Goal: Task Accomplishment & Management: Use online tool/utility

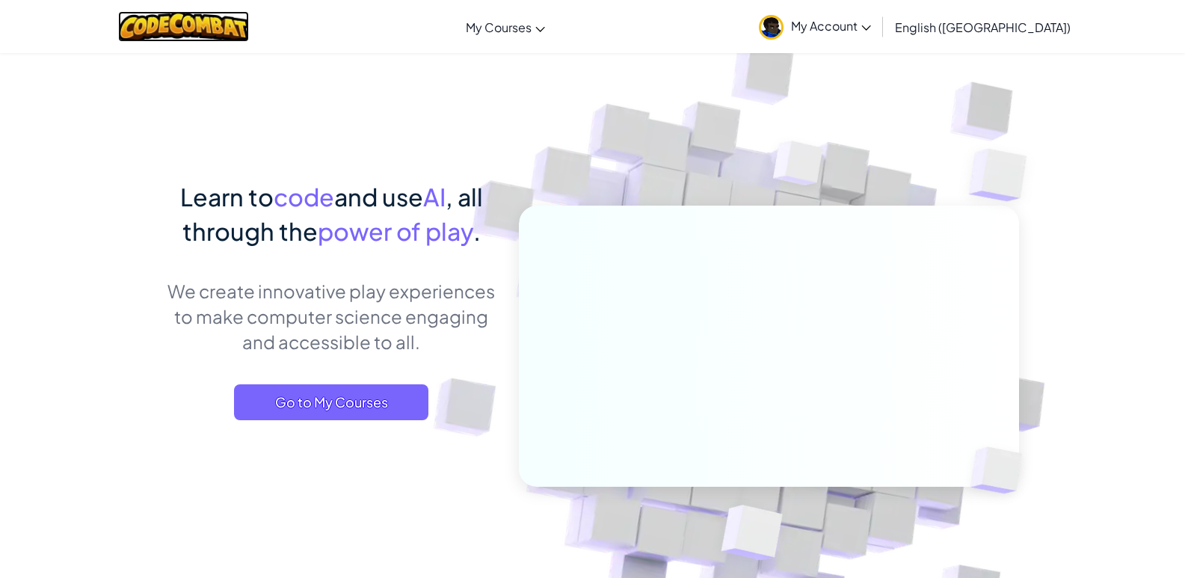
click at [241, 22] on img at bounding box center [183, 26] width 131 height 31
click at [878, 16] on link "My Account" at bounding box center [814, 26] width 127 height 47
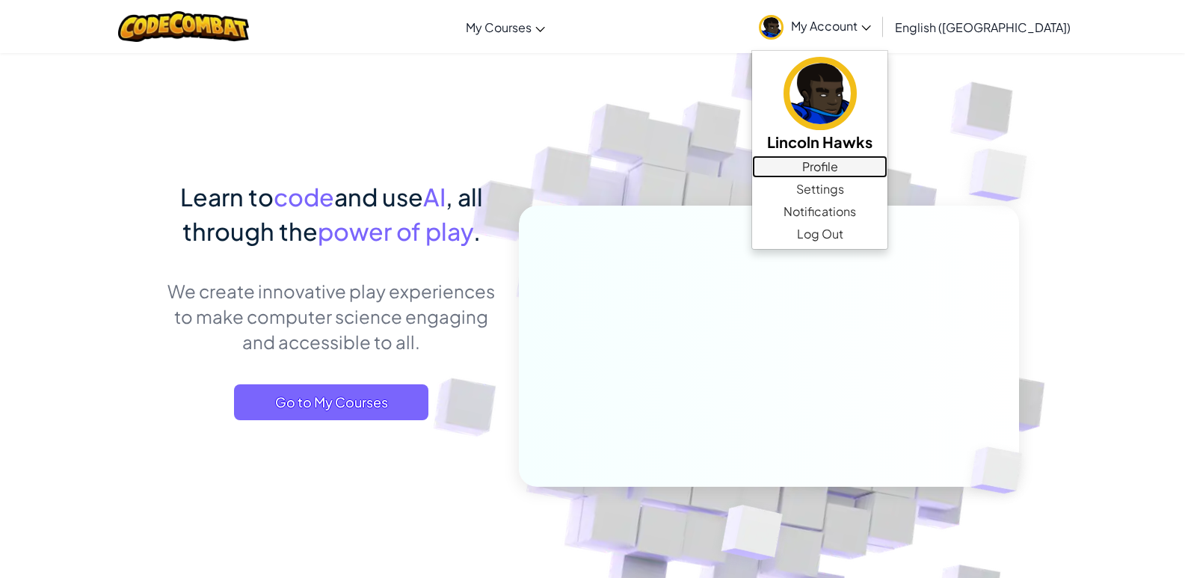
click at [887, 157] on link "Profile" at bounding box center [819, 166] width 135 height 22
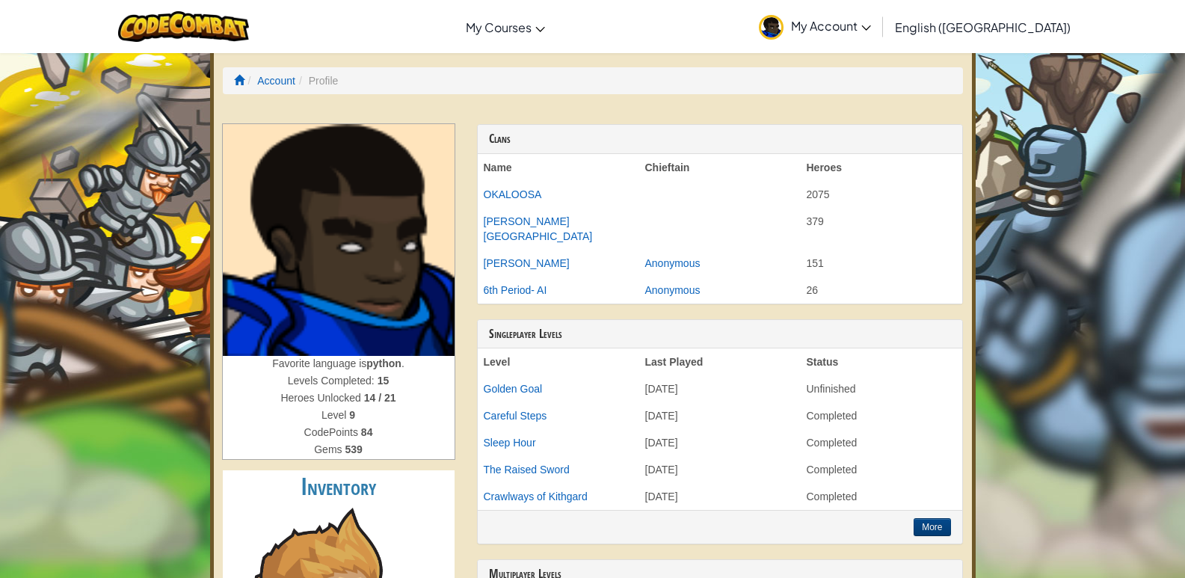
click at [878, 31] on link "My Account" at bounding box center [814, 26] width 127 height 47
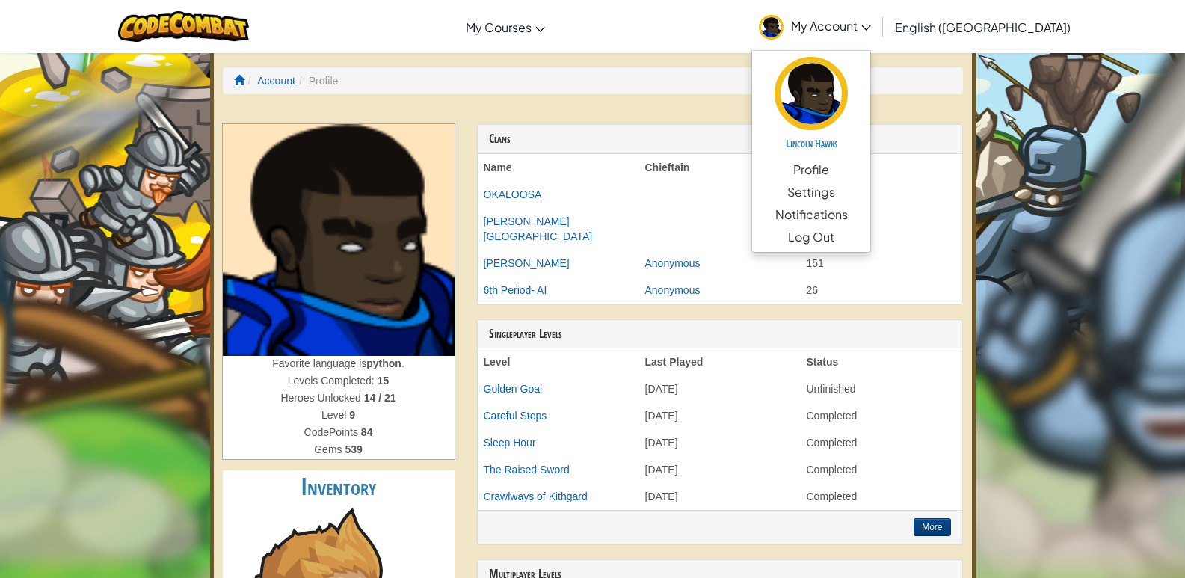
click at [789, 101] on div "Account Profile Favorite language is python . Levels Completed: 15 Heroes Unloc…" at bounding box center [592, 588] width 765 height 1078
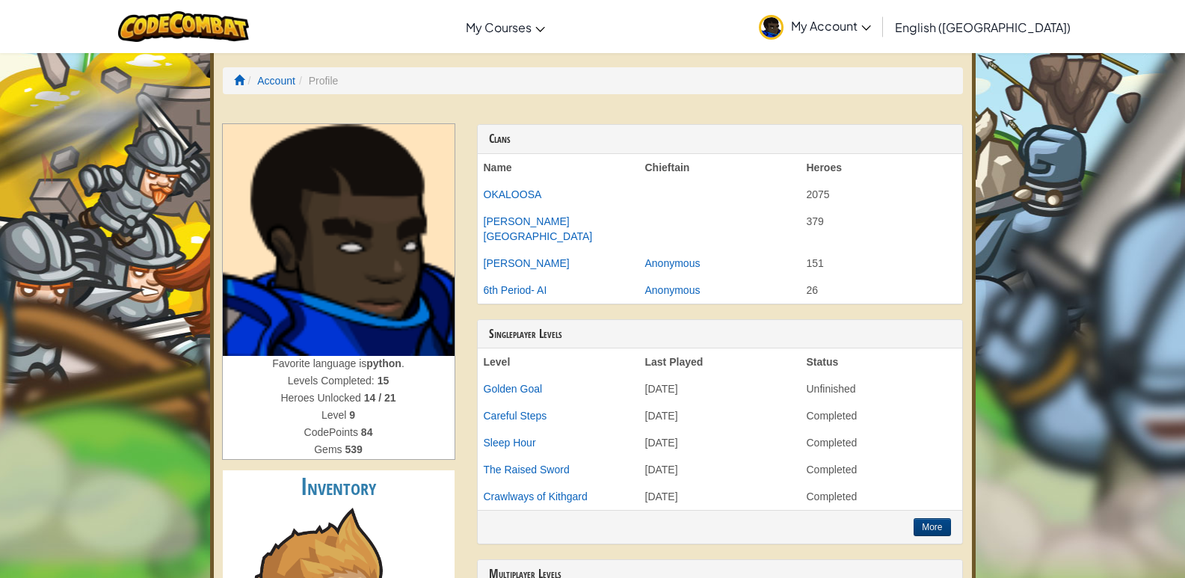
click at [871, 23] on span "My Account" at bounding box center [831, 26] width 80 height 16
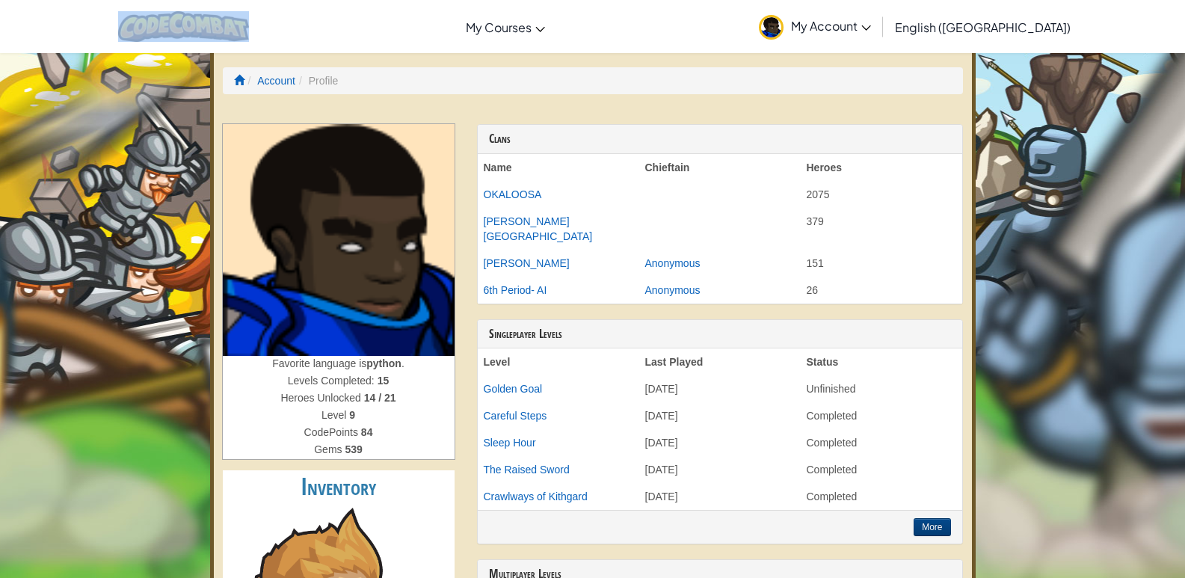
drag, startPoint x: 232, startPoint y: 22, endPoint x: 229, endPoint y: 30, distance: 8.1
click at [231, 27] on div at bounding box center [183, 26] width 153 height 53
click at [229, 30] on img at bounding box center [183, 26] width 131 height 31
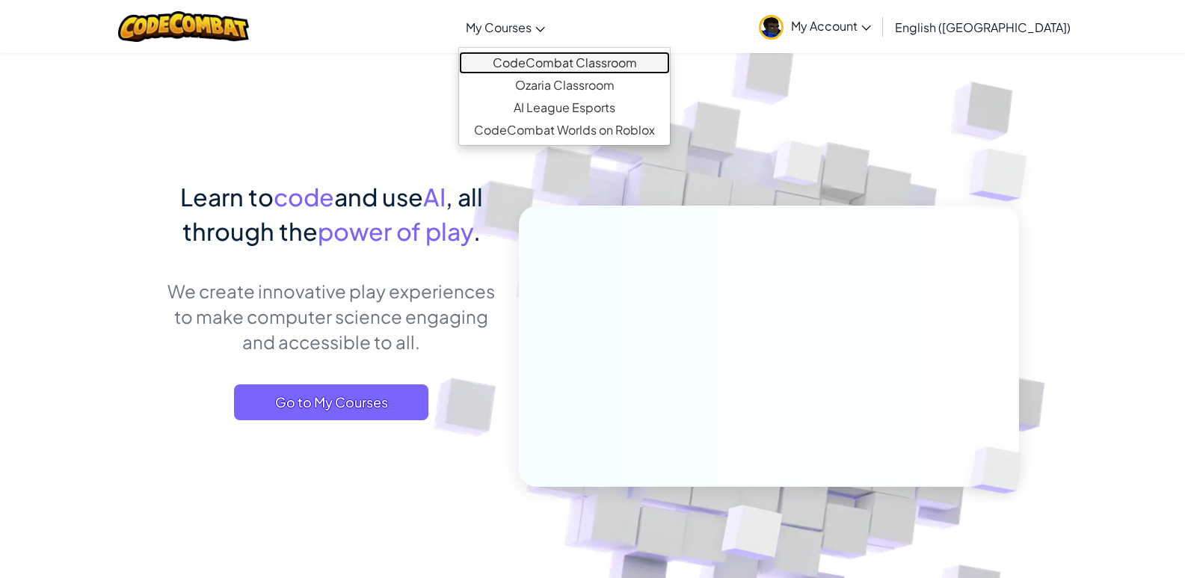
click at [575, 56] on link "CodeCombat Classroom" at bounding box center [564, 63] width 211 height 22
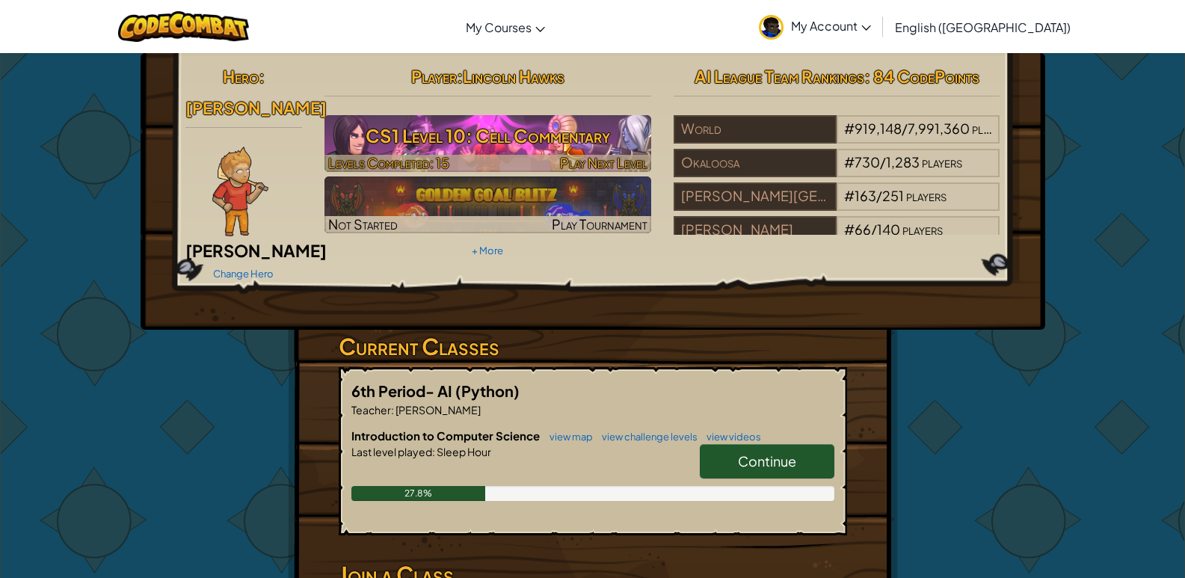
click at [458, 123] on h3 "CS1 Level 10: Cell Commentary" at bounding box center [487, 136] width 327 height 34
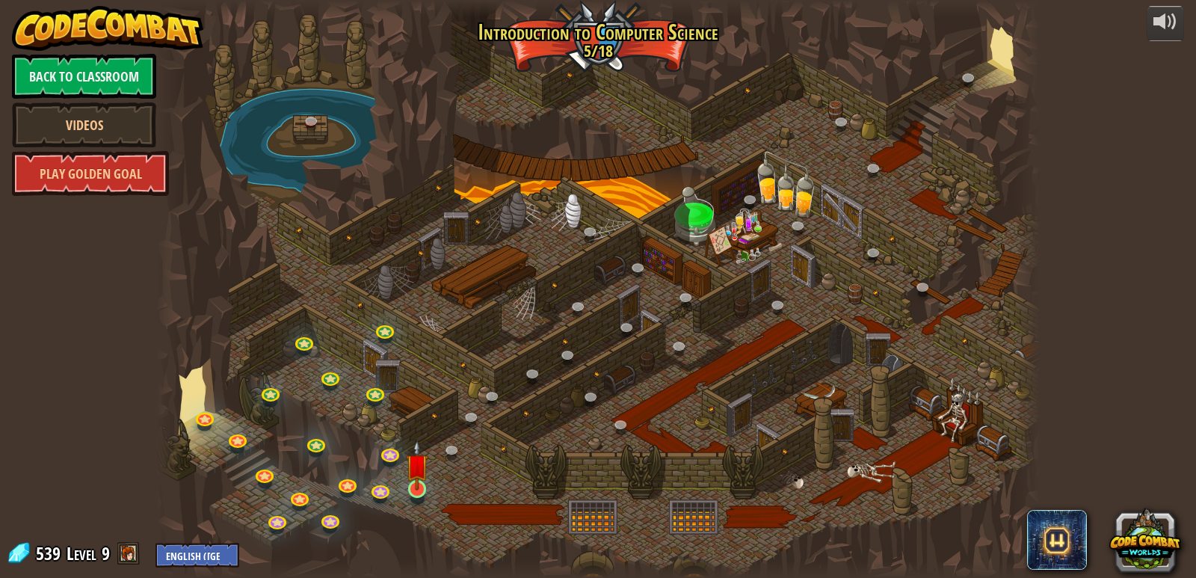
drag, startPoint x: 430, startPoint y: 479, endPoint x: 410, endPoint y: 498, distance: 27.0
click at [425, 487] on div "25. Kithgard Gates (Locked) Escape the Kithgard dungeons, and don't let the gua…" at bounding box center [598, 289] width 884 height 578
click at [410, 499] on link at bounding box center [418, 490] width 30 height 30
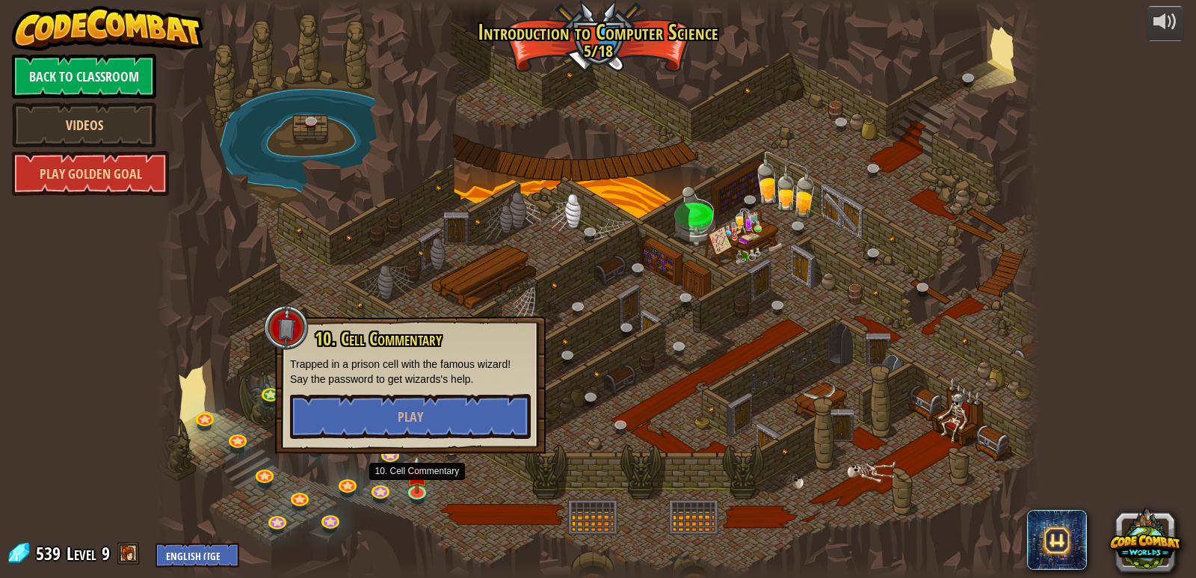
click at [221, 333] on div at bounding box center [598, 289] width 884 height 578
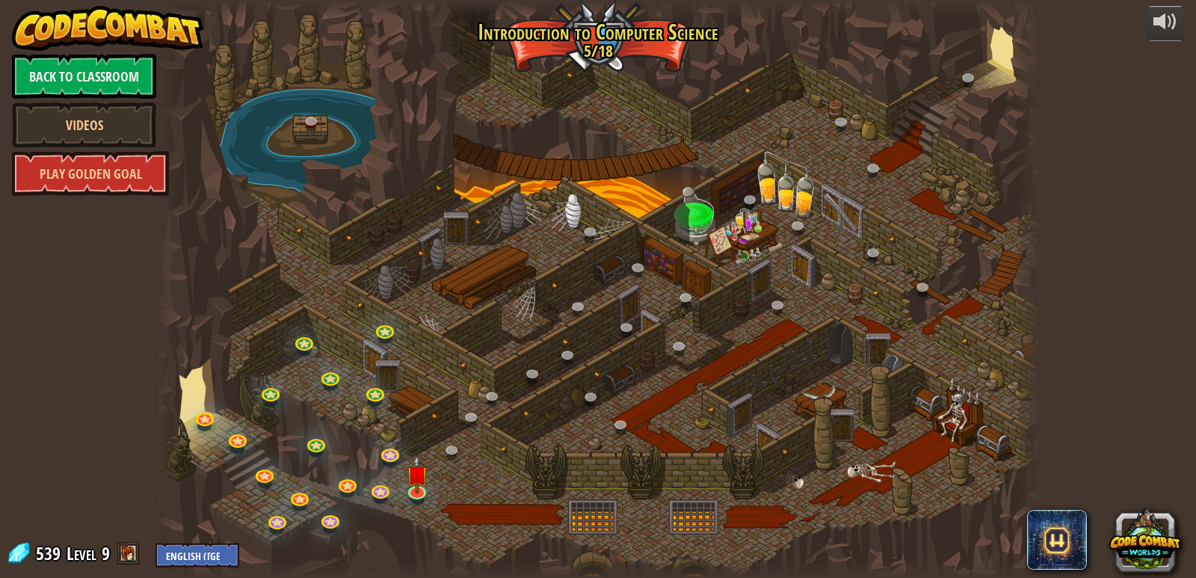
drag, startPoint x: 943, startPoint y: 389, endPoint x: 958, endPoint y: 426, distance: 40.3
click at [958, 426] on div at bounding box center [598, 289] width 884 height 578
click at [413, 490] on img at bounding box center [417, 466] width 22 height 52
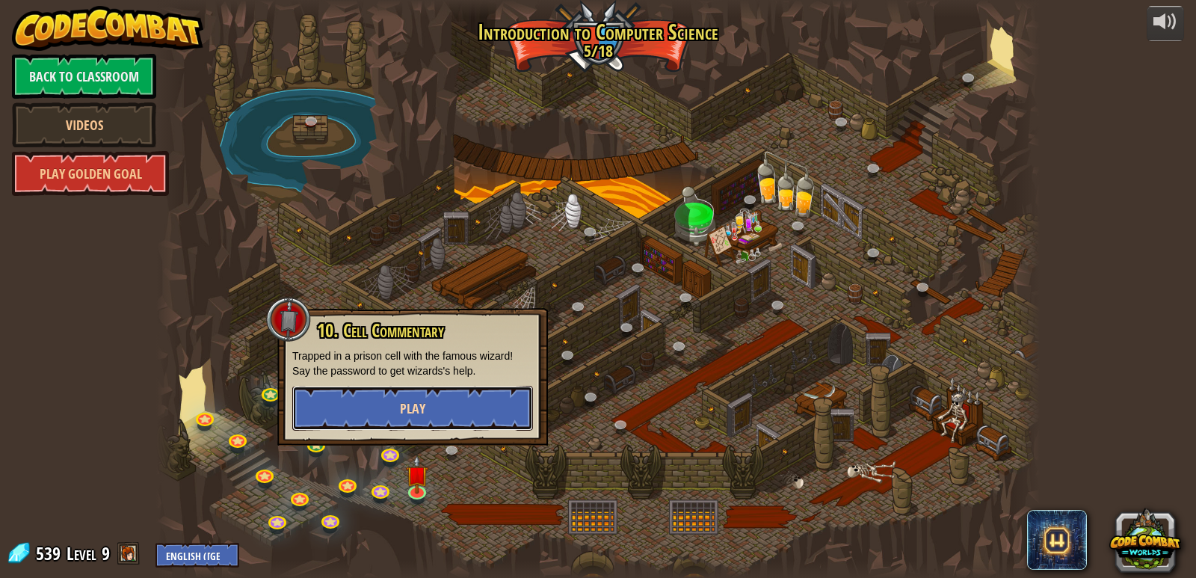
click at [428, 425] on button "Play" at bounding box center [412, 408] width 241 height 45
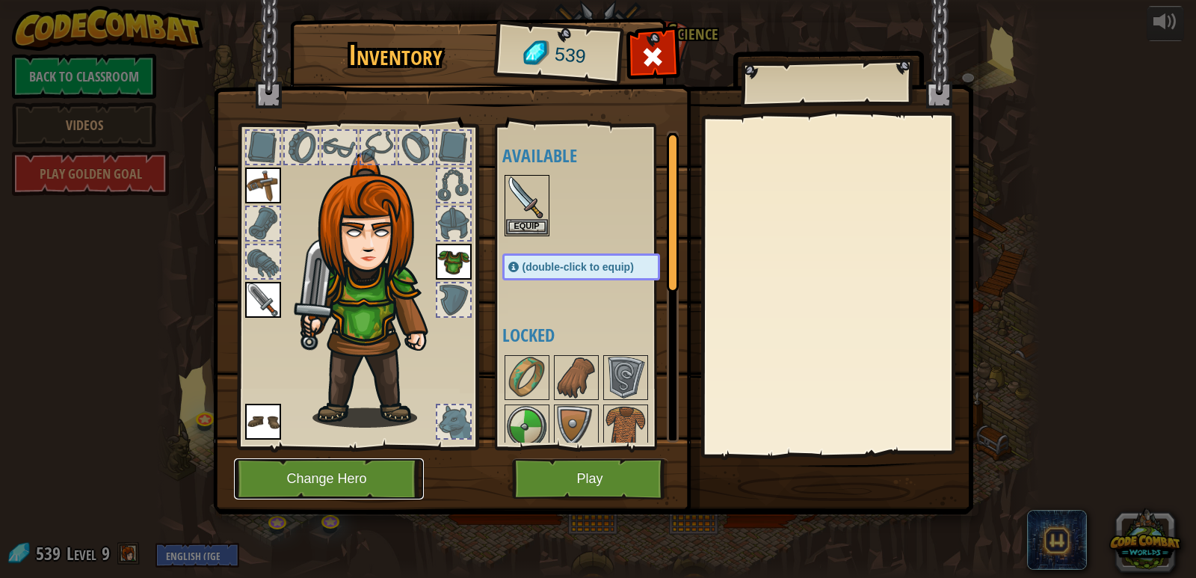
click at [377, 489] on button "Change Hero" at bounding box center [329, 478] width 190 height 41
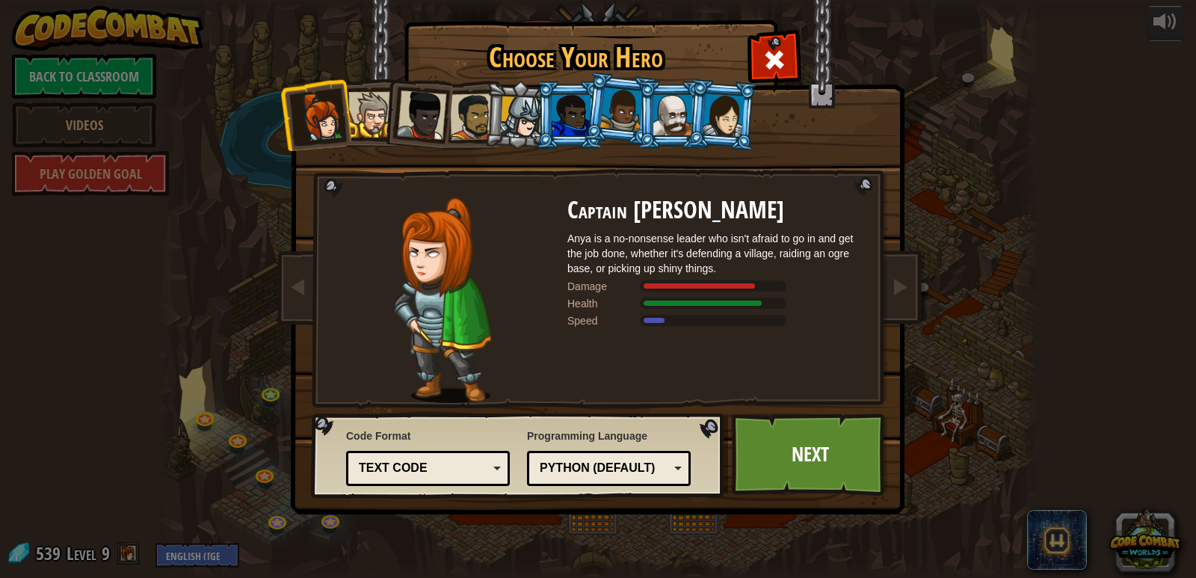
click at [741, 105] on div at bounding box center [724, 114] width 42 height 43
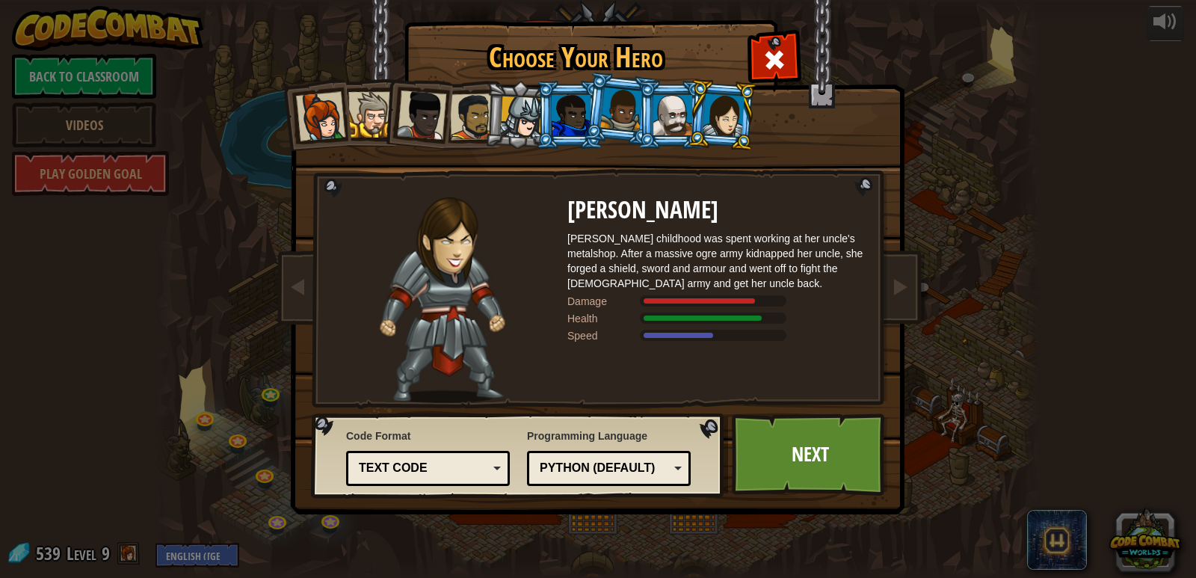
click at [679, 100] on div at bounding box center [672, 115] width 39 height 40
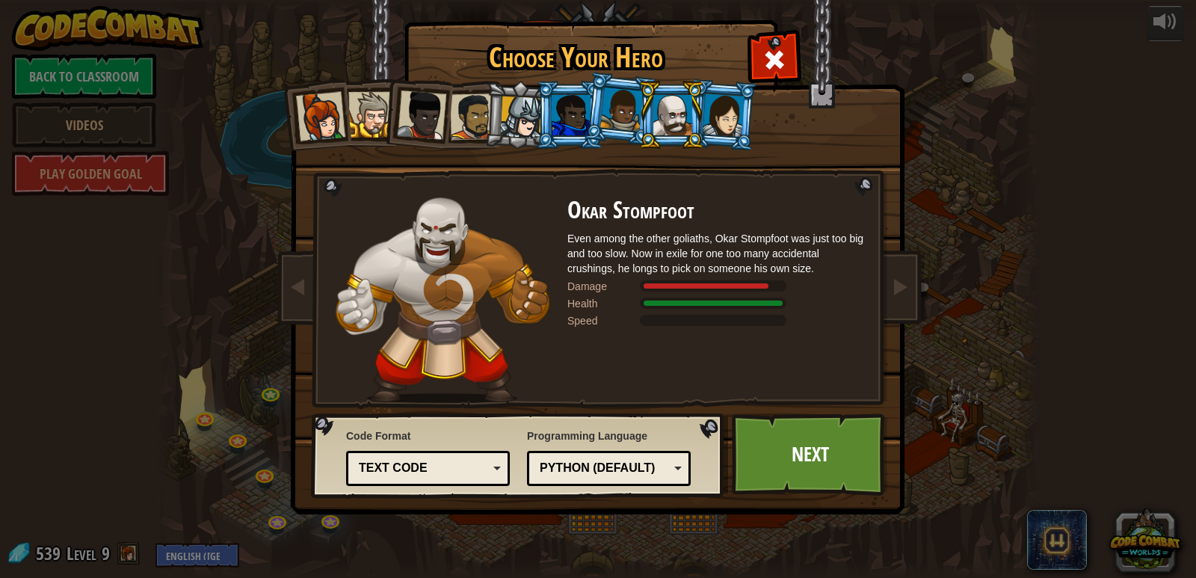
click at [584, 123] on div at bounding box center [571, 115] width 39 height 40
click at [561, 120] on div at bounding box center [571, 115] width 39 height 40
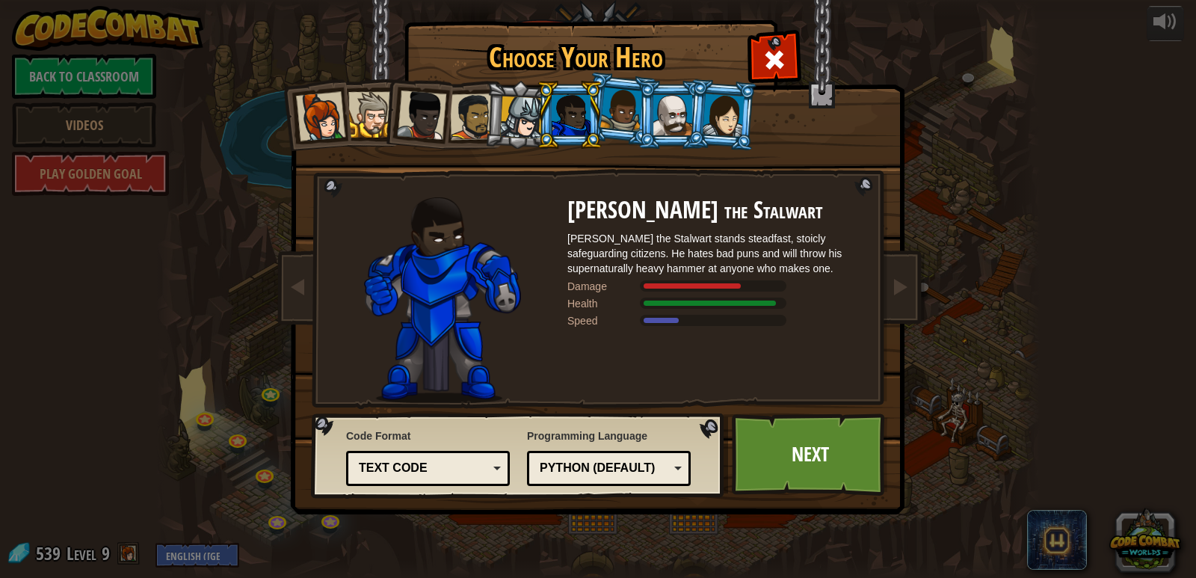
drag, startPoint x: 588, startPoint y: 95, endPoint x: 623, endPoint y: 109, distance: 38.6
click at [591, 96] on li at bounding box center [569, 115] width 67 height 68
click at [643, 117] on li at bounding box center [671, 115] width 67 height 68
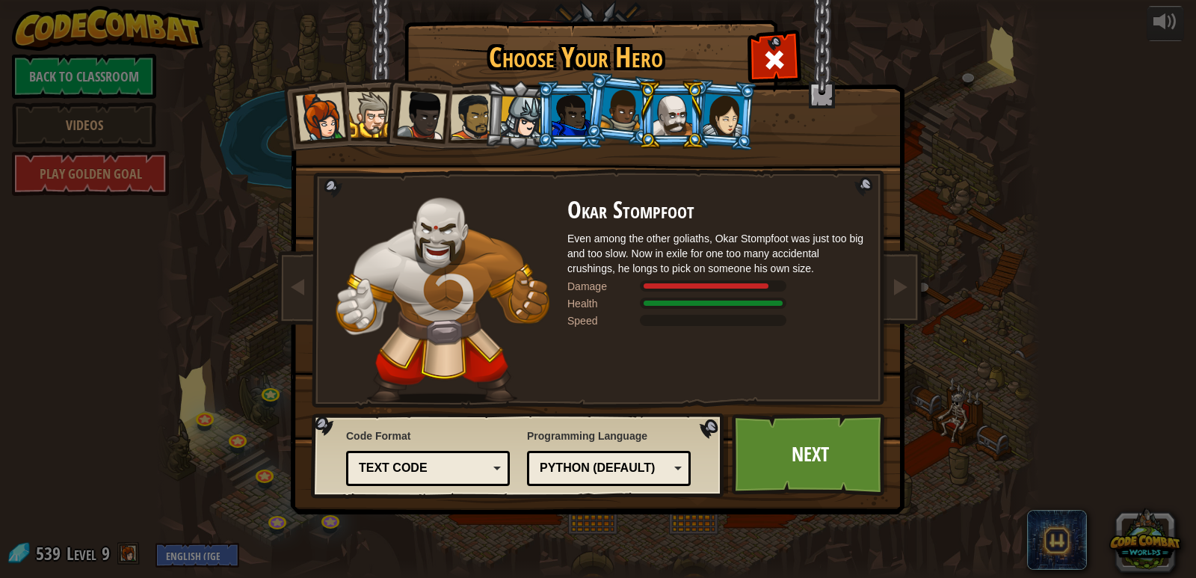
click at [582, 99] on div at bounding box center [571, 115] width 39 height 40
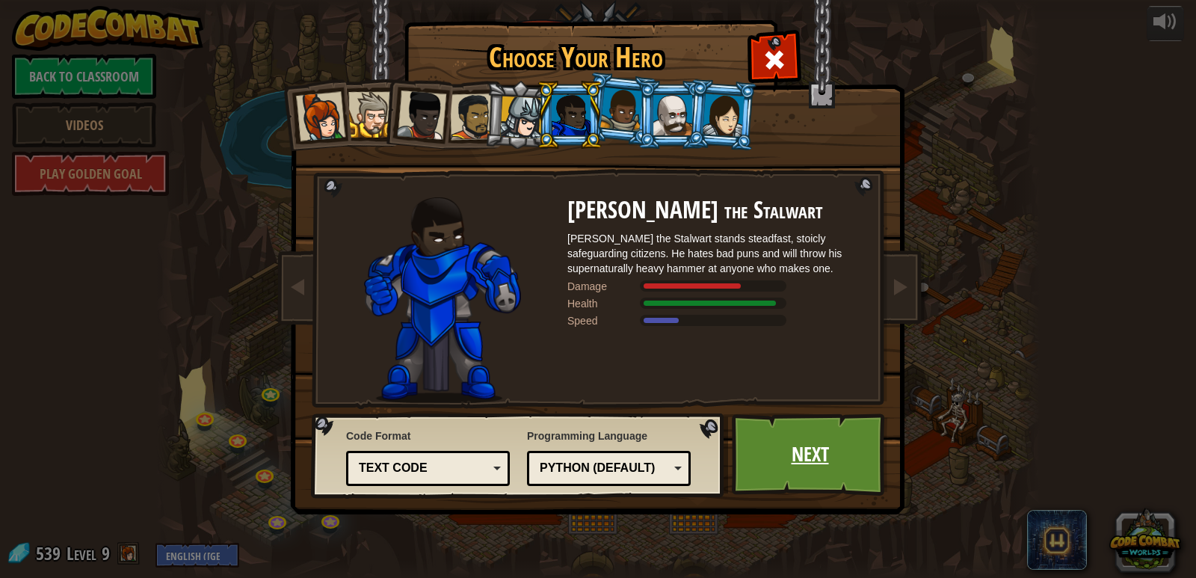
click at [827, 464] on link "Next" at bounding box center [810, 454] width 156 height 82
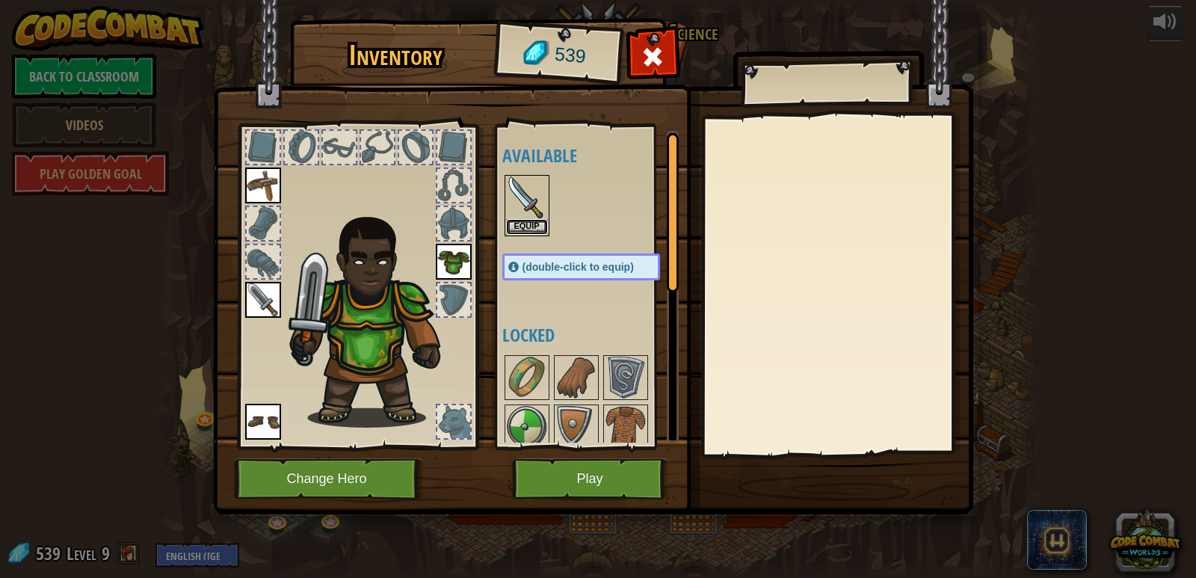
click at [525, 219] on button "Equip" at bounding box center [527, 227] width 42 height 16
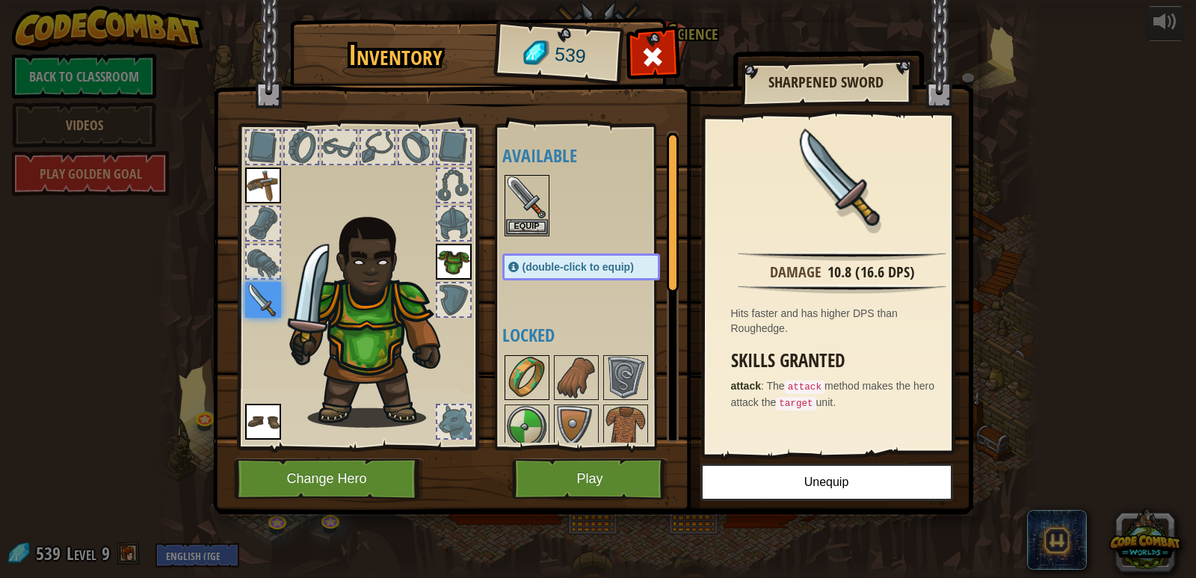
click at [544, 366] on img at bounding box center [527, 378] width 42 height 42
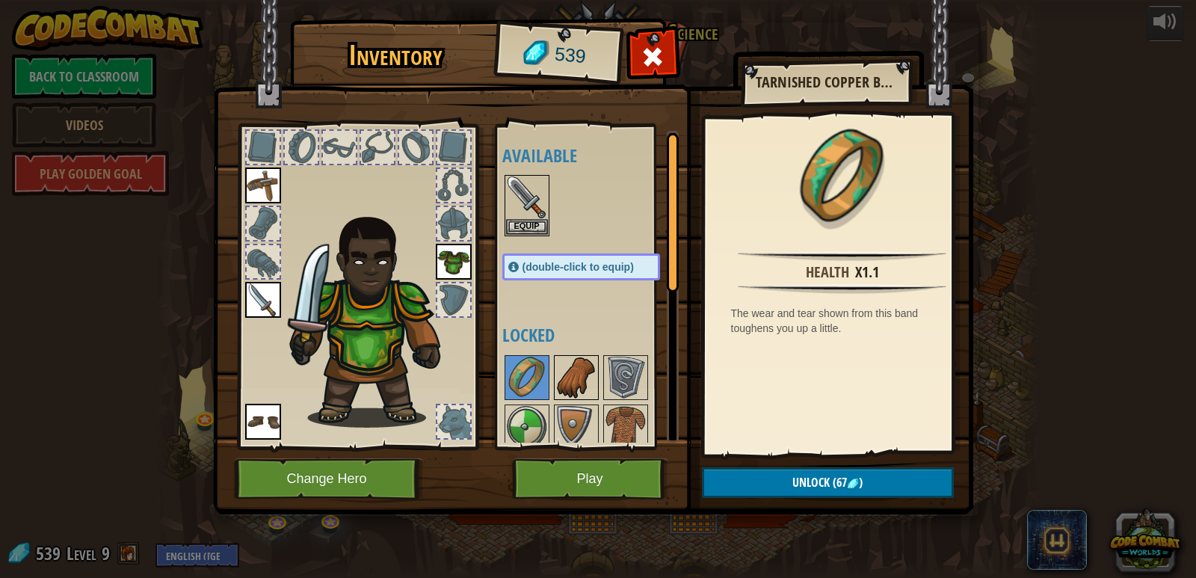
click at [579, 376] on img at bounding box center [576, 378] width 42 height 42
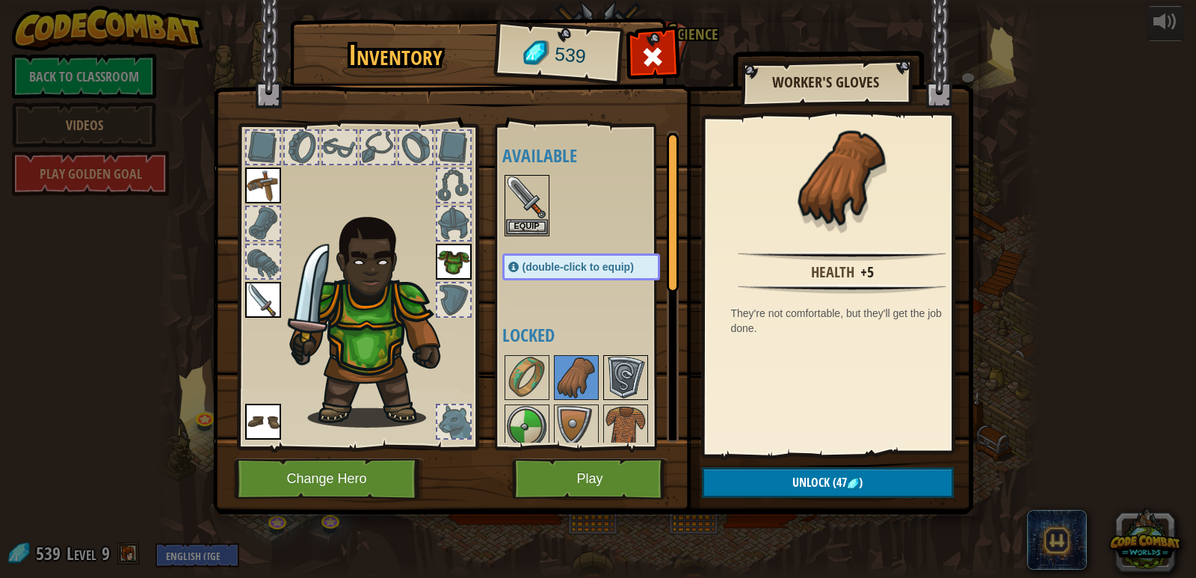
drag, startPoint x: 619, startPoint y: 373, endPoint x: 620, endPoint y: 385, distance: 12.0
click at [620, 373] on img at bounding box center [626, 378] width 42 height 42
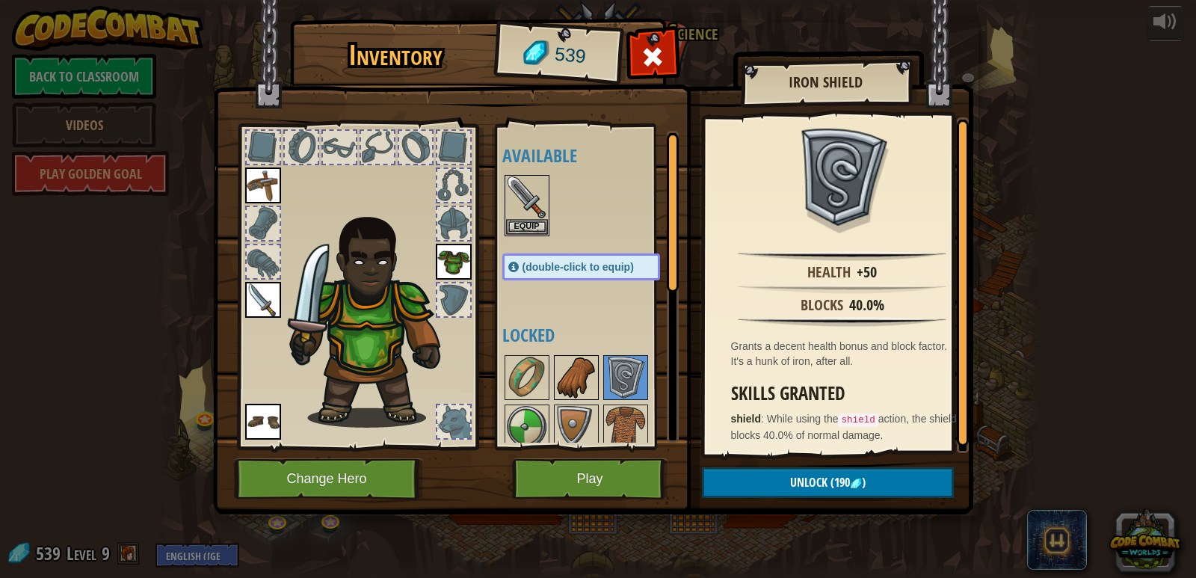
click at [578, 394] on img at bounding box center [576, 378] width 42 height 42
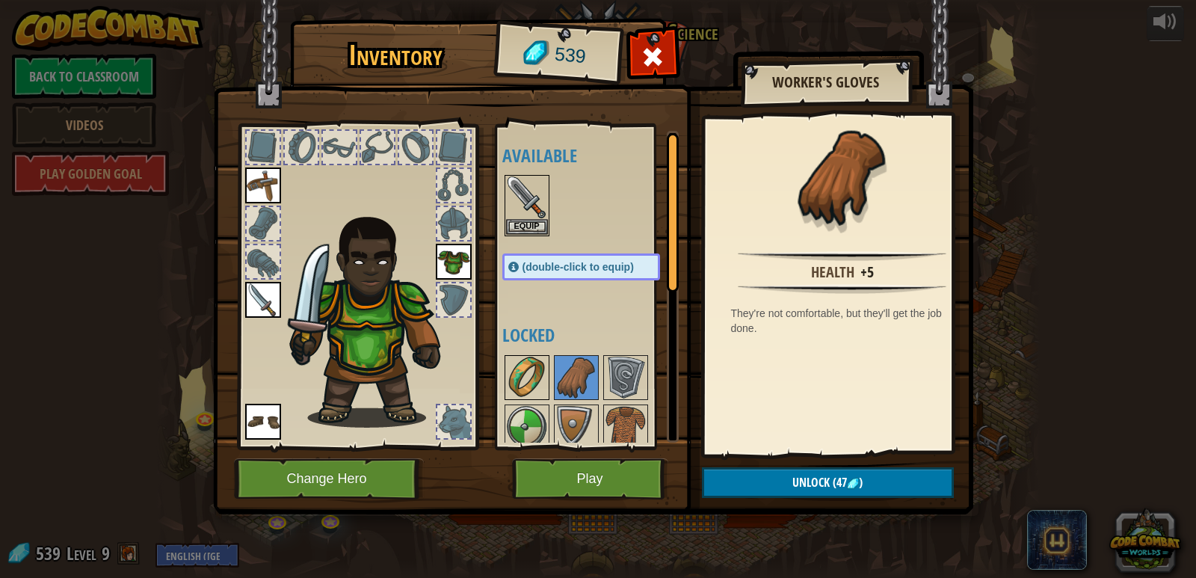
click at [534, 388] on img at bounding box center [527, 378] width 42 height 42
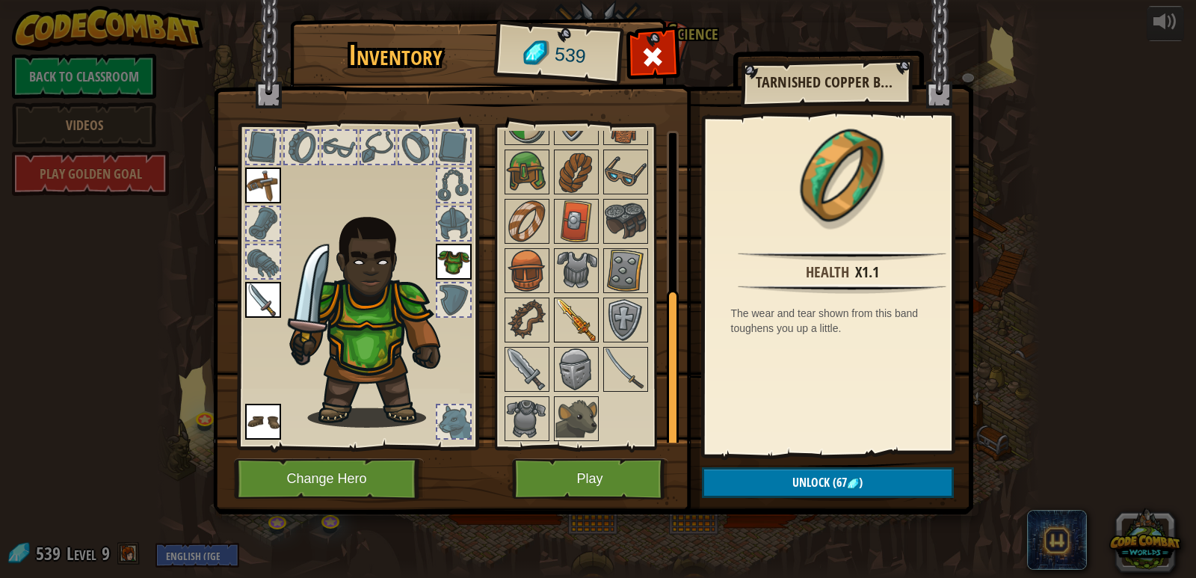
scroll to position [305, 0]
click at [565, 322] on img at bounding box center [576, 319] width 42 height 42
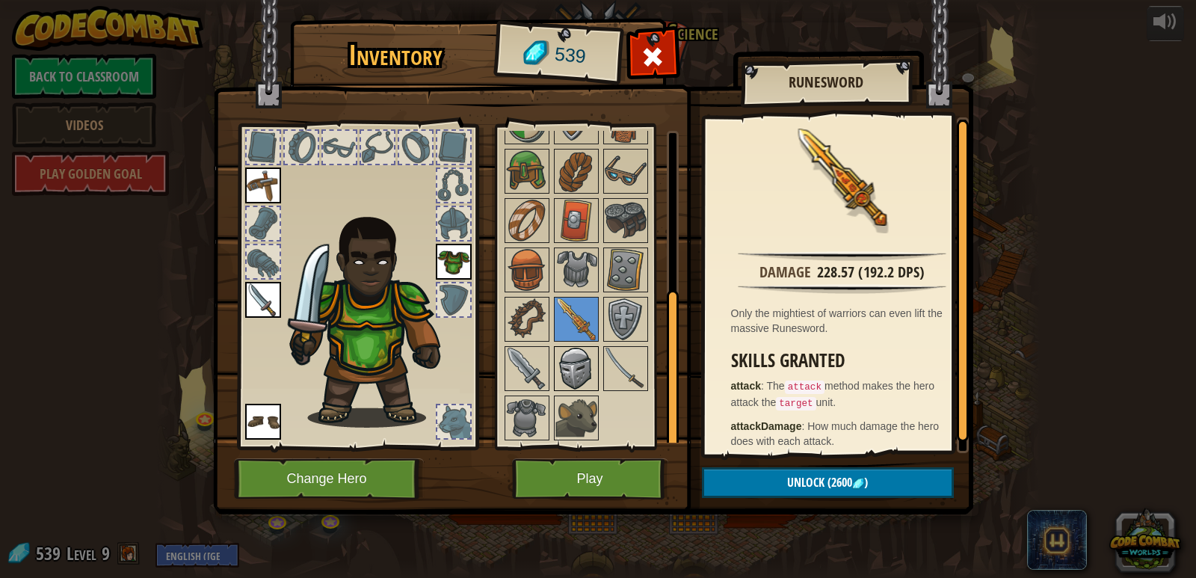
click at [579, 363] on img at bounding box center [576, 369] width 42 height 42
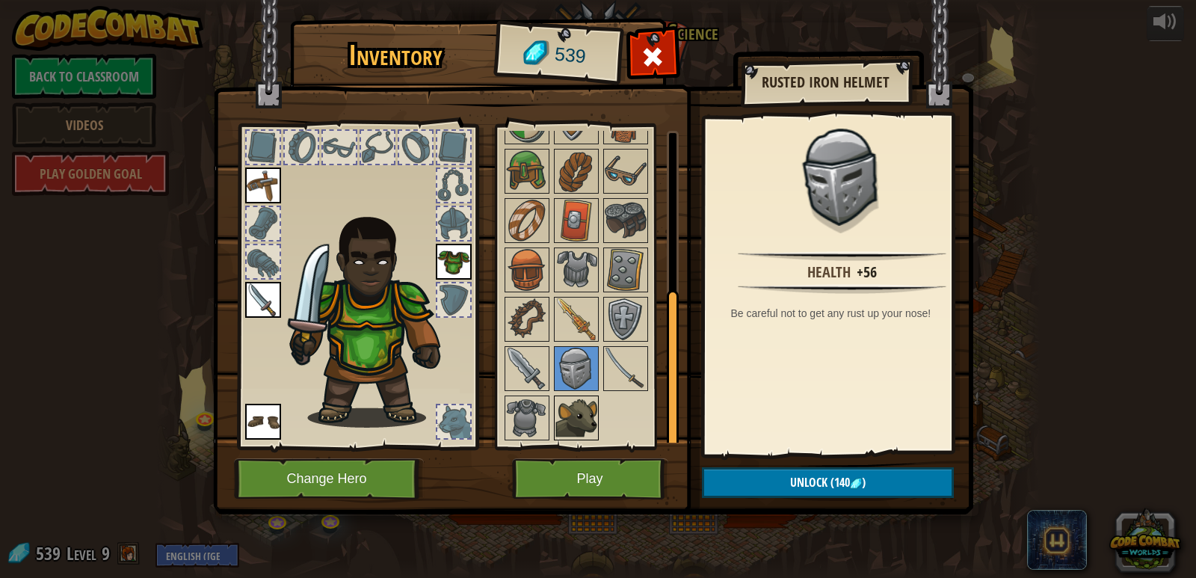
click at [587, 409] on img at bounding box center [576, 418] width 42 height 42
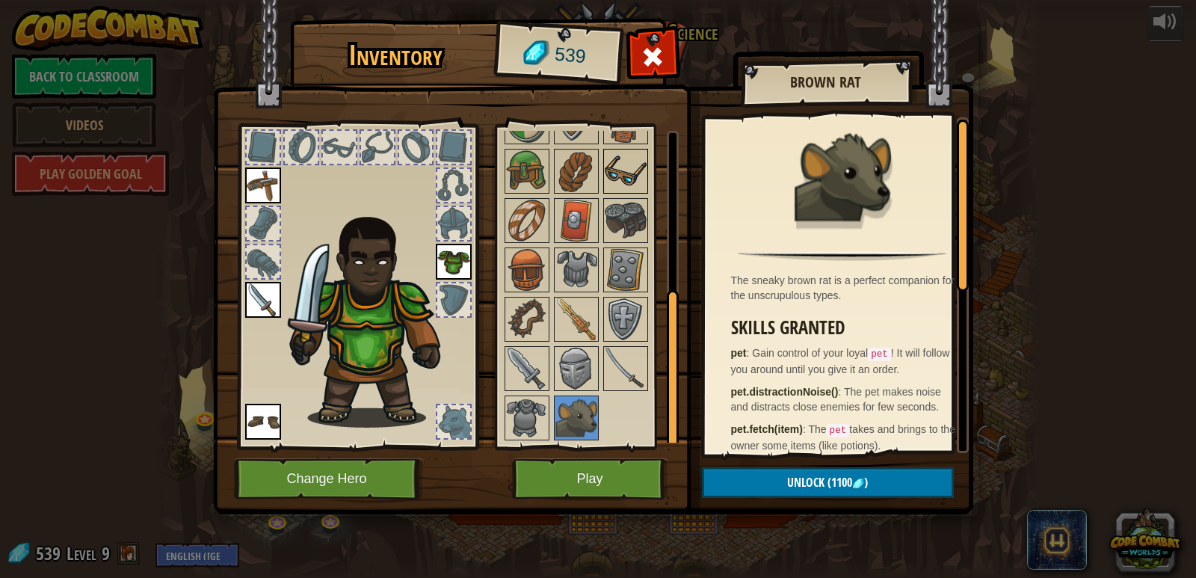
click at [616, 188] on img at bounding box center [626, 171] width 42 height 42
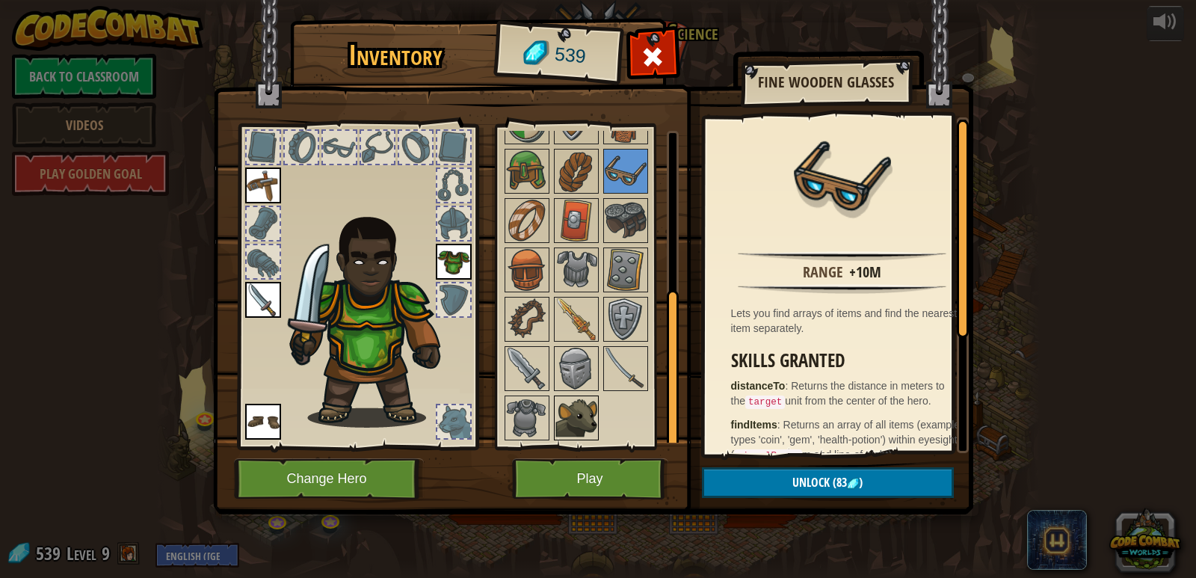
click at [575, 418] on img at bounding box center [576, 418] width 42 height 42
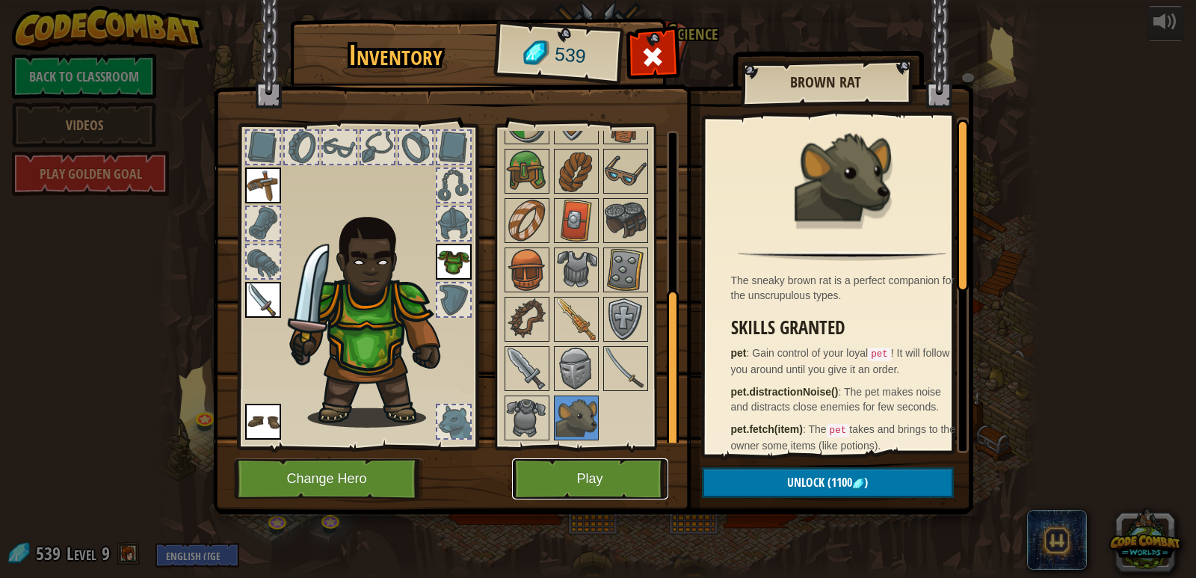
click at [590, 484] on button "Play" at bounding box center [590, 478] width 156 height 41
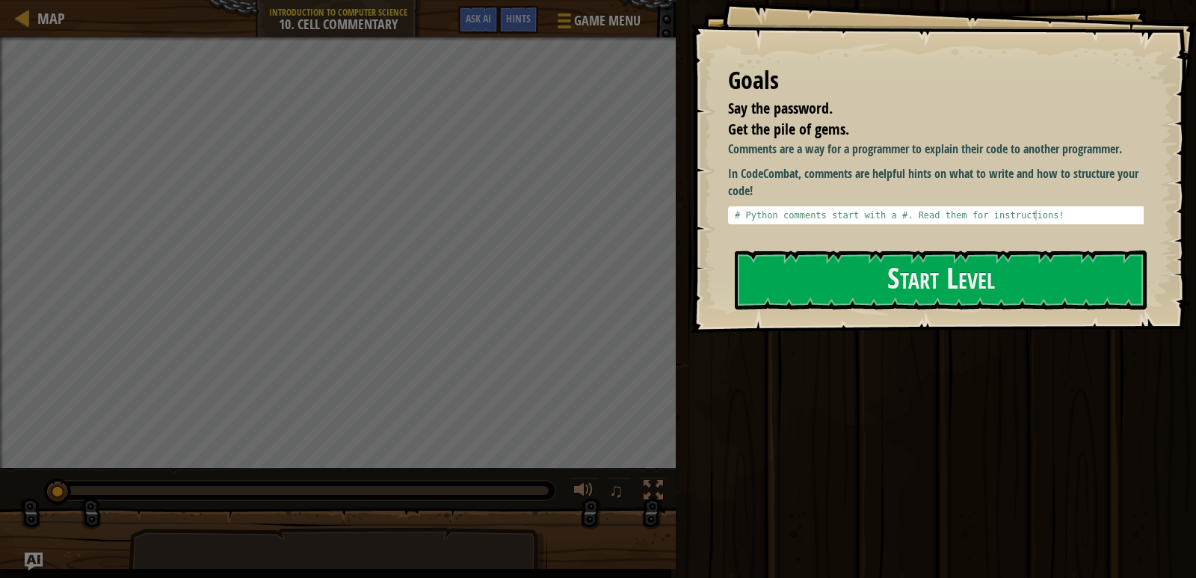
click at [851, 529] on div "Run Submit Done" at bounding box center [933, 285] width 525 height 570
drag, startPoint x: 884, startPoint y: 164, endPoint x: 884, endPoint y: 155, distance: 9.7
type textarea "# Python comments start with a #. Read them for instructions!"
drag, startPoint x: 884, startPoint y: 155, endPoint x: 827, endPoint y: 215, distance: 82.5
click at [827, 215] on div "# Python comments start with a #. Read them for instructions!" at bounding box center [941, 225] width 419 height 31
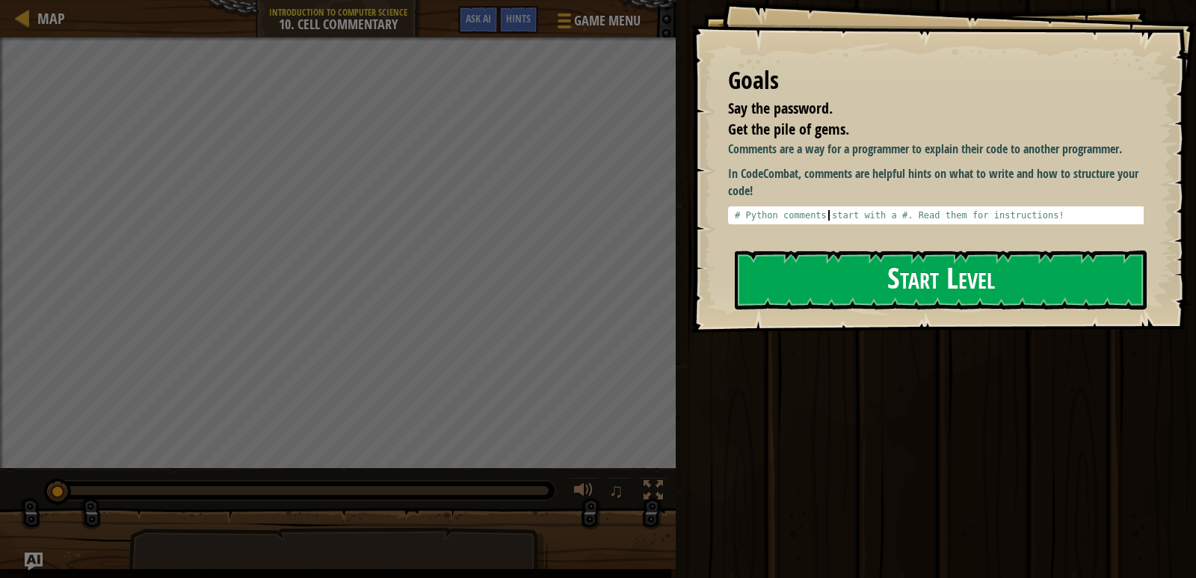
click at [827, 270] on button "Start Level" at bounding box center [941, 279] width 412 height 59
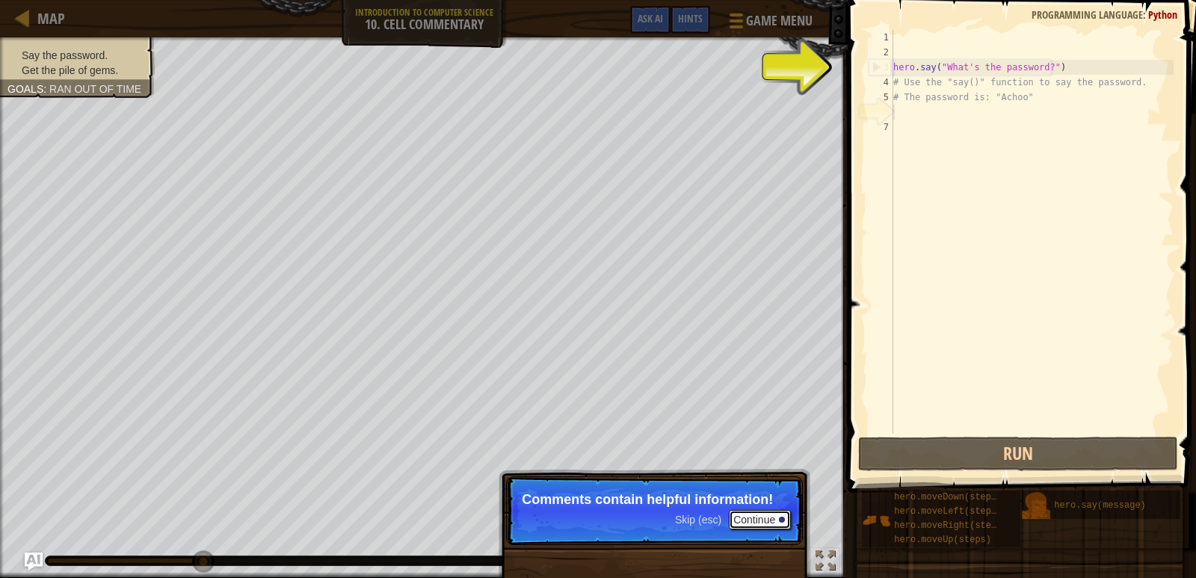
click at [753, 513] on button "Continue" at bounding box center [760, 519] width 62 height 19
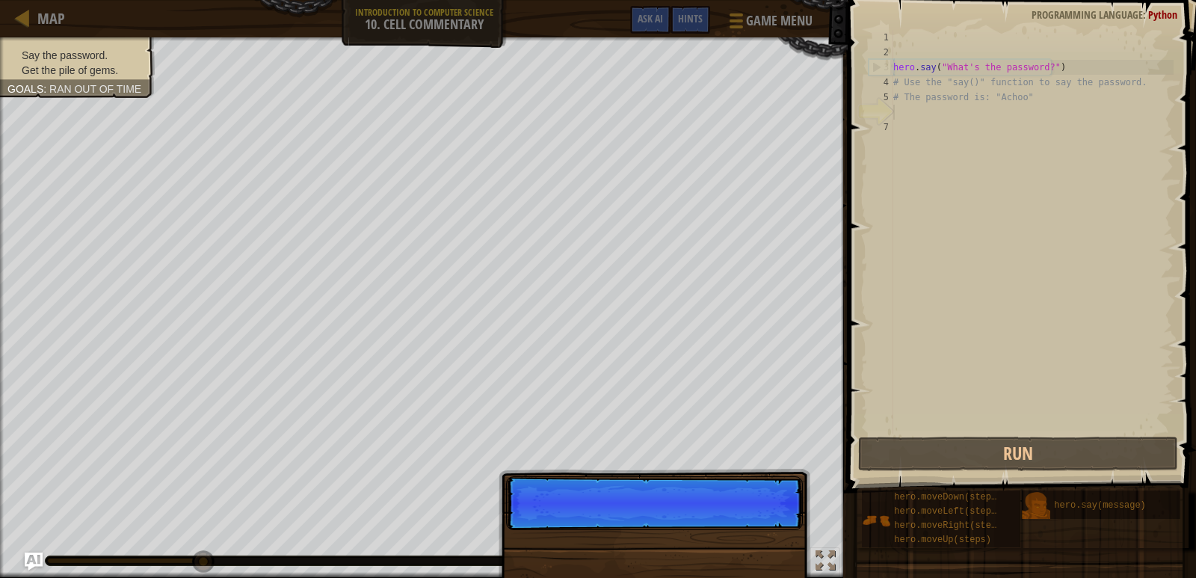
scroll to position [7, 0]
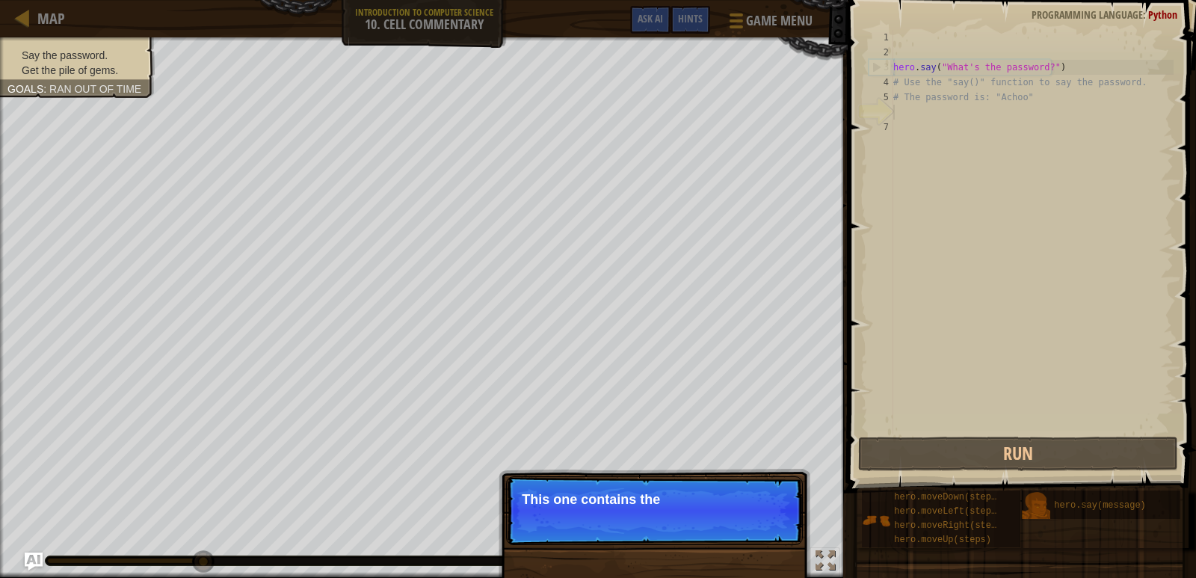
click at [711, 531] on p "Skip (esc) Continue This one contains the" at bounding box center [654, 510] width 297 height 69
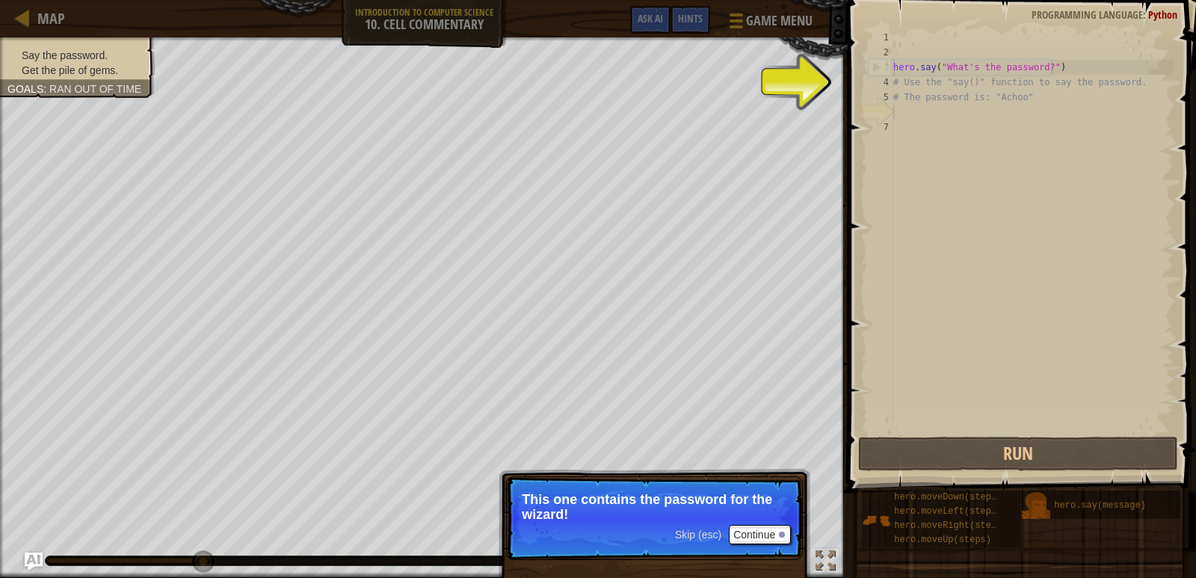
click at [712, 534] on span "Skip (esc)" at bounding box center [698, 534] width 46 height 12
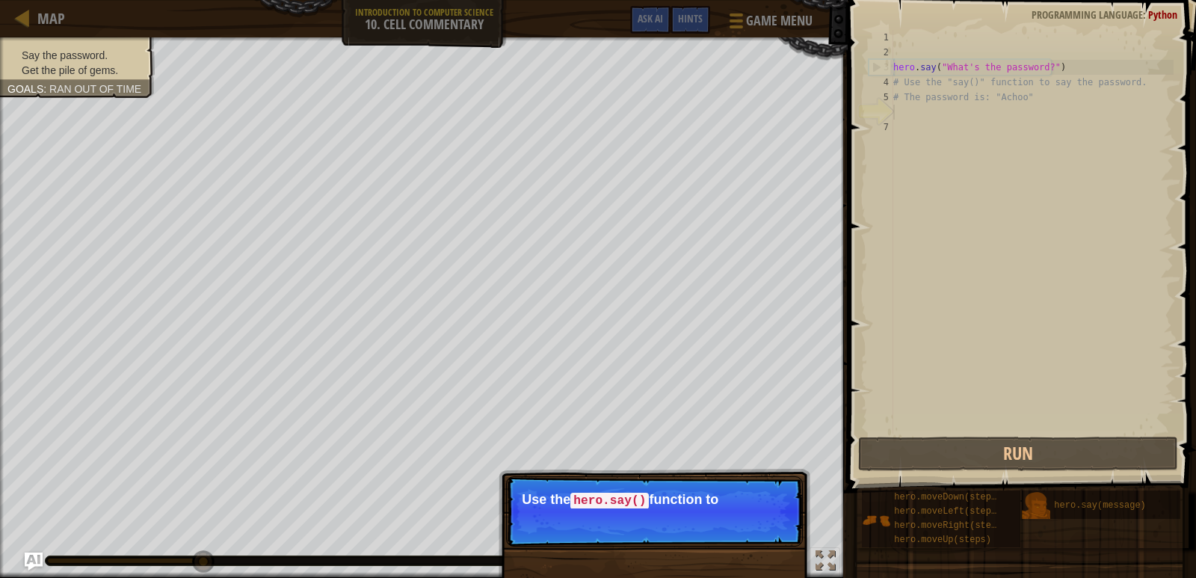
click at [697, 518] on p "Skip (esc) Continue Use the hero.say() function to" at bounding box center [654, 511] width 297 height 70
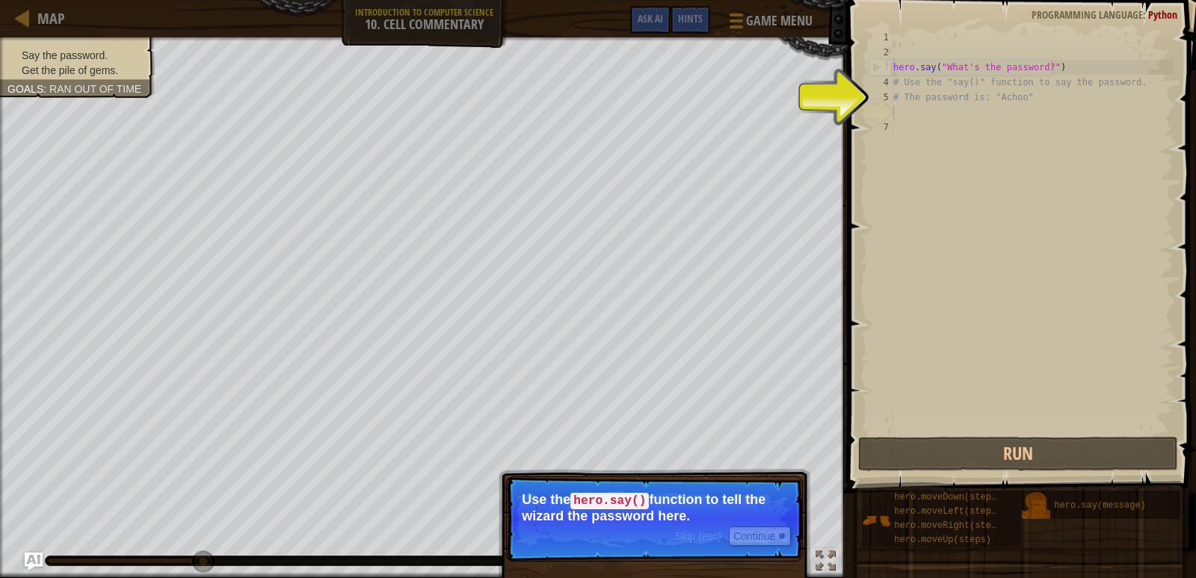
click at [694, 533] on span "Skip (esc)" at bounding box center [698, 536] width 46 height 12
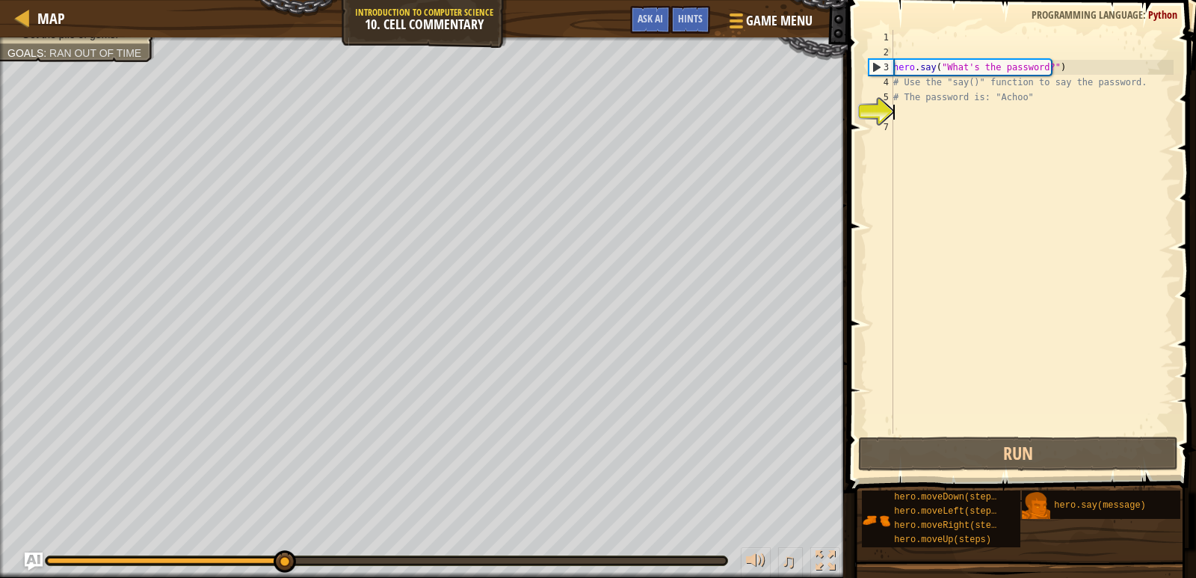
click at [918, 119] on div "hero . say ( "What's the password?" ) # Use the "say()" function to say the pas…" at bounding box center [1031, 247] width 283 height 434
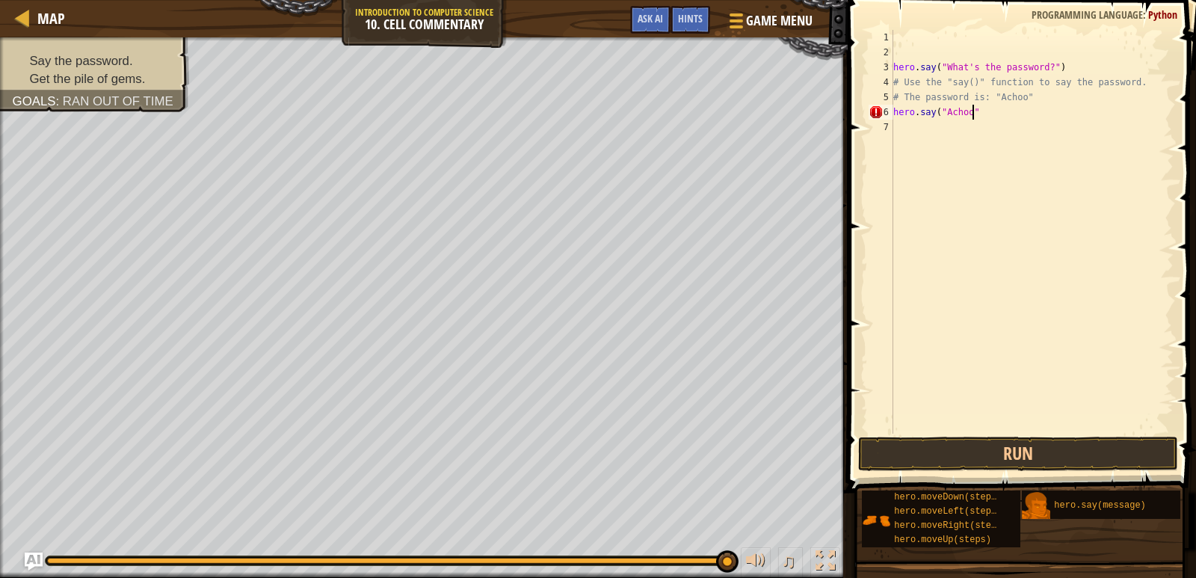
scroll to position [7, 6]
type textarea "hero.say("Achoo")"
click at [1012, 457] on button "Run" at bounding box center [1018, 454] width 321 height 34
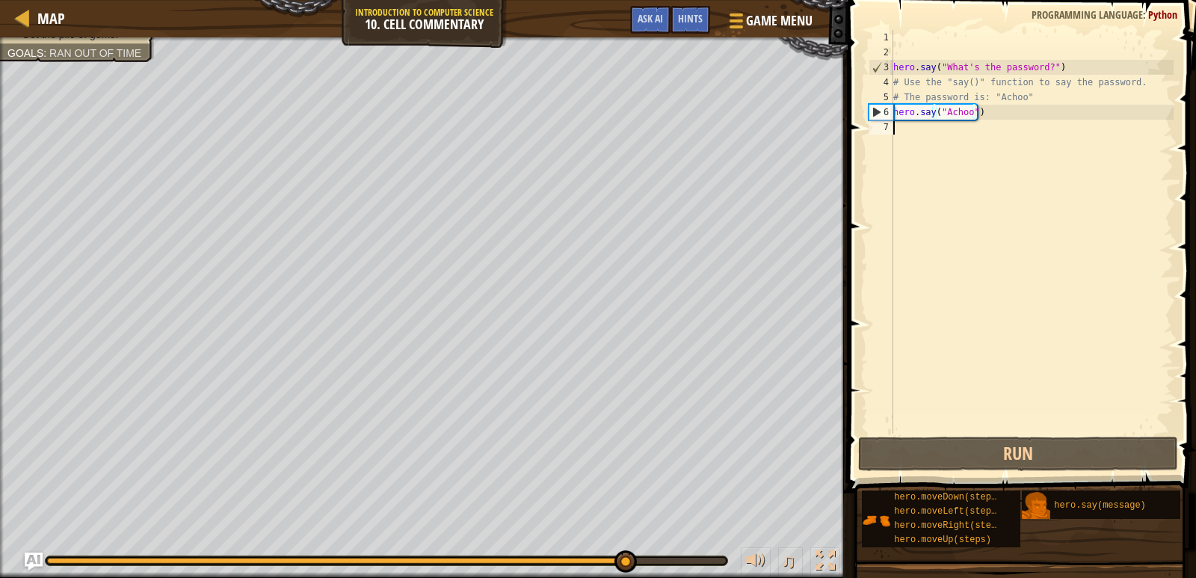
click at [974, 151] on div "hero . say ( "What's the password?" ) # Use the "say()" function to say the pas…" at bounding box center [1031, 247] width 283 height 434
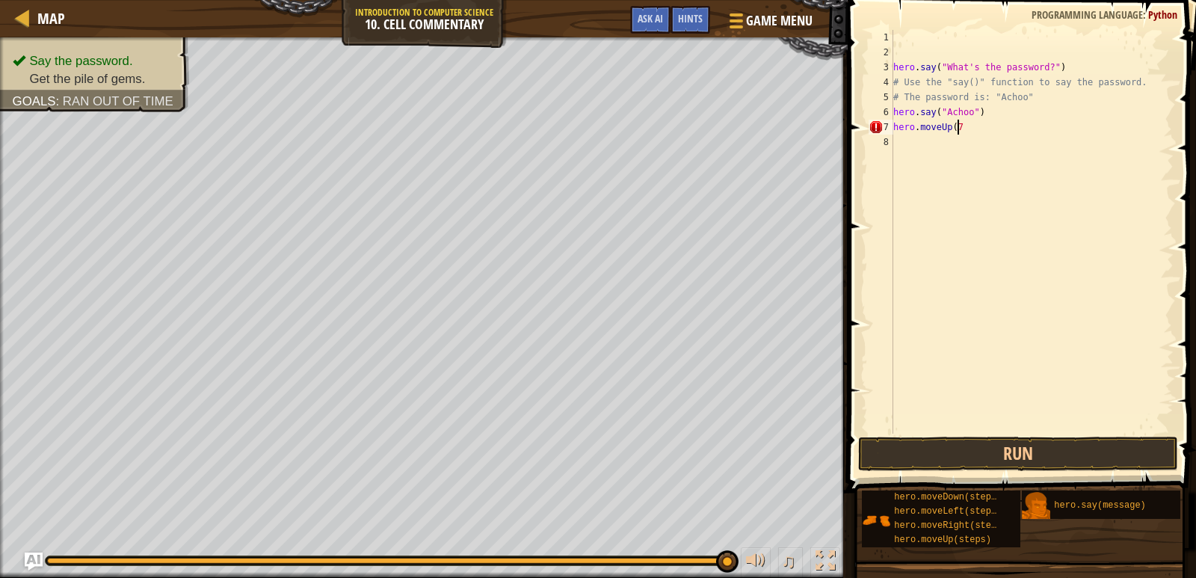
scroll to position [7, 5]
type textarea "hero.moveUp(7)"
click at [1017, 435] on span at bounding box center [1023, 225] width 360 height 537
click at [1049, 456] on button "Run" at bounding box center [1018, 454] width 321 height 34
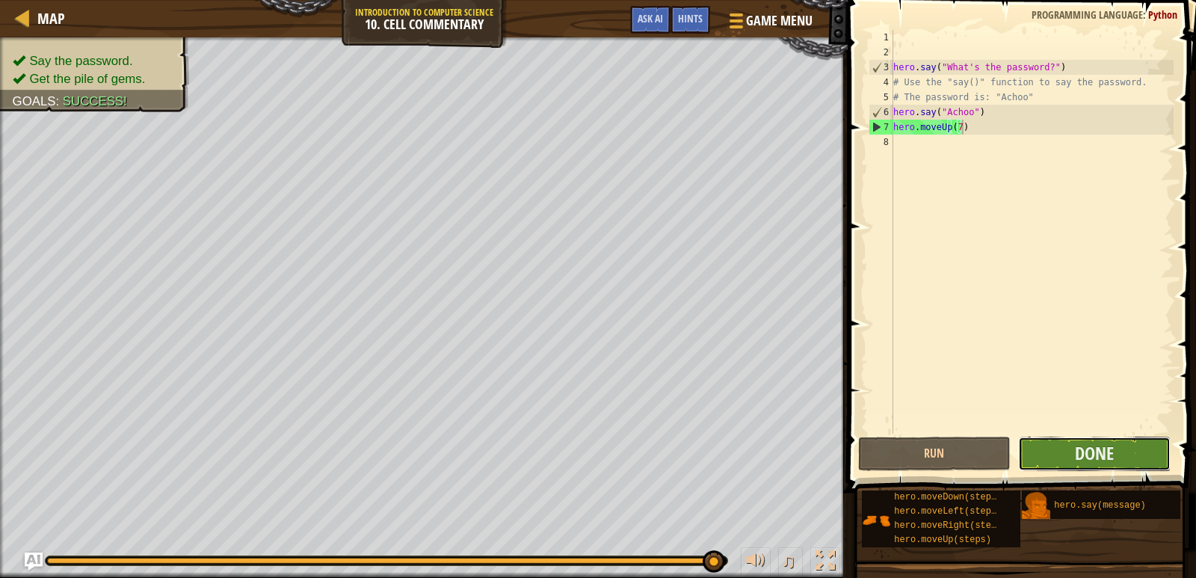
click at [1069, 454] on button "Done" at bounding box center [1094, 454] width 152 height 34
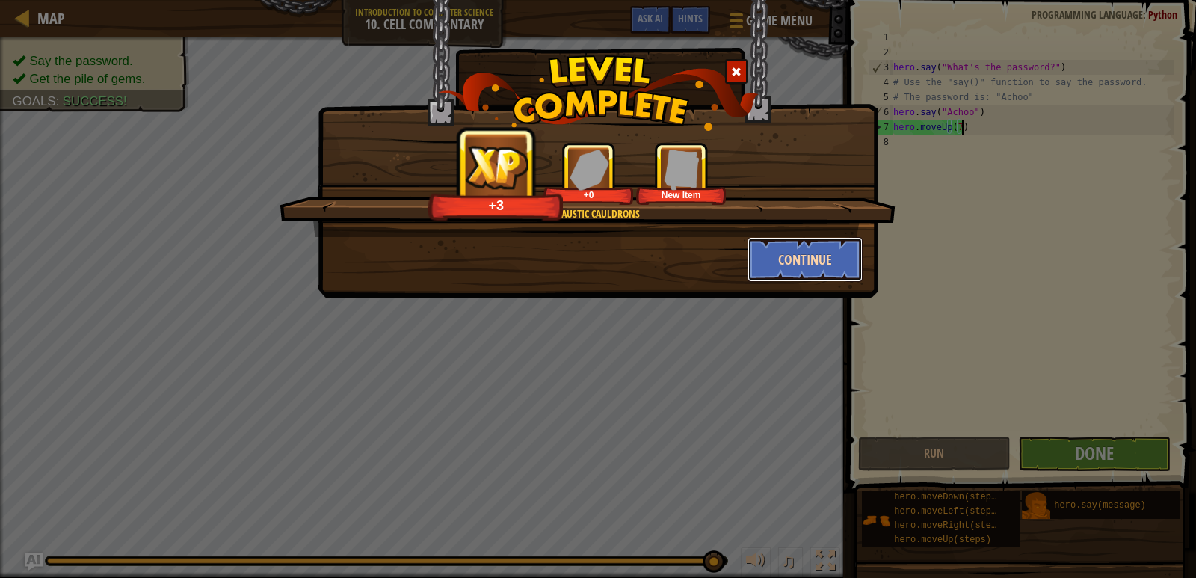
click at [816, 275] on button "Continue" at bounding box center [805, 259] width 116 height 45
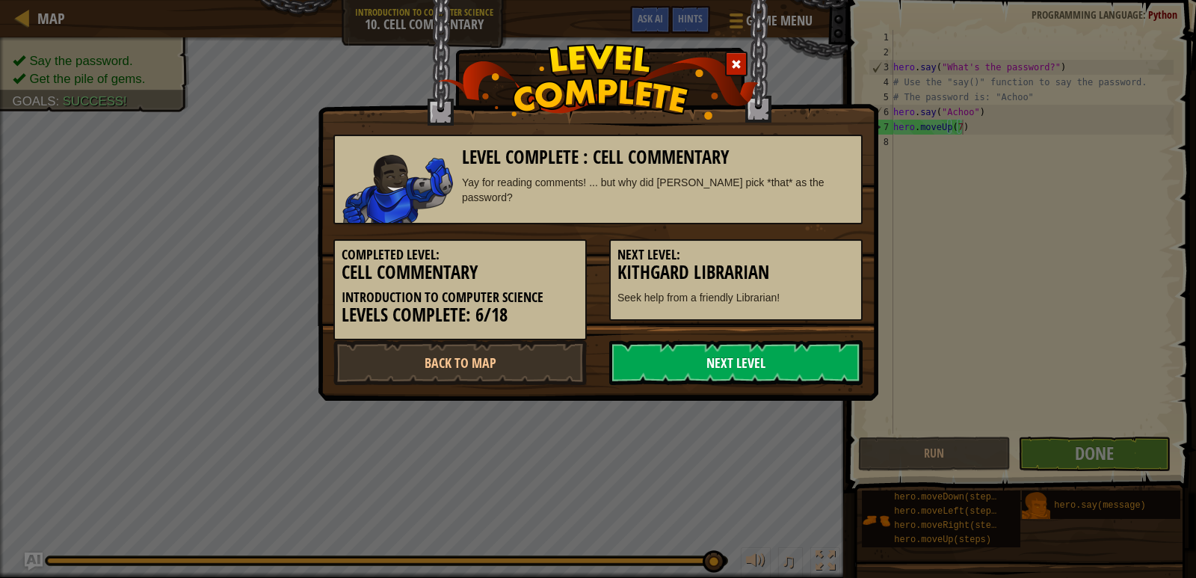
click at [679, 358] on link "Next Level" at bounding box center [735, 362] width 253 height 45
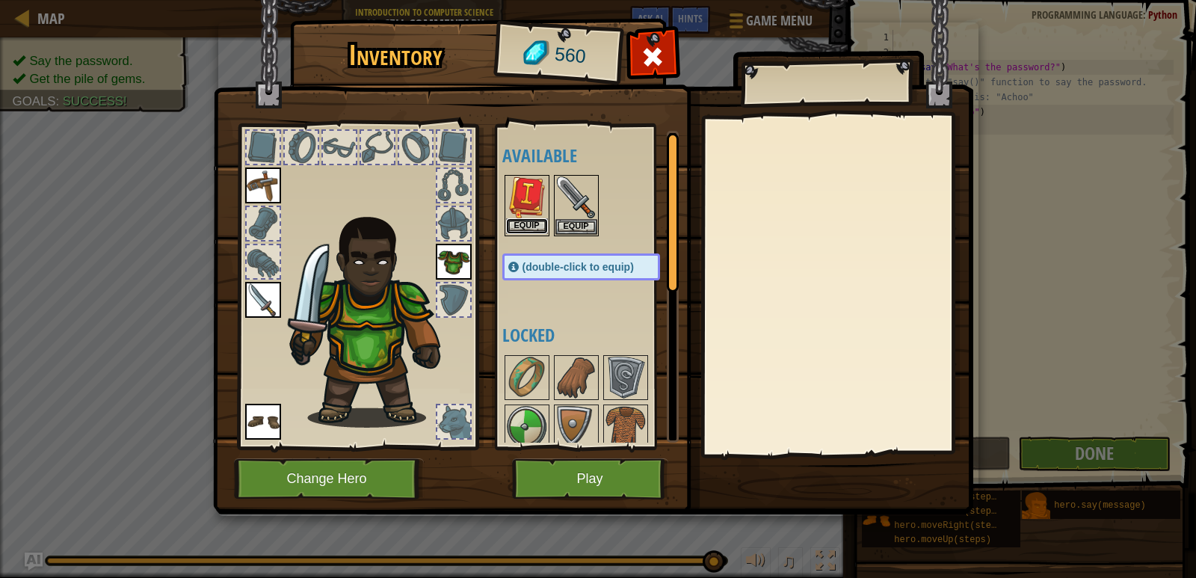
click at [535, 220] on button "Equip" at bounding box center [527, 226] width 42 height 16
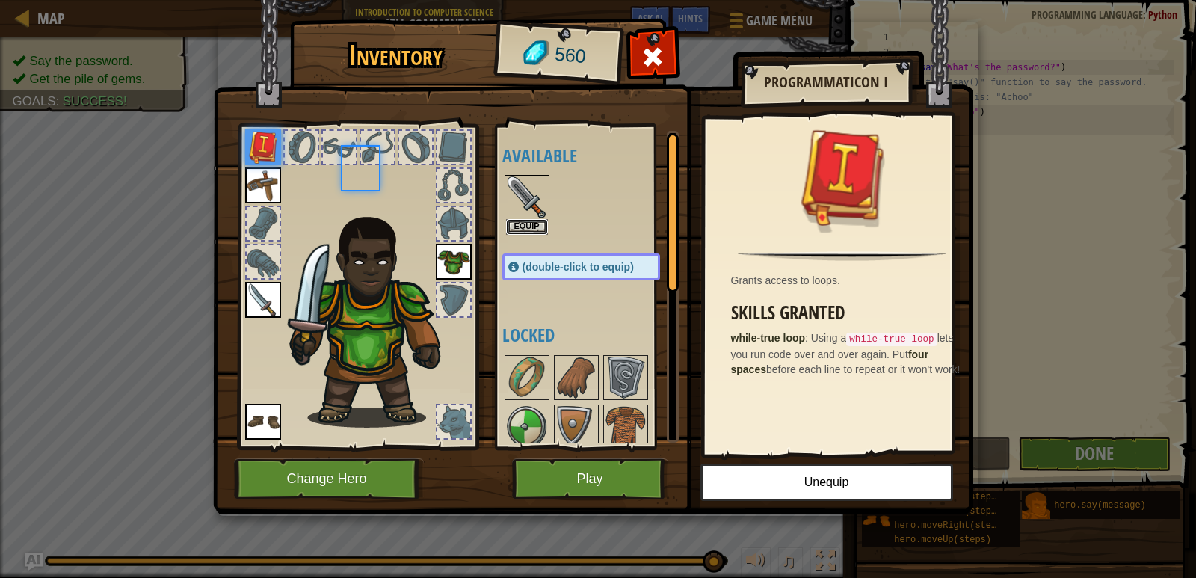
click at [535, 220] on button "Equip" at bounding box center [527, 227] width 42 height 16
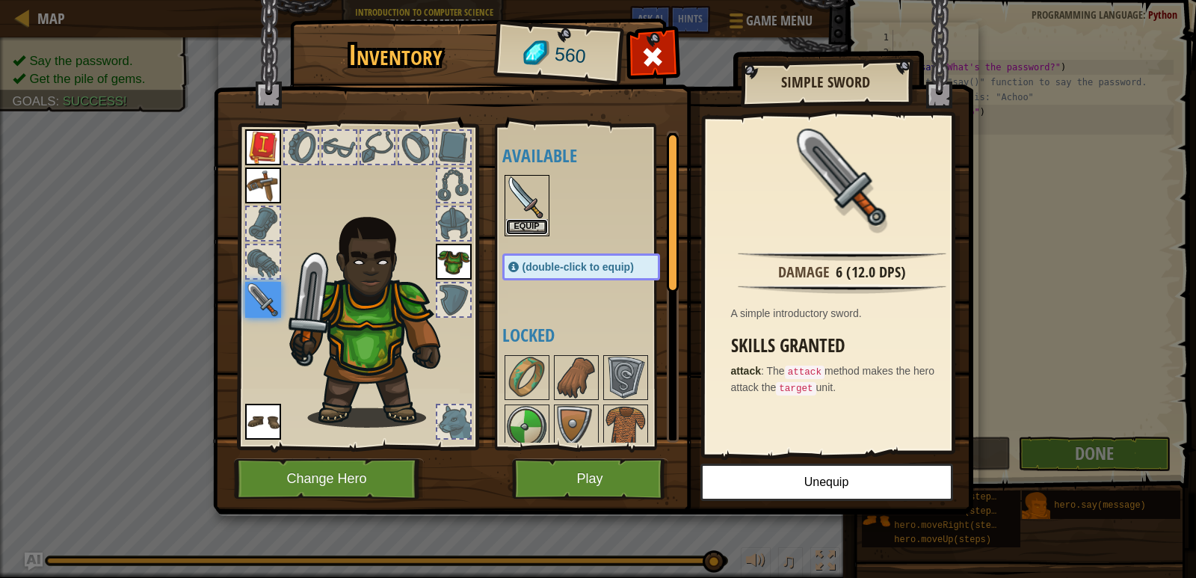
click at [535, 220] on button "Equip" at bounding box center [527, 227] width 42 height 16
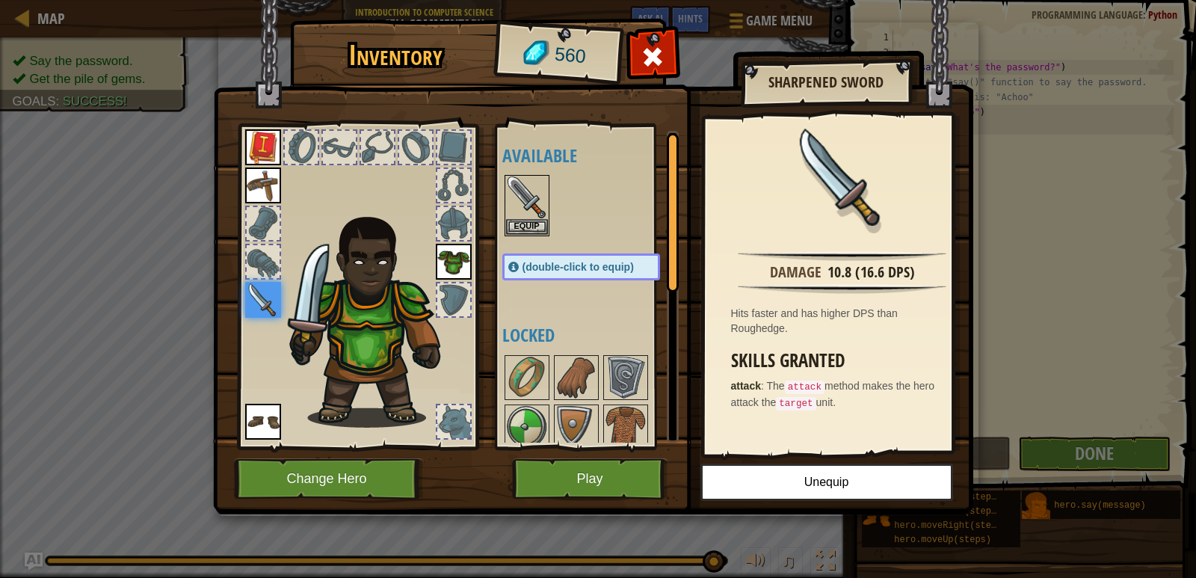
click at [264, 132] on img at bounding box center [263, 147] width 36 height 36
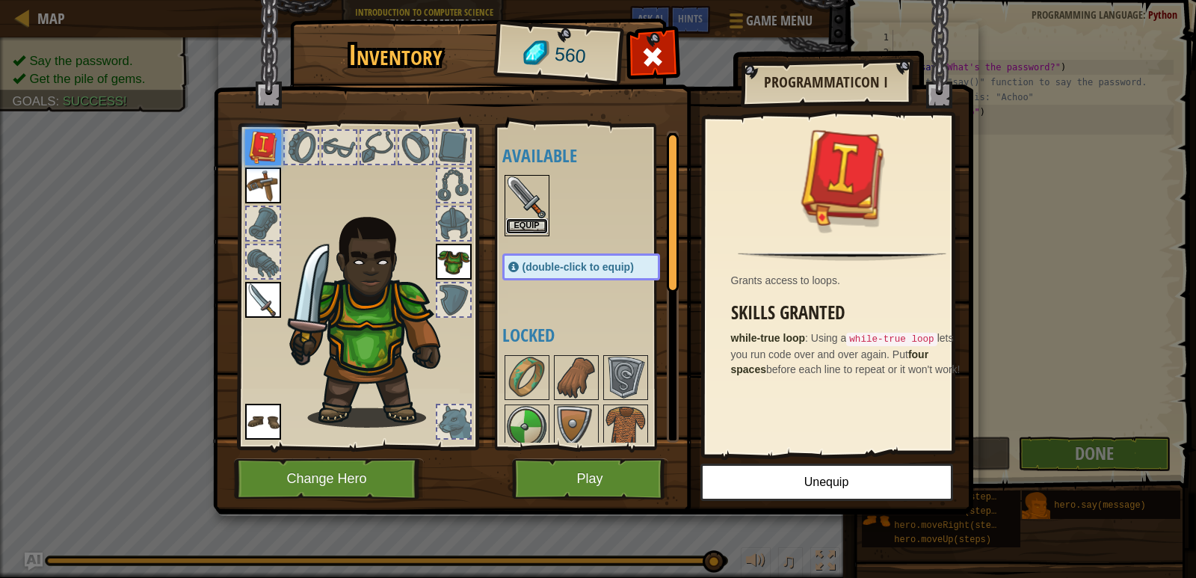
click at [534, 228] on button "Equip" at bounding box center [527, 226] width 42 height 16
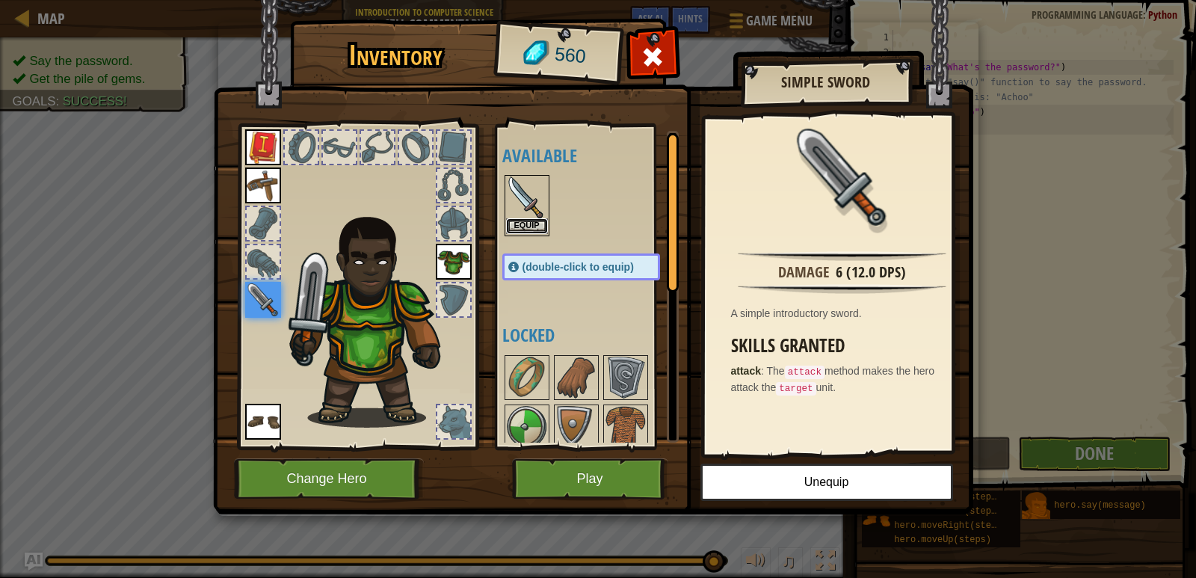
click at [534, 223] on button "Equip" at bounding box center [527, 226] width 42 height 16
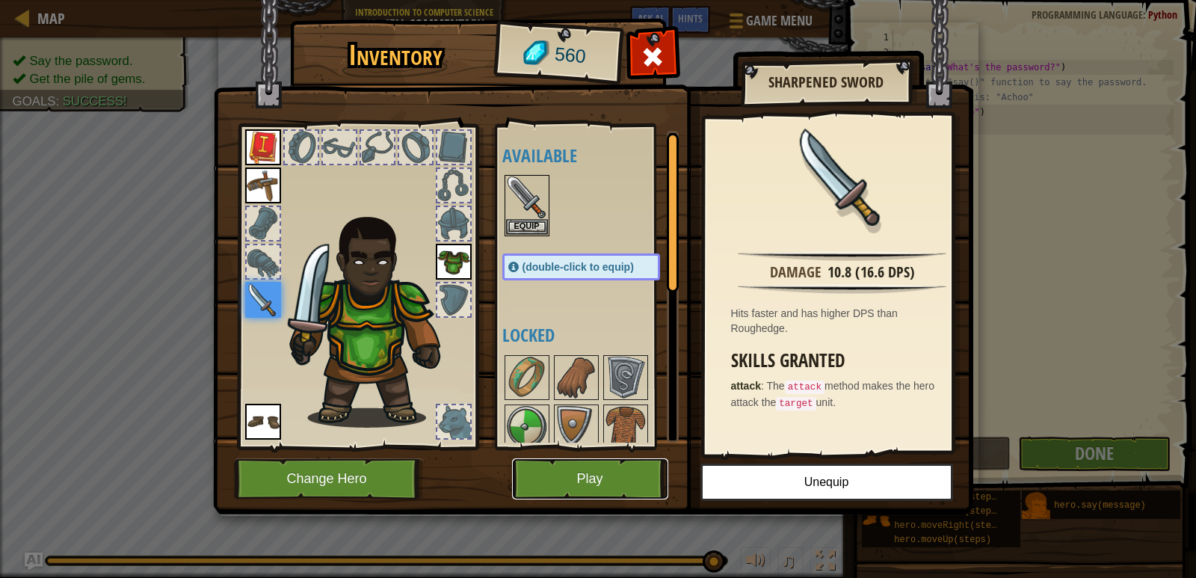
click at [598, 478] on button "Play" at bounding box center [590, 478] width 156 height 41
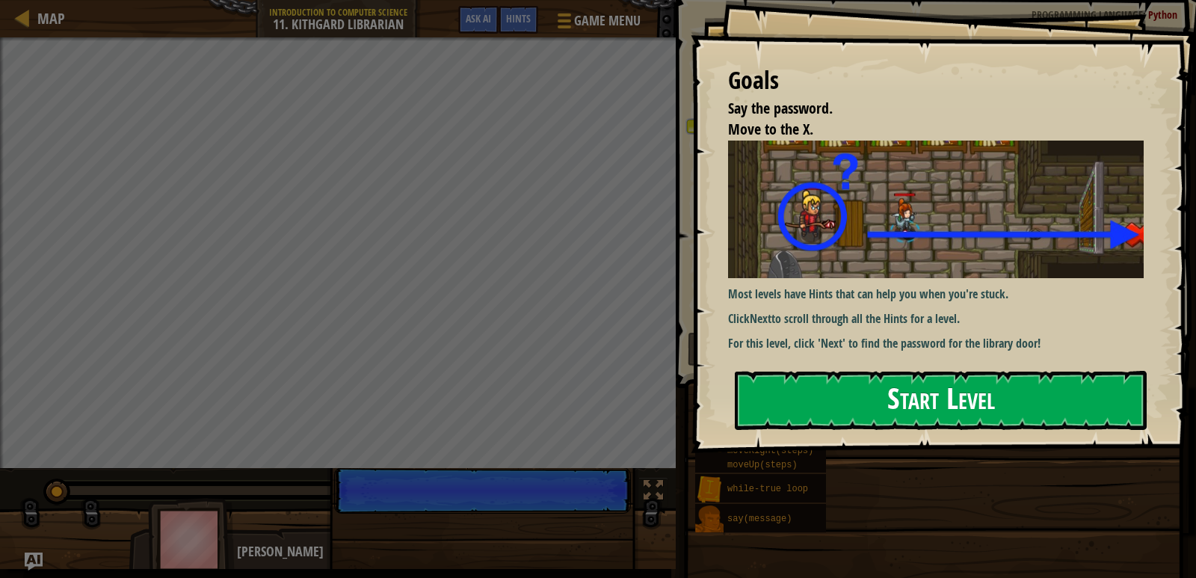
click at [793, 413] on button "Start Level" at bounding box center [941, 400] width 412 height 59
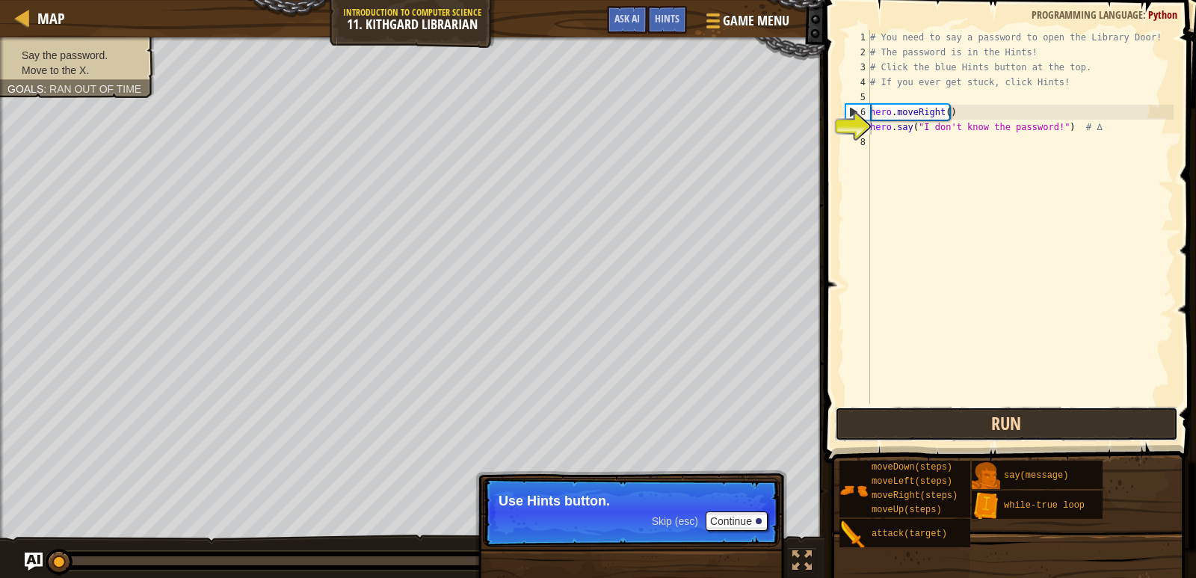
click at [888, 422] on button "Run" at bounding box center [1006, 424] width 343 height 34
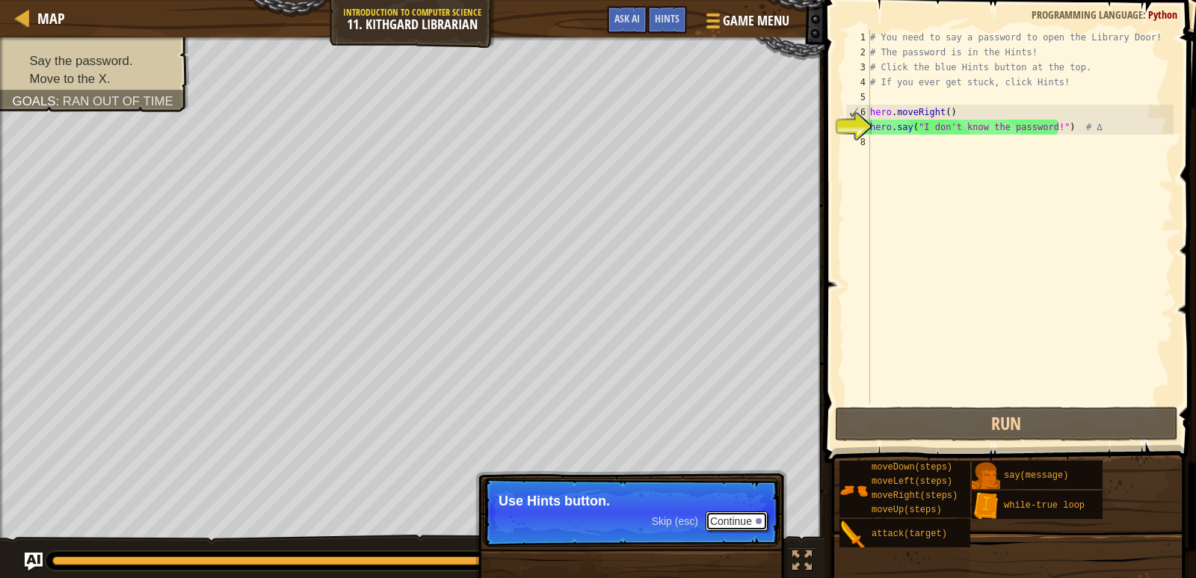
click at [721, 517] on button "Continue" at bounding box center [737, 520] width 62 height 19
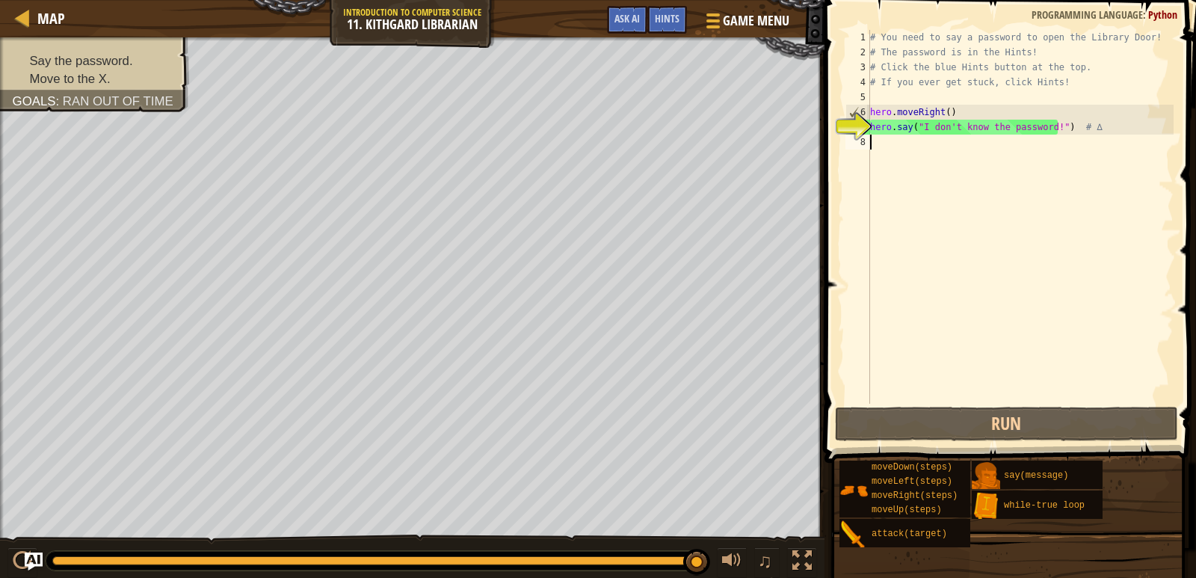
click at [993, 158] on div "# You need to say a password to open the Library Door! # The password is in the…" at bounding box center [1020, 232] width 306 height 404
drag, startPoint x: 934, startPoint y: 125, endPoint x: 925, endPoint y: 127, distance: 8.5
click at [925, 127] on div "# You need to say a password to open the Library Door! # The password is in the…" at bounding box center [1020, 232] width 306 height 404
click at [959, 130] on div "# You need to say a password to open the Library Door! # The password is in the…" at bounding box center [1020, 232] width 306 height 404
click at [1078, 120] on div "# You need to say a password to open the Library Door! # The password is in the…" at bounding box center [1020, 232] width 306 height 404
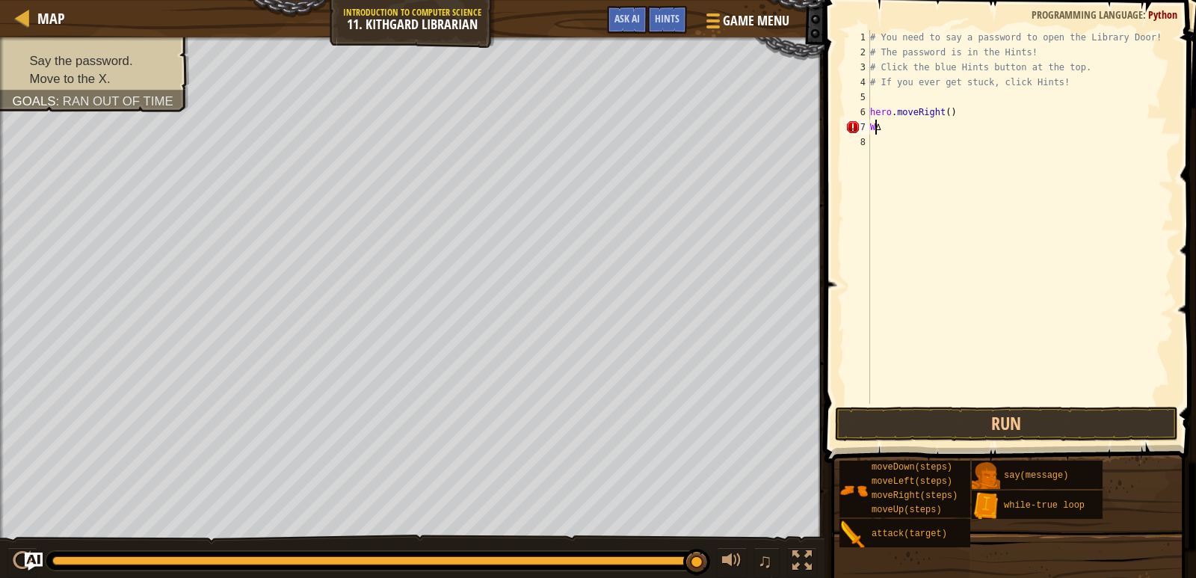
scroll to position [7, 0]
click at [664, 19] on span "Hints" at bounding box center [667, 18] width 25 height 14
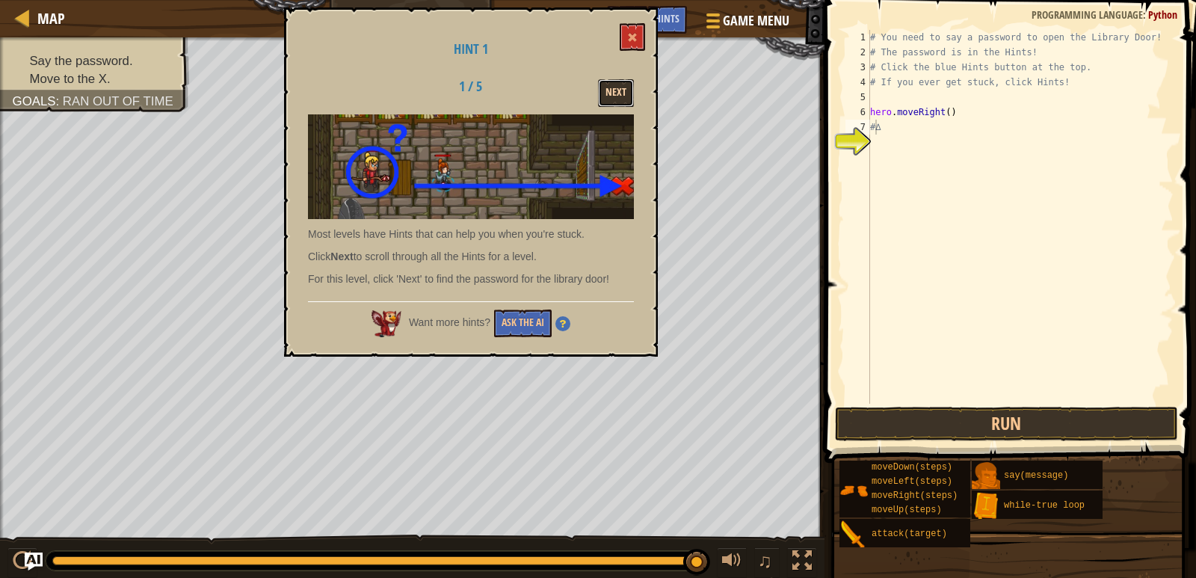
click at [624, 95] on button "Next" at bounding box center [616, 93] width 36 height 28
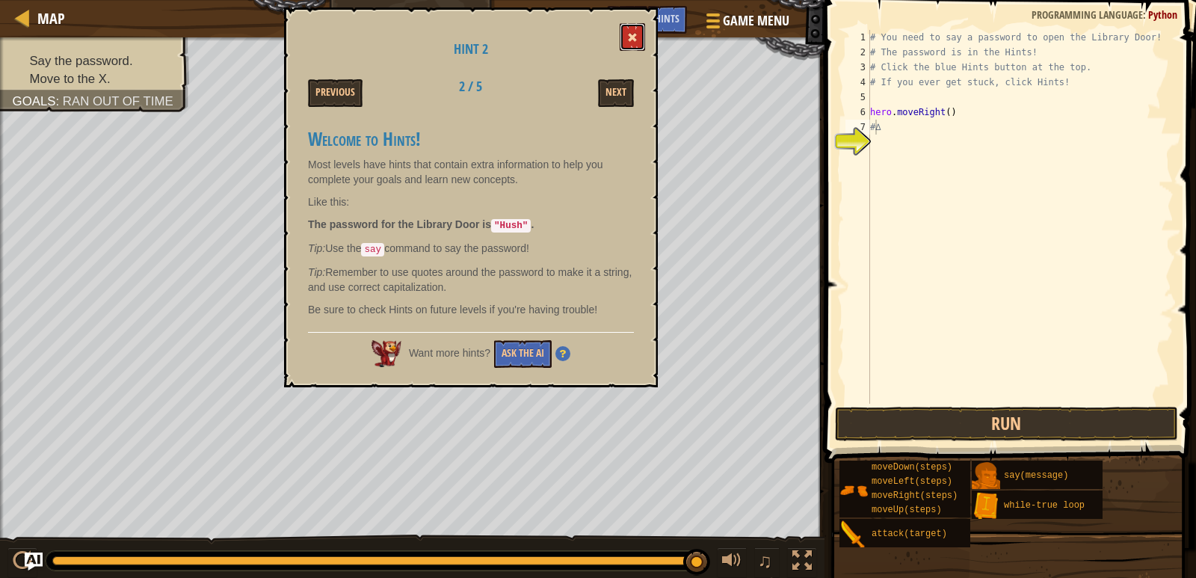
click at [644, 45] on button at bounding box center [632, 37] width 25 height 28
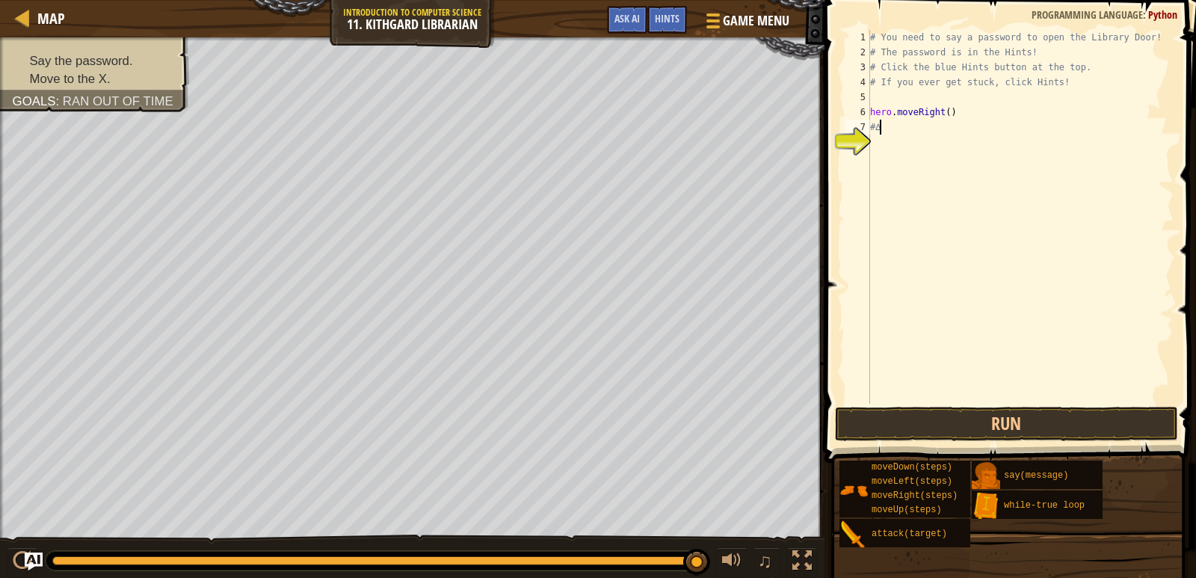
click at [942, 131] on div "# You need to say a password to open the Library Door! # The password is in the…" at bounding box center [1020, 232] width 306 height 404
type textarea "#"
type textarea "Hero.say("Hush")"
click at [989, 428] on button "Run" at bounding box center [1006, 424] width 343 height 34
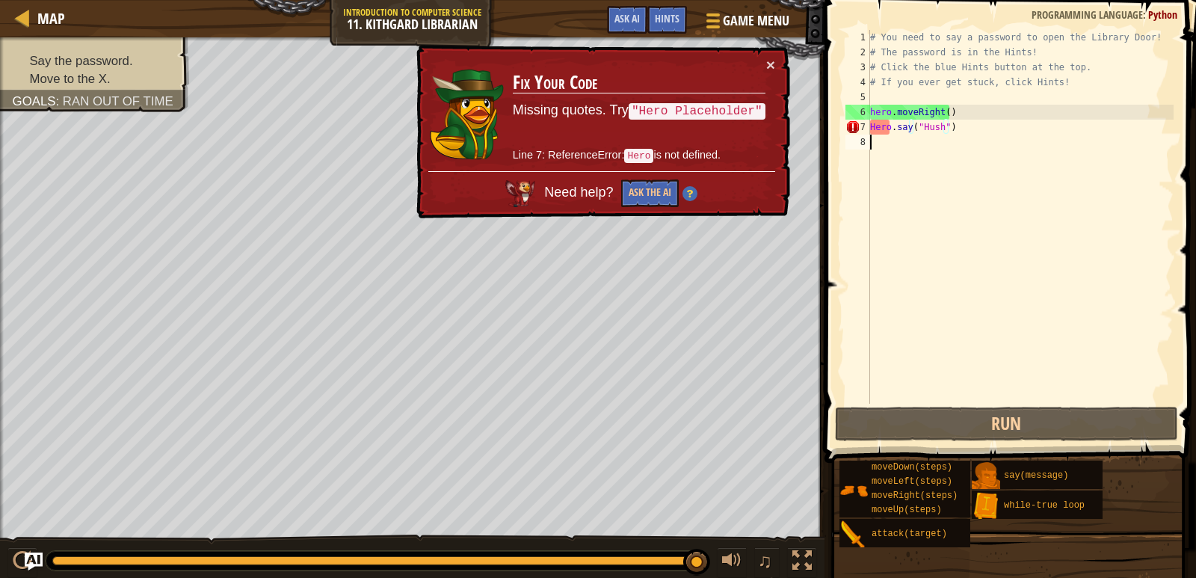
drag, startPoint x: 990, startPoint y: 167, endPoint x: 964, endPoint y: 147, distance: 33.0
click at [990, 167] on div "# You need to say a password to open the Library Door! # The password is in the…" at bounding box center [1020, 232] width 306 height 404
click at [901, 126] on div "# You need to say a password to open the Library Door! # The password is in the…" at bounding box center [1020, 232] width 306 height 404
type textarea "Hero.say("Hush")"
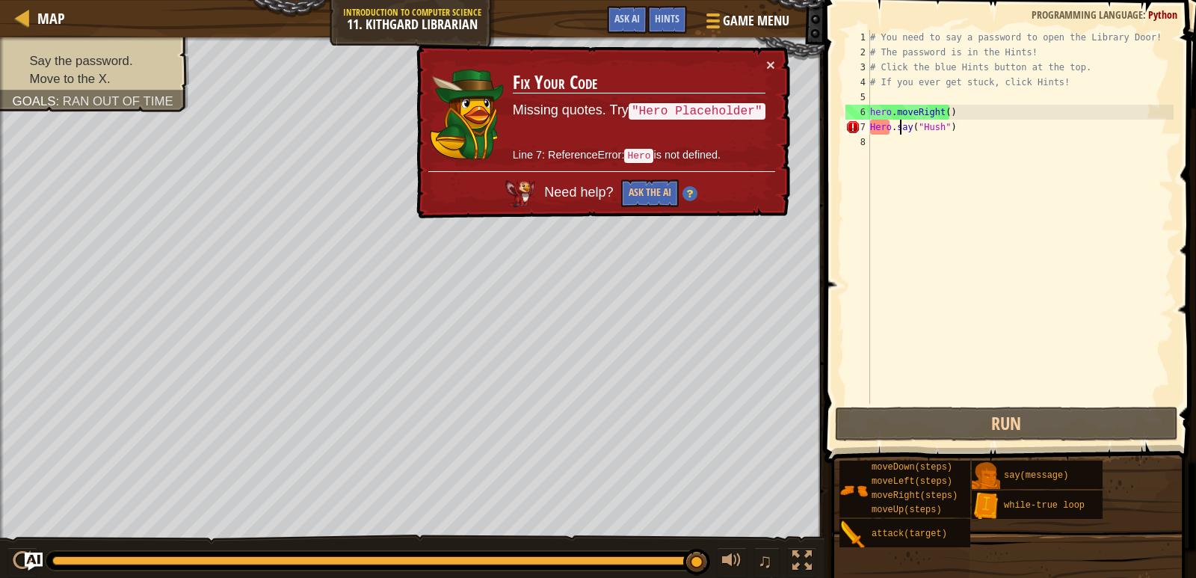
click at [872, 137] on div "# You need to say a password to open the Library Door! # The password is in the…" at bounding box center [1020, 232] width 306 height 404
click at [875, 135] on div "# You need to say a password to open the Library Door! # The password is in the…" at bounding box center [1020, 232] width 306 height 404
click at [876, 129] on div "# You need to say a password to open the Library Door! # The password is in the…" at bounding box center [1020, 232] width 306 height 404
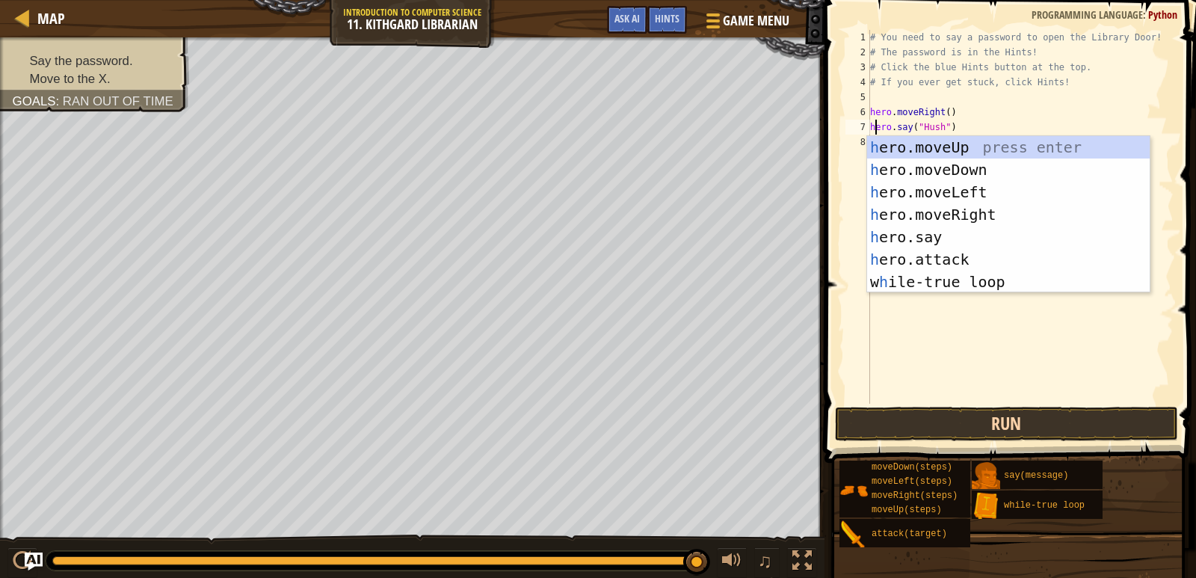
type textarea "hero.say("Hush")"
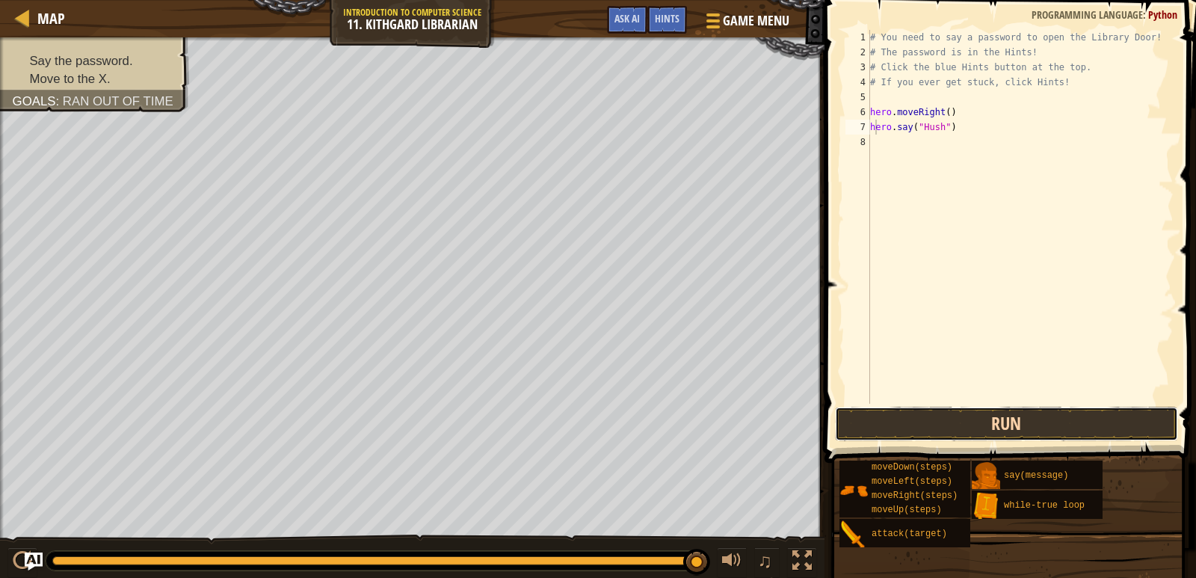
click at [1002, 419] on button "Run" at bounding box center [1006, 424] width 343 height 34
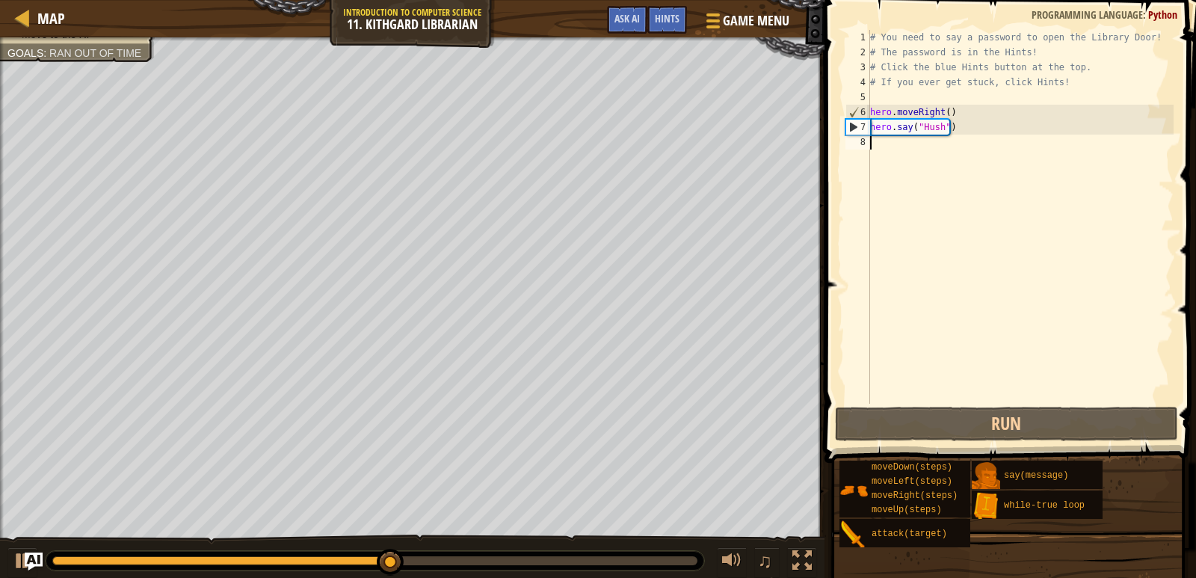
click at [947, 149] on div "# You need to say a password to open the Library Door! # The password is in the…" at bounding box center [1020, 232] width 306 height 404
click at [950, 158] on div "# You need to say a password to open the Library Door! # The password is in the…" at bounding box center [1020, 232] width 306 height 404
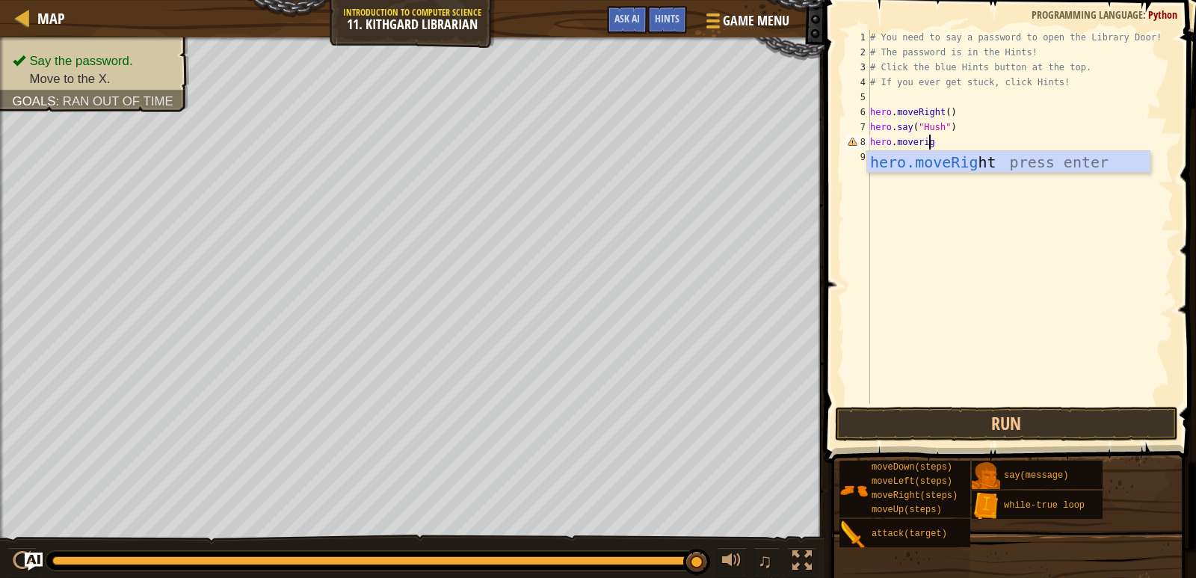
scroll to position [7, 4]
click at [943, 138] on div "# You need to say a password to open the Library Door! # The password is in the…" at bounding box center [1020, 232] width 306 height 404
type textarea "hero.moveright()"
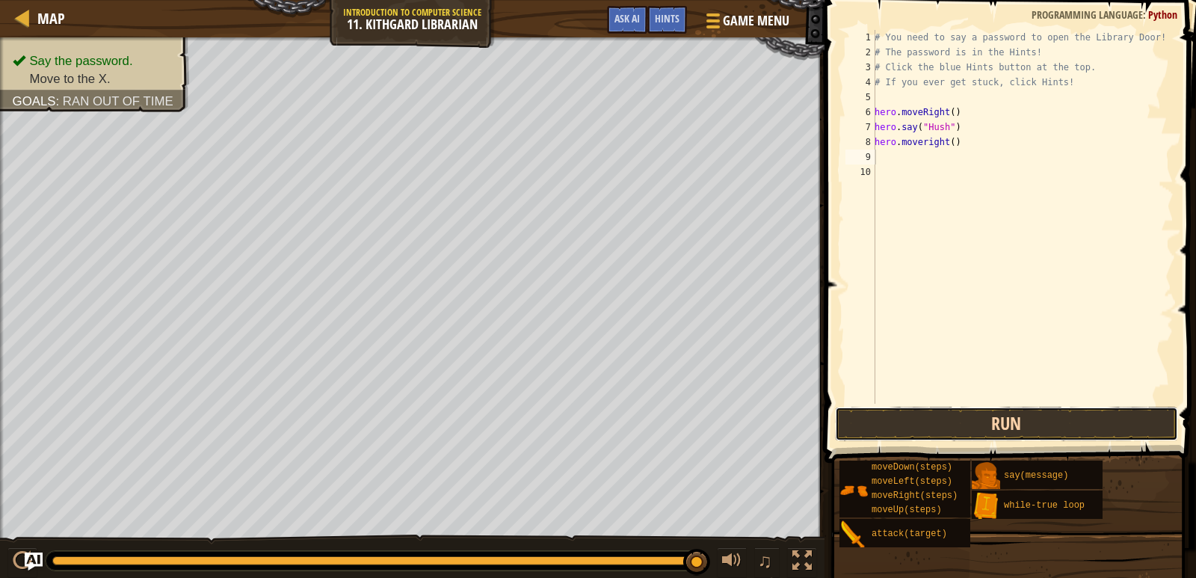
click at [1028, 410] on button "Run" at bounding box center [1006, 424] width 343 height 34
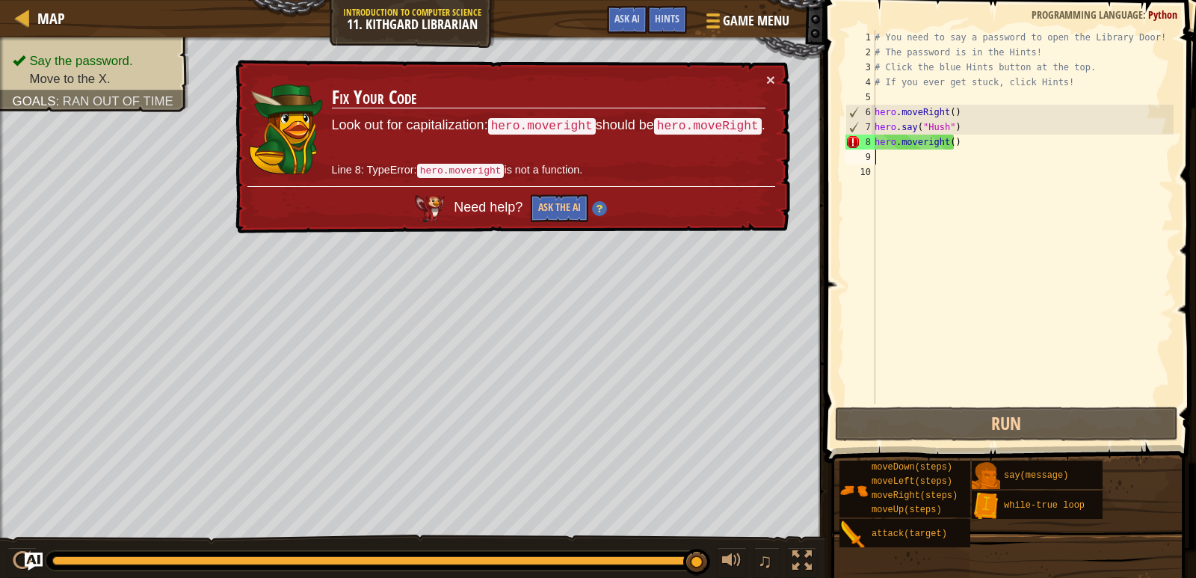
click at [920, 139] on div "# You need to say a password to open the Library Door! # The password is in the…" at bounding box center [1023, 232] width 302 height 404
click at [924, 141] on div "# You need to say a password to open the Library Door! # The password is in the…" at bounding box center [1023, 232] width 302 height 404
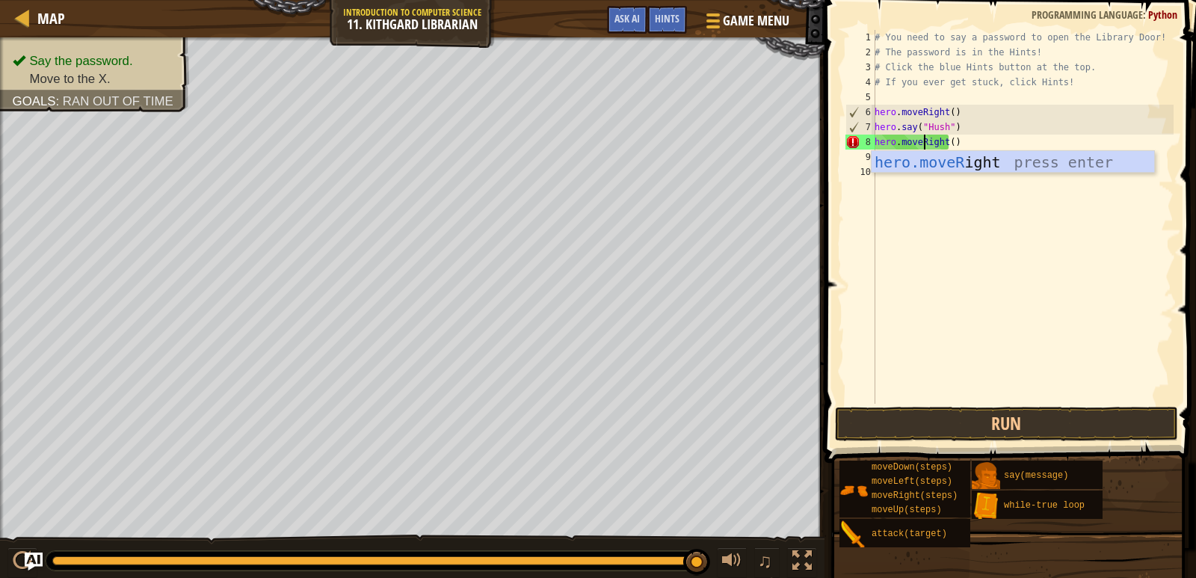
scroll to position [7, 4]
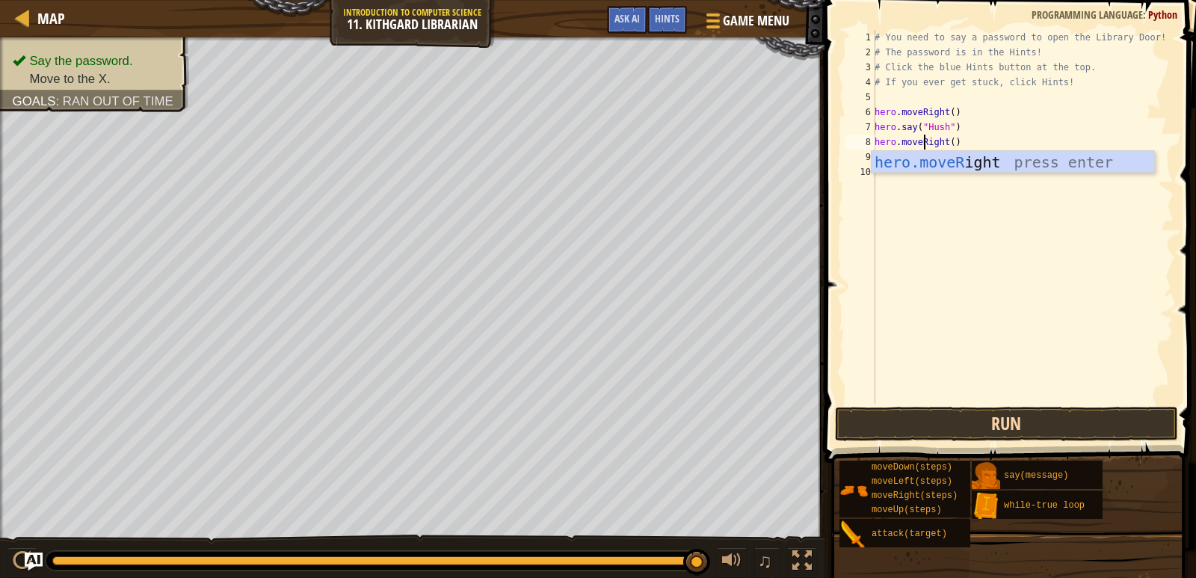
type textarea "hero.moveRight()"
click at [1019, 416] on button "Run" at bounding box center [1006, 424] width 343 height 34
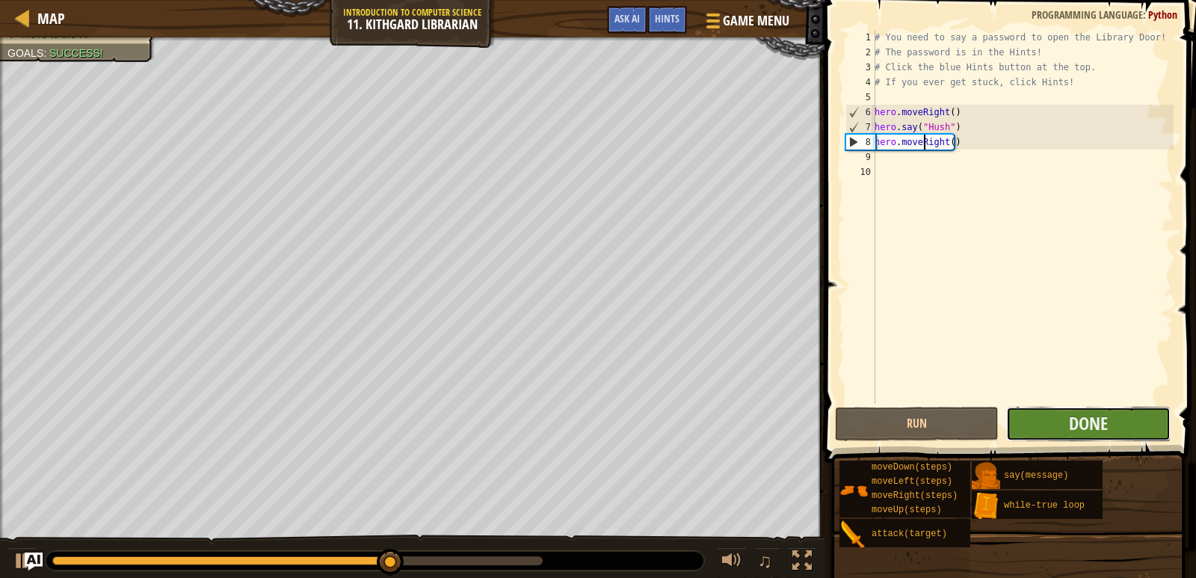
click at [1061, 413] on button "Done" at bounding box center [1088, 424] width 164 height 34
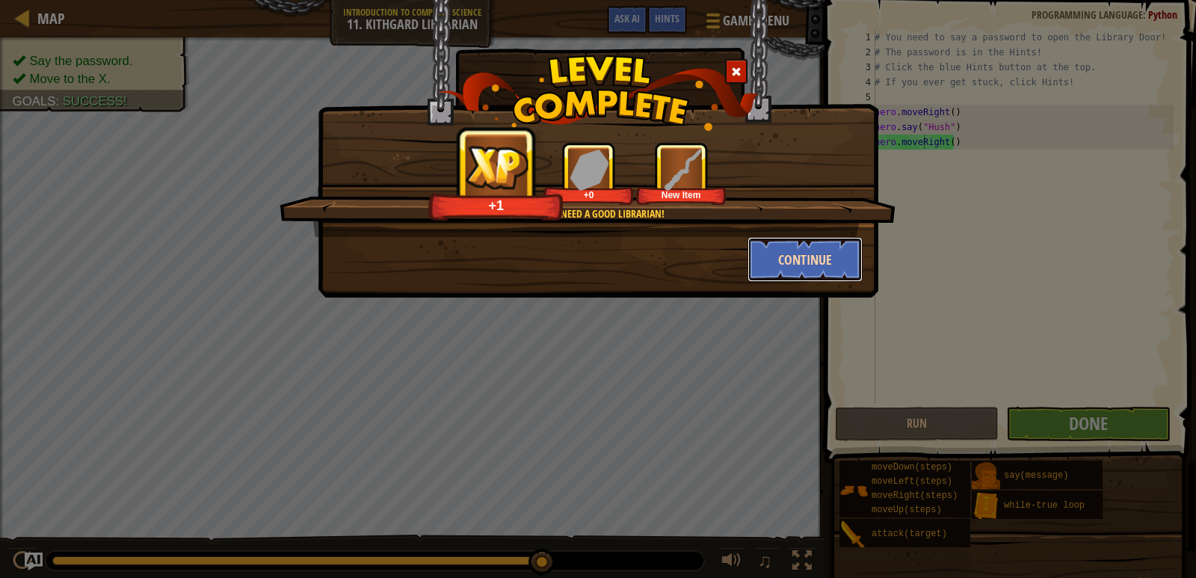
click at [816, 250] on button "Continue" at bounding box center [805, 259] width 116 height 45
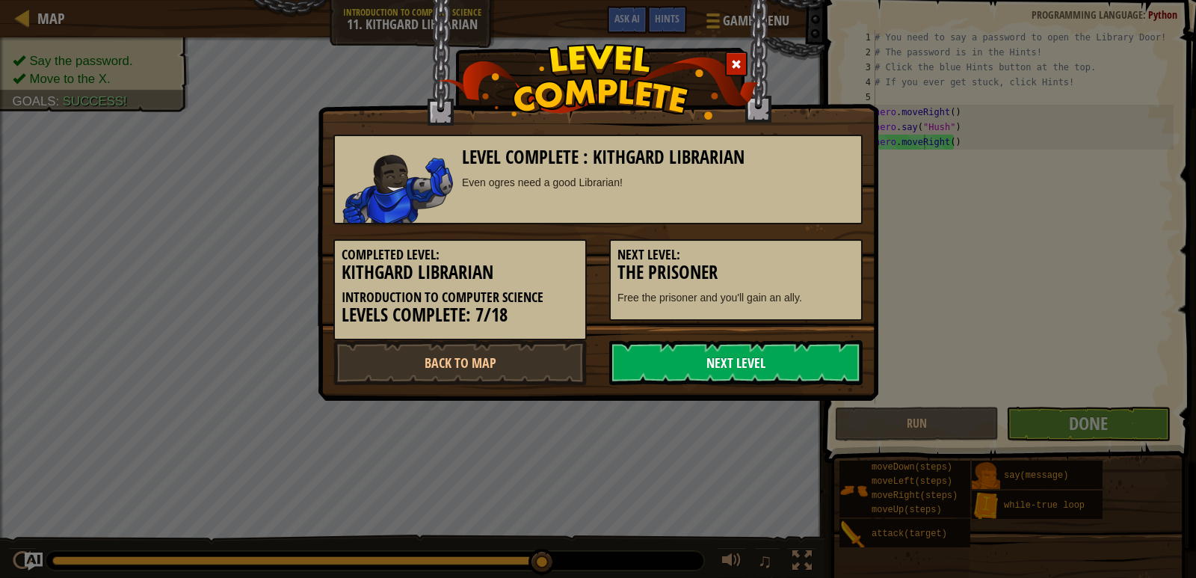
click at [640, 351] on link "Next Level" at bounding box center [735, 362] width 253 height 45
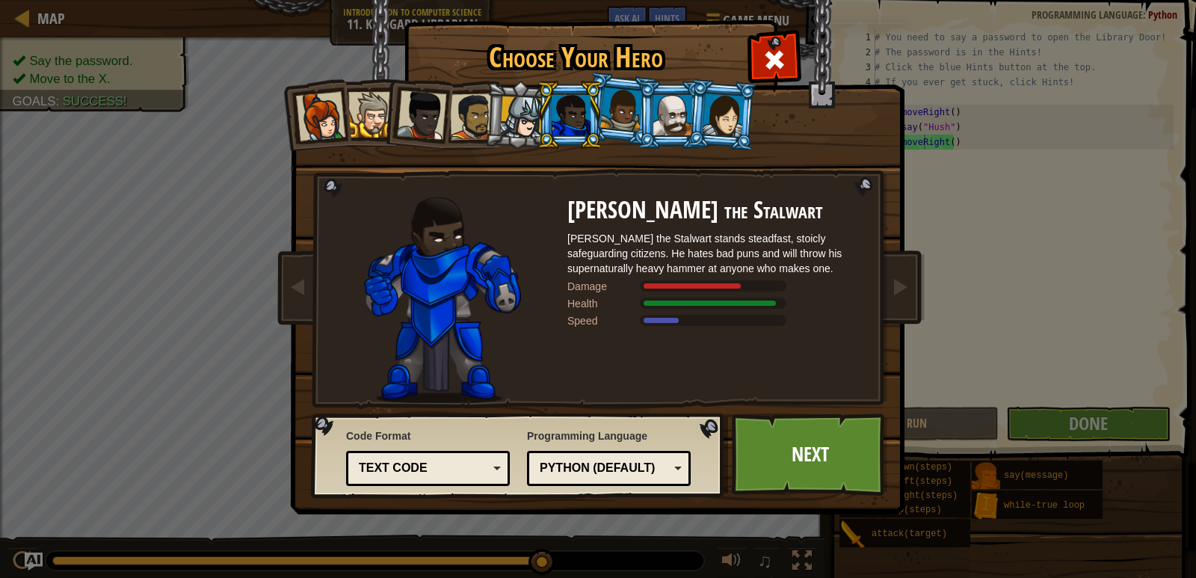
click at [481, 119] on div at bounding box center [473, 116] width 46 height 46
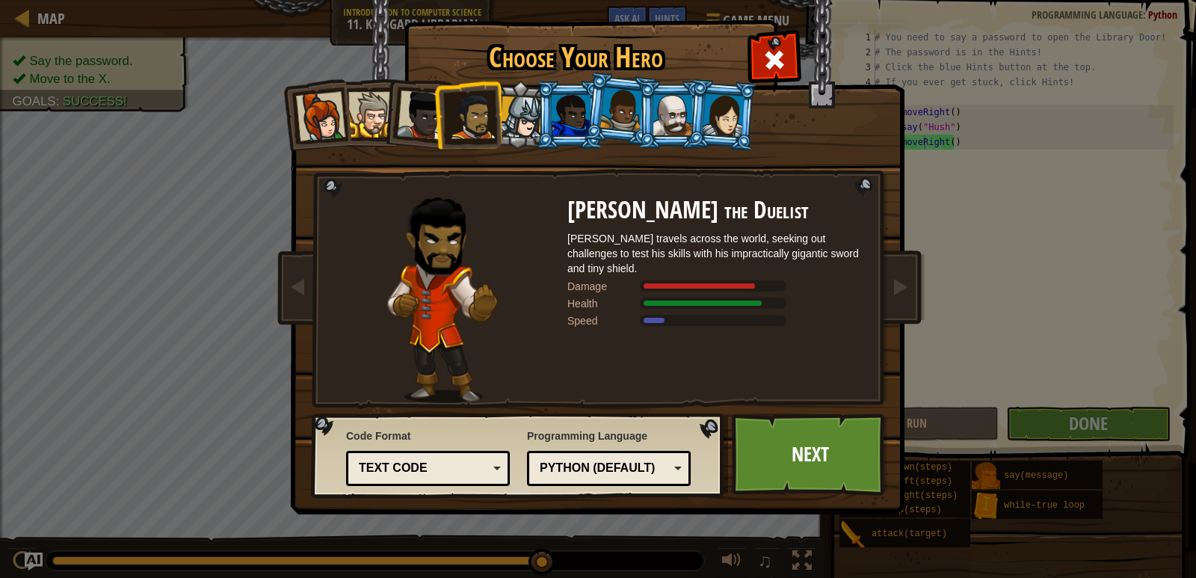
click at [557, 124] on div at bounding box center [571, 115] width 39 height 40
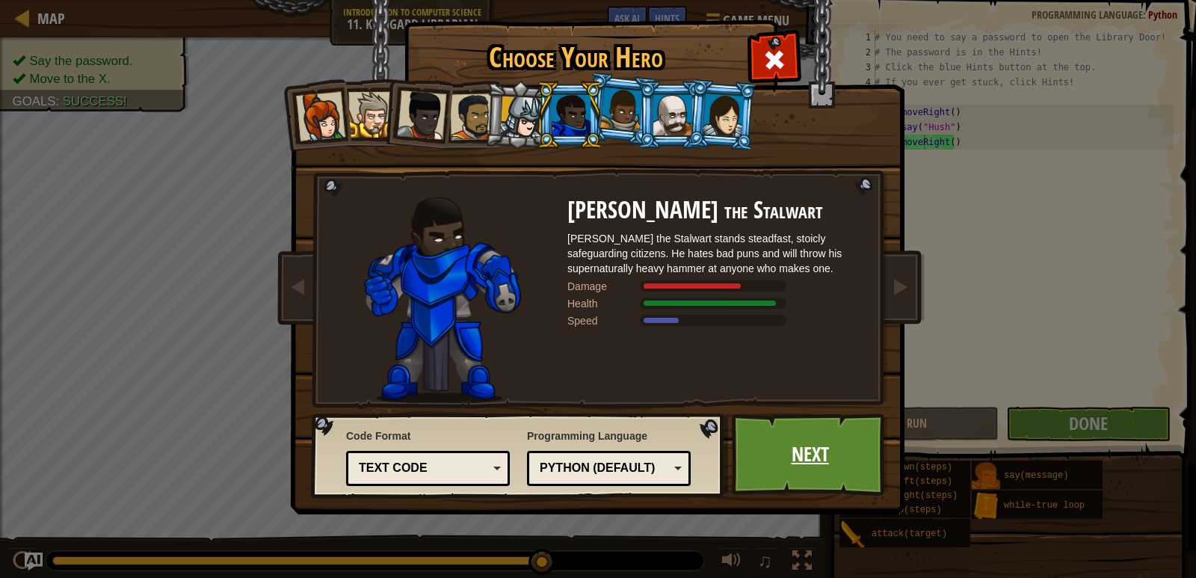
click at [777, 456] on link "Next" at bounding box center [810, 454] width 156 height 82
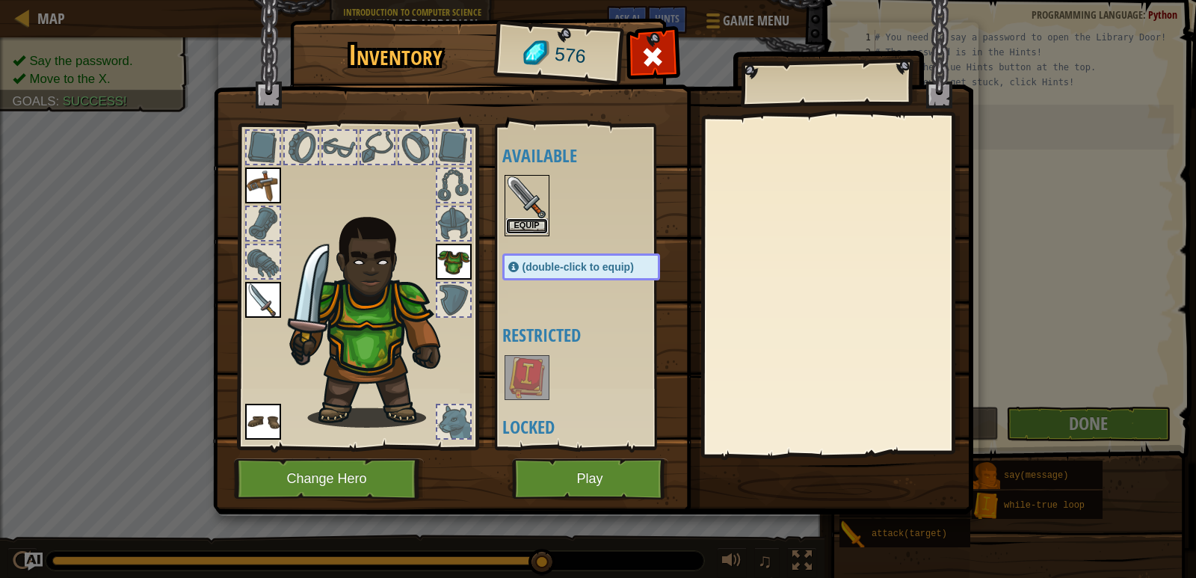
click at [532, 227] on button "Equip" at bounding box center [527, 226] width 42 height 16
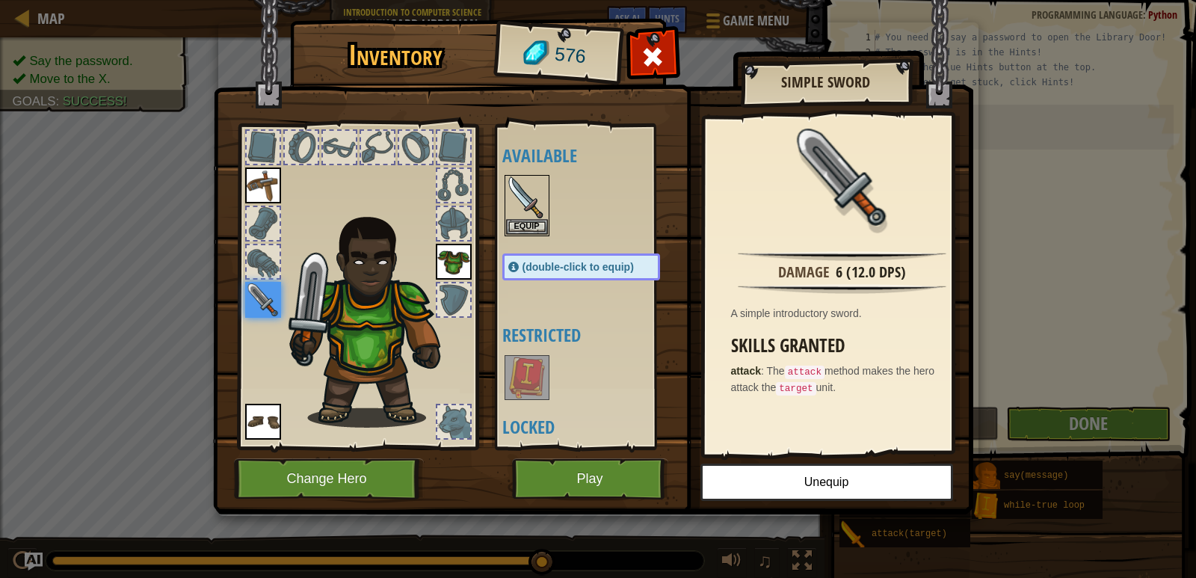
click at [274, 303] on img at bounding box center [263, 300] width 36 height 36
click at [534, 218] on img at bounding box center [527, 197] width 42 height 42
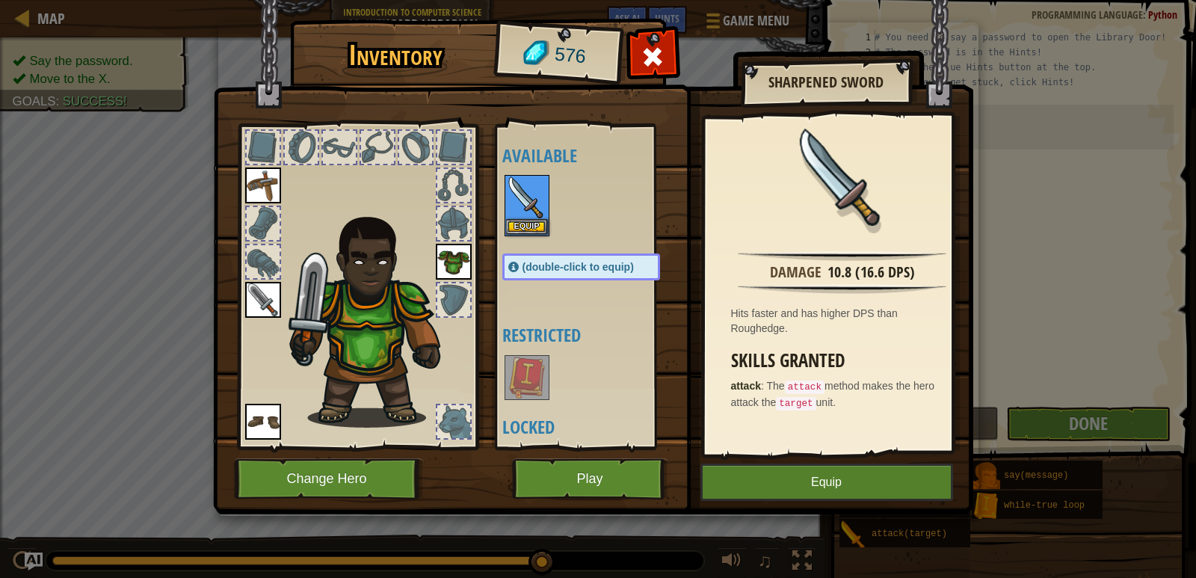
click at [535, 366] on img at bounding box center [527, 378] width 42 height 42
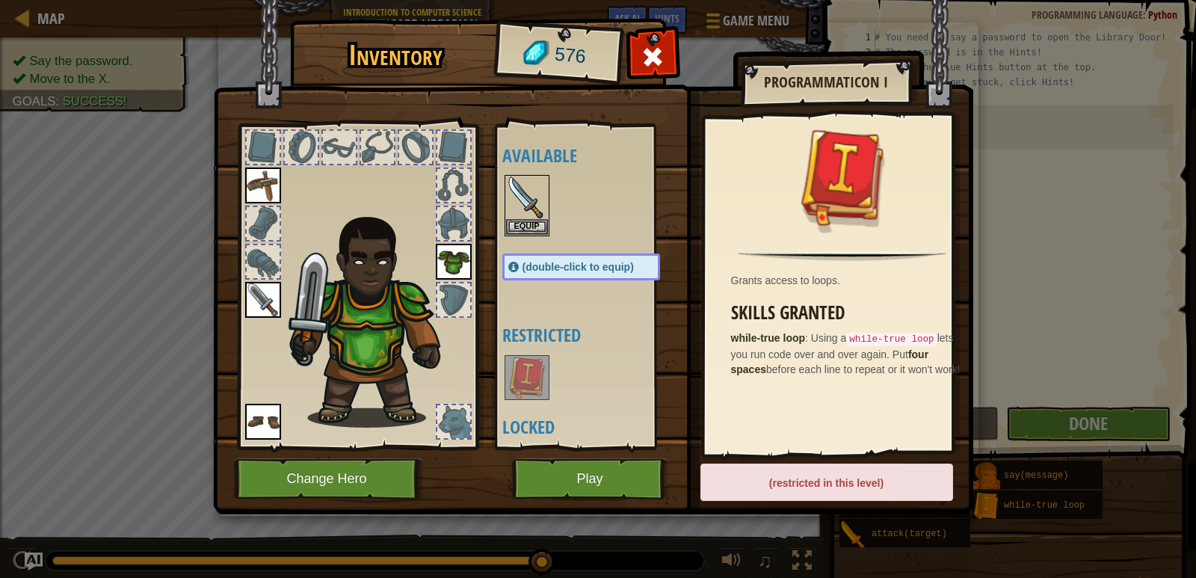
scroll to position [396, 0]
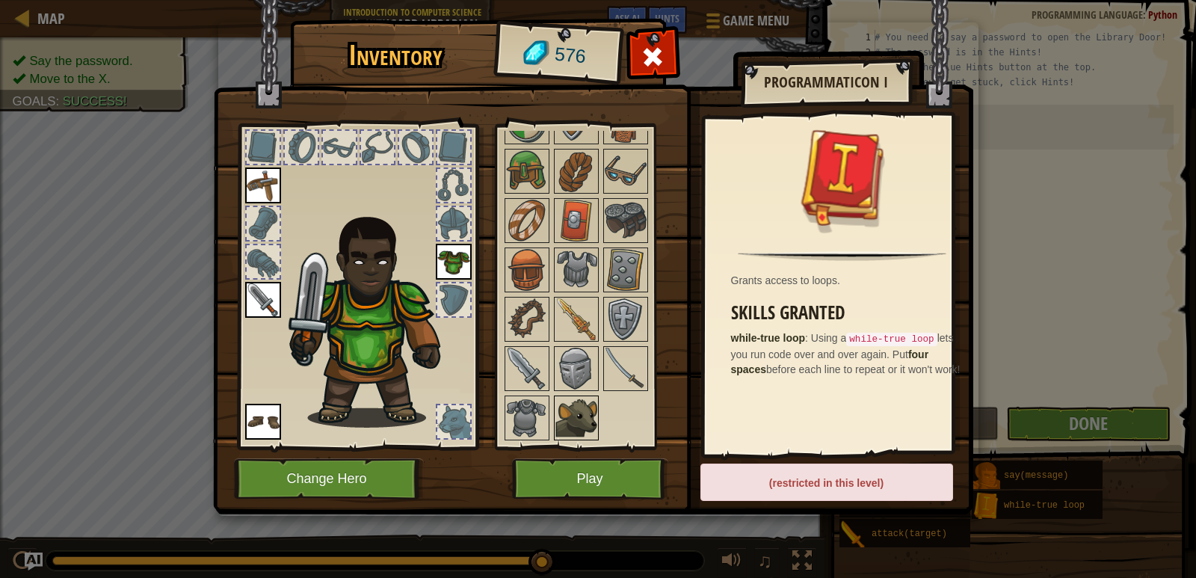
click at [562, 423] on img at bounding box center [576, 418] width 42 height 42
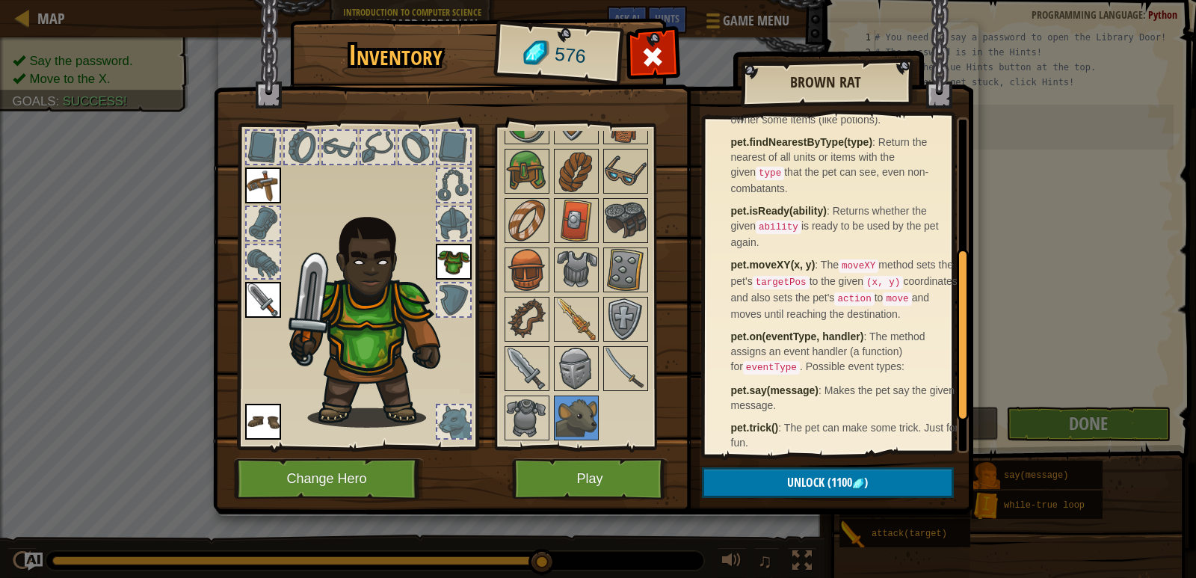
scroll to position [0, 0]
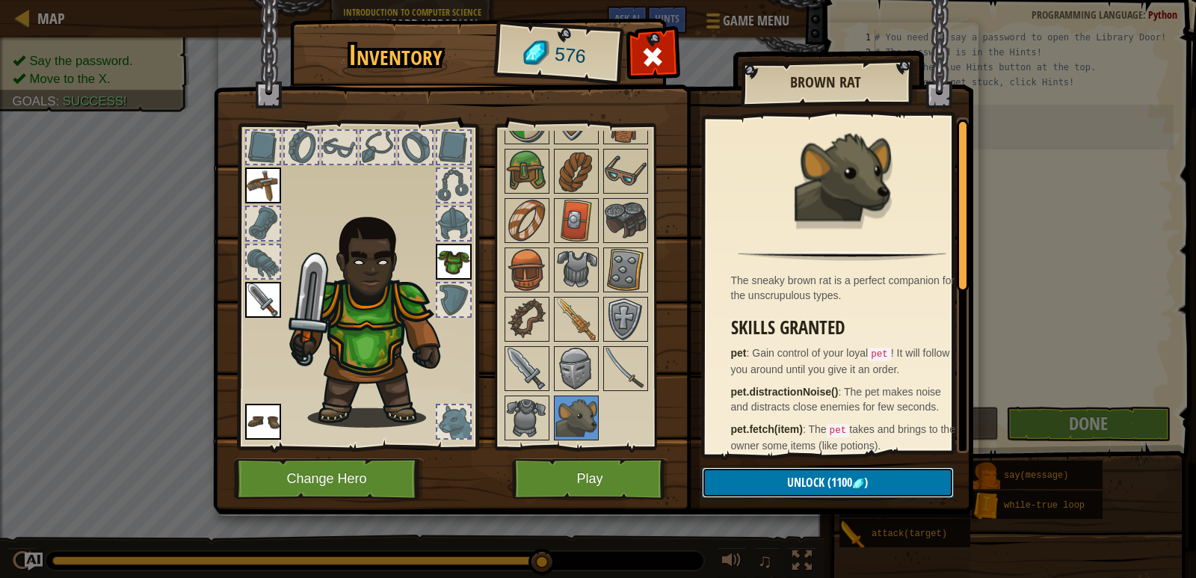
click at [827, 484] on span "(1100" at bounding box center [838, 482] width 28 height 16
click at [826, 480] on span "(1100" at bounding box center [838, 482] width 28 height 16
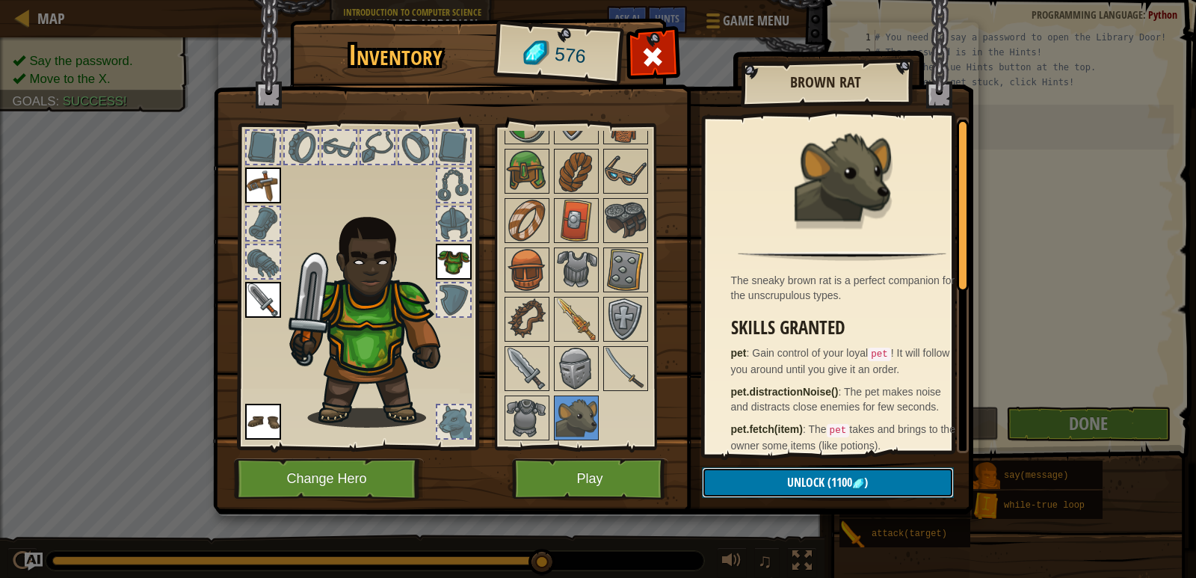
click at [826, 480] on span "(1100" at bounding box center [838, 482] width 28 height 16
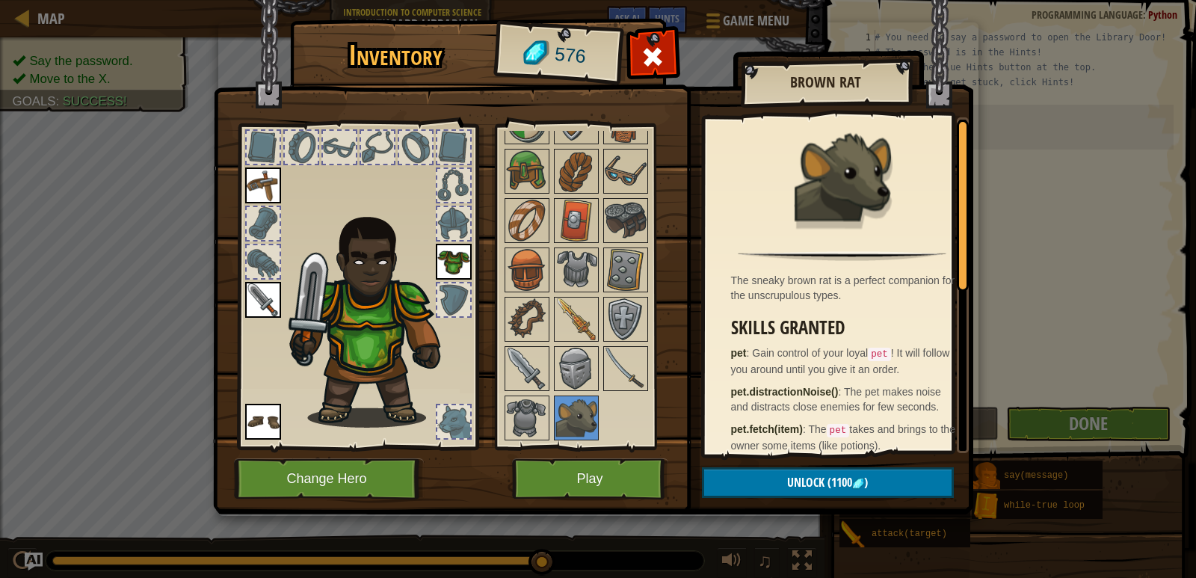
click at [557, 451] on img at bounding box center [593, 243] width 760 height 543
click at [574, 466] on button "Play" at bounding box center [590, 478] width 156 height 41
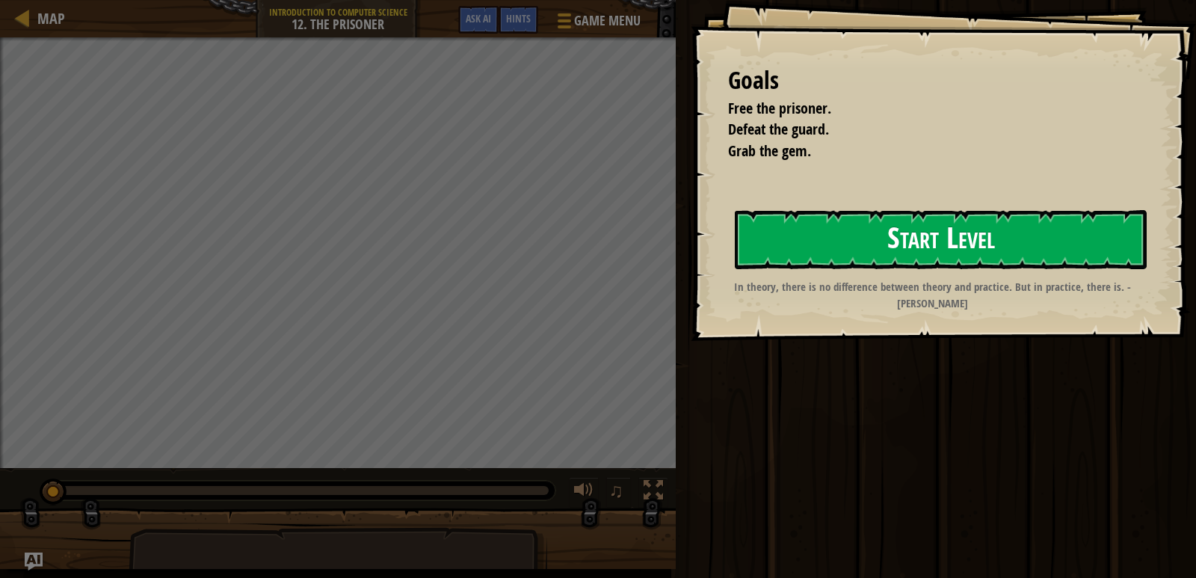
click at [852, 226] on button "Start Level" at bounding box center [941, 239] width 412 height 59
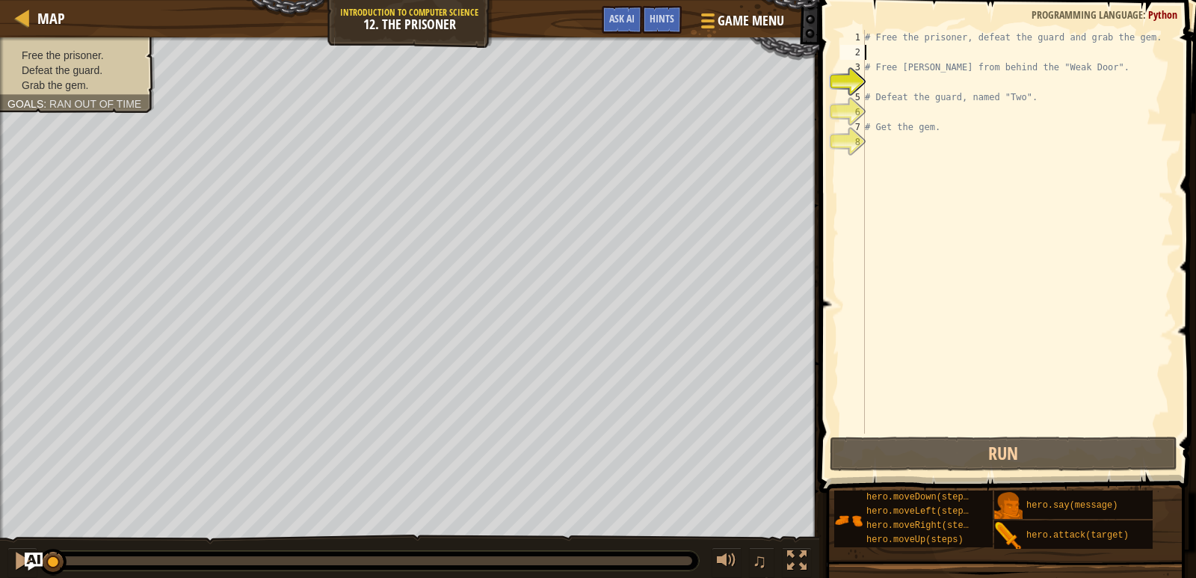
click at [952, 52] on div "# Free the prisoner, defeat the guard and grab the gem. # Free [PERSON_NAME] fr…" at bounding box center [1018, 247] width 312 height 434
click at [928, 93] on div "# Free the prisoner, defeat the guard and grab the gem. # Free [PERSON_NAME] fr…" at bounding box center [1018, 247] width 312 height 434
type textarea "# Defeat the guard, named "Two"."
click at [930, 82] on div "# Free the prisoner, defeat the guard and grab the gem. # Free [PERSON_NAME] fr…" at bounding box center [1018, 247] width 312 height 434
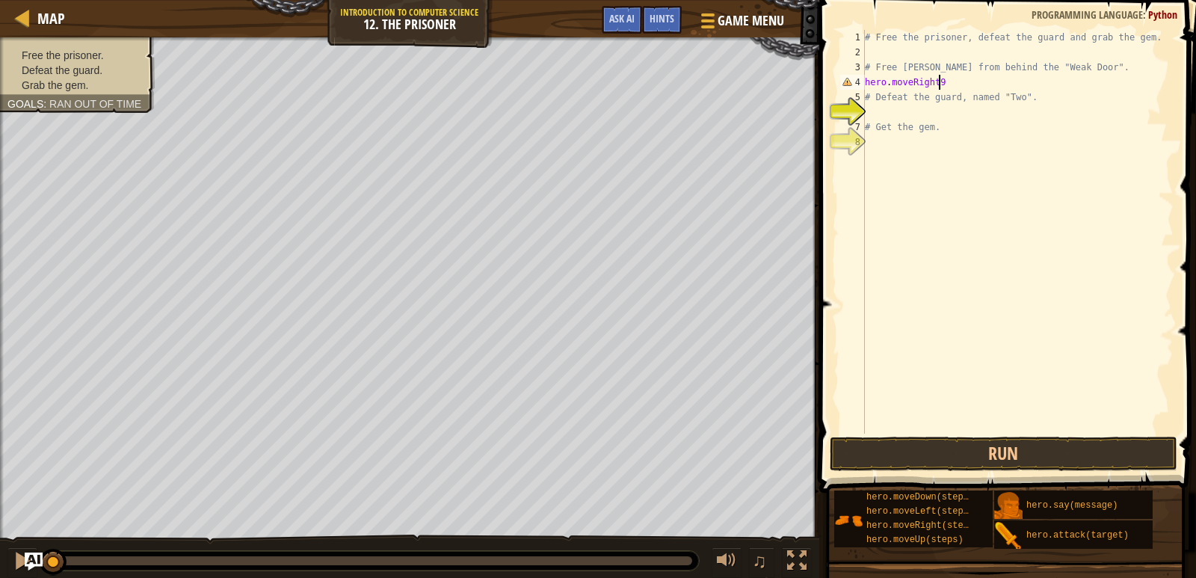
scroll to position [7, 5]
type textarea "hero.moveRight()"
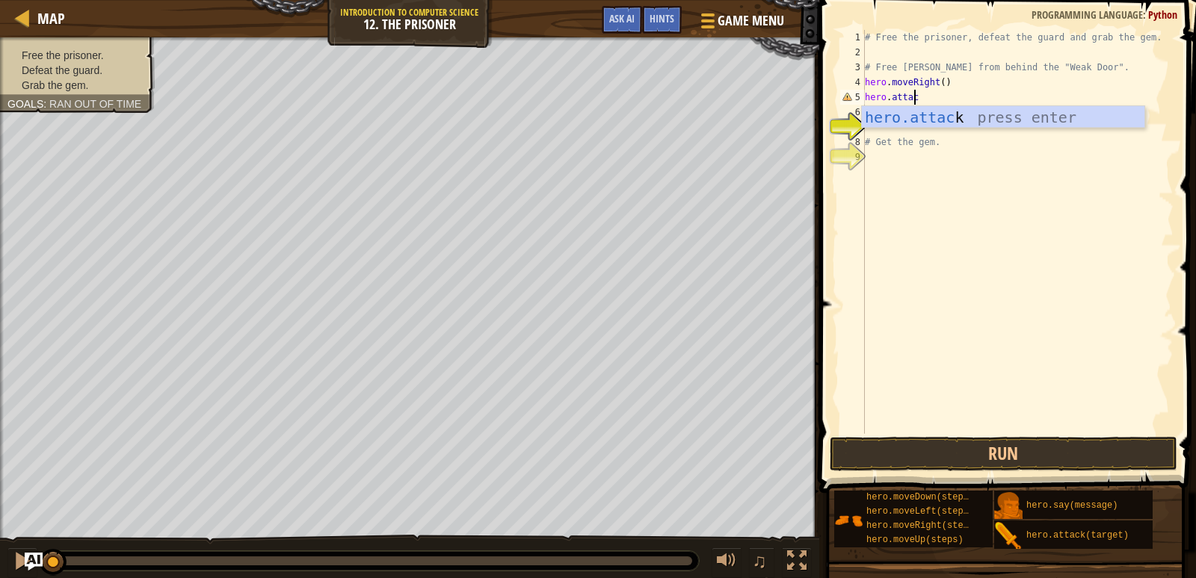
scroll to position [7, 4]
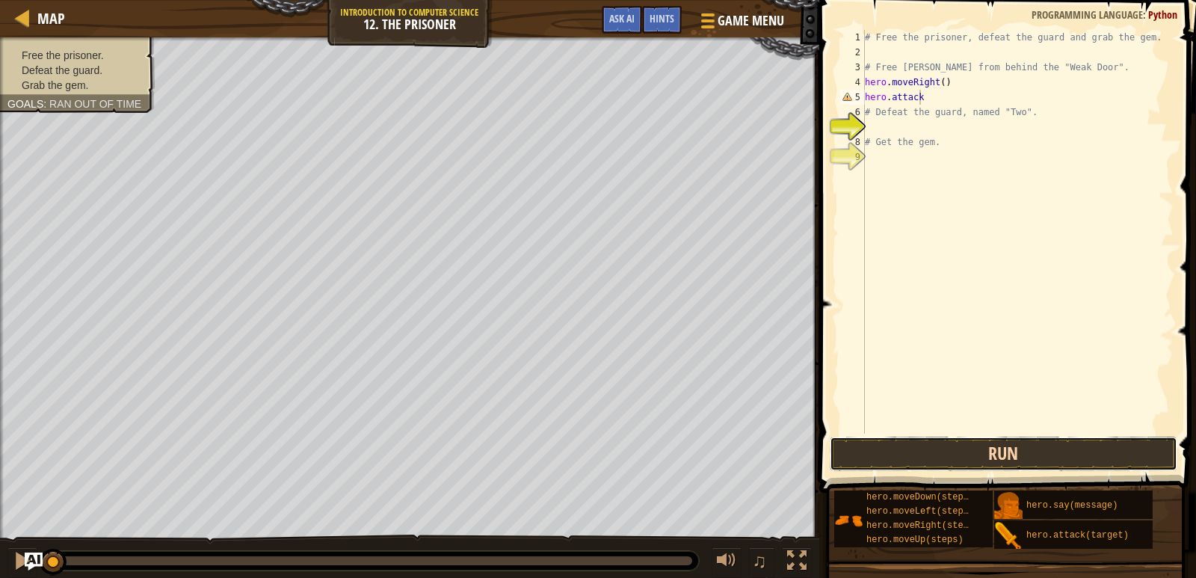
click at [1132, 449] on button "Run" at bounding box center [1004, 454] width 348 height 34
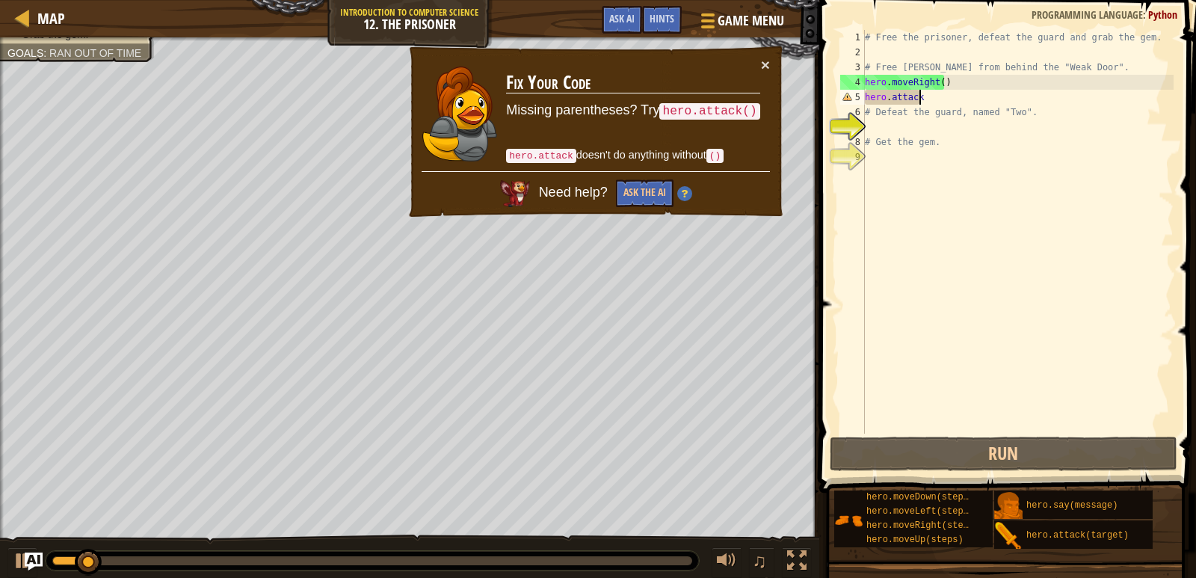
click at [931, 96] on div "# Free the prisoner, defeat the guard and grab the gem. # Free [PERSON_NAME] fr…" at bounding box center [1018, 247] width 312 height 434
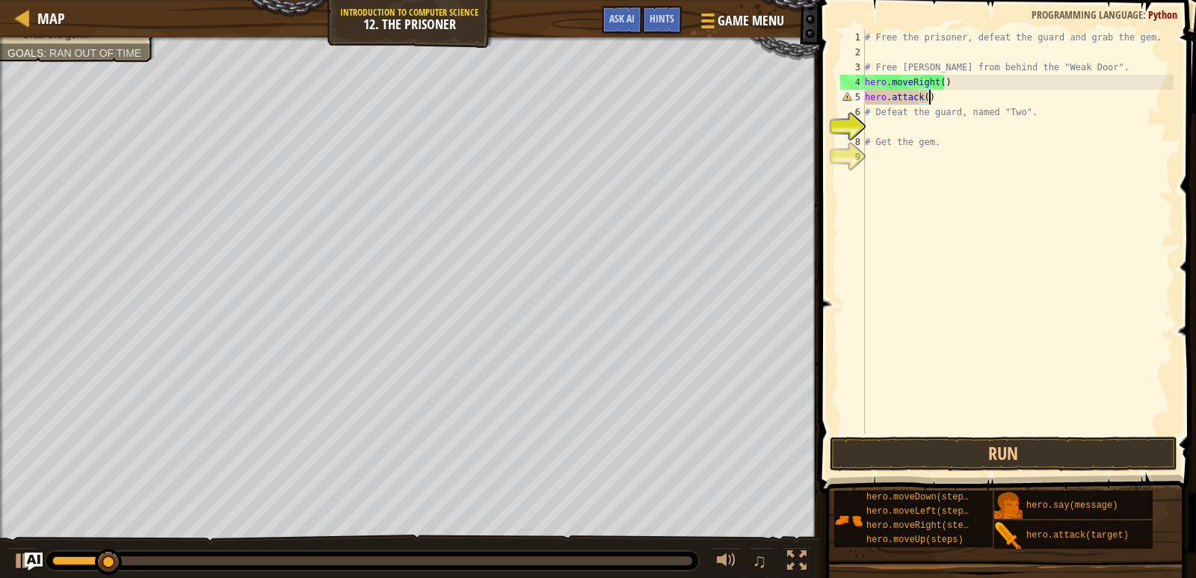
scroll to position [7, 4]
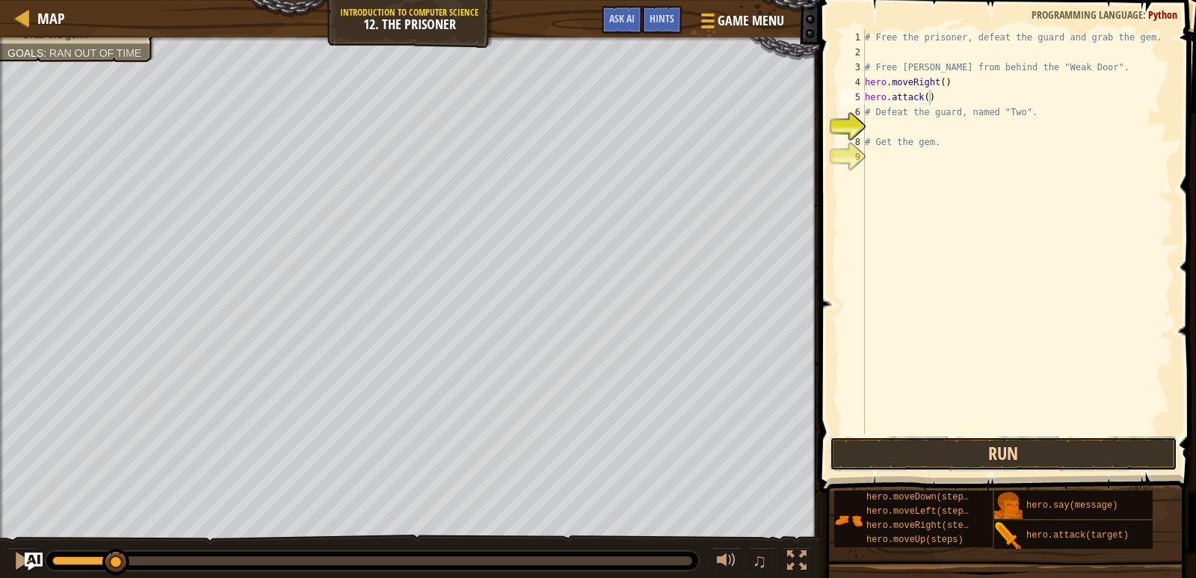
click at [962, 448] on button "Run" at bounding box center [1004, 454] width 348 height 34
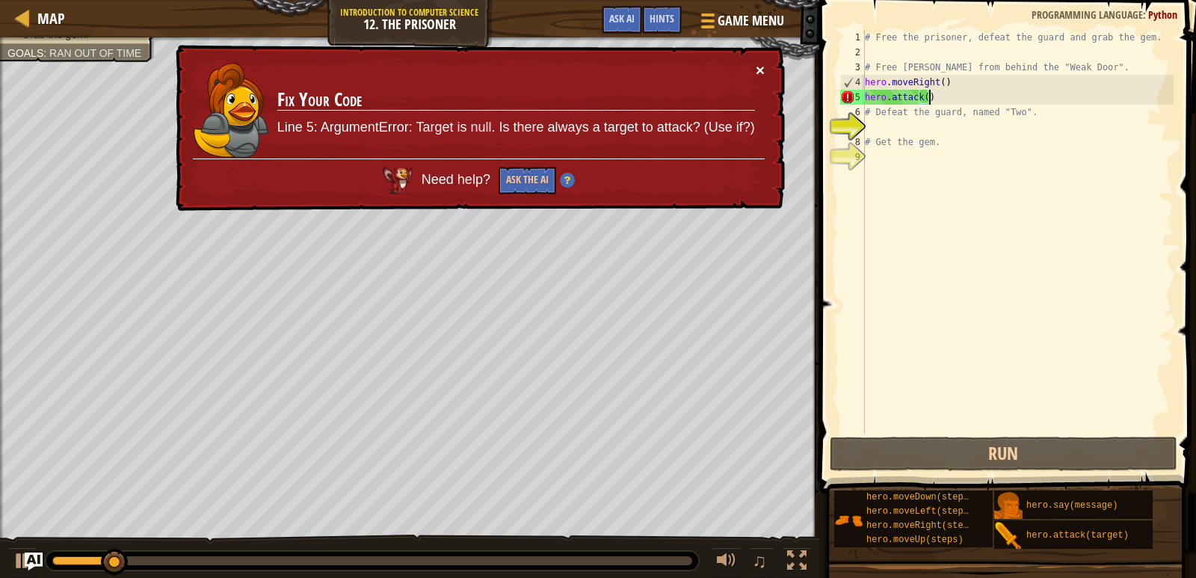
click at [763, 67] on button "×" at bounding box center [760, 70] width 9 height 16
click at [925, 101] on div "# Free the prisoner, defeat the guard and grab the gem. # Free [PERSON_NAME] fr…" at bounding box center [1018, 247] width 312 height 434
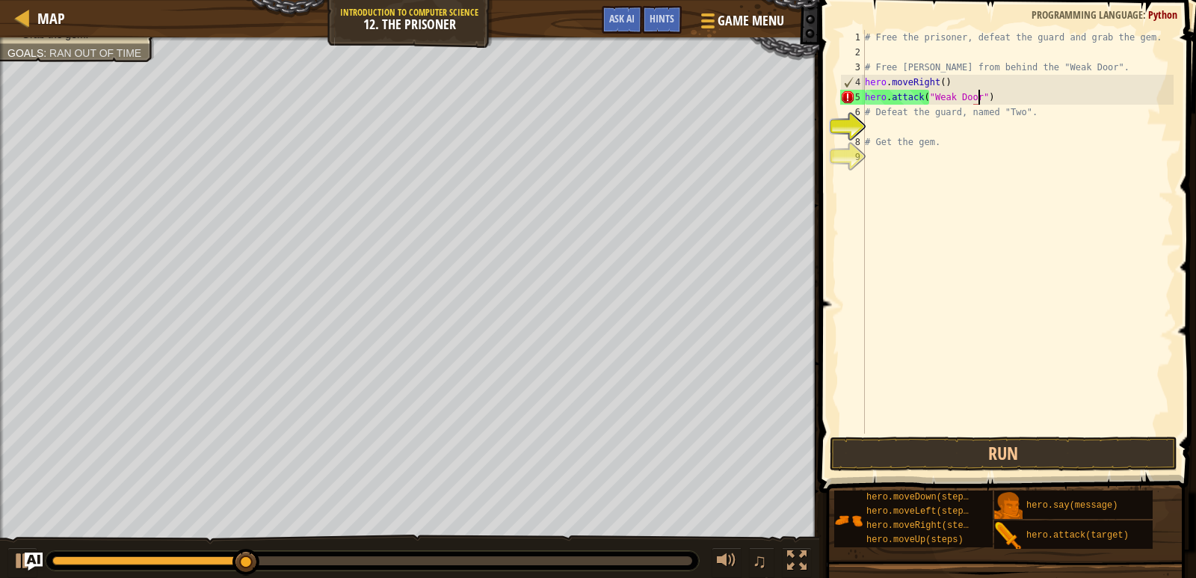
scroll to position [7, 9]
type textarea "hero.attack("Weak Door")"
click at [985, 450] on button "Run" at bounding box center [1004, 454] width 348 height 34
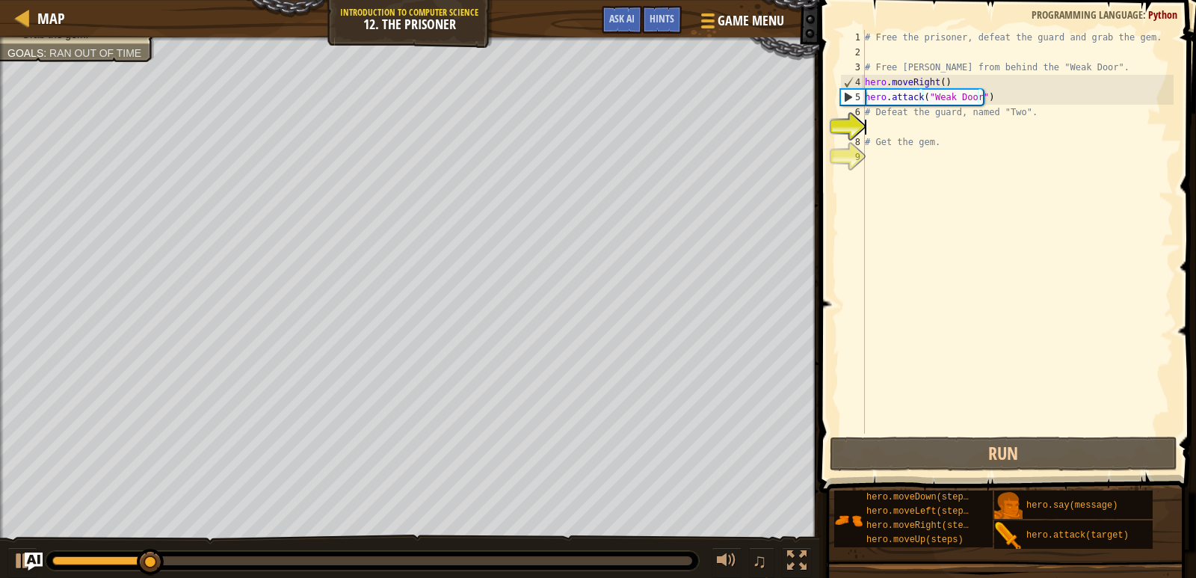
click at [925, 132] on div "# Free the prisoner, defeat the guard and grab the gem. # Free [PERSON_NAME] fr…" at bounding box center [1018, 247] width 312 height 434
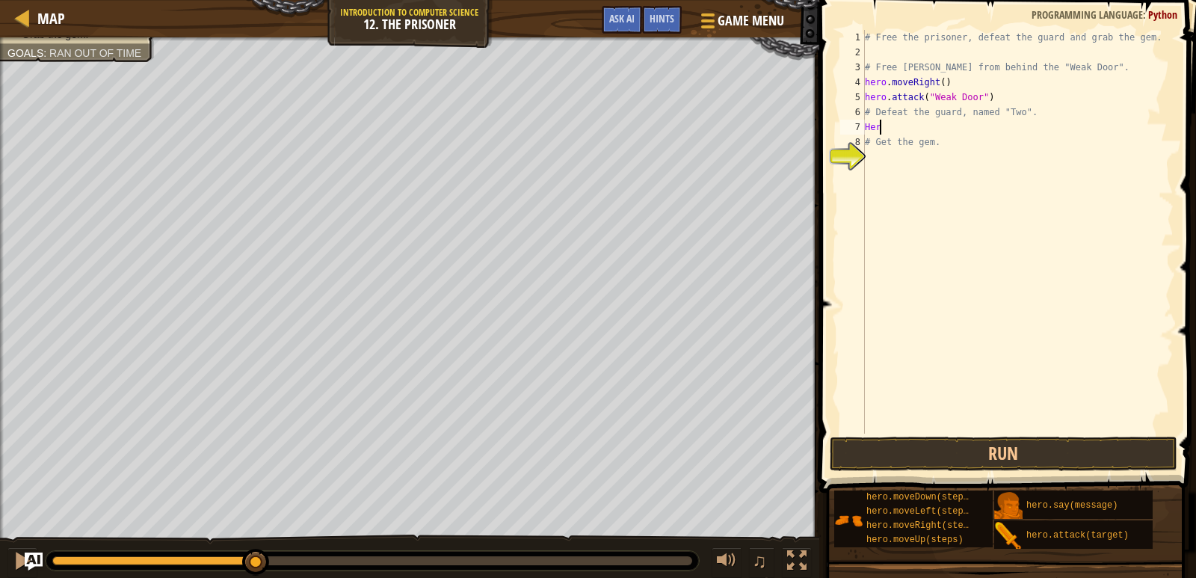
scroll to position [7, 0]
type textarea "H"
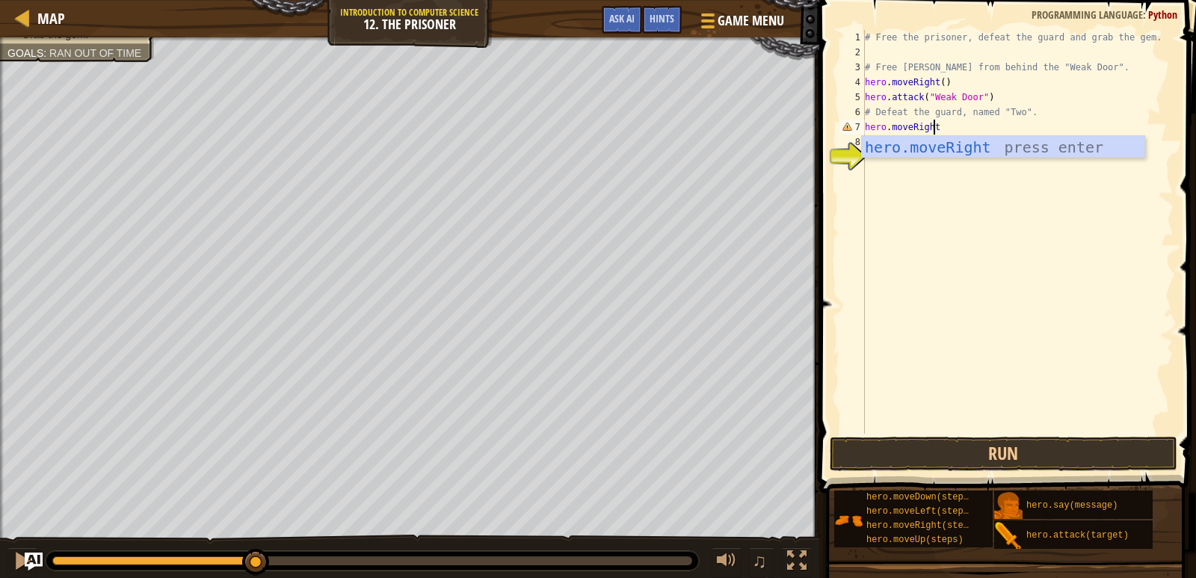
scroll to position [7, 5]
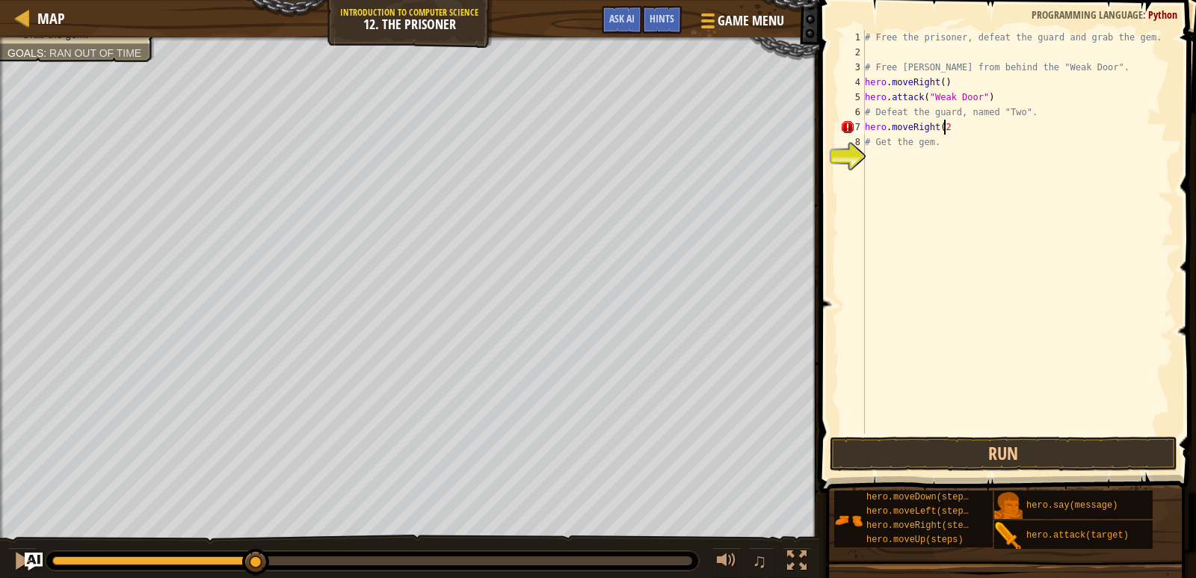
type textarea "hero.moveRight(2)"
type textarea "hero.attack("Two")"
click at [1046, 173] on div "# Free the prisoner, defeat the guard and grab the gem. # Free [PERSON_NAME] fr…" at bounding box center [1019, 247] width 307 height 434
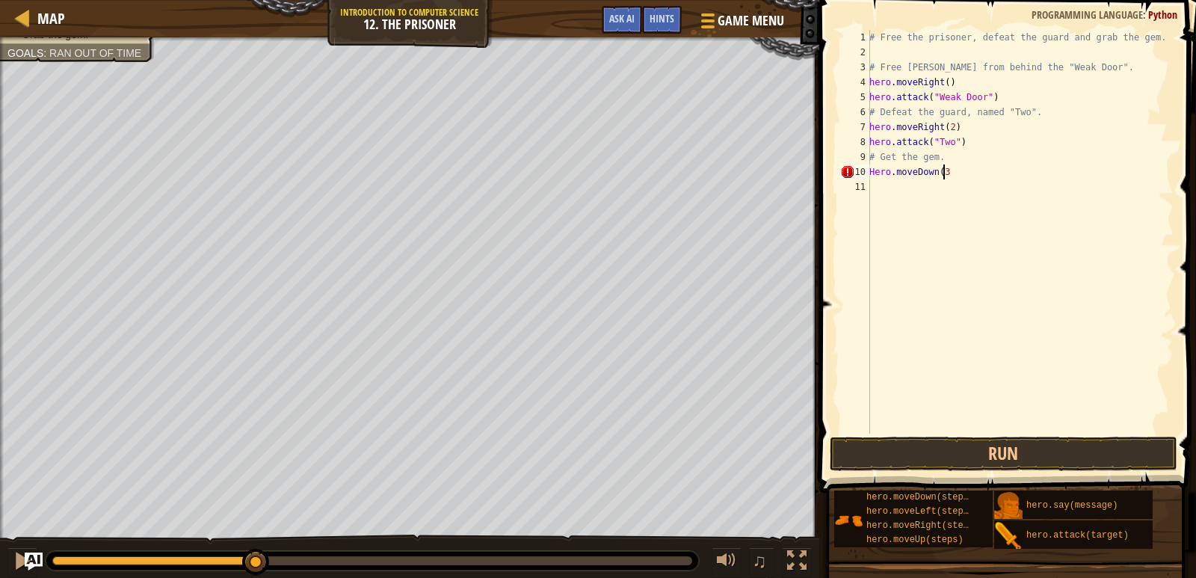
type textarea "Hero.moveDown(3)"
click at [877, 171] on div "# Free the prisoner, defeat the guard and grab the gem. # Free [PERSON_NAME] fr…" at bounding box center [1019, 247] width 307 height 434
click at [1052, 443] on button "Run" at bounding box center [1004, 454] width 348 height 34
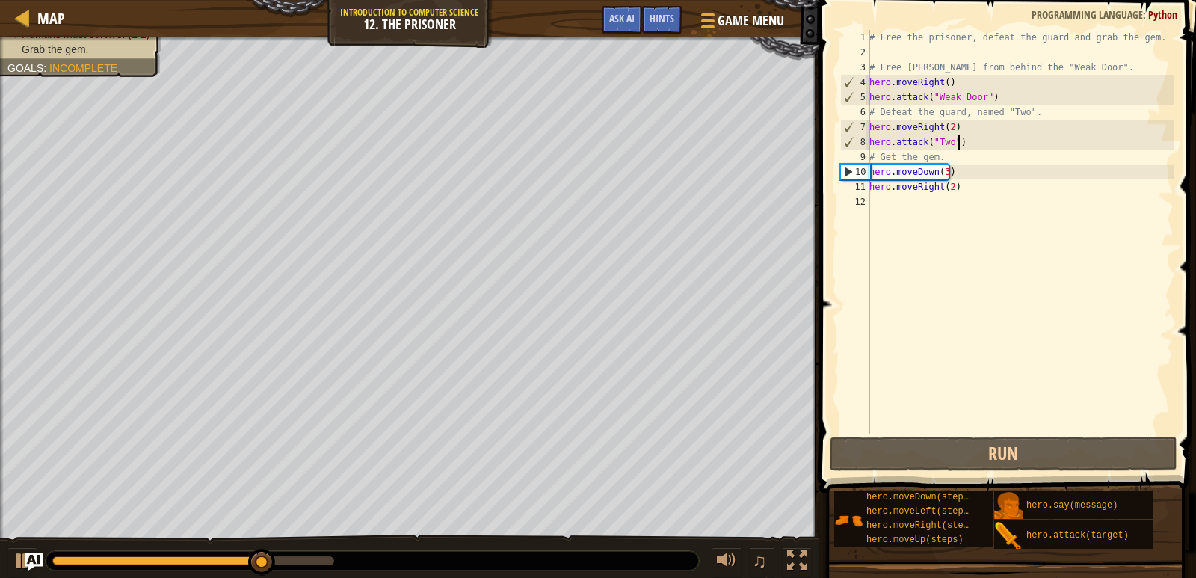
click at [965, 138] on div "# Free the prisoner, defeat the guard and grab the gem. # Free [PERSON_NAME] fr…" at bounding box center [1019, 247] width 307 height 434
click at [957, 127] on div "# Free the prisoner, defeat the guard and grab the gem. # Free [PERSON_NAME] fr…" at bounding box center [1019, 247] width 307 height 434
click at [971, 143] on div "# Free the prisoner, defeat the guard and grab the gem. # Free [PERSON_NAME] fr…" at bounding box center [1019, 247] width 307 height 434
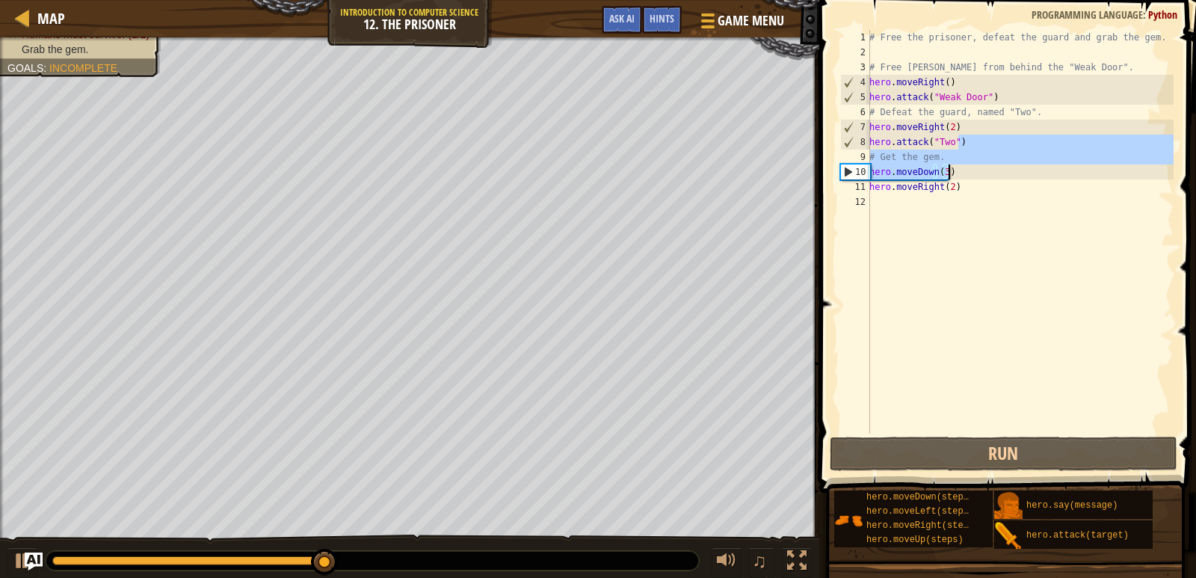
drag, startPoint x: 972, startPoint y: 144, endPoint x: 956, endPoint y: 174, distance: 33.8
click at [956, 174] on div "# Free the prisoner, defeat the guard and grab the gem. # Free [PERSON_NAME] fr…" at bounding box center [1019, 247] width 307 height 434
click at [956, 174] on div "# Free the prisoner, defeat the guard and grab the gem. # Free [PERSON_NAME] fr…" at bounding box center [1019, 232] width 307 height 404
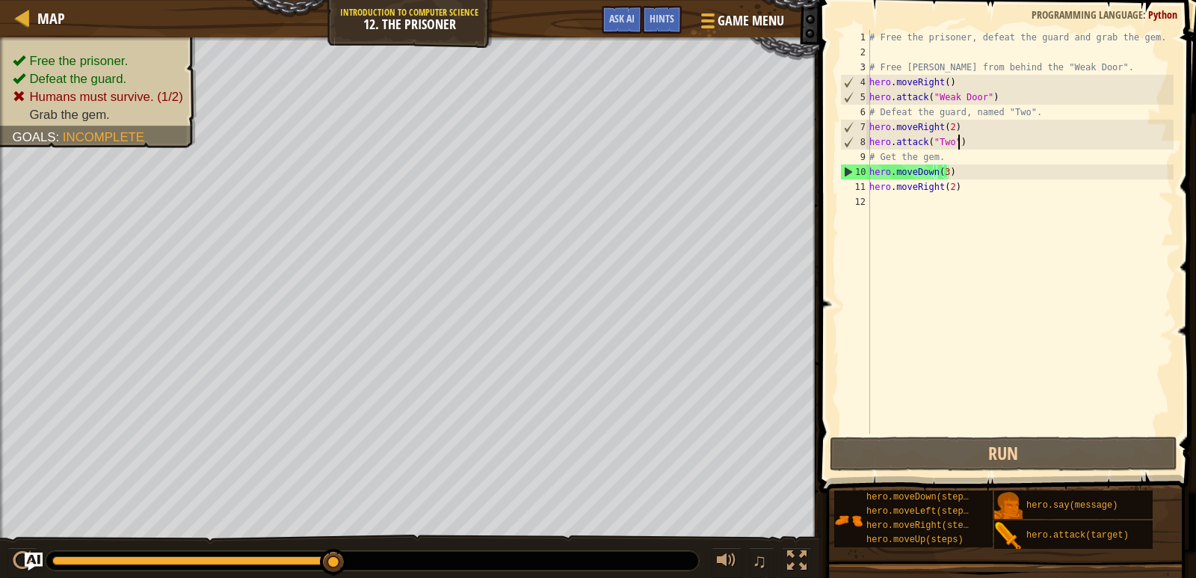
click at [966, 144] on div "# Free the prisoner, defeat the guard and grab the gem. # Free [PERSON_NAME] fr…" at bounding box center [1019, 247] width 307 height 434
type textarea "hero.attack("Two")"
drag, startPoint x: 966, startPoint y: 144, endPoint x: 870, endPoint y: 142, distance: 95.7
click at [870, 142] on div "# Free the prisoner, defeat the guard and grab the gem. # Free [PERSON_NAME] fr…" at bounding box center [1019, 247] width 307 height 434
click at [977, 147] on div "# Free the prisoner, defeat the guard and grab the gem. # Free [PERSON_NAME] fr…" at bounding box center [1019, 232] width 307 height 404
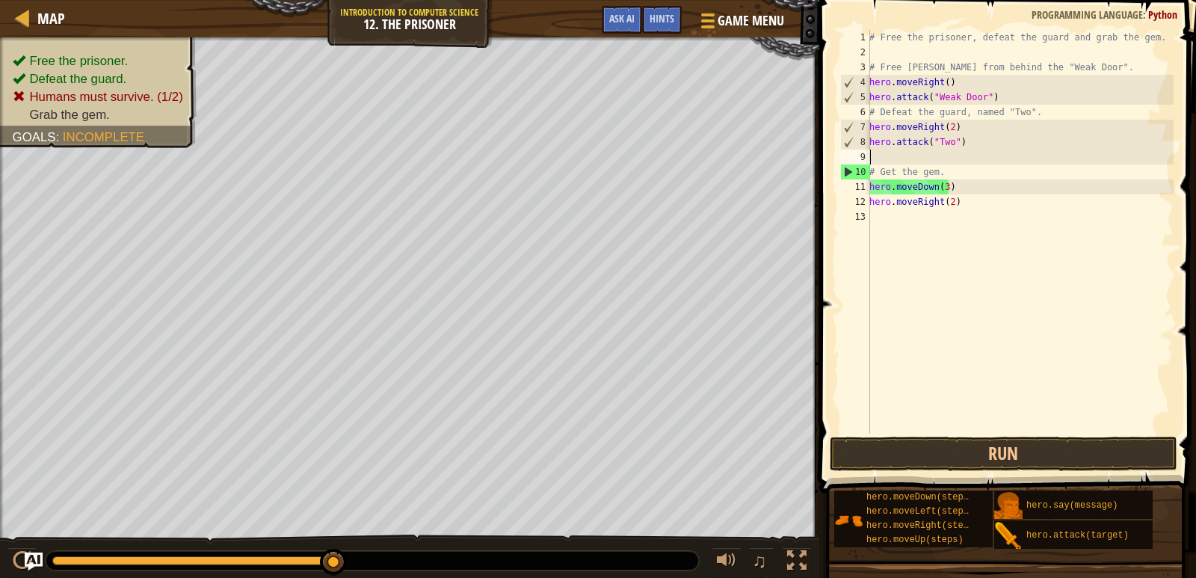
paste textarea "hero.attack("Two")"
type textarea "hero.attack("Two")"
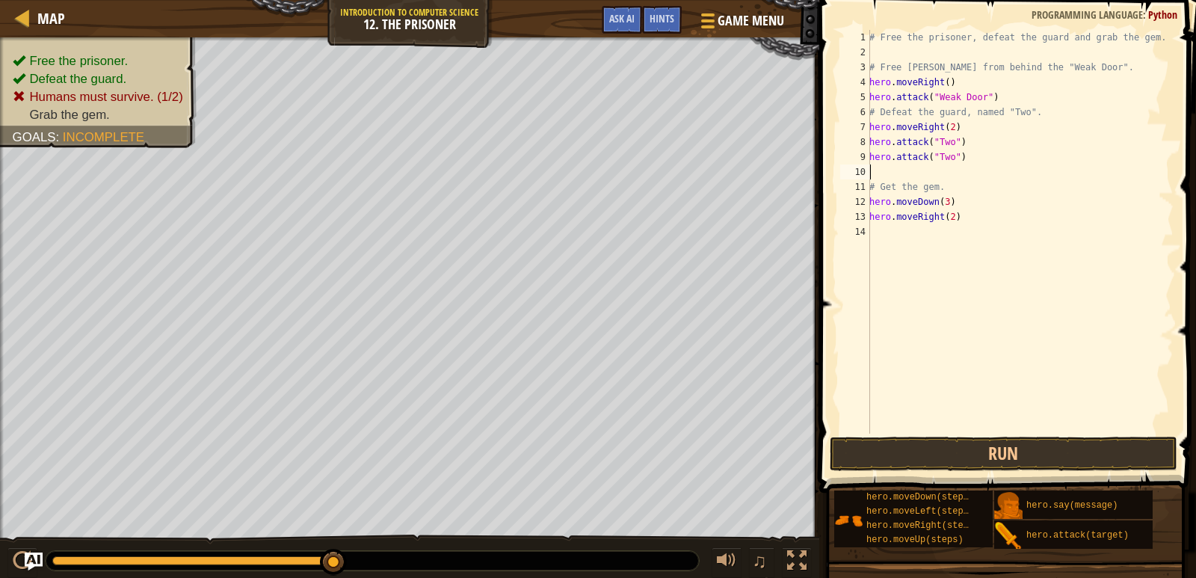
paste textarea "hero.attack("Two")"
type textarea "hero.attack("Two")"
click at [945, 455] on button "Run" at bounding box center [1004, 454] width 348 height 34
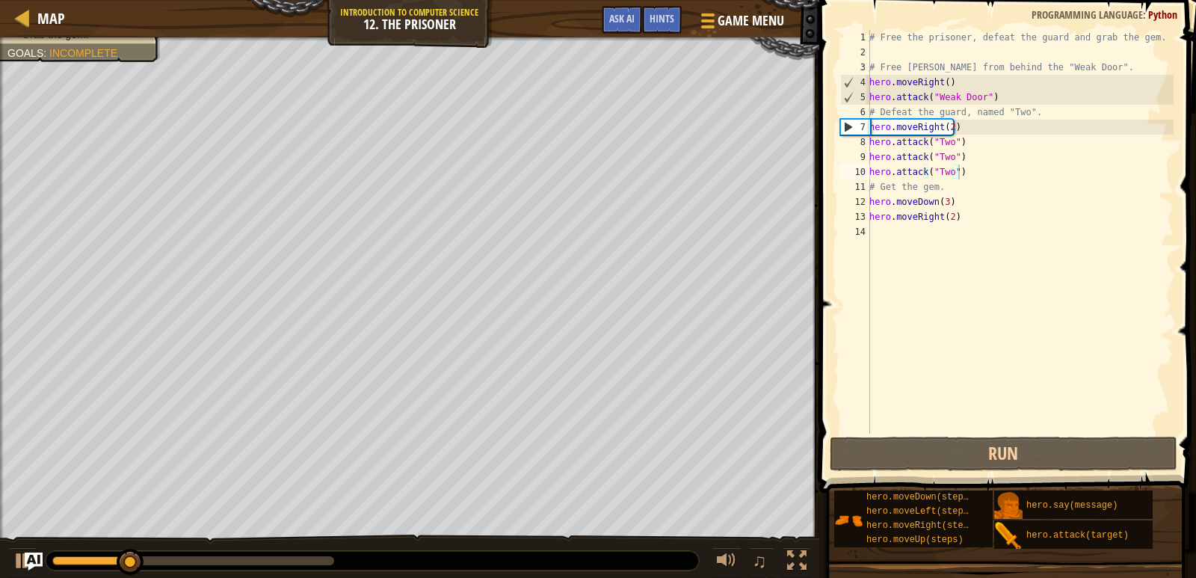
drag, startPoint x: 106, startPoint y: 567, endPoint x: 125, endPoint y: 564, distance: 18.8
click at [125, 564] on div at bounding box center [372, 560] width 653 height 19
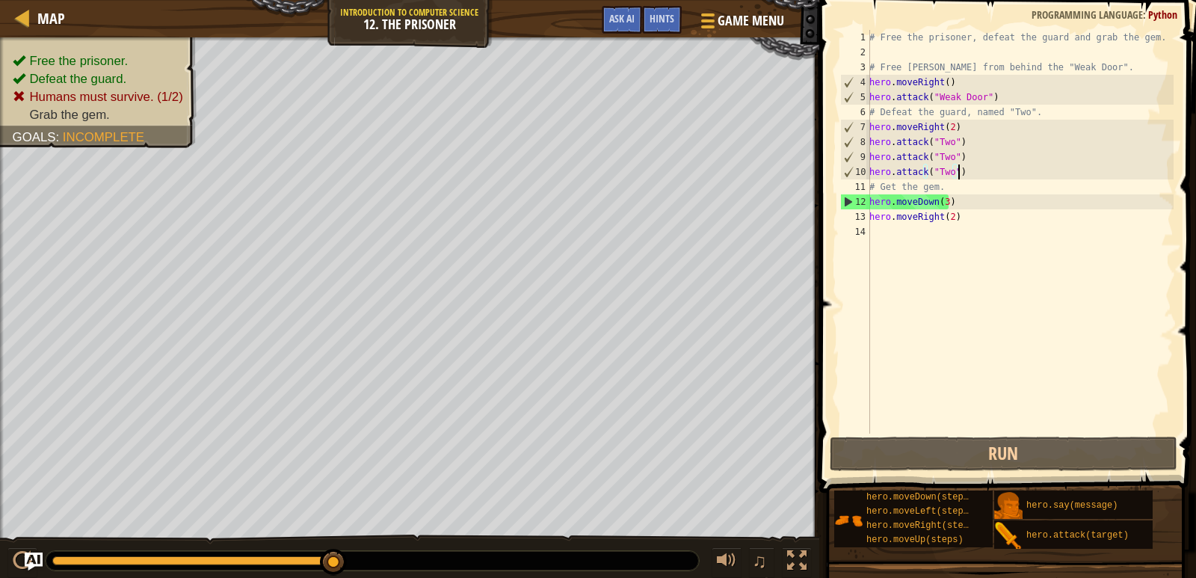
drag, startPoint x: 141, startPoint y: 564, endPoint x: 626, endPoint y: 557, distance: 484.4
click at [626, 557] on div at bounding box center [372, 560] width 653 height 19
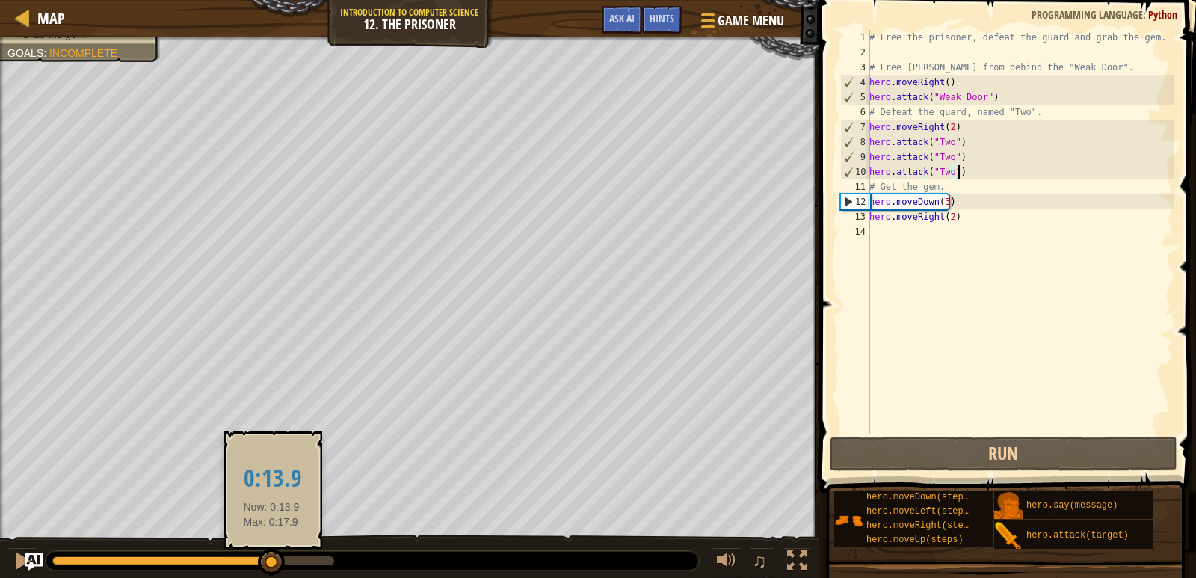
drag, startPoint x: 82, startPoint y: 561, endPoint x: 425, endPoint y: 540, distance: 342.9
click at [247, 0] on html "Map Introduction to Computer Science 12. The Prisoner Game Menu Done Hints Ask …" at bounding box center [598, 0] width 1196 height 0
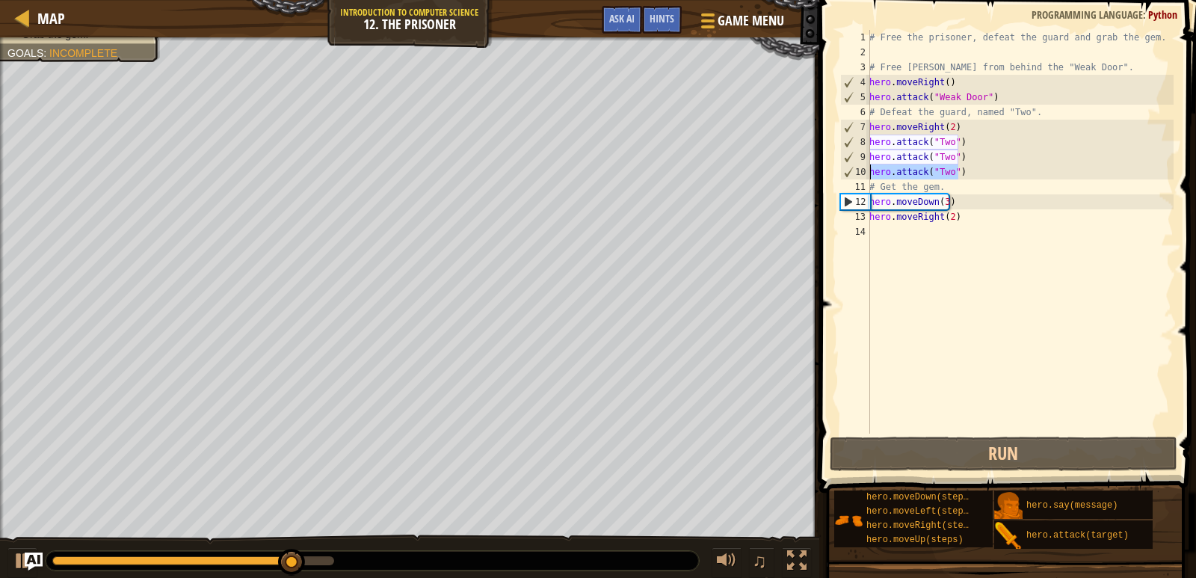
drag, startPoint x: 962, startPoint y: 170, endPoint x: 866, endPoint y: 169, distance: 95.7
click at [866, 169] on div "hero.attack("Two") 1 2 3 4 5 6 7 8 9 10 11 12 13 14 # Free the prisoner, defeat…" at bounding box center [1005, 232] width 336 height 404
click at [970, 176] on div "# Free the prisoner, defeat the guard and grab the gem. # Free [PERSON_NAME] fr…" at bounding box center [1019, 232] width 307 height 404
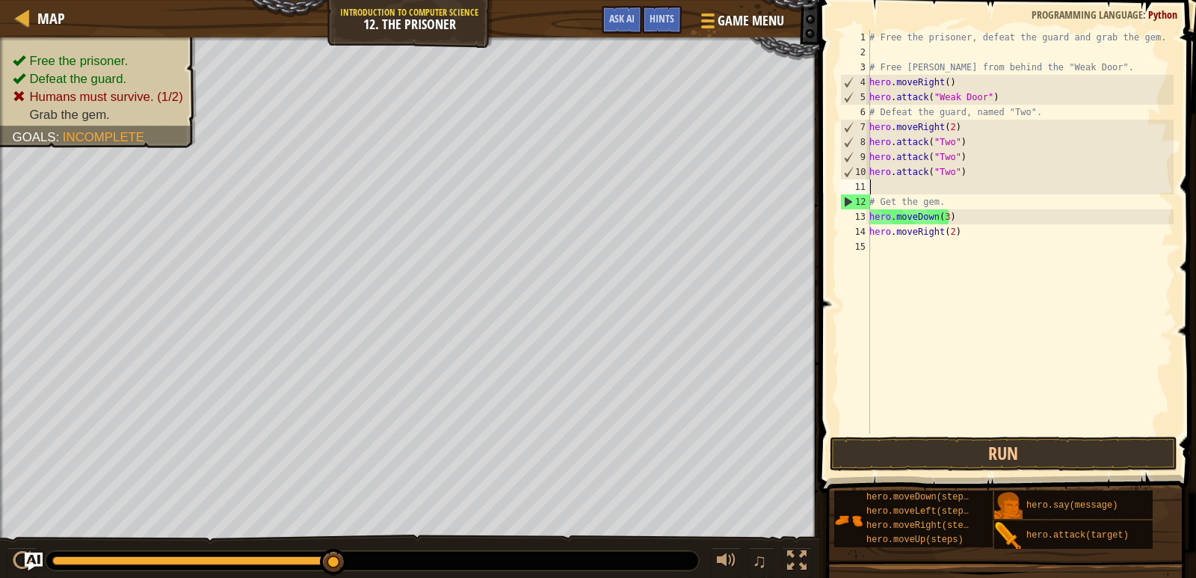
paste textarea "hero.attack("Two")"
type textarea "hero.attack("Two")"
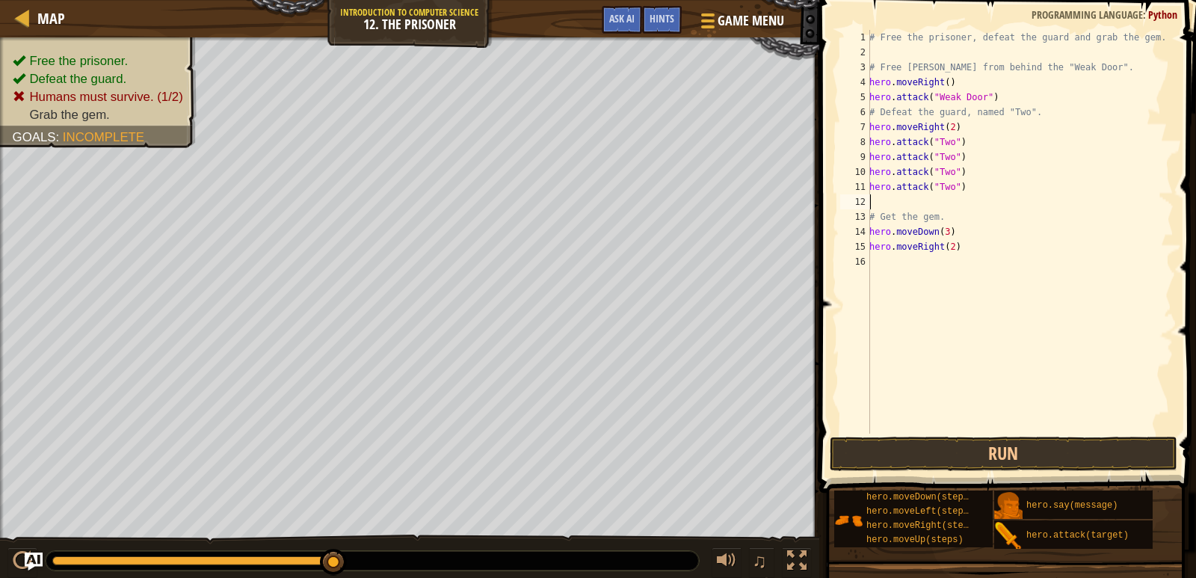
paste textarea "hero.attack("Two")"
type textarea "hero.attack("Two")"
paste textarea "hero.attack("Two")"
type textarea "hero.attack("Two")"
click at [954, 452] on button "Run" at bounding box center [1004, 454] width 348 height 34
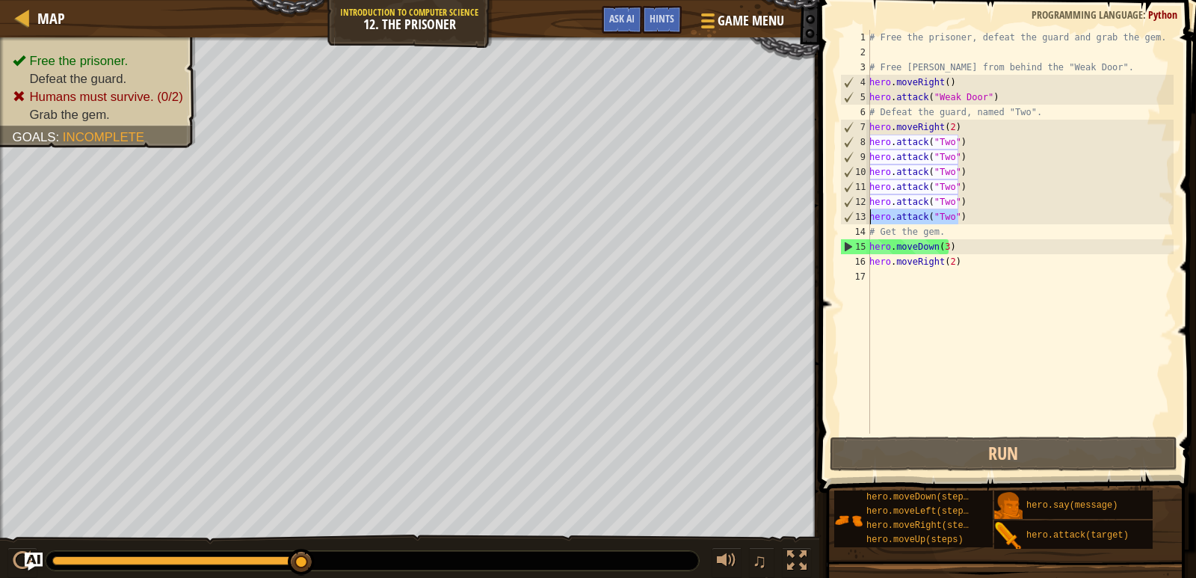
drag, startPoint x: 958, startPoint y: 216, endPoint x: 870, endPoint y: 212, distance: 87.5
click at [870, 212] on div "# Free the prisoner, defeat the guard and grab the gem. # Free [PERSON_NAME] fr…" at bounding box center [1019, 247] width 307 height 434
click at [971, 209] on div "# Free the prisoner, defeat the guard and grab the gem. # Free [PERSON_NAME] fr…" at bounding box center [1019, 232] width 307 height 404
click at [980, 218] on div "# Free the prisoner, defeat the guard and grab the gem. # Free [PERSON_NAME] fr…" at bounding box center [1019, 247] width 307 height 434
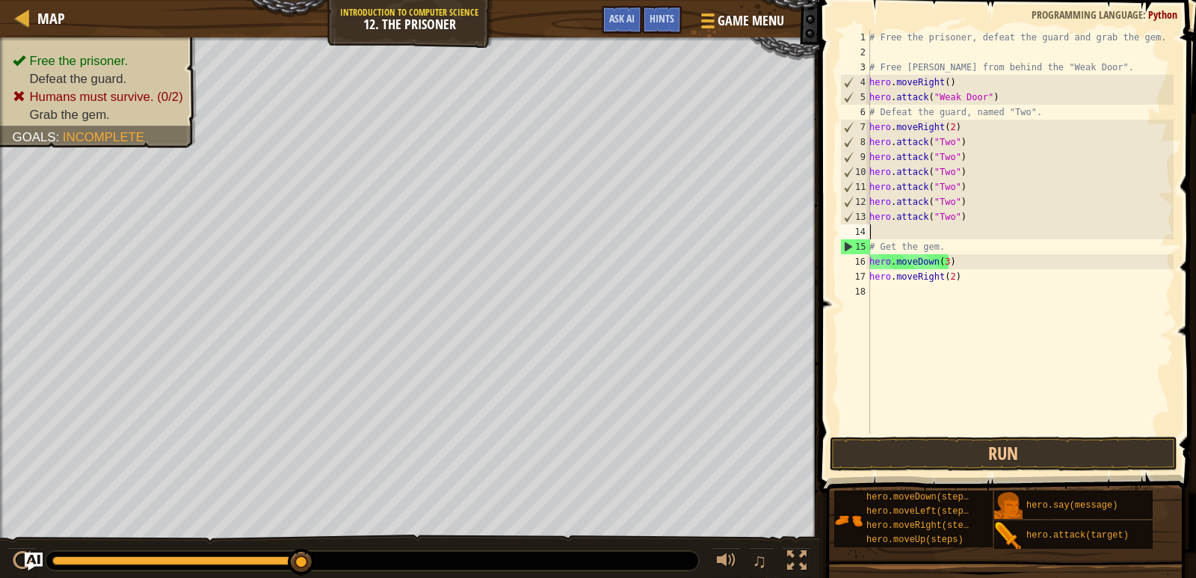
paste textarea "hero.attack("Two")"
type textarea "hero.attack("Two")"
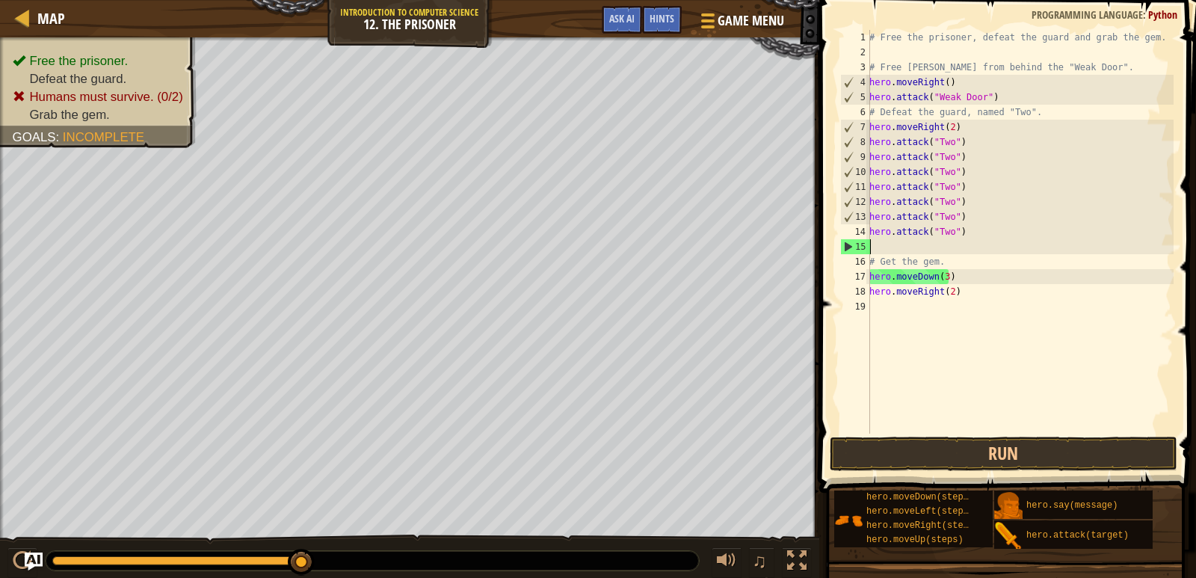
paste textarea "hero.attack("Two")"
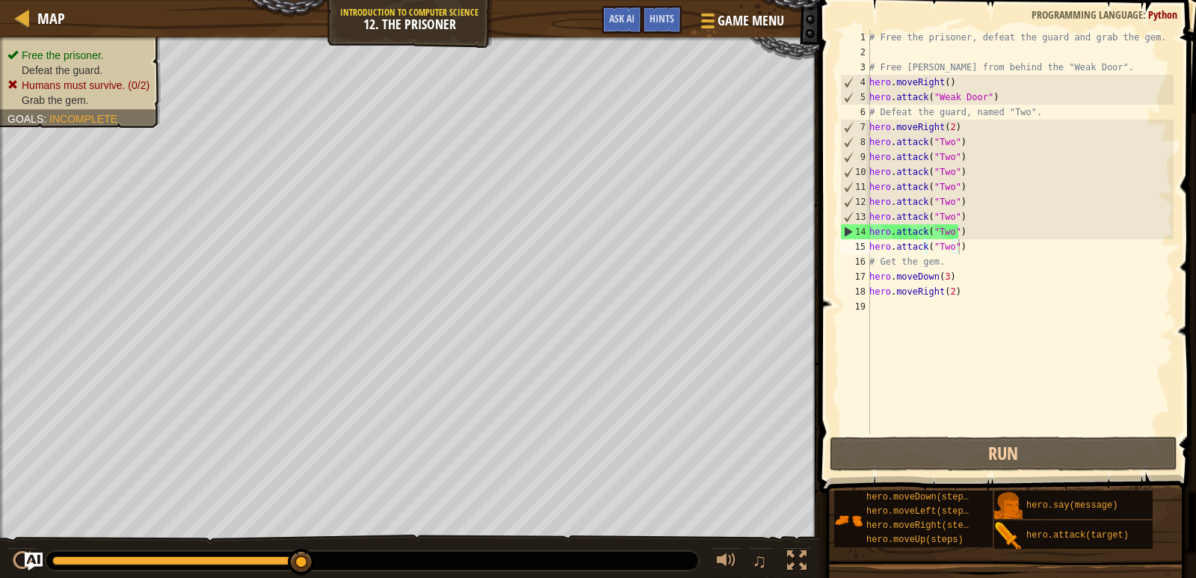
click at [61, 55] on ul "Free the prisoner. Defeat the guard. Humans must survive. (0/2) Grab the gem." at bounding box center [80, 78] width 146 height 60
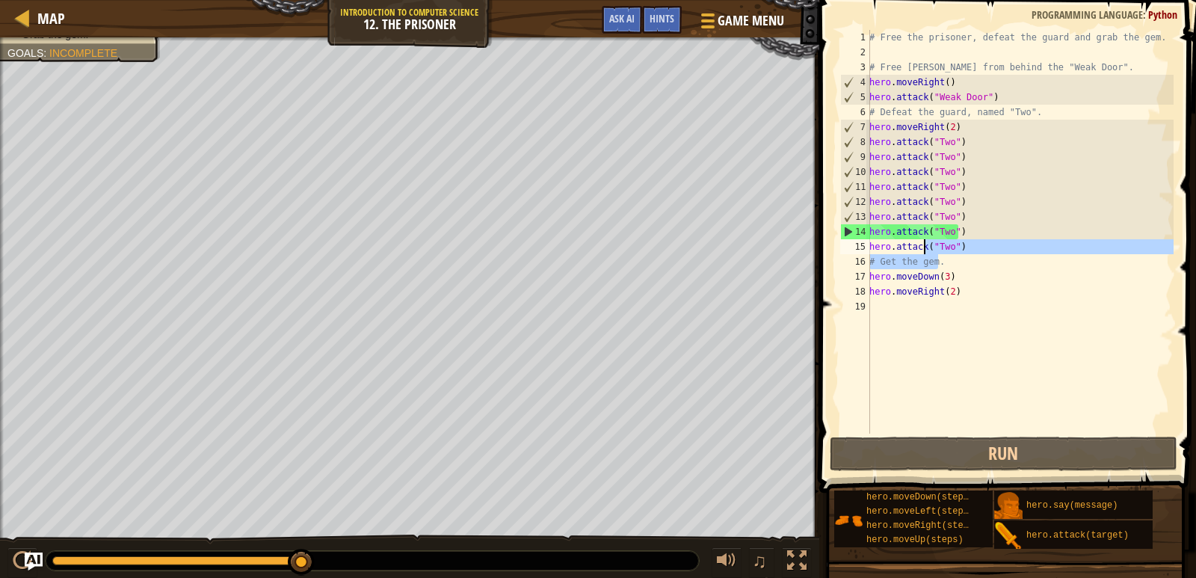
drag, startPoint x: 981, startPoint y: 254, endPoint x: 931, endPoint y: 251, distance: 50.2
click at [931, 251] on div "# Free the prisoner, defeat the guard and grab the gem. # Free [PERSON_NAME] fr…" at bounding box center [1019, 247] width 307 height 434
click at [975, 242] on div "# Free the prisoner, defeat the guard and grab the gem. # Free [PERSON_NAME] fr…" at bounding box center [1019, 232] width 307 height 404
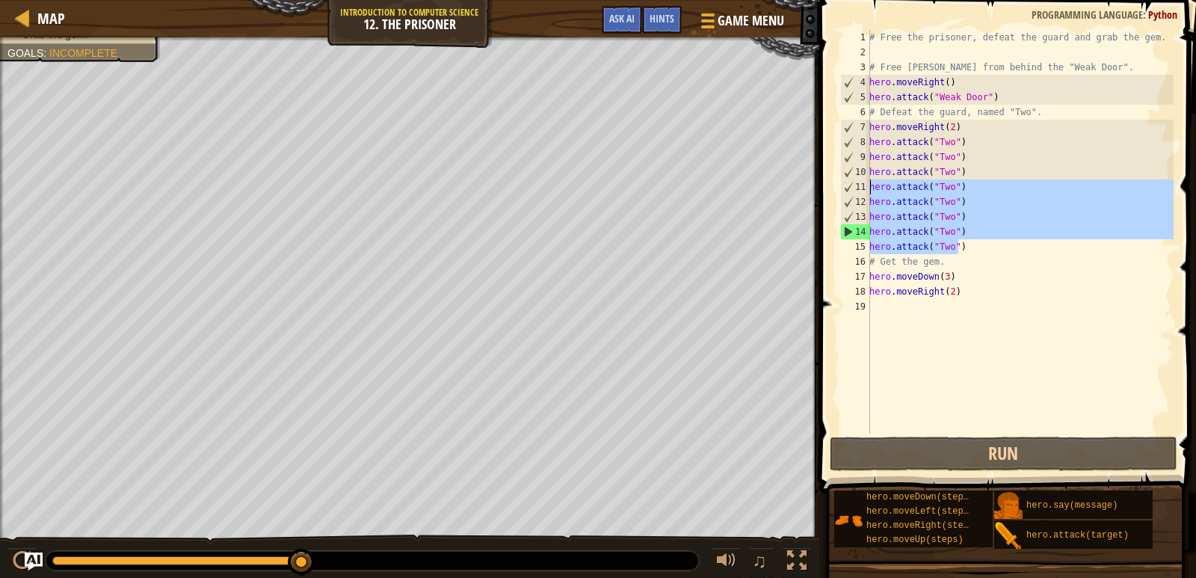
drag, startPoint x: 975, startPoint y: 243, endPoint x: 869, endPoint y: 183, distance: 121.8
click at [869, 183] on div "hero.attack("Two") 1 2 3 4 5 6 7 8 9 10 11 12 13 14 15 16 17 18 19 # Free the p…" at bounding box center [1005, 232] width 336 height 404
type textarea "hero.attack("Two") hero.attack("Two")"
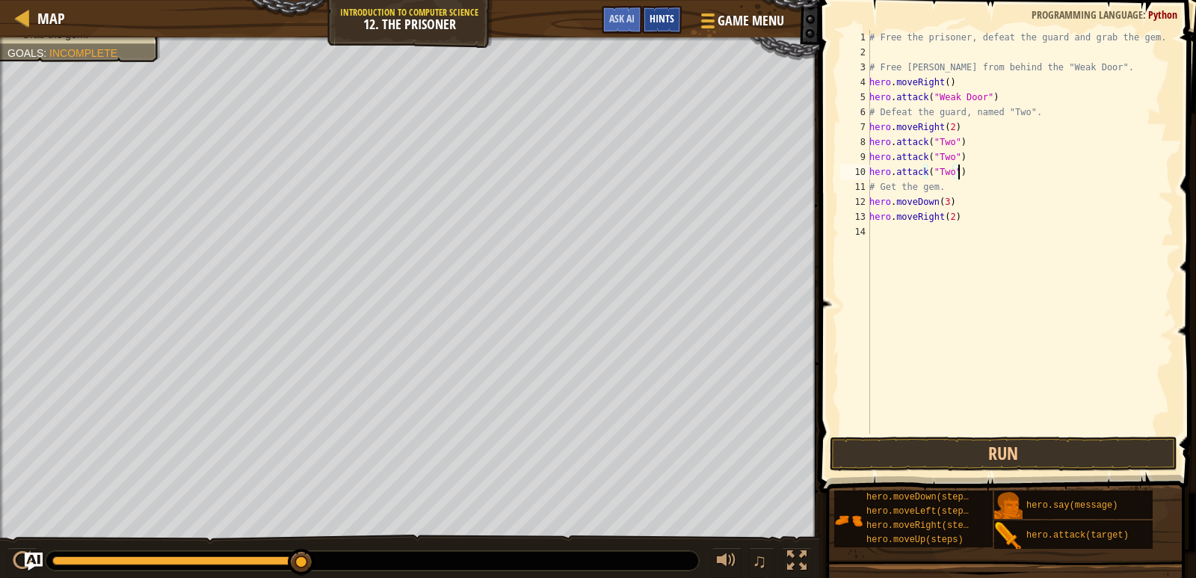
click at [671, 32] on div "Hints" at bounding box center [662, 20] width 40 height 28
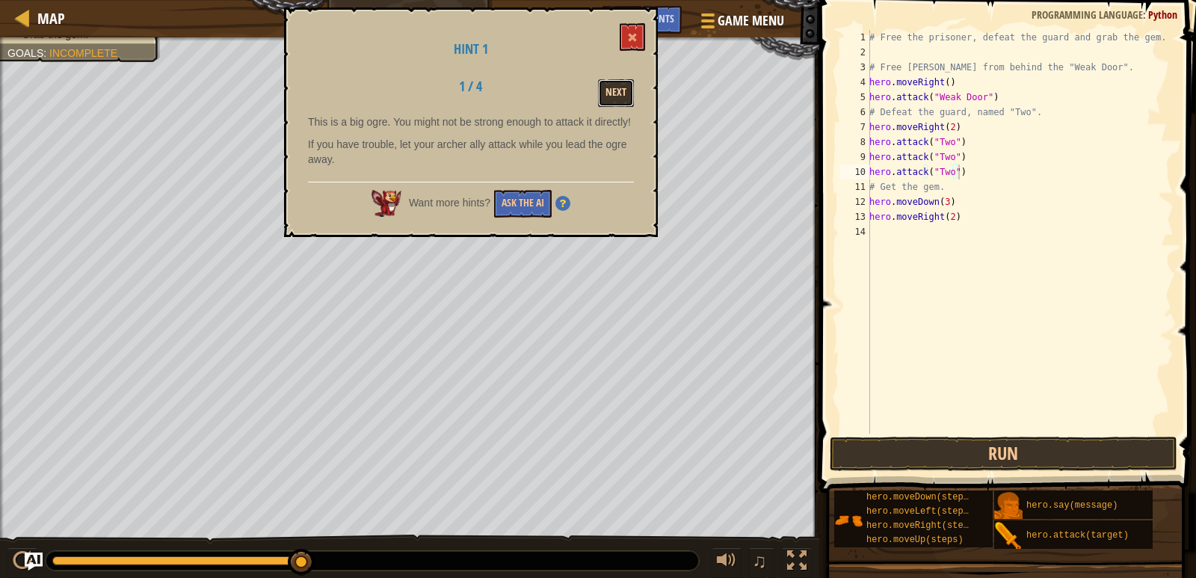
click at [613, 104] on button "Next" at bounding box center [616, 93] width 36 height 28
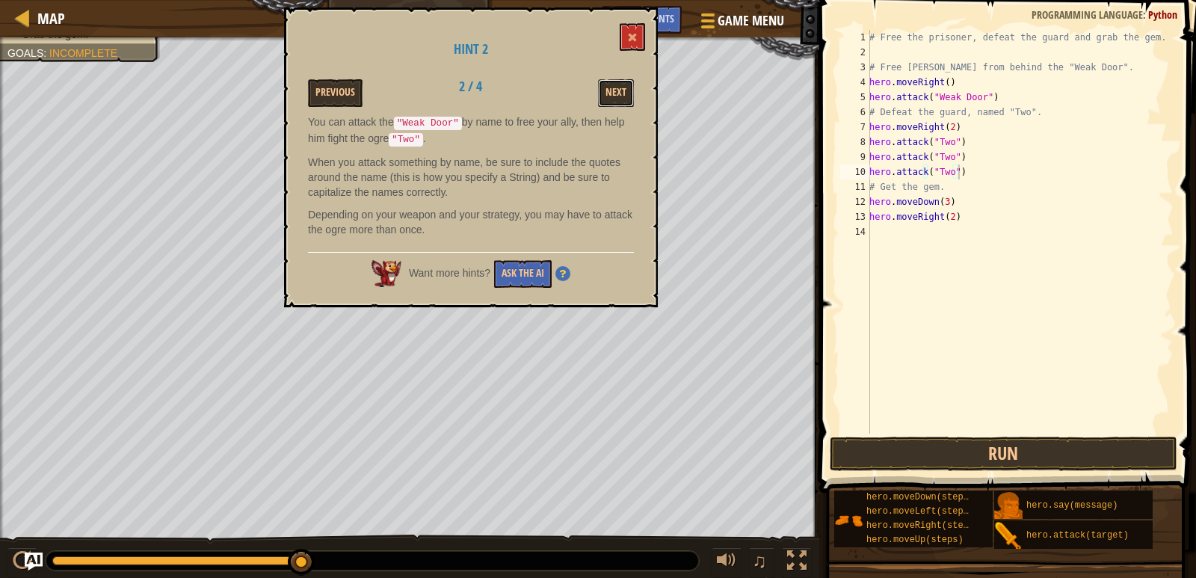
click at [613, 104] on button "Next" at bounding box center [616, 93] width 36 height 28
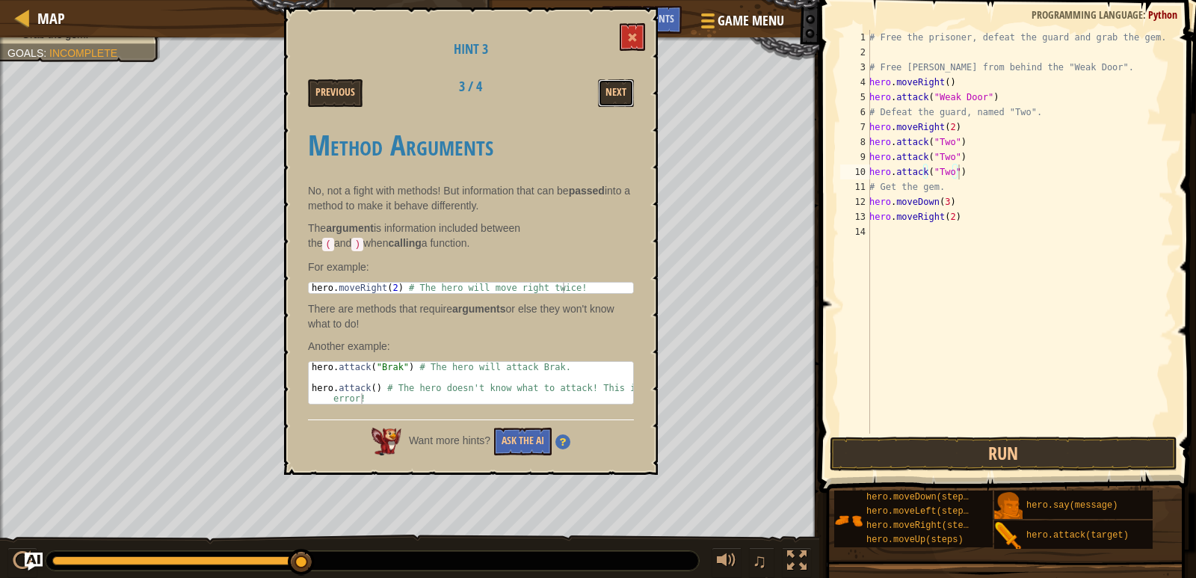
click at [613, 104] on button "Next" at bounding box center [616, 93] width 36 height 28
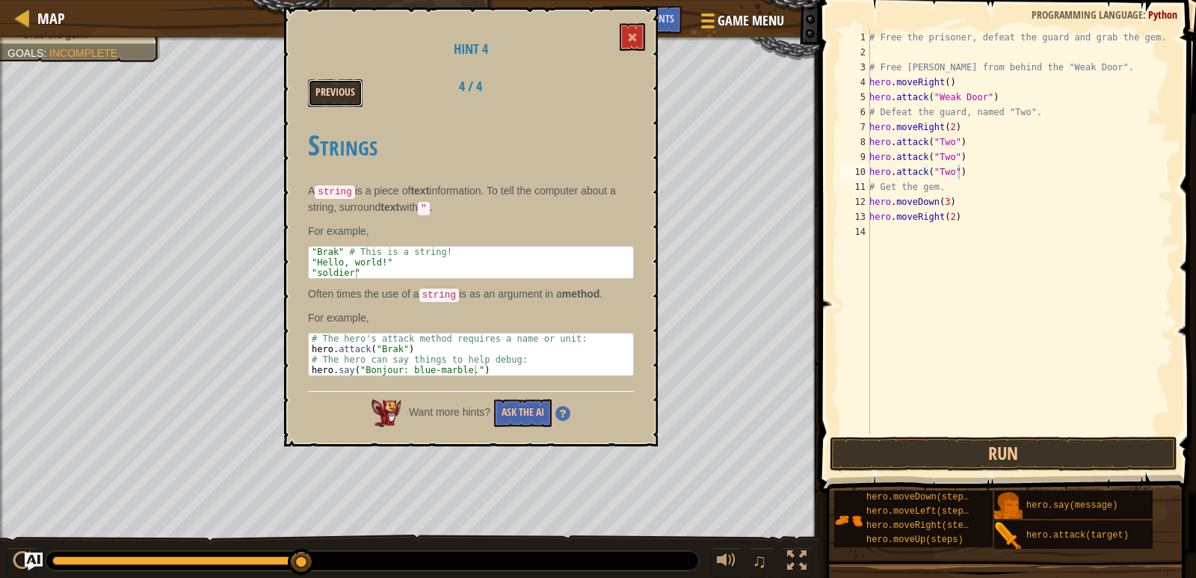
click at [357, 87] on button "Previous" at bounding box center [335, 93] width 55 height 28
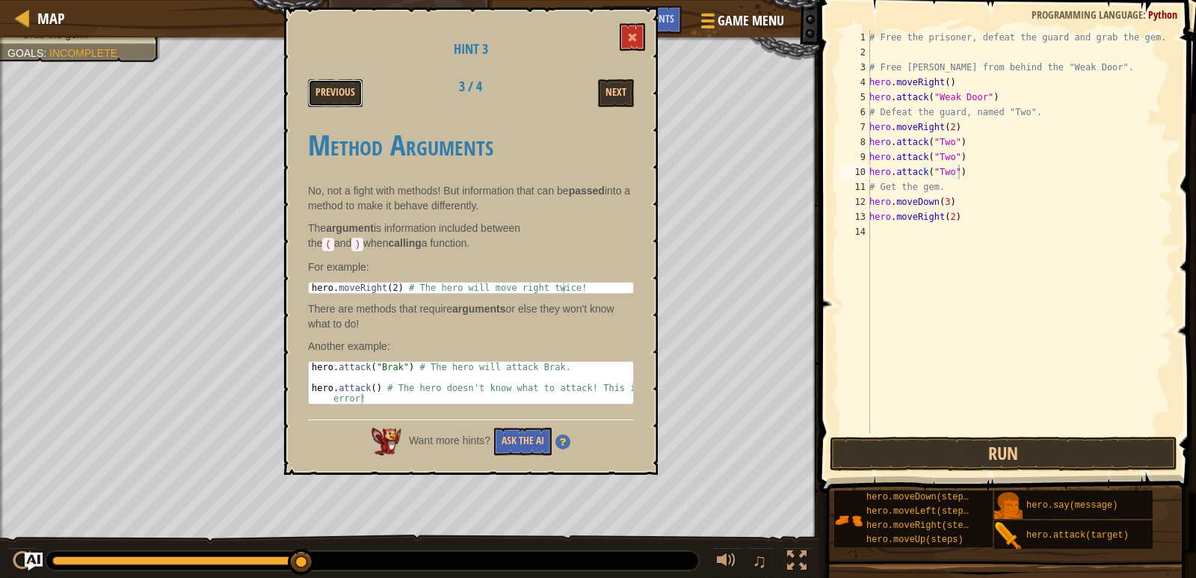
click at [357, 87] on button "Previous" at bounding box center [335, 93] width 55 height 28
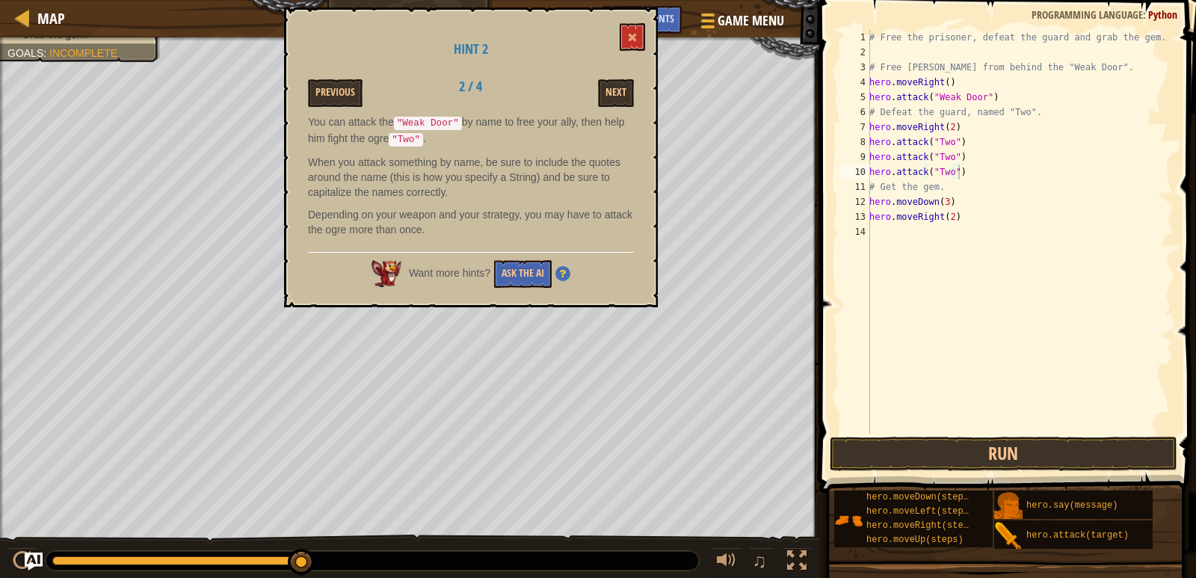
click at [357, 87] on button "Previous" at bounding box center [335, 93] width 55 height 28
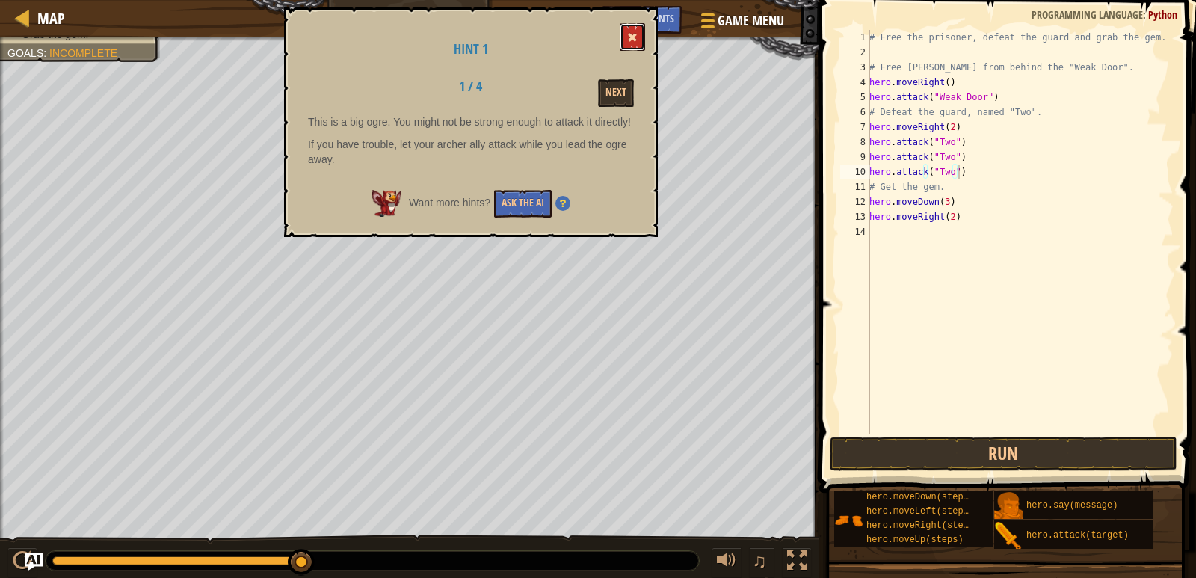
click at [638, 37] on button at bounding box center [632, 37] width 25 height 28
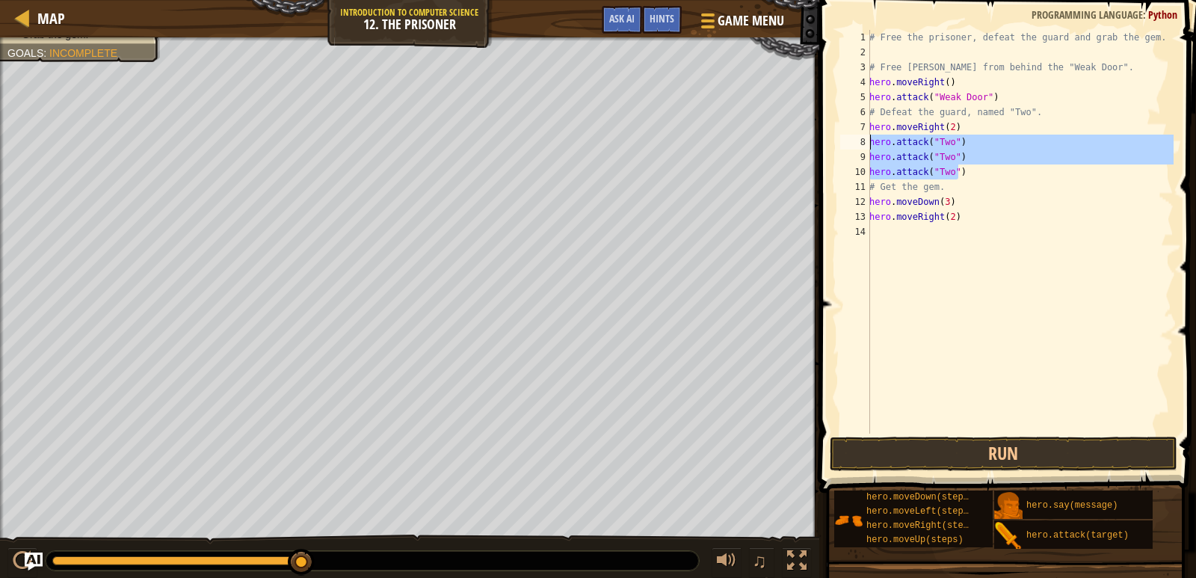
drag, startPoint x: 978, startPoint y: 176, endPoint x: 861, endPoint y: 138, distance: 122.7
click at [861, 138] on div "hero.attack("Two") 1 2 3 4 5 6 7 8 9 10 11 12 13 14 # Free the prisoner, defeat…" at bounding box center [1005, 232] width 336 height 404
type textarea "hero.attack("Two") hero.attack("Two")"
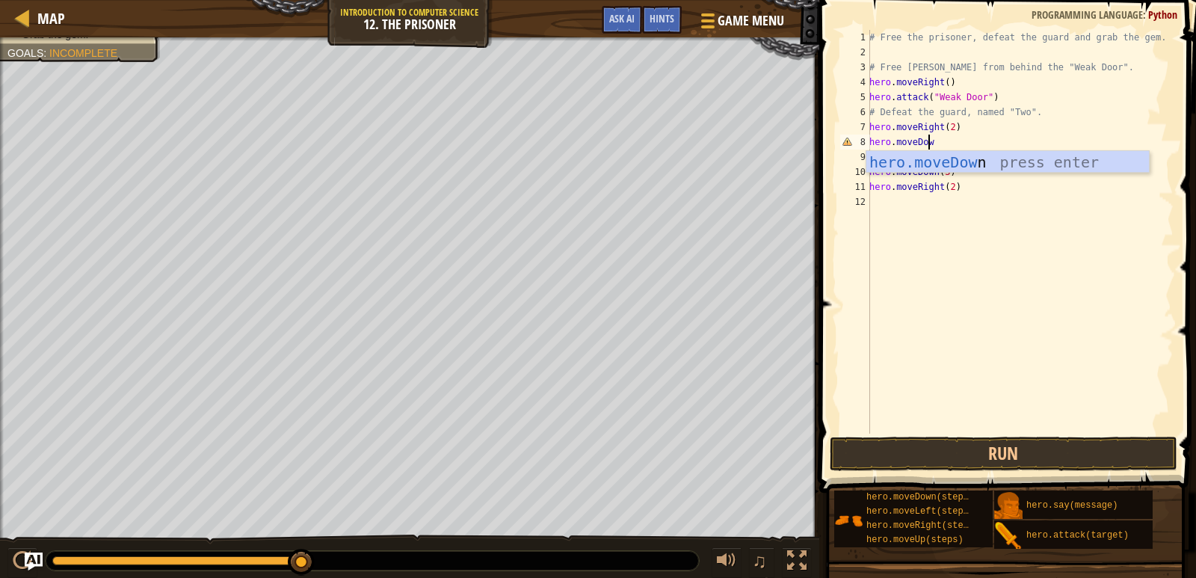
scroll to position [7, 4]
type textarea "hero.moveDown()"
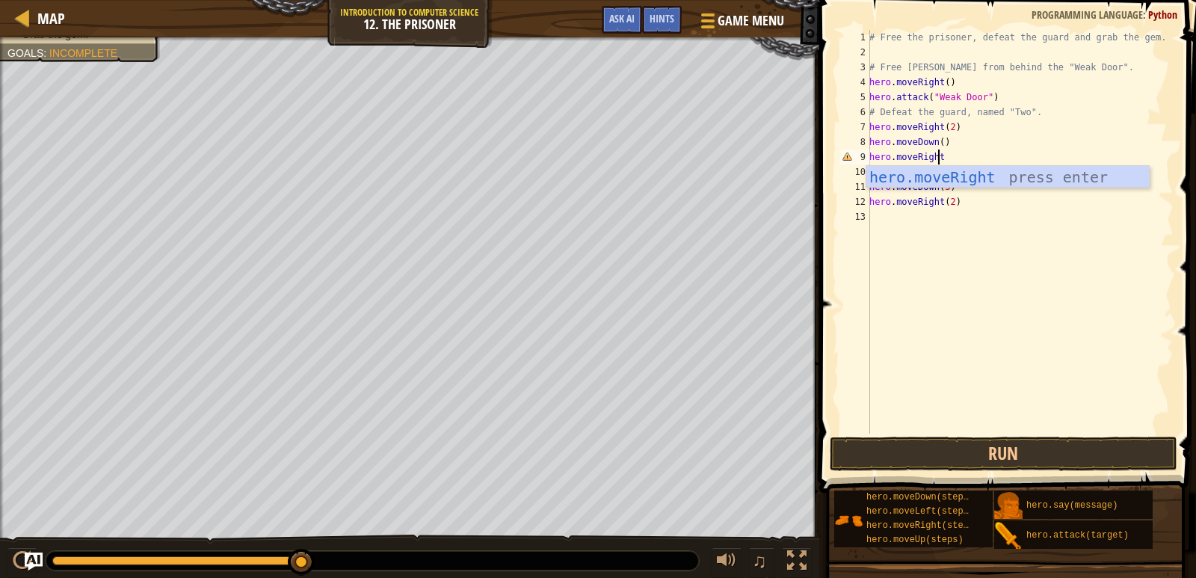
scroll to position [7, 5]
type textarea "hero.moveRight()"
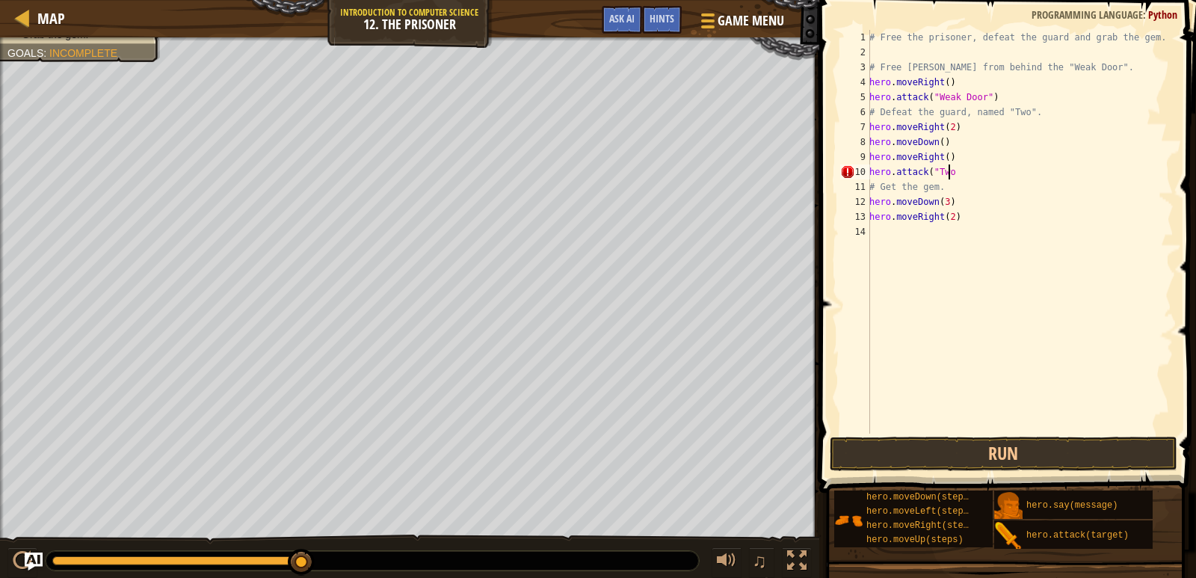
scroll to position [7, 6]
type textarea "hero.attack("Two")"
click at [943, 448] on button "Run" at bounding box center [1004, 454] width 348 height 34
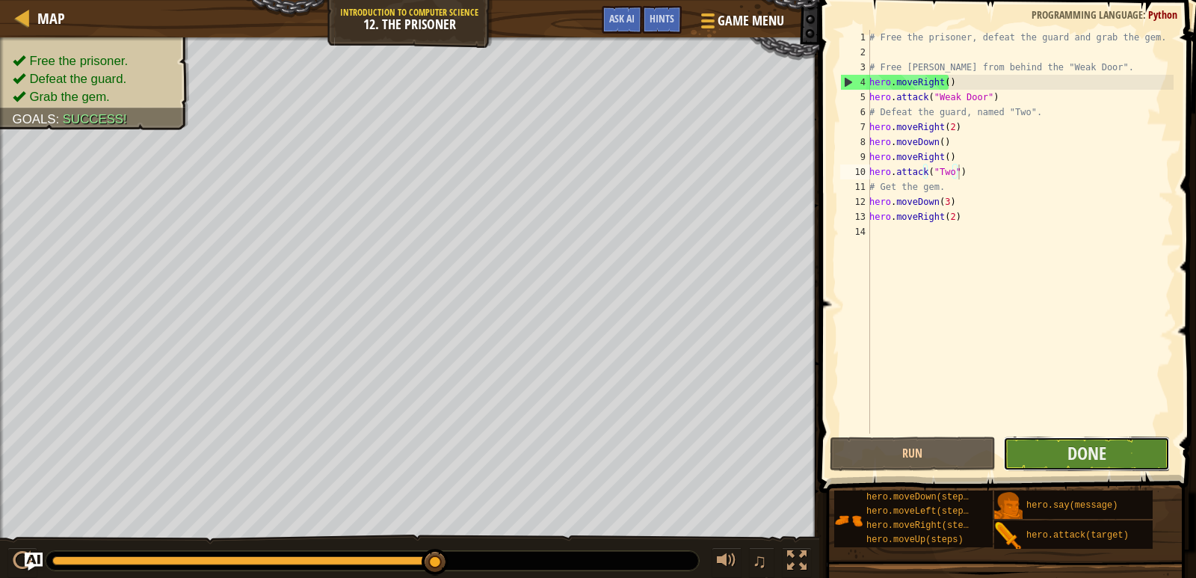
click at [1135, 446] on button "Done" at bounding box center [1086, 454] width 167 height 34
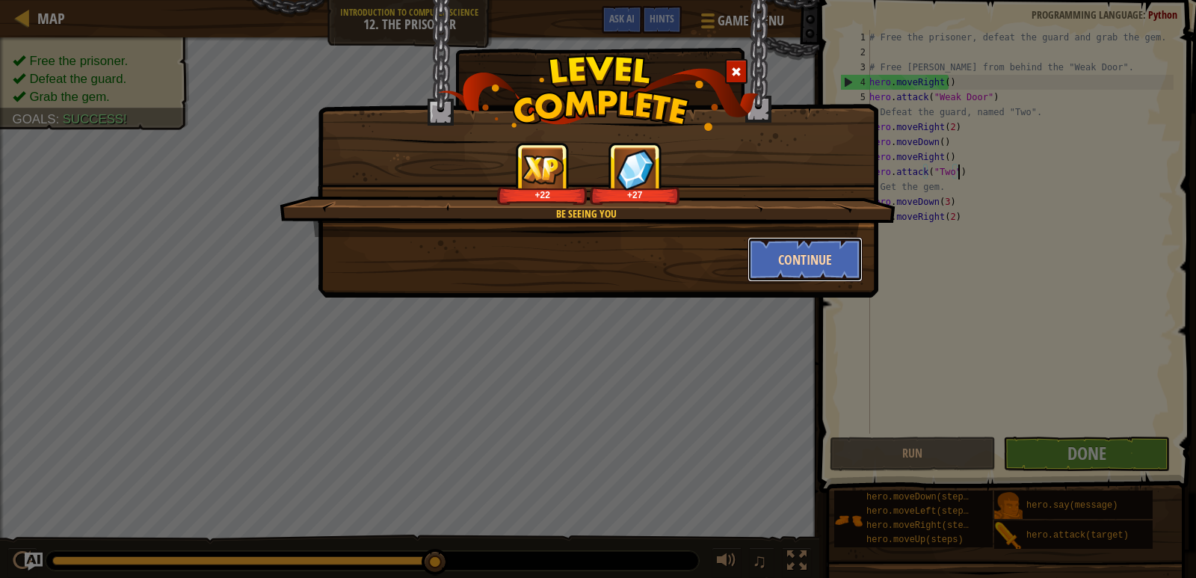
click at [792, 262] on button "Continue" at bounding box center [805, 259] width 116 height 45
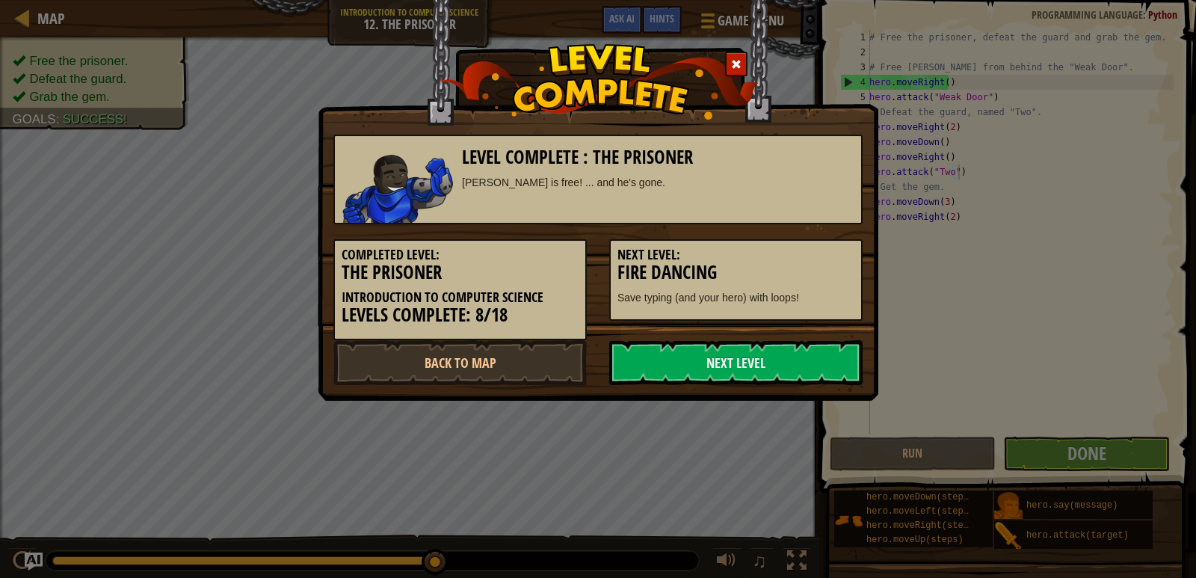
click at [676, 446] on div "Level Complete : The Prisoner [PERSON_NAME] is free! ... and he's gone. Complet…" at bounding box center [598, 289] width 1196 height 578
click at [752, 373] on link "Next Level" at bounding box center [735, 362] width 253 height 45
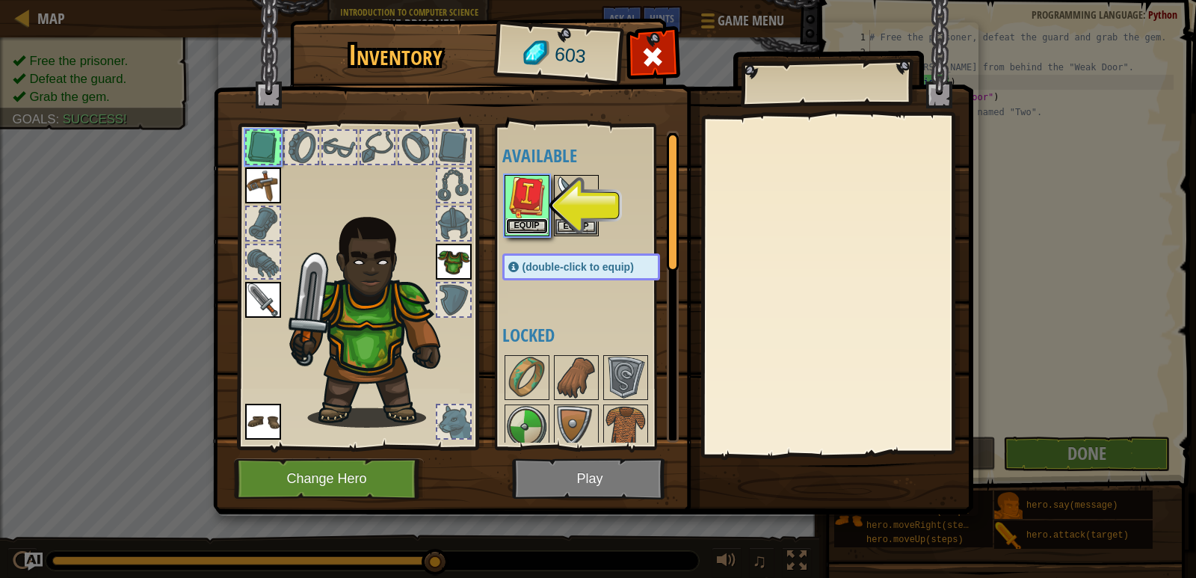
click at [534, 228] on button "Equip" at bounding box center [527, 226] width 42 height 16
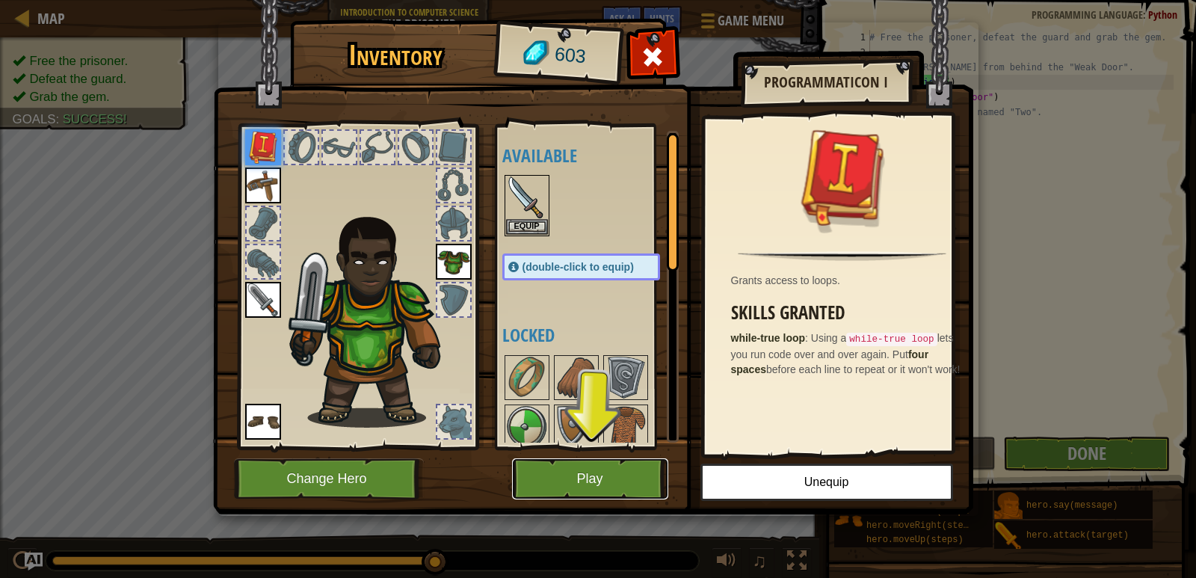
click at [607, 481] on button "Play" at bounding box center [590, 478] width 156 height 41
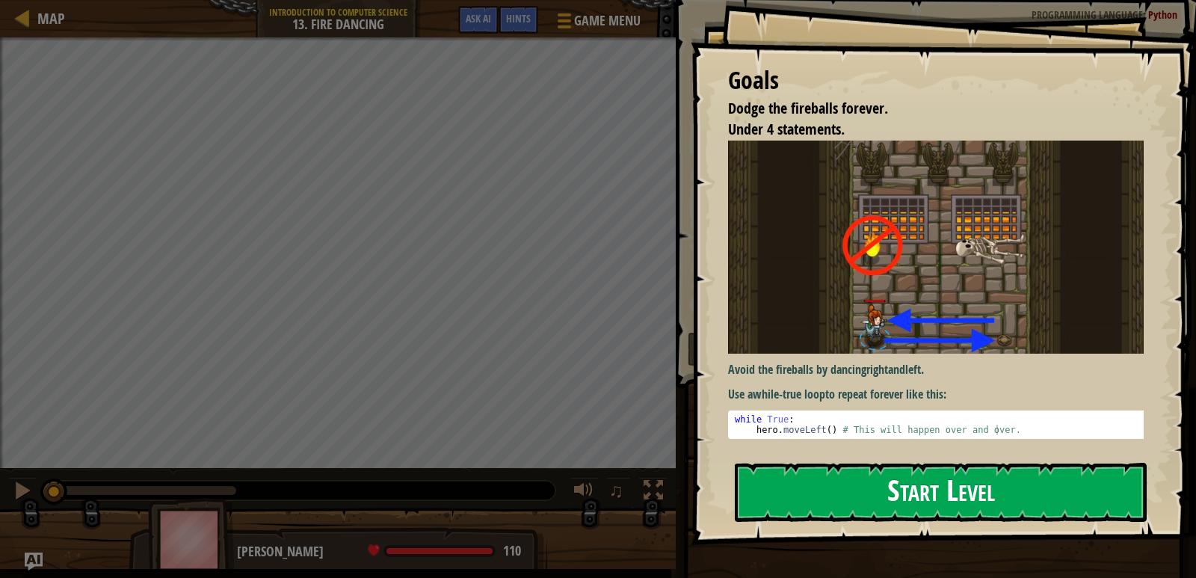
click at [820, 483] on button "Start Level" at bounding box center [941, 492] width 412 height 59
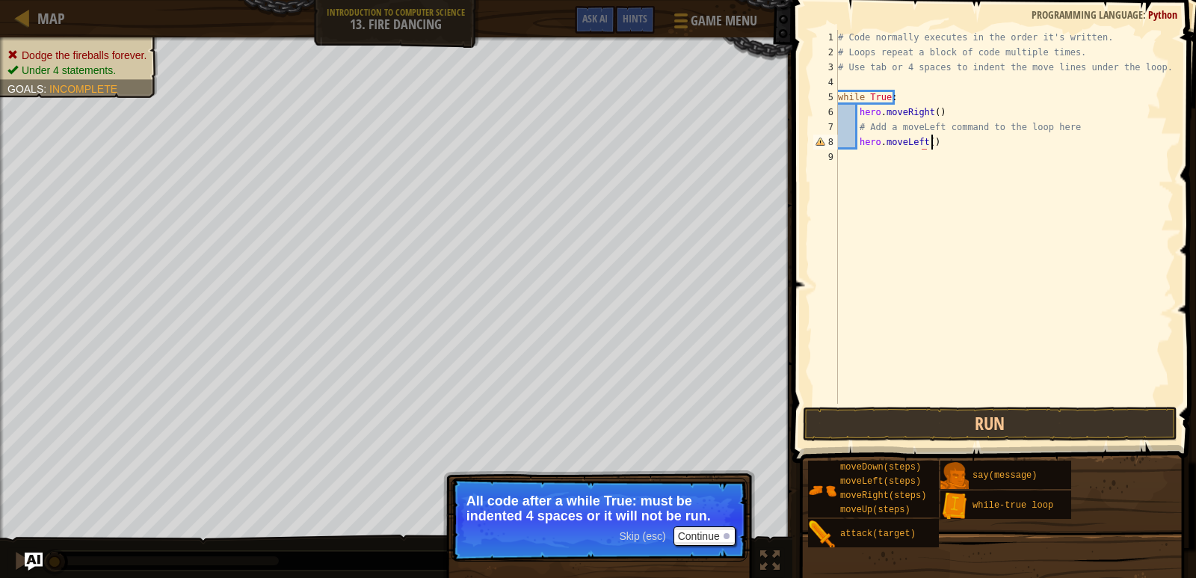
scroll to position [7, 7]
type textarea "hero.moveLeft()"
click at [1031, 425] on button "Run" at bounding box center [990, 424] width 374 height 34
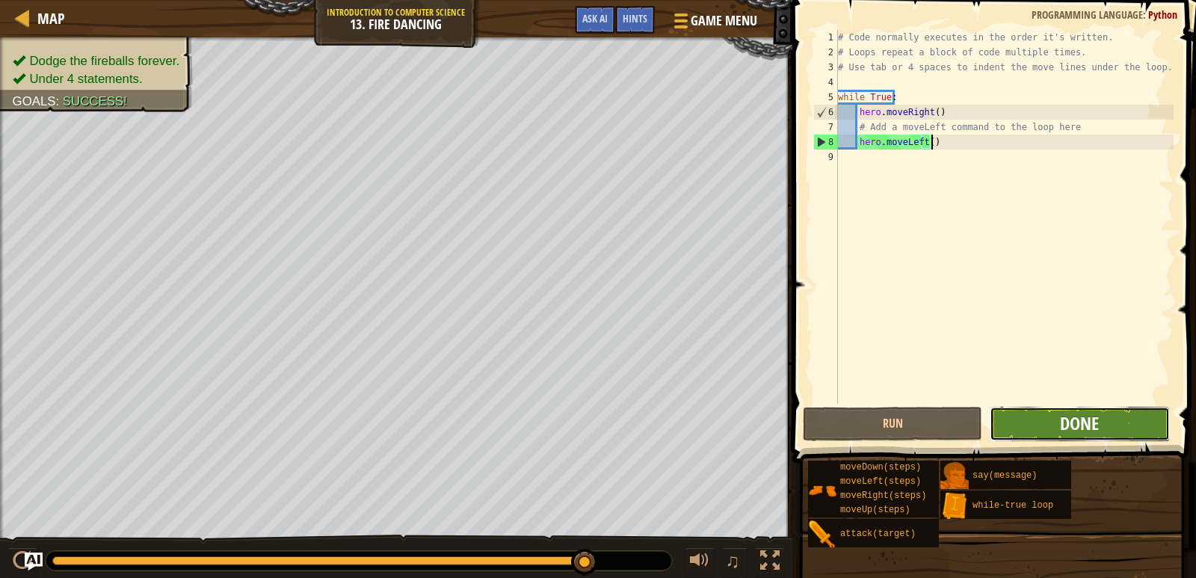
click at [1093, 427] on span "Done" at bounding box center [1079, 423] width 39 height 24
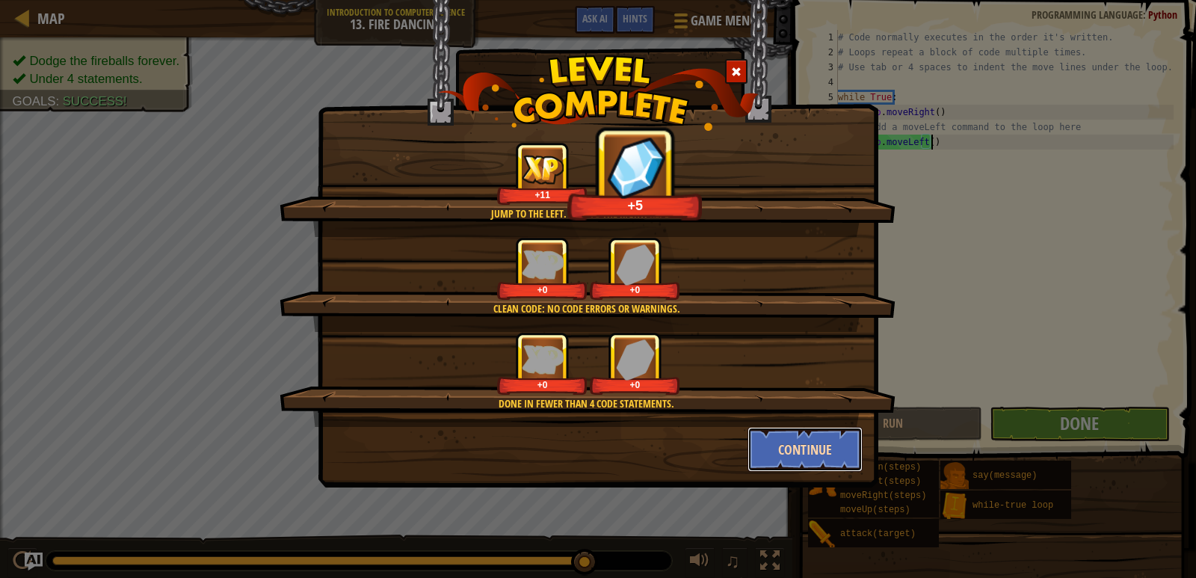
click at [814, 457] on button "Continue" at bounding box center [805, 449] width 116 height 45
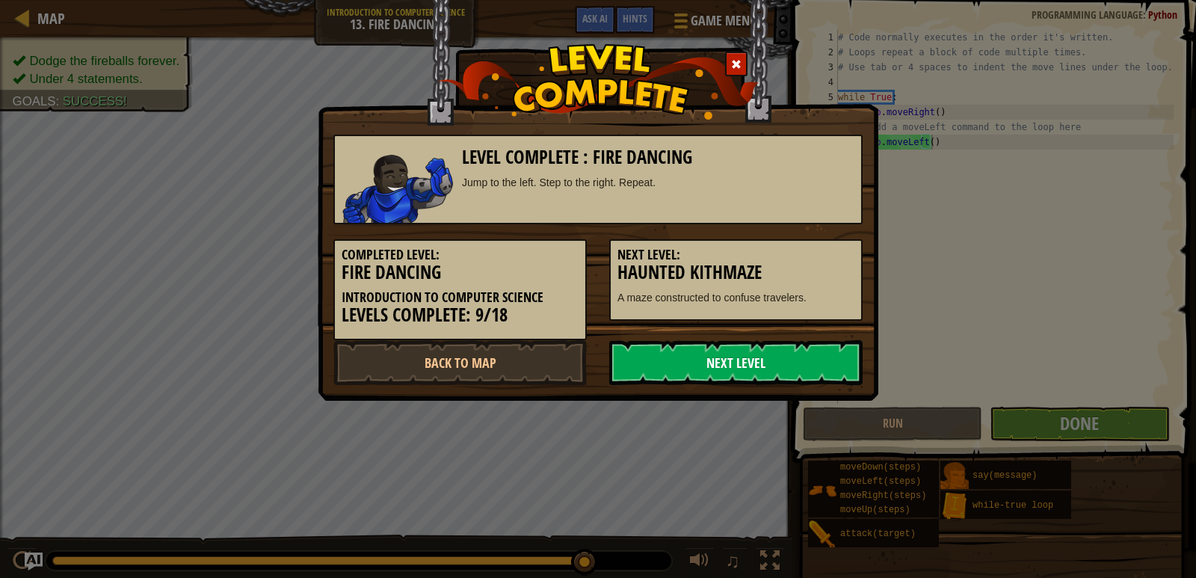
click at [678, 347] on link "Next Level" at bounding box center [735, 362] width 253 height 45
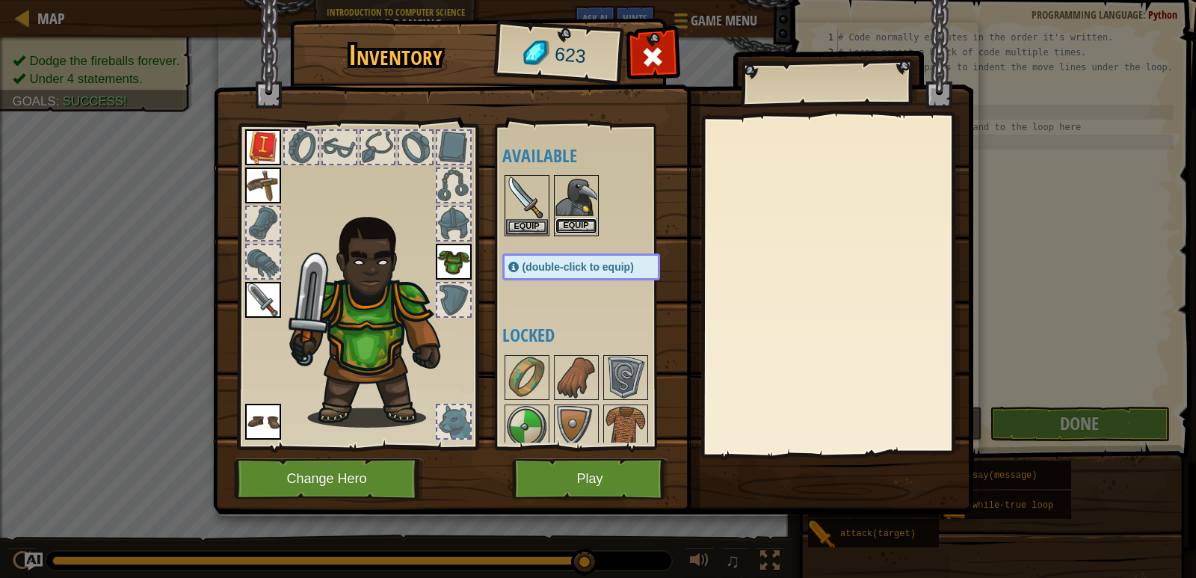
click at [584, 228] on button "Equip" at bounding box center [576, 226] width 42 height 16
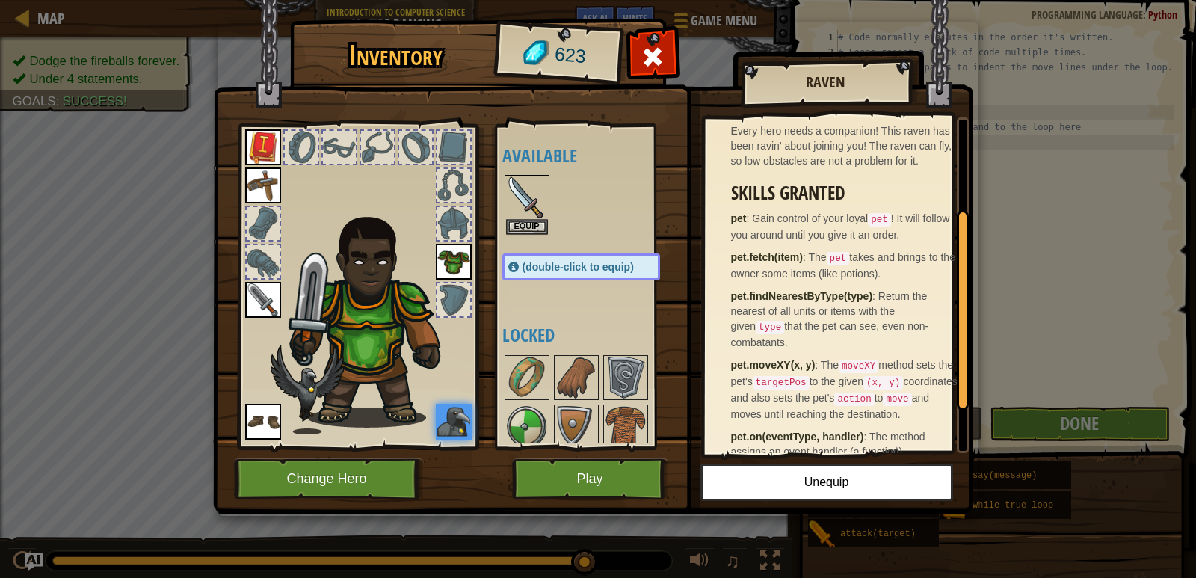
scroll to position [0, 0]
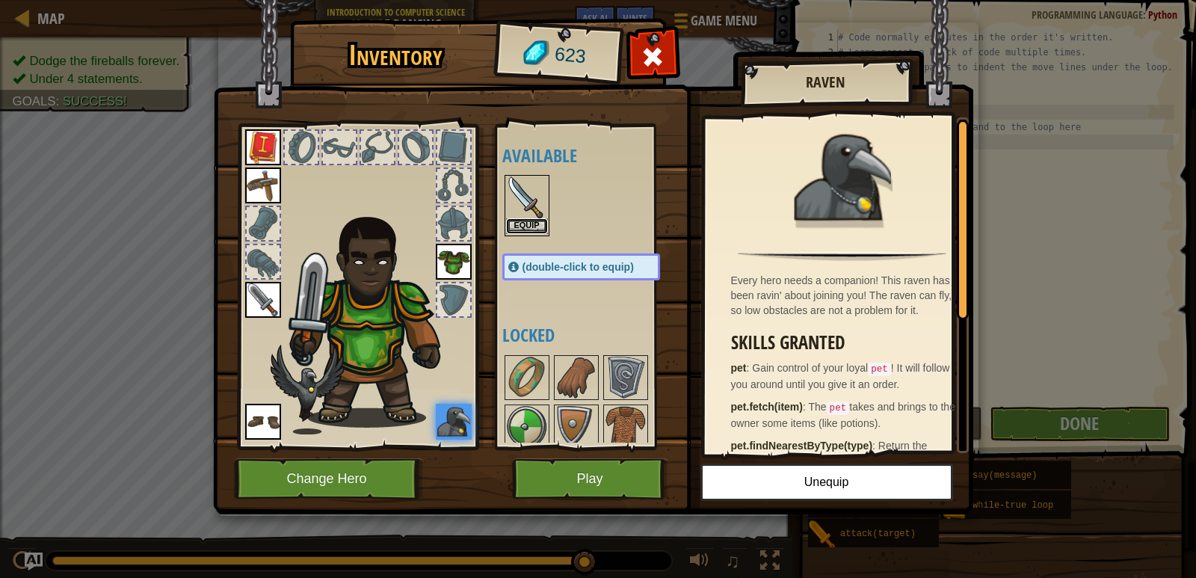
click at [537, 221] on button "Equip" at bounding box center [527, 226] width 42 height 16
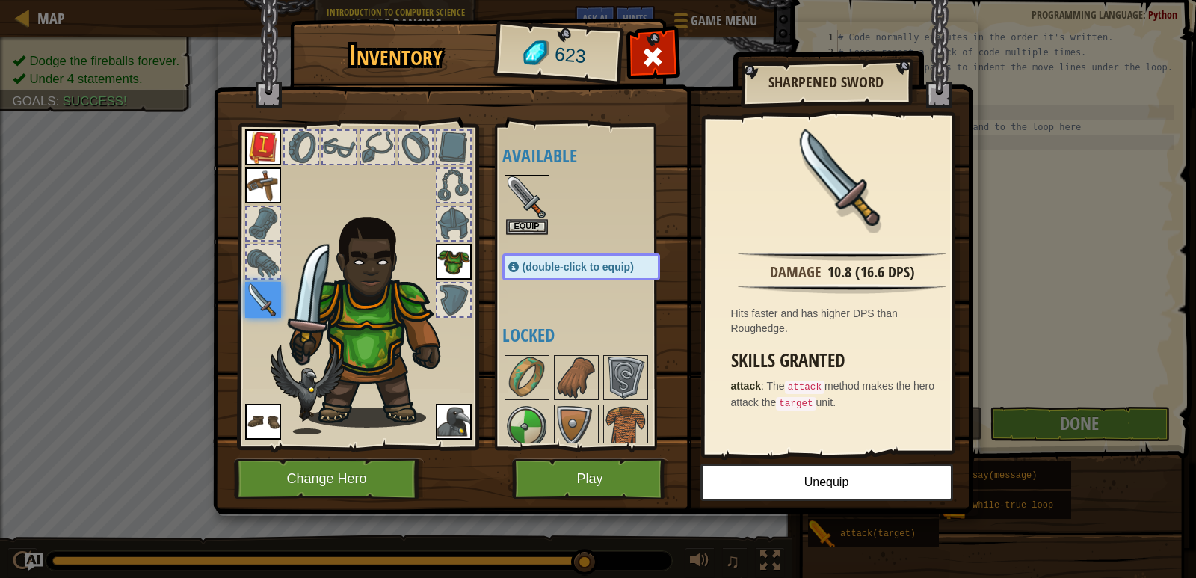
click at [271, 306] on img at bounding box center [263, 300] width 36 height 36
click at [537, 188] on img at bounding box center [527, 197] width 42 height 42
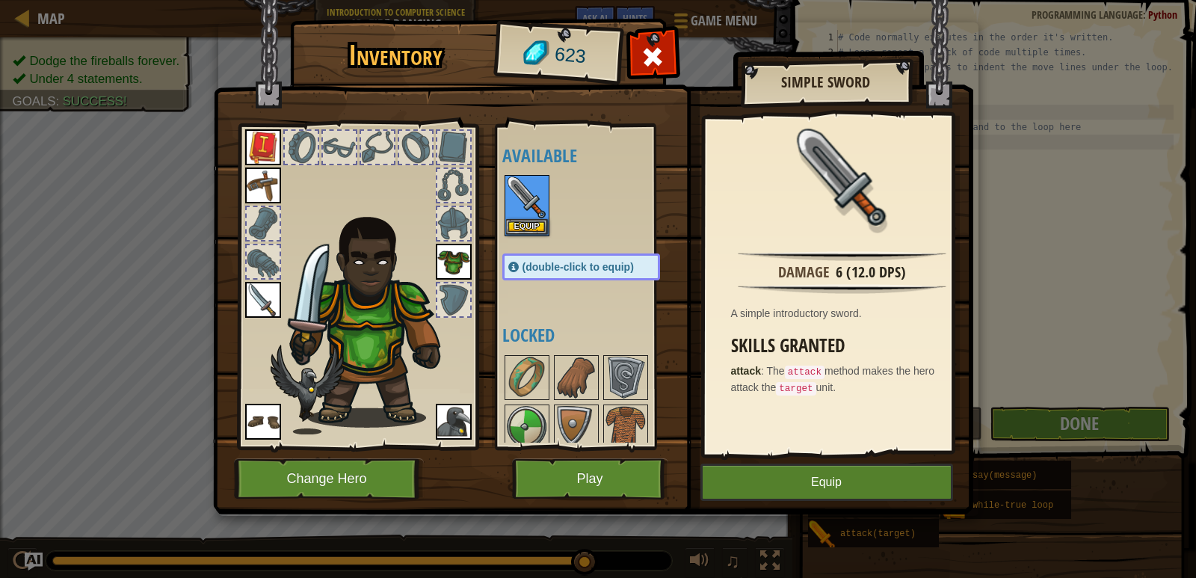
click at [271, 309] on img at bounding box center [263, 300] width 36 height 36
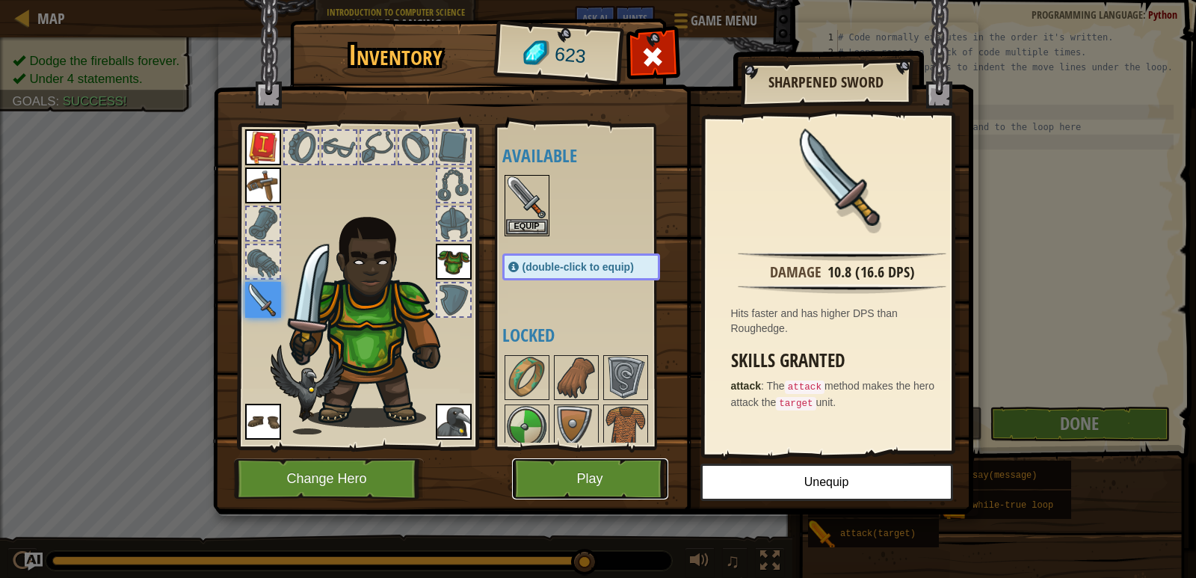
click at [642, 475] on button "Play" at bounding box center [590, 478] width 156 height 41
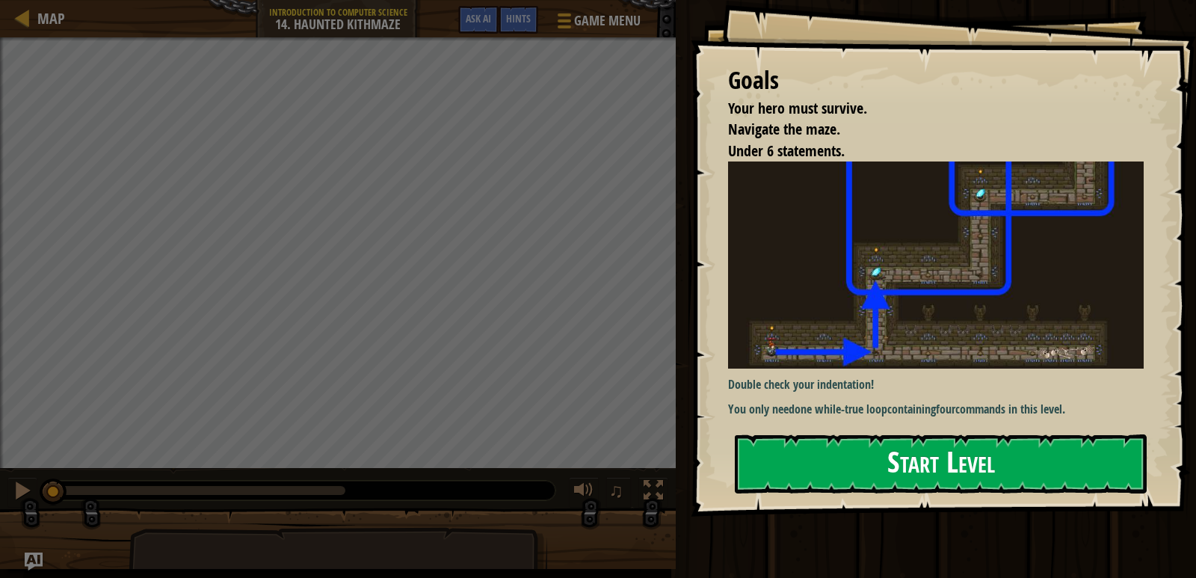
click at [805, 440] on button "Start Level" at bounding box center [941, 463] width 412 height 59
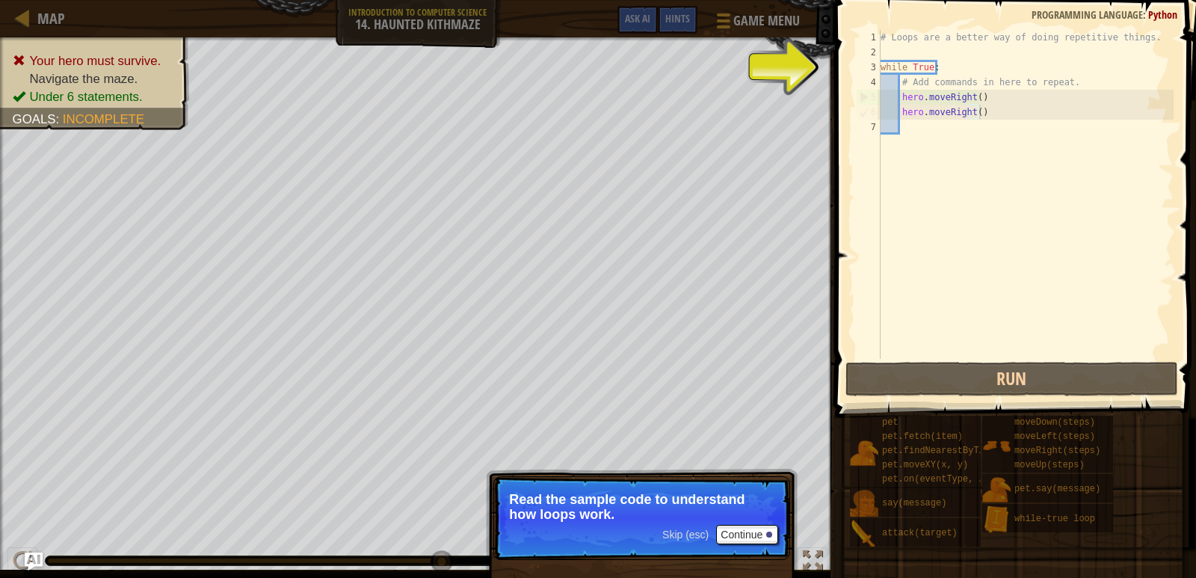
click at [979, 119] on div "# Loops are a better way of doing repetitive things. while True : # Add command…" at bounding box center [1026, 209] width 296 height 359
type textarea "hero.moveRight()"
click at [966, 126] on div "# Loops are a better way of doing repetitive things. while True : # Add command…" at bounding box center [1026, 209] width 296 height 359
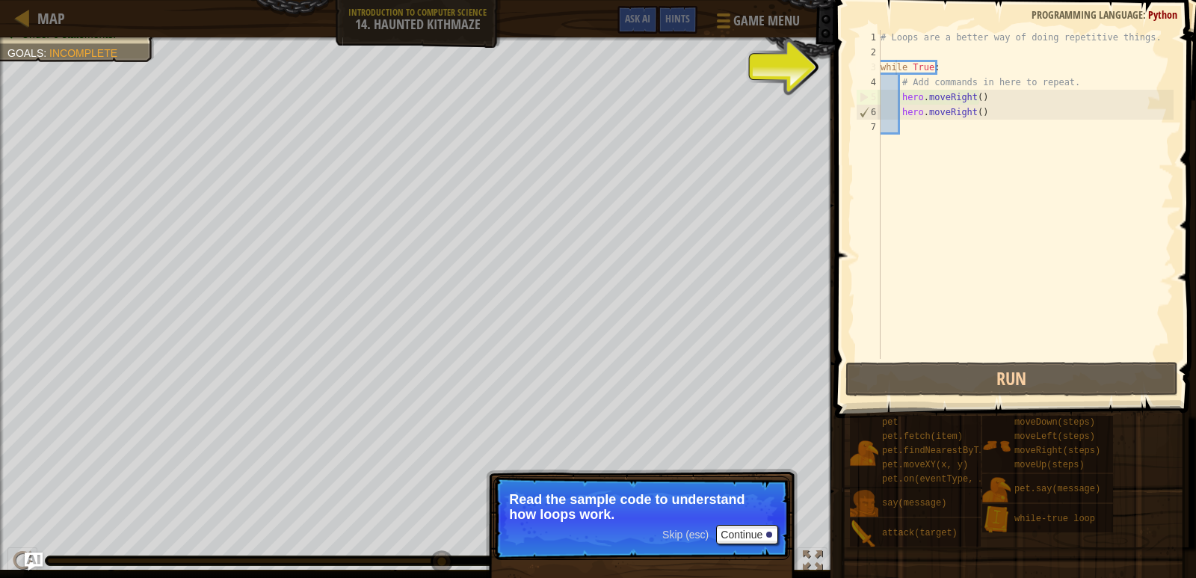
click at [896, 70] on div "# Loops are a better way of doing repetitive things. while True : # Add command…" at bounding box center [1026, 209] width 296 height 359
type textarea "while True:"
click at [916, 58] on div "# Loops are a better way of doing repetitive things. while True : # Add command…" at bounding box center [1026, 209] width 296 height 359
click at [922, 144] on div "# Loops are a better way of doing repetitive things. while True : # Add command…" at bounding box center [1026, 209] width 296 height 359
click at [926, 133] on div "# Loops are a better way of doing repetitive things. while True : # Add command…" at bounding box center [1026, 209] width 296 height 359
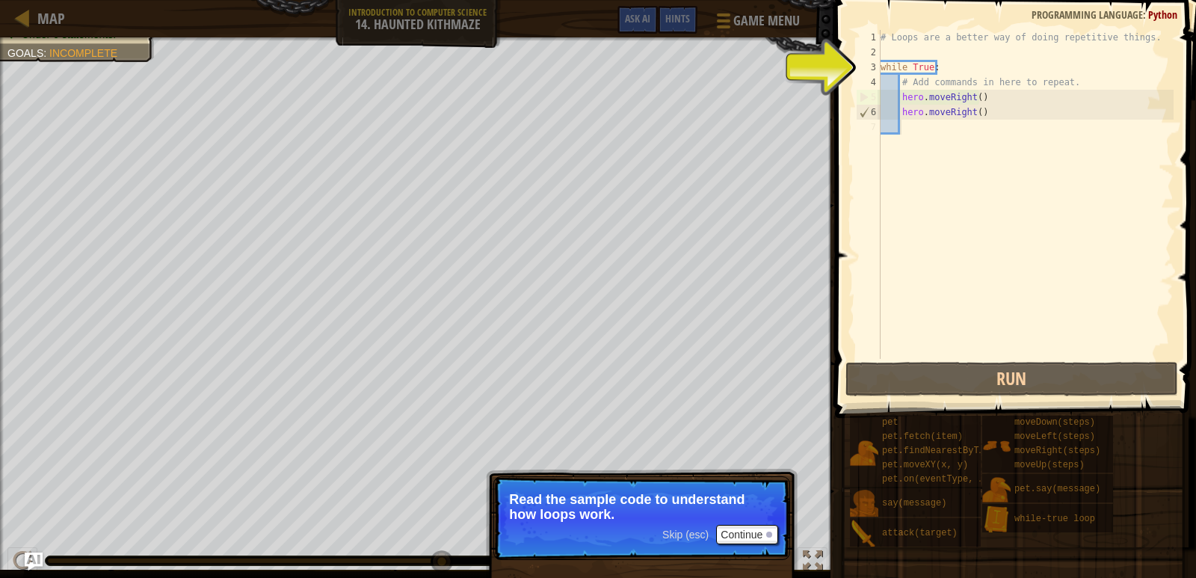
click at [935, 129] on div "# Loops are a better way of doing repetitive things. while True : # Add command…" at bounding box center [1026, 209] width 296 height 359
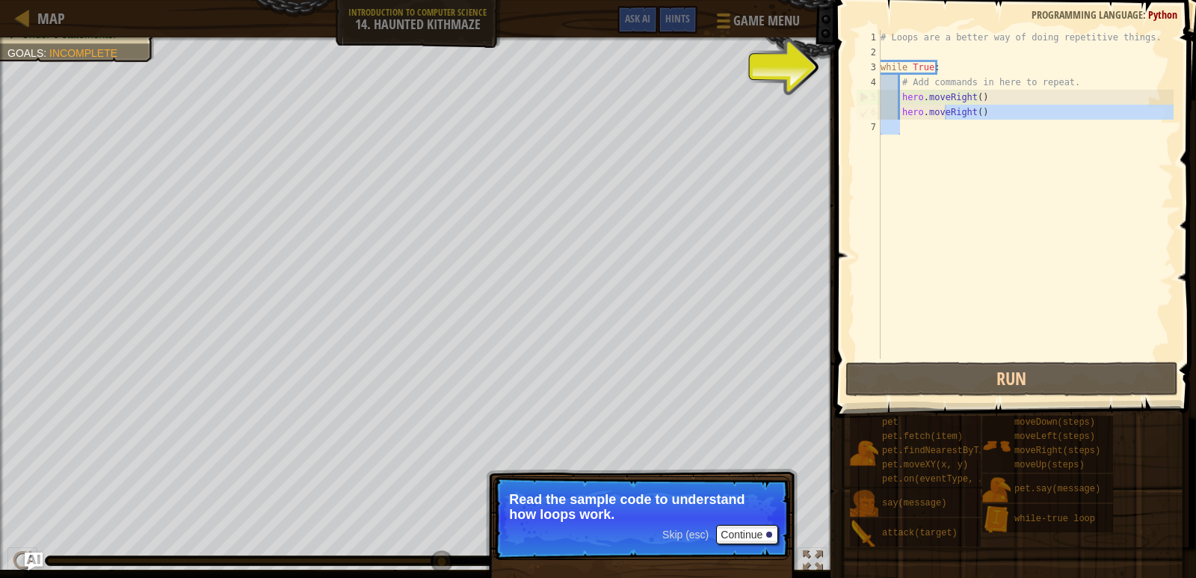
click at [947, 118] on div "# Loops are a better way of doing repetitive things. while True : # Add command…" at bounding box center [1026, 209] width 296 height 359
type textarea "hero.moveRight()"
click at [945, 141] on div "# Loops are a better way of doing repetitive things. while True : # Add command…" at bounding box center [1026, 194] width 296 height 329
click at [917, 124] on div "# Loops are a better way of doing repetitive things. while True : # Add command…" at bounding box center [1026, 209] width 296 height 359
click at [925, 132] on div "# Loops are a better way of doing repetitive things. while True : # Add command…" at bounding box center [1026, 209] width 296 height 359
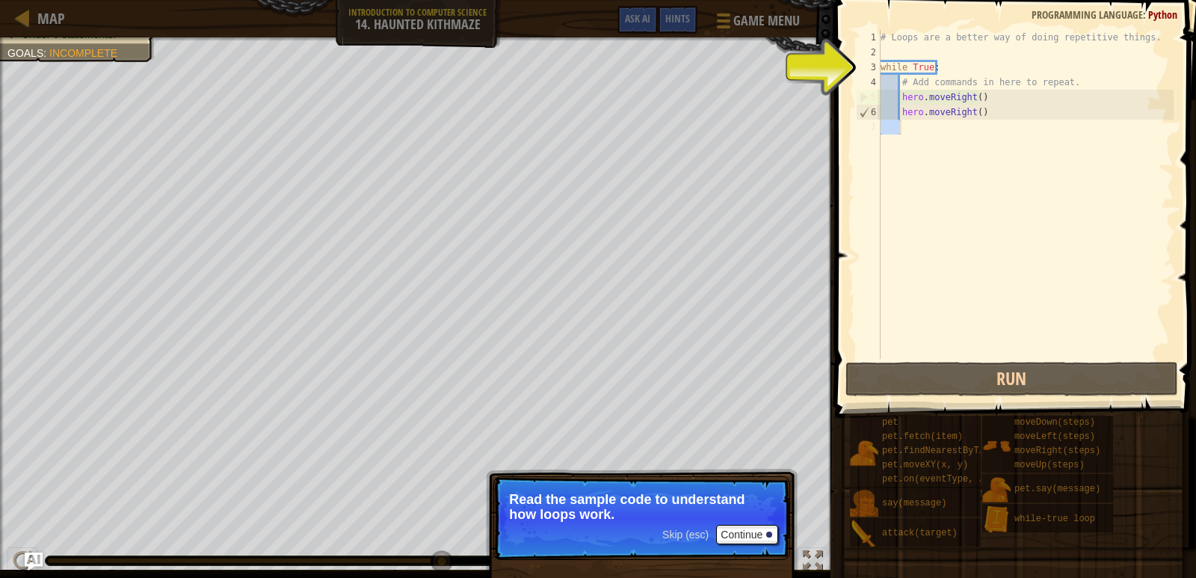
click at [925, 132] on div "# Loops are a better way of doing repetitive things. while True : # Add command…" at bounding box center [1026, 209] width 296 height 359
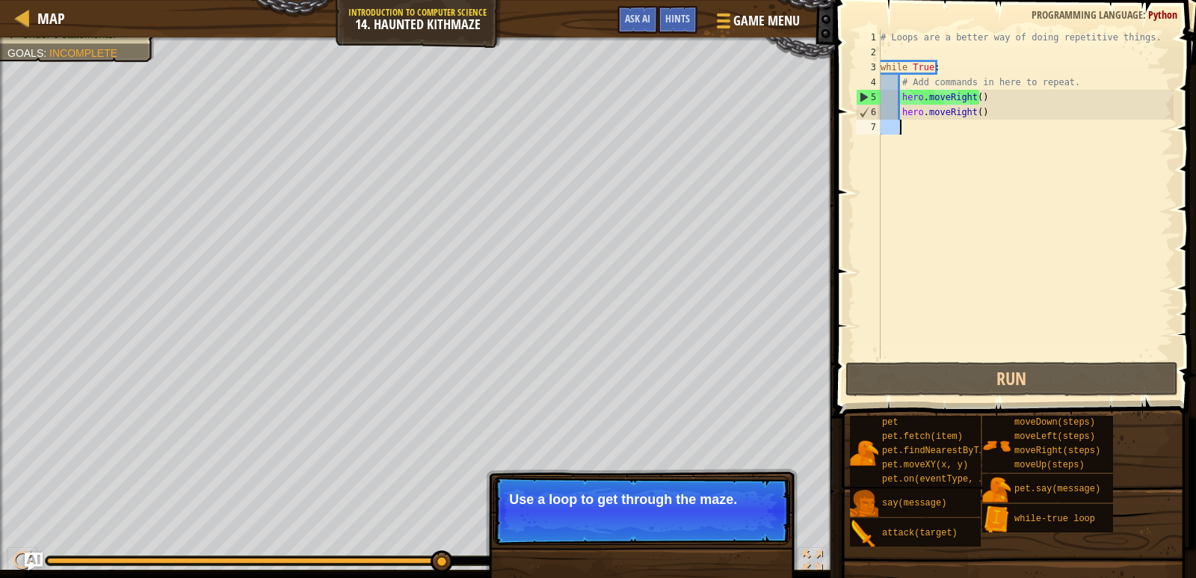
click at [701, 495] on p "Use a loop to get through the maze." at bounding box center [641, 499] width 265 height 15
click at [724, 515] on button "Continue" at bounding box center [747, 519] width 62 height 19
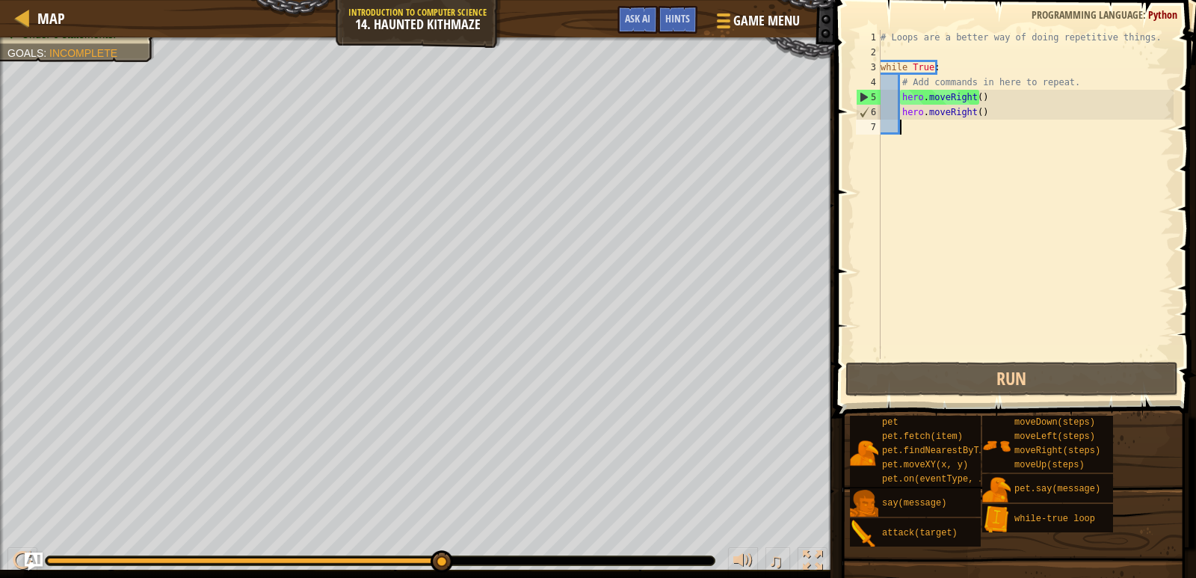
click at [946, 138] on div "# Loops are a better way of doing repetitive things. while True : # Add command…" at bounding box center [1026, 209] width 296 height 359
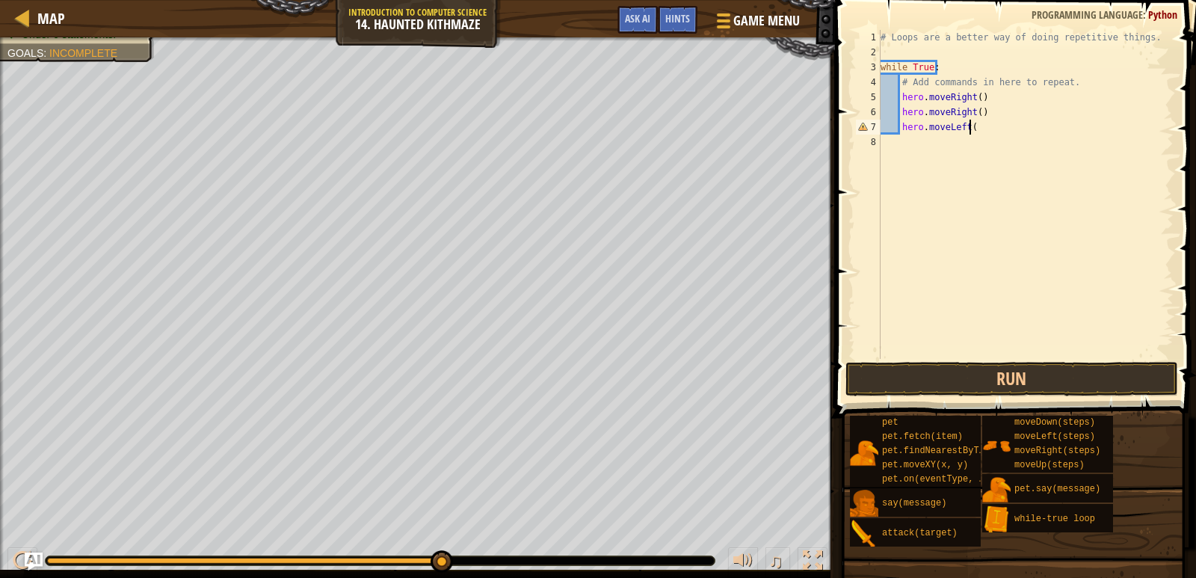
scroll to position [7, 7]
click at [940, 374] on button "Run" at bounding box center [1011, 379] width 333 height 34
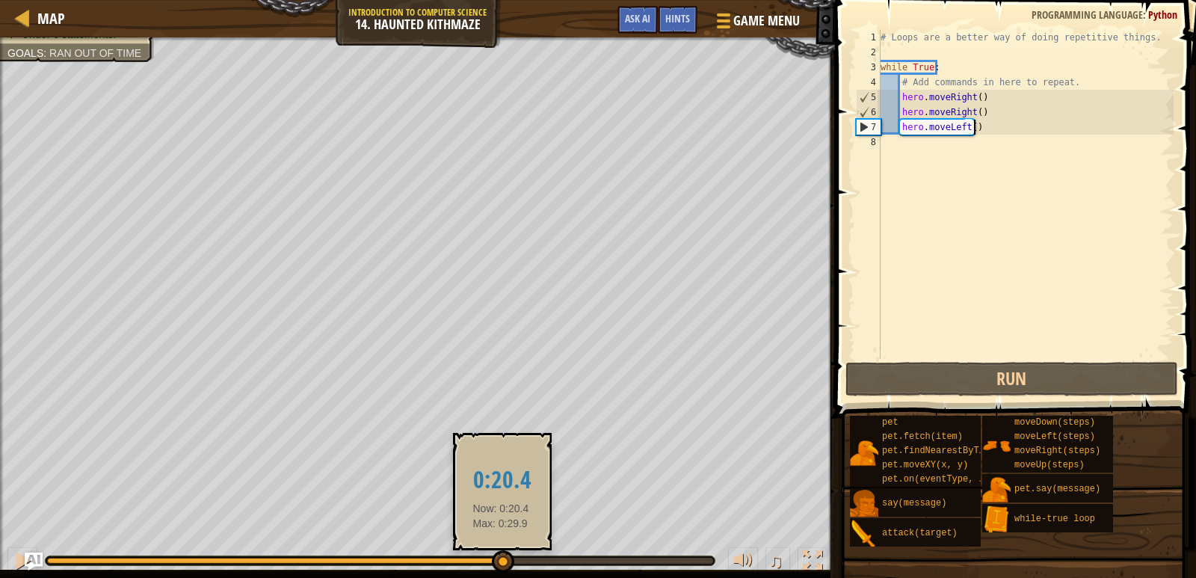
drag, startPoint x: 224, startPoint y: 565, endPoint x: 501, endPoint y: 550, distance: 277.7
click at [501, 550] on div at bounding box center [503, 561] width 22 height 22
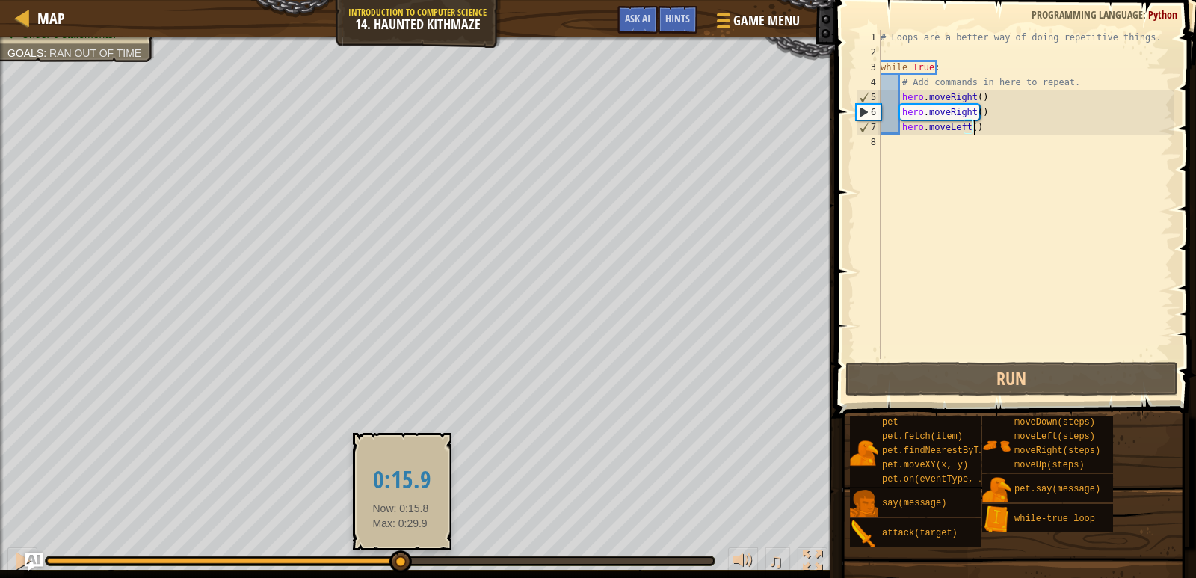
drag, startPoint x: 671, startPoint y: 554, endPoint x: 398, endPoint y: 572, distance: 273.4
click at [399, 572] on div at bounding box center [400, 561] width 22 height 22
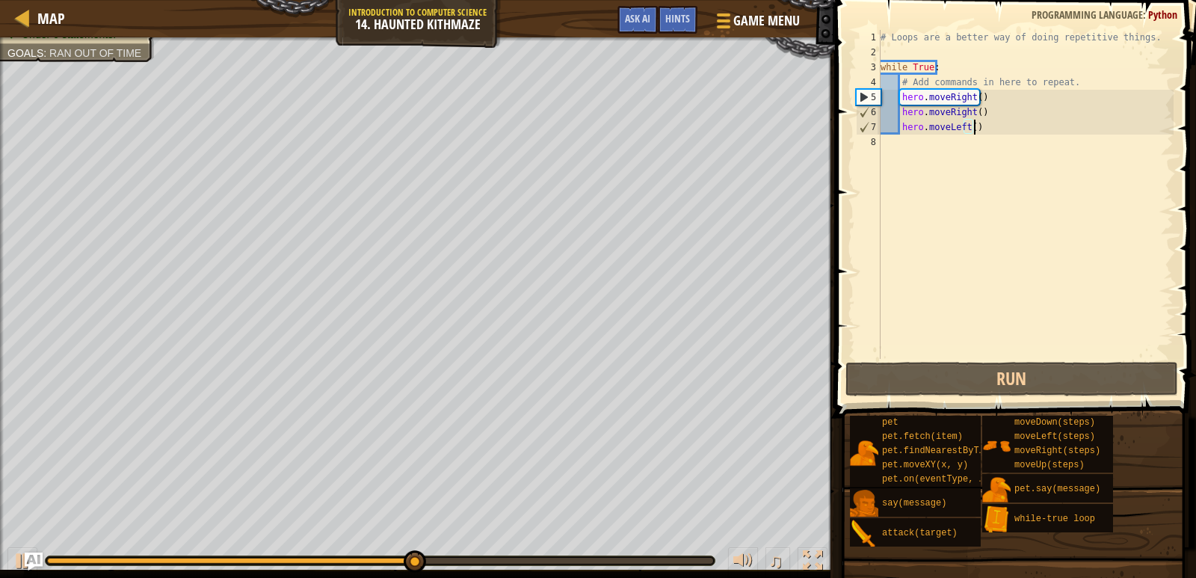
click at [931, 361] on span at bounding box center [1016, 188] width 373 height 462
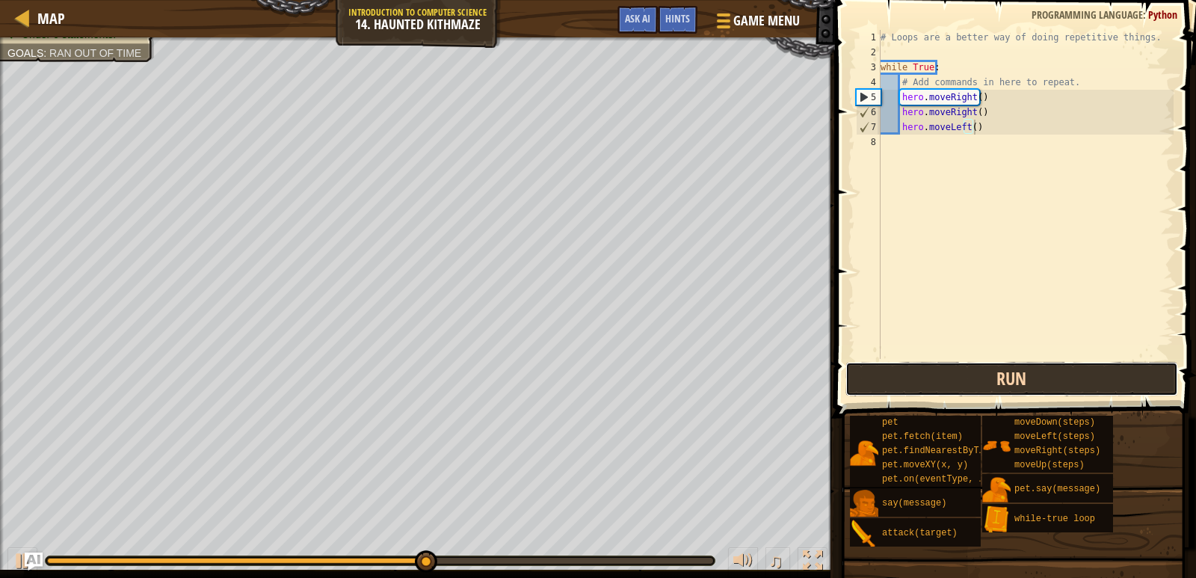
click at [934, 374] on button "Run" at bounding box center [1011, 379] width 333 height 34
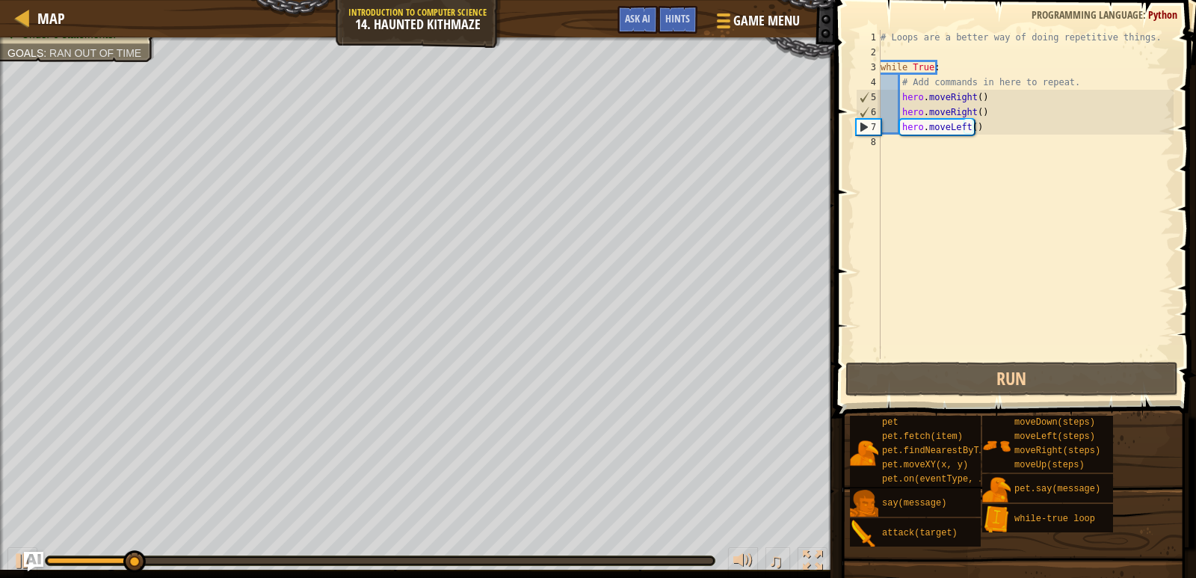
click at [28, 552] on img "Ask AI" at bounding box center [33, 561] width 19 height 19
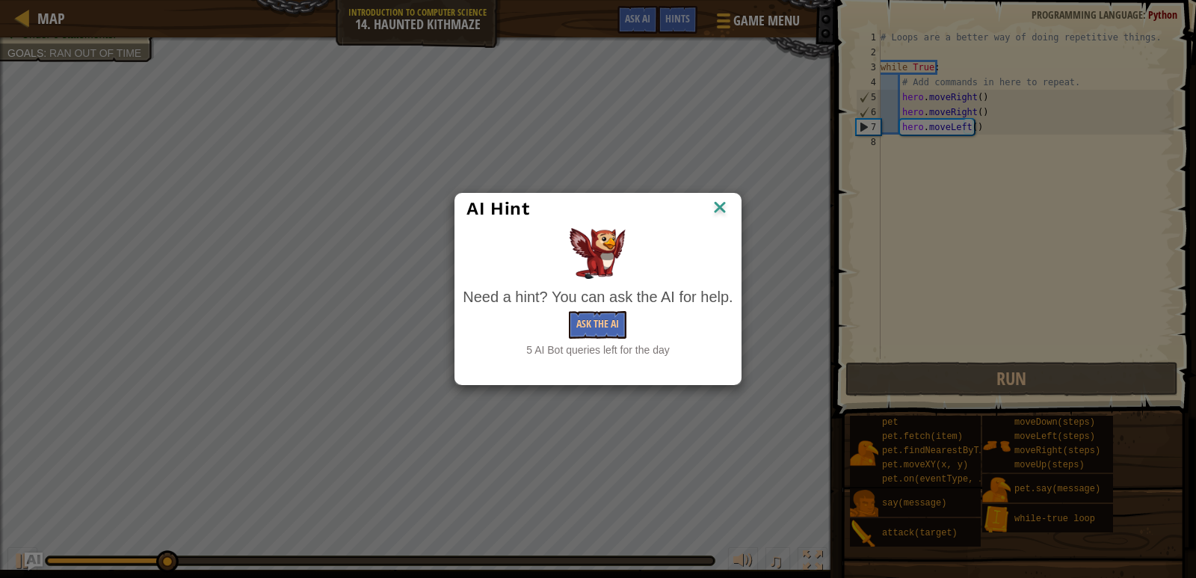
click at [9, 558] on div "AI Hint Need a hint? You can ask the AI for help. Ask the AI 5 AI Bot queries l…" at bounding box center [598, 289] width 1196 height 578
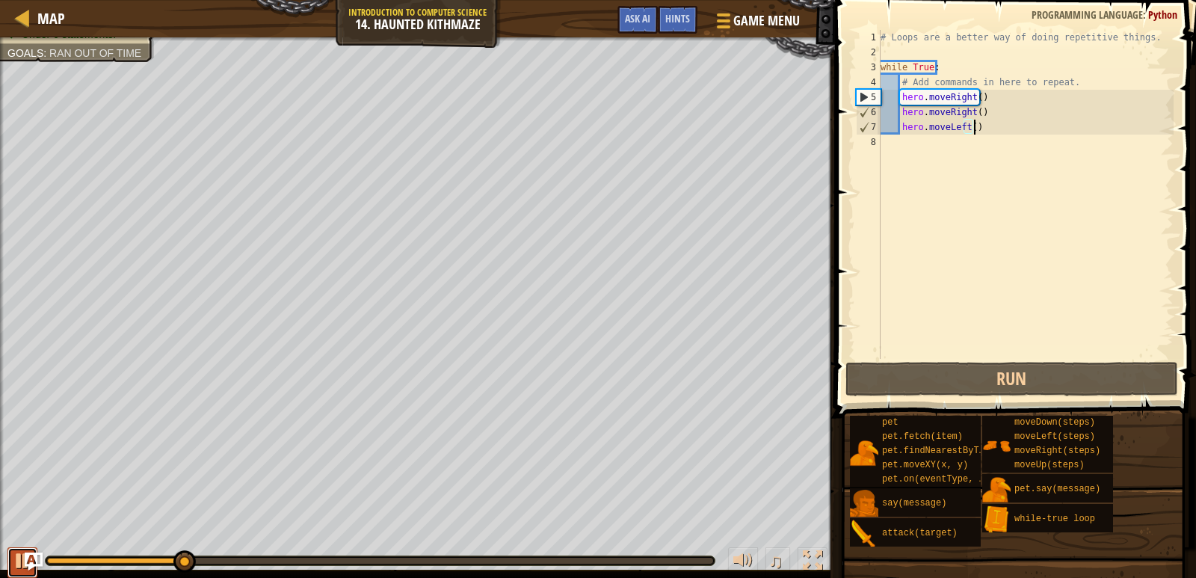
click at [9, 559] on button at bounding box center [22, 562] width 30 height 31
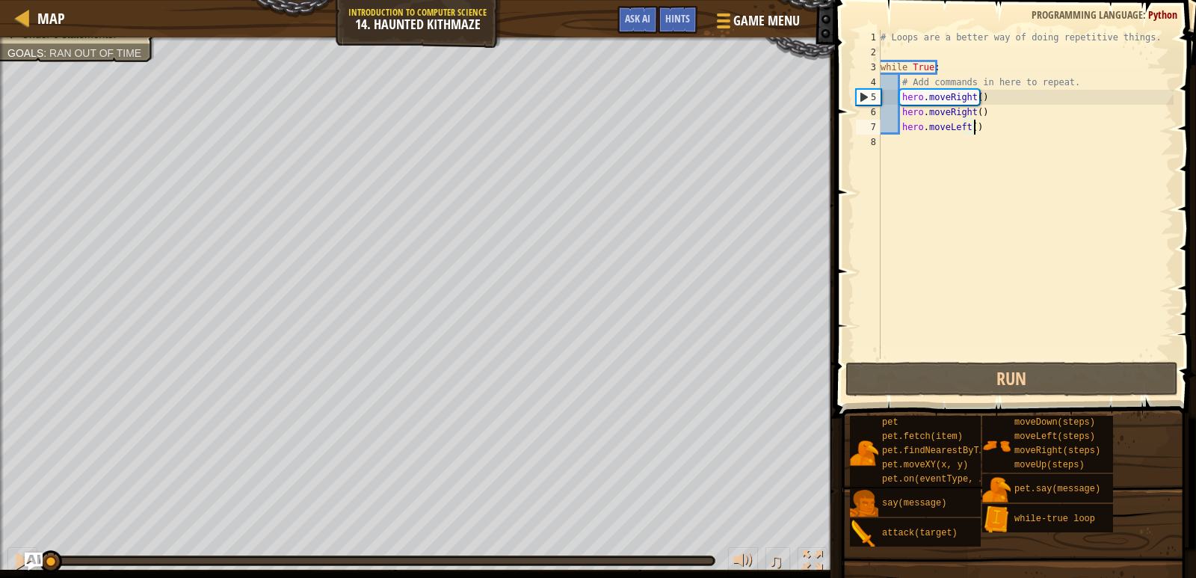
drag, startPoint x: 197, startPoint y: 565, endPoint x: 0, endPoint y: 564, distance: 196.6
click at [0, 564] on div "♫" at bounding box center [417, 556] width 835 height 45
click at [995, 132] on div "# Loops are a better way of doing repetitive things. while True : # Add command…" at bounding box center [1026, 209] width 296 height 359
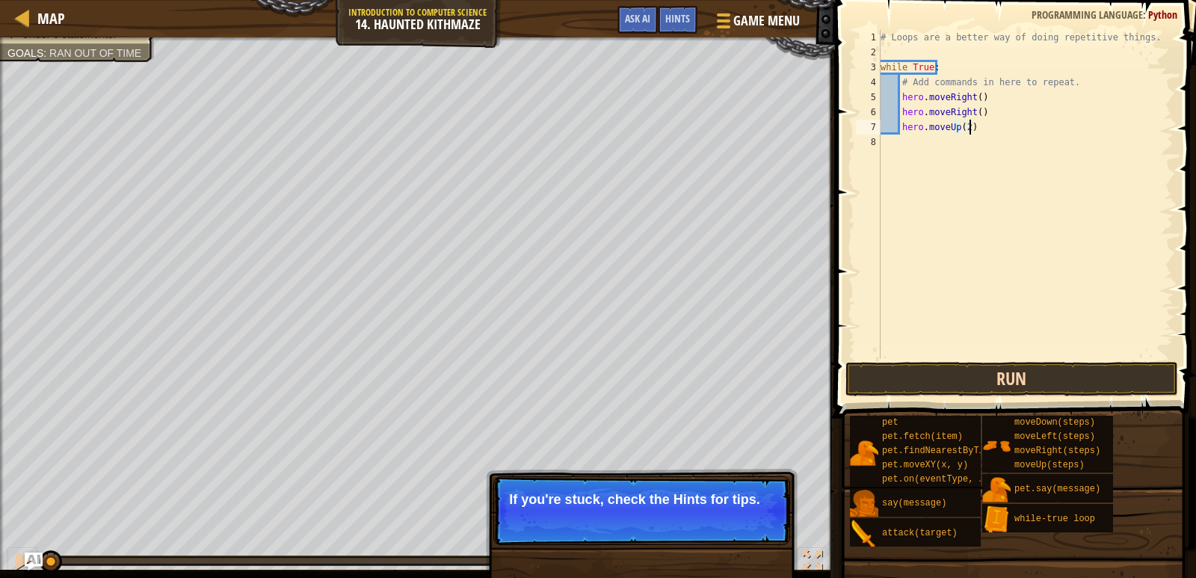
type textarea "hero.moveUp(2)"
click at [1045, 379] on button "Run" at bounding box center [1011, 379] width 333 height 34
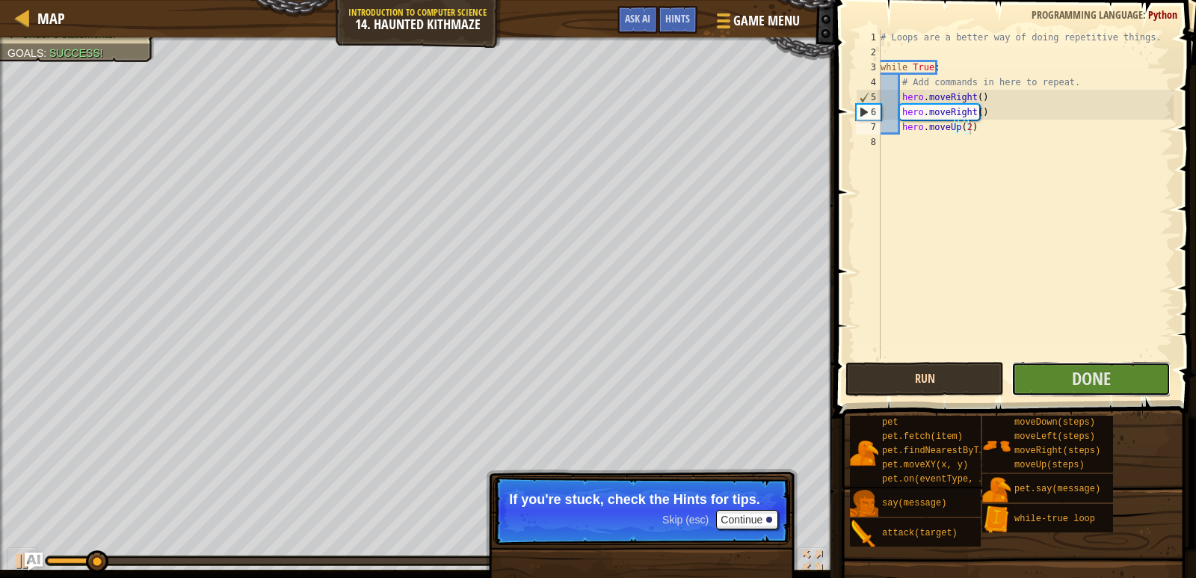
click at [1045, 379] on button "Done" at bounding box center [1090, 379] width 158 height 34
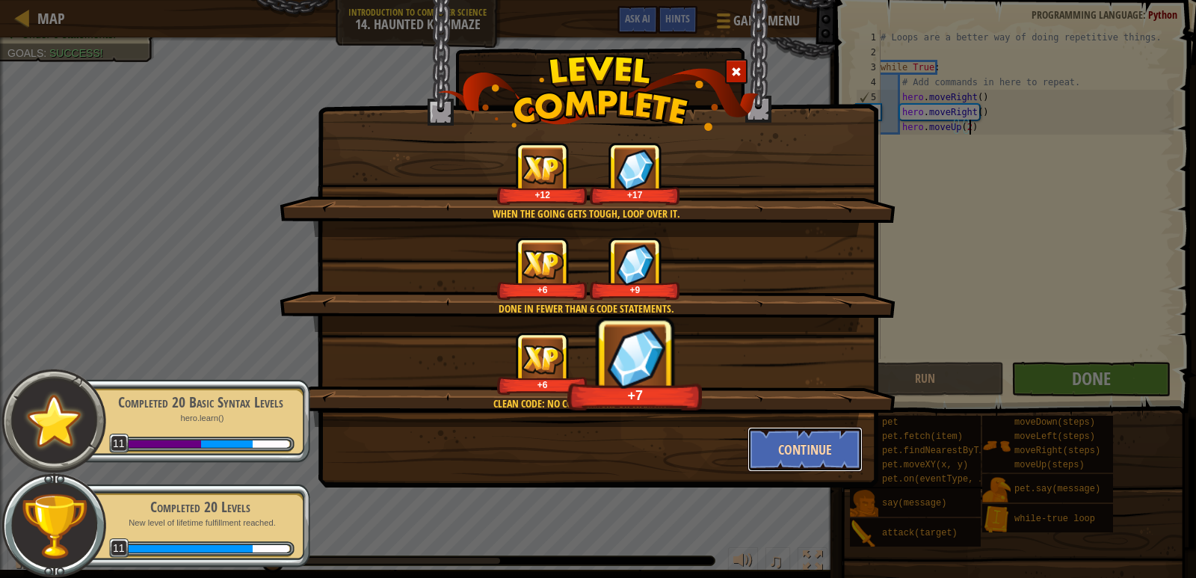
click at [802, 442] on button "Continue" at bounding box center [805, 449] width 116 height 45
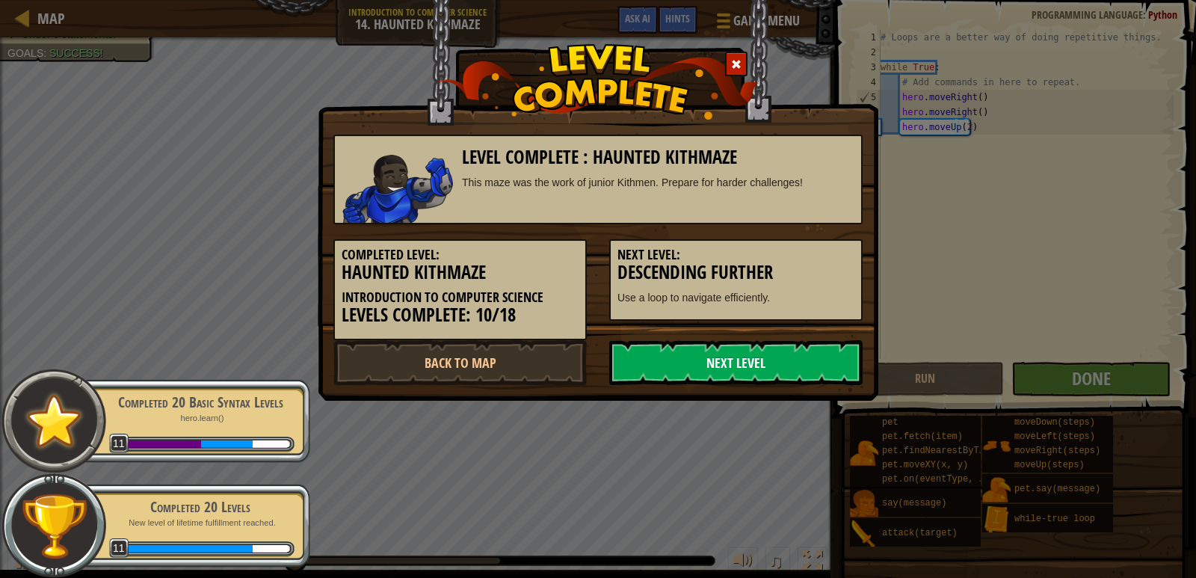
click at [759, 359] on link "Next Level" at bounding box center [735, 362] width 253 height 45
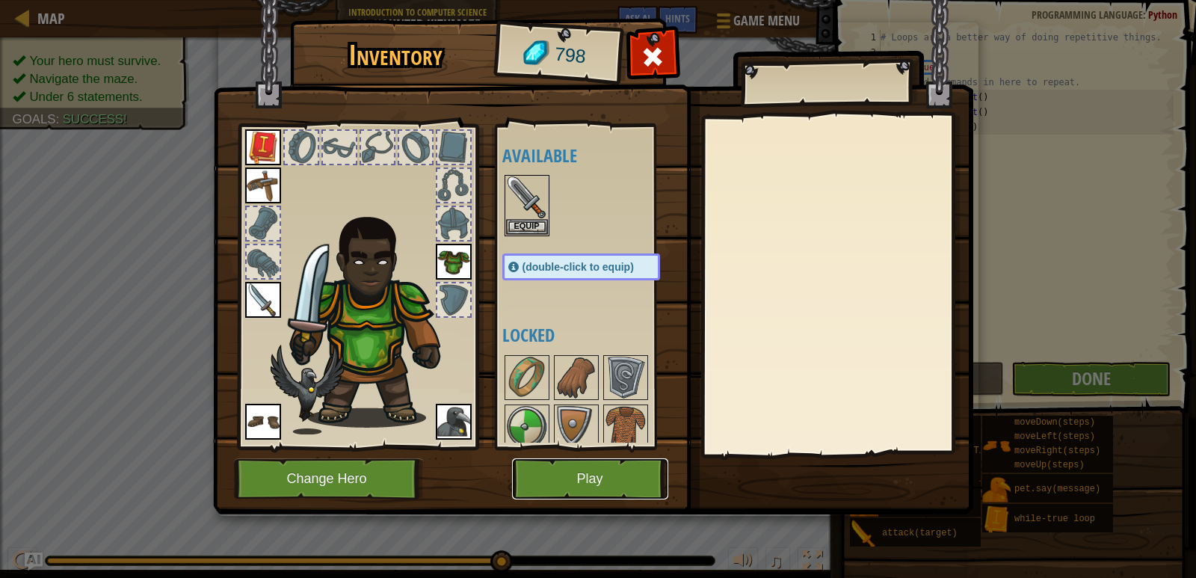
click at [577, 476] on button "Play" at bounding box center [590, 478] width 156 height 41
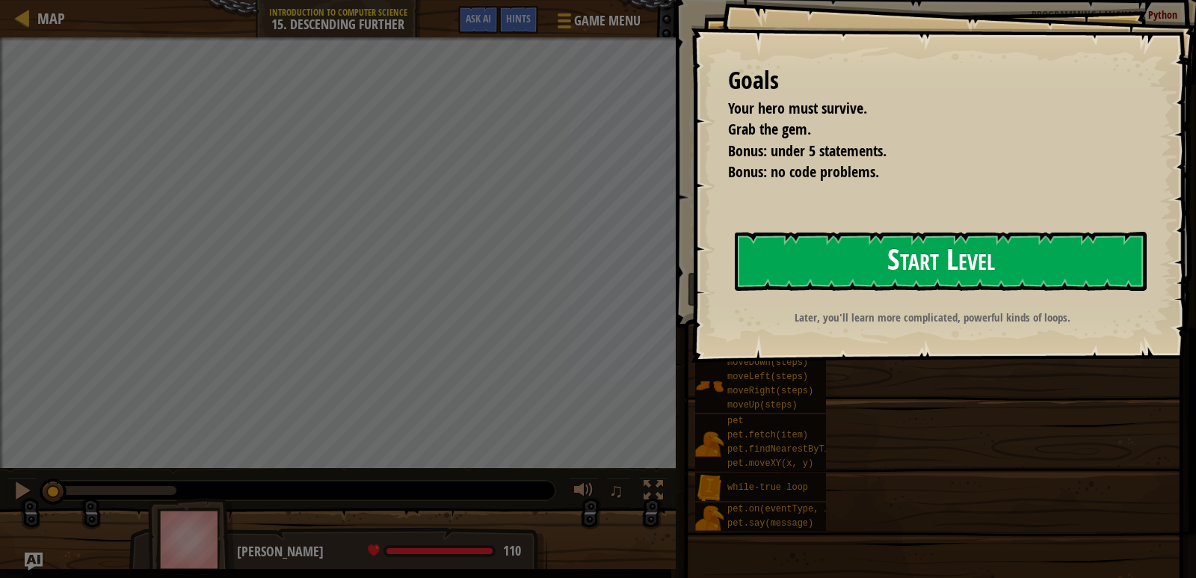
click at [918, 250] on button "Start Level" at bounding box center [941, 261] width 412 height 59
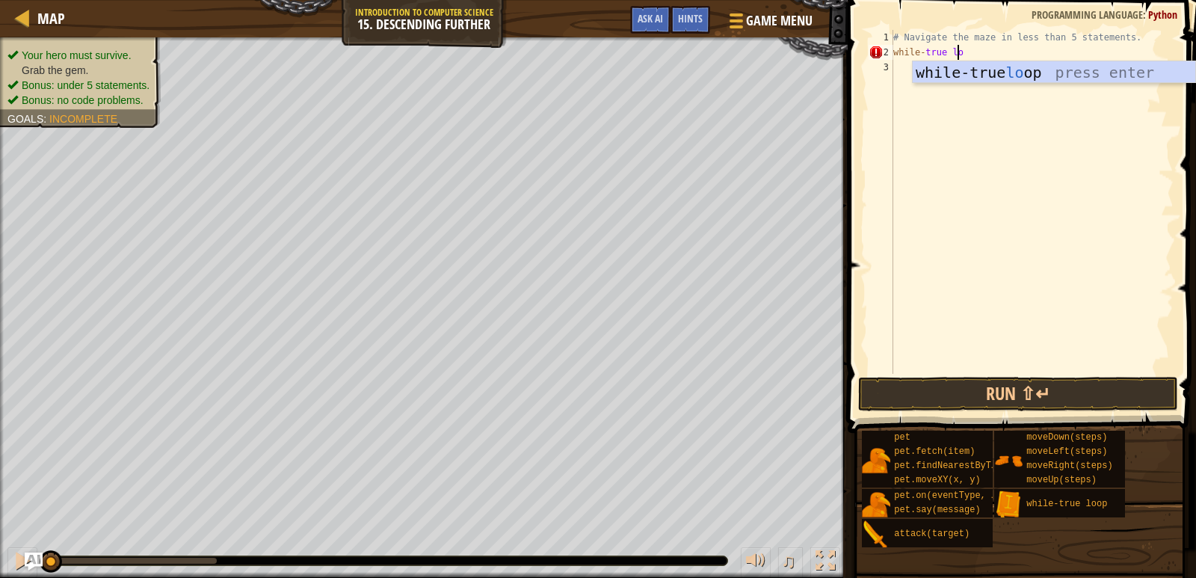
scroll to position [7, 5]
type textarea "while-true loop"
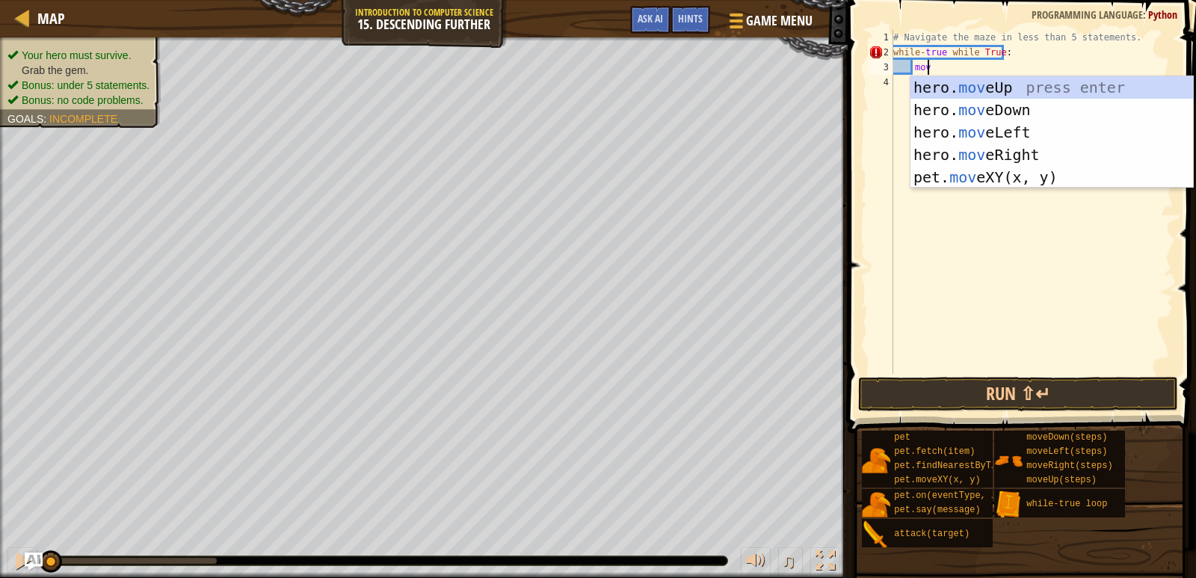
scroll to position [7, 2]
type textarea "m"
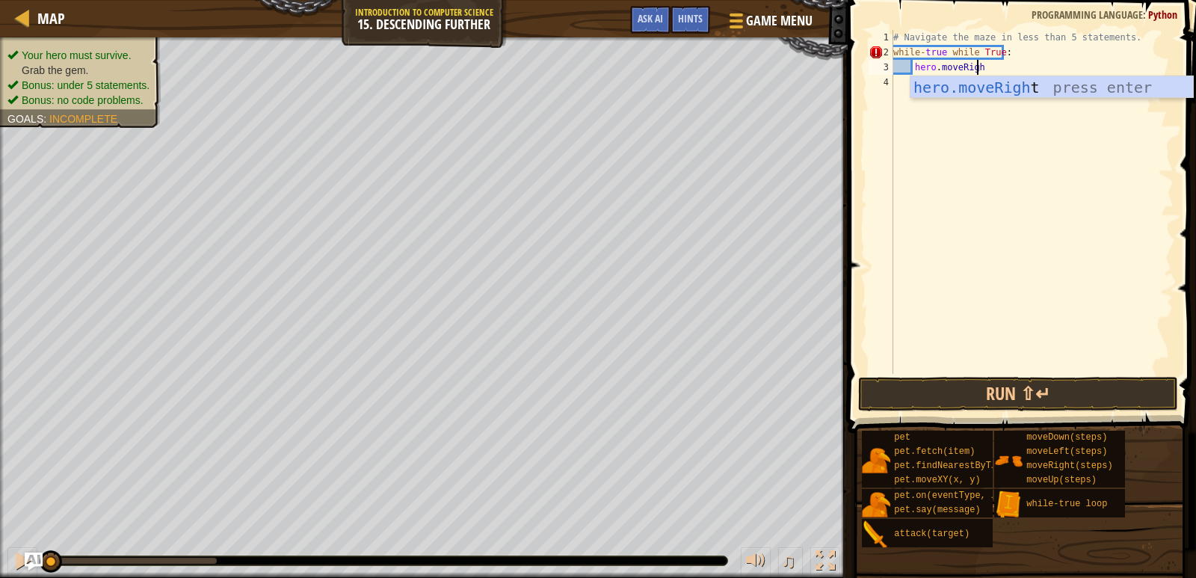
scroll to position [7, 7]
type textarea "hero.moveRight(2)"
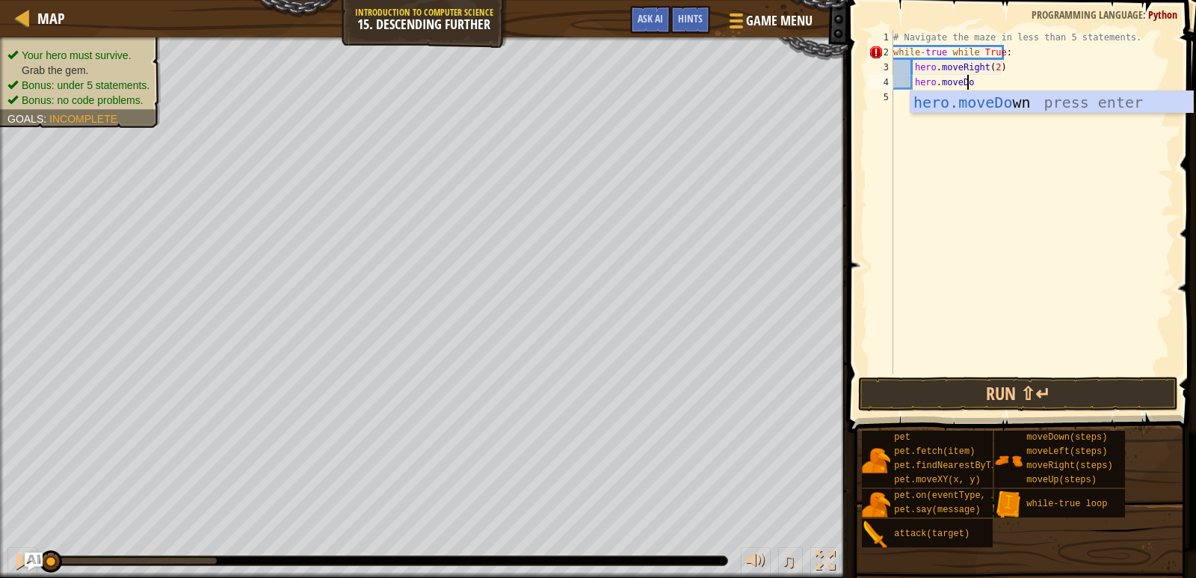
scroll to position [7, 6]
type textarea "hero.moveDown()"
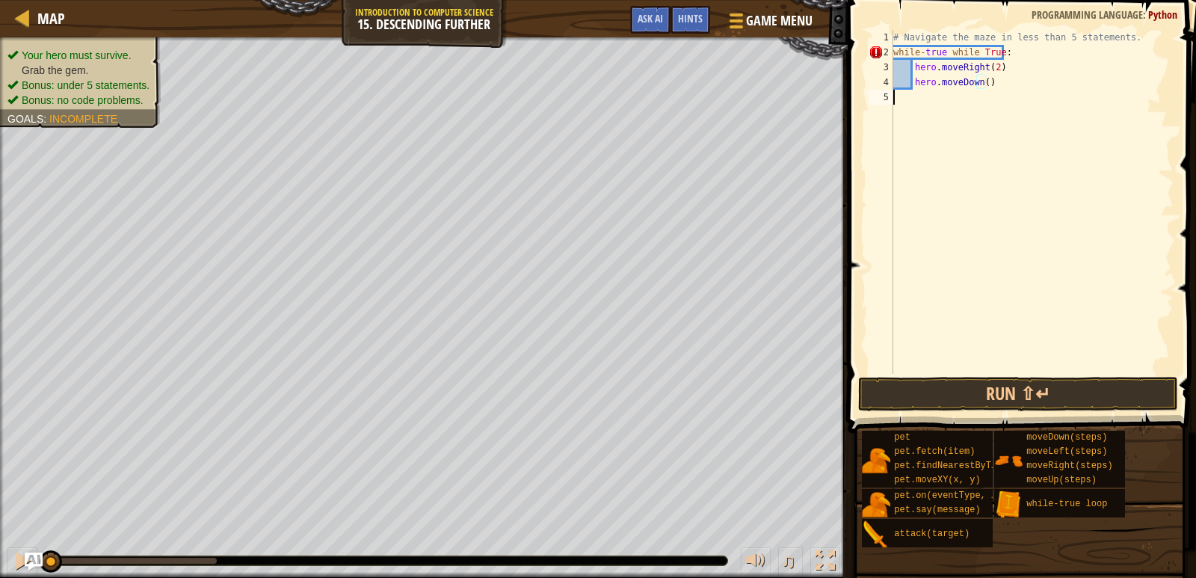
click at [904, 385] on button "Run ⇧↵" at bounding box center [1018, 394] width 321 height 34
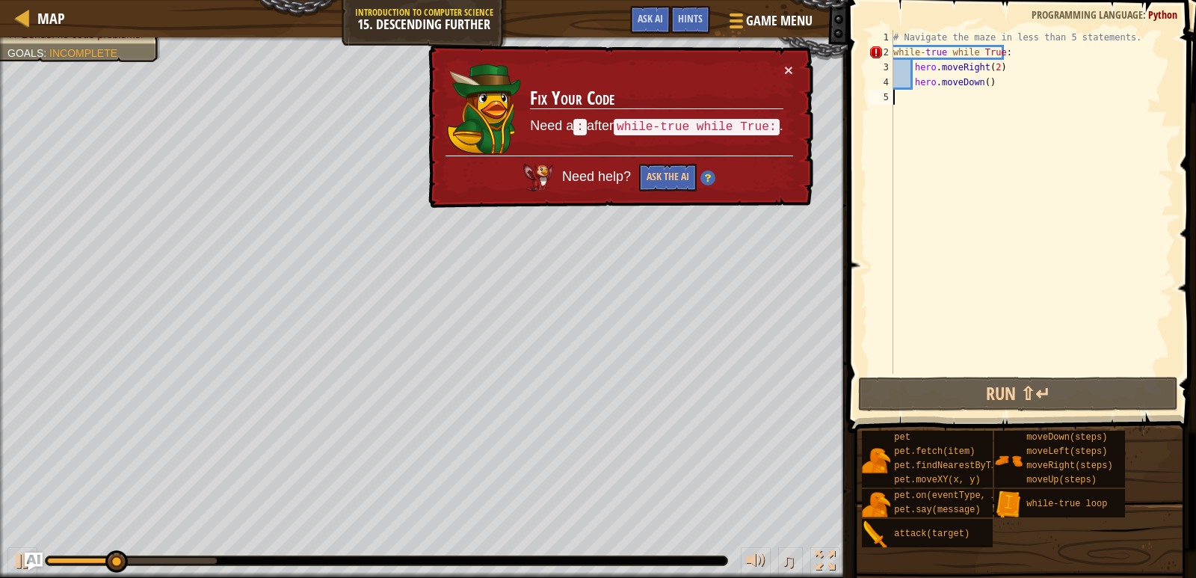
click at [947, 54] on div "# Navigate the maze in less than 5 statements. while - true while True : hero .…" at bounding box center [1031, 217] width 283 height 374
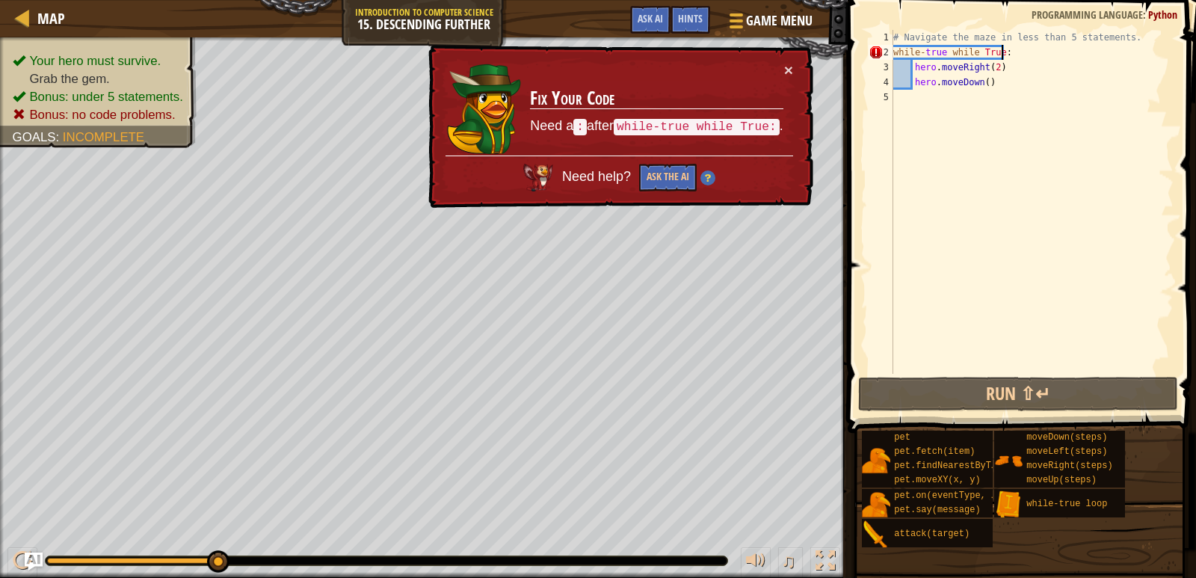
click at [1012, 51] on div "# Navigate the maze in less than 5 statements. while - true while True : hero .…" at bounding box center [1031, 217] width 283 height 374
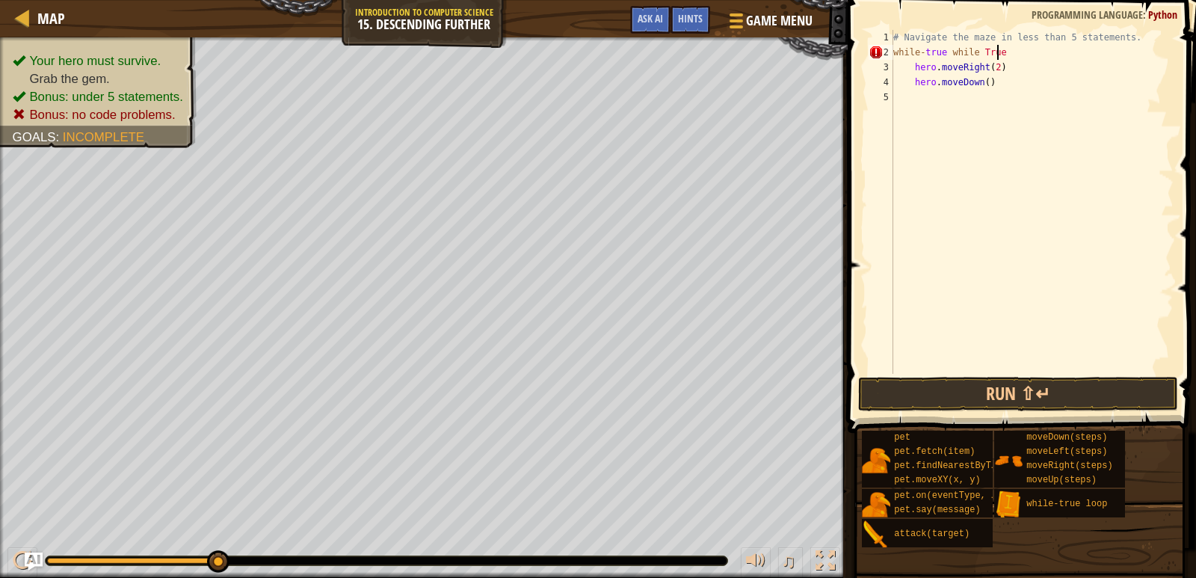
scroll to position [7, 8]
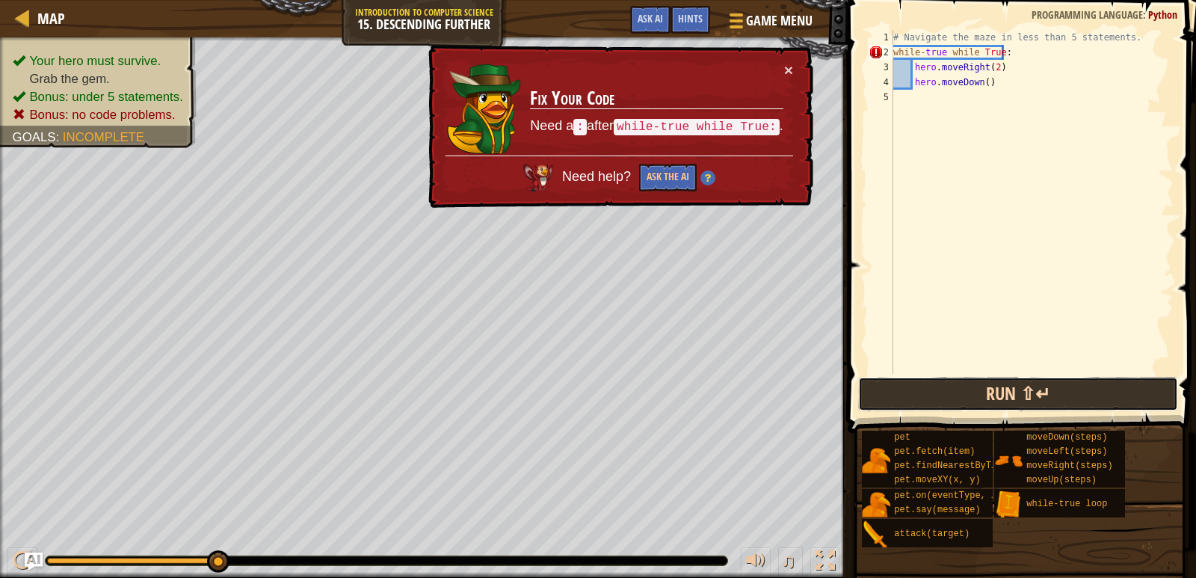
click at [1012, 393] on button "Run ⇧↵" at bounding box center [1018, 394] width 321 height 34
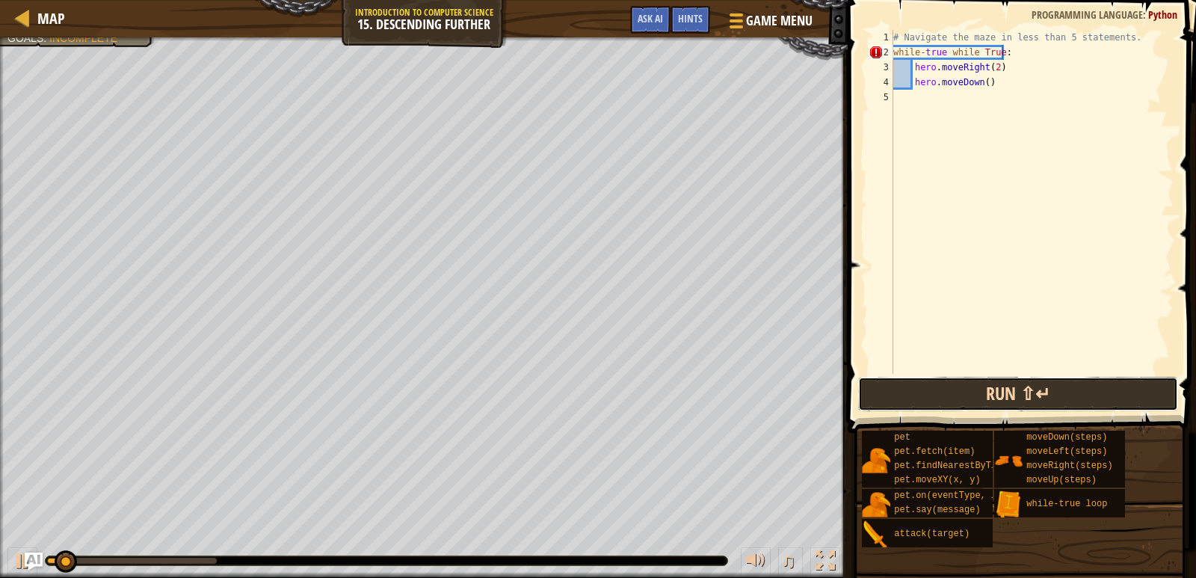
click at [1012, 393] on button "Run ⇧↵" at bounding box center [1018, 394] width 321 height 34
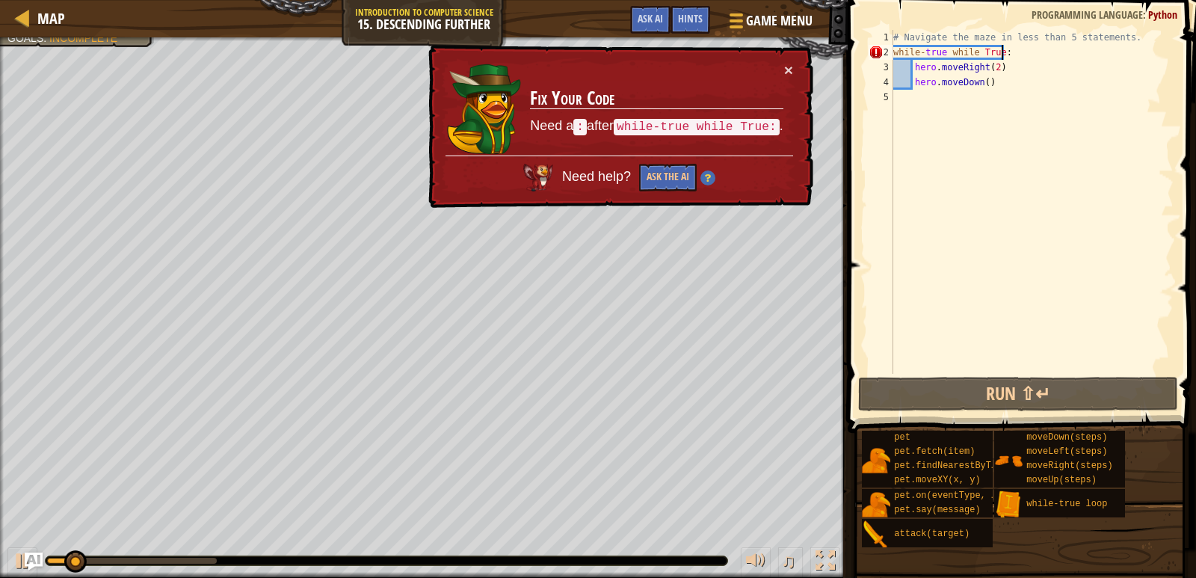
click at [1014, 61] on div "# Navigate the maze in less than 5 statements. while - true while True : hero .…" at bounding box center [1031, 217] width 283 height 374
click at [1011, 52] on div "# Navigate the maze in less than 5 statements. while - true while True : hero .…" at bounding box center [1031, 217] width 283 height 374
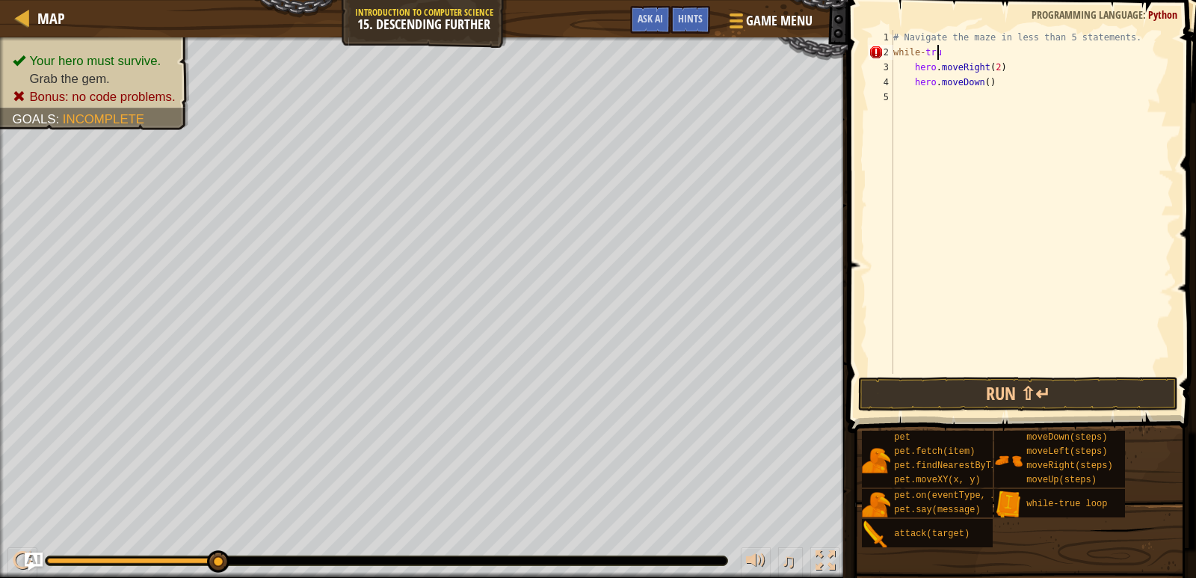
scroll to position [7, 4]
click at [901, 380] on button "Run ⇧↵" at bounding box center [1018, 394] width 321 height 34
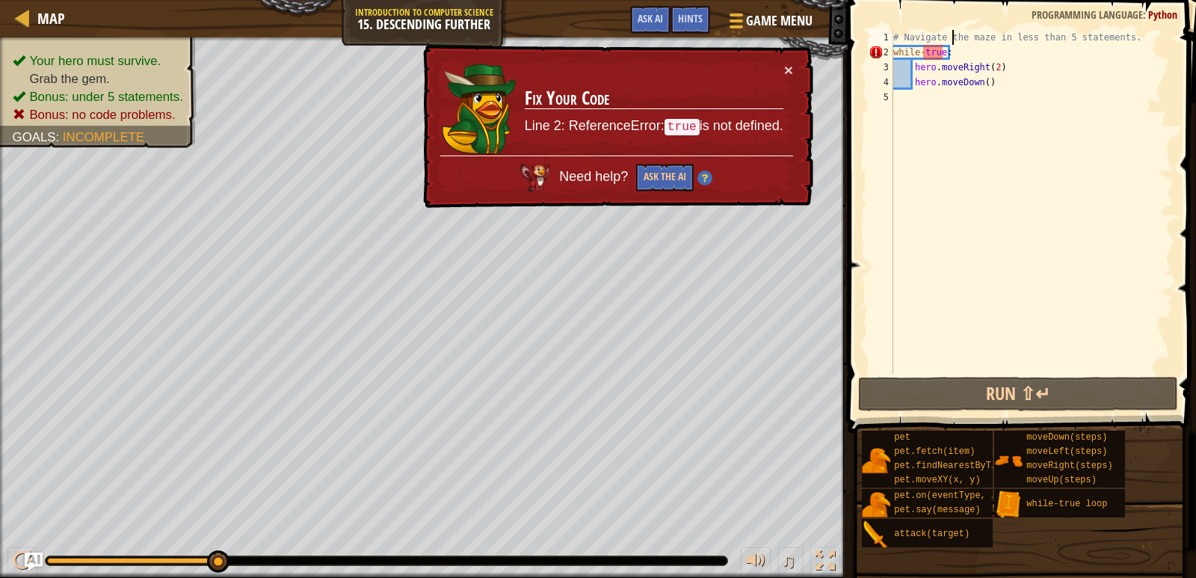
click at [954, 44] on div "# Navigate the maze in less than 5 statements. while - true : hero . moveRight …" at bounding box center [1031, 217] width 283 height 374
click at [967, 57] on div "# Navigate the maze in less than 5 statements. while - true : hero . moveRight …" at bounding box center [1031, 217] width 283 height 374
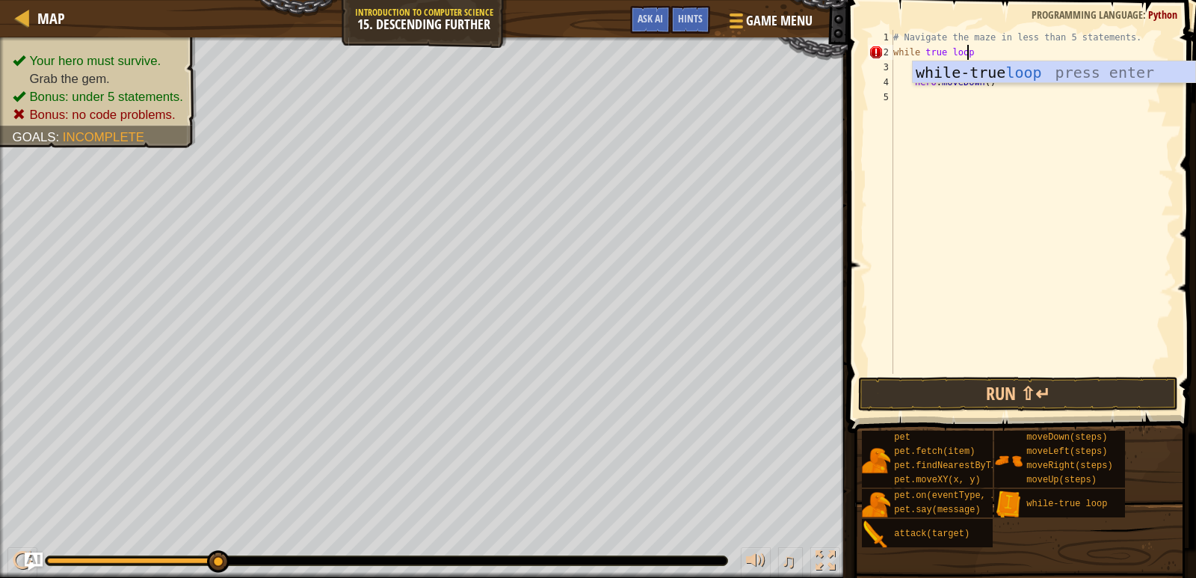
scroll to position [7, 6]
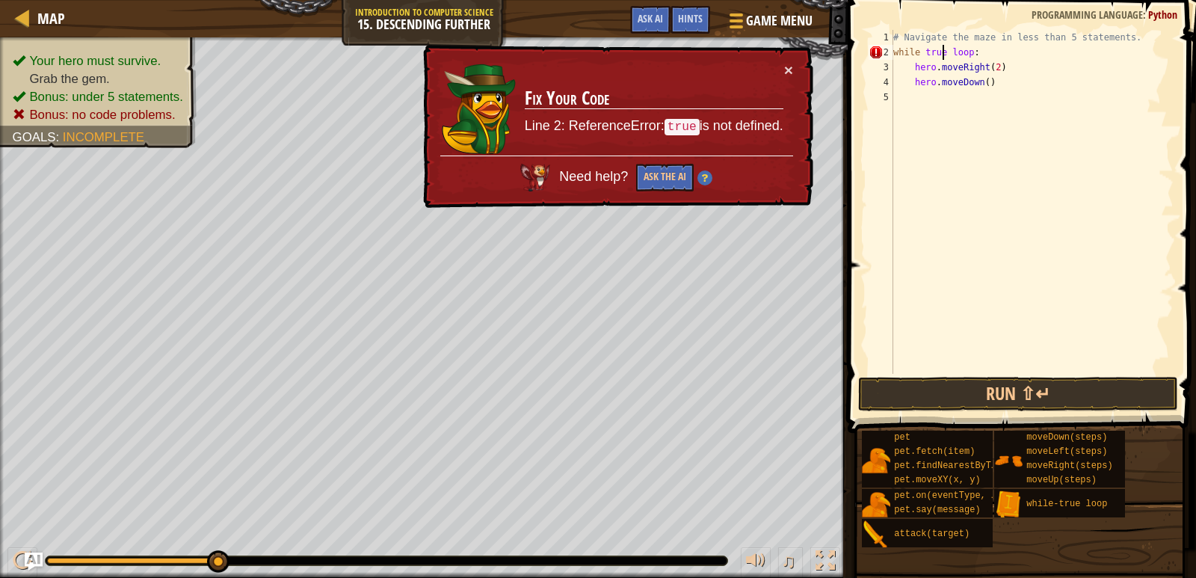
click at [943, 53] on div "# Navigate the maze in less than 5 statements. while true loop : hero . moveRig…" at bounding box center [1031, 217] width 283 height 374
click at [989, 57] on div "# Navigate the maze in less than 5 statements. while true loop : hero . moveRig…" at bounding box center [1031, 217] width 283 height 374
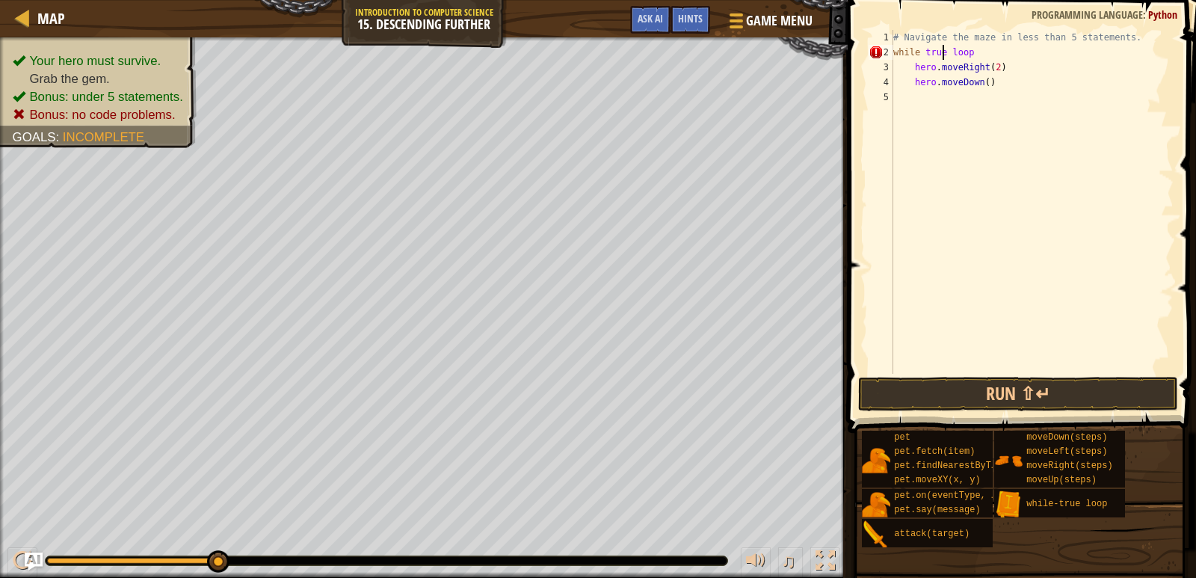
click at [943, 55] on div "# Navigate the maze in less than 5 statements. while true loop hero . moveRight…" at bounding box center [1031, 217] width 283 height 374
click at [1011, 395] on button "Run ⇧↵" at bounding box center [1018, 394] width 321 height 34
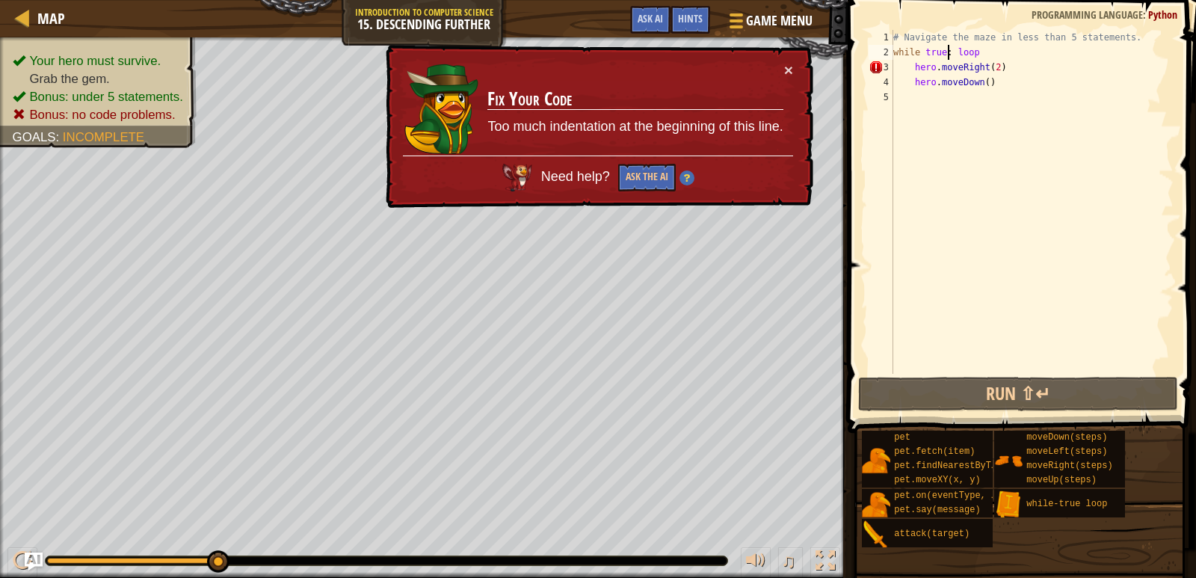
click at [904, 66] on div "# Navigate the maze in less than 5 statements. while true : loop hero . moveRig…" at bounding box center [1031, 217] width 283 height 374
click at [915, 71] on div "# Navigate the maze in less than 5 statements. while true : loop hero . moveRig…" at bounding box center [1031, 217] width 283 height 374
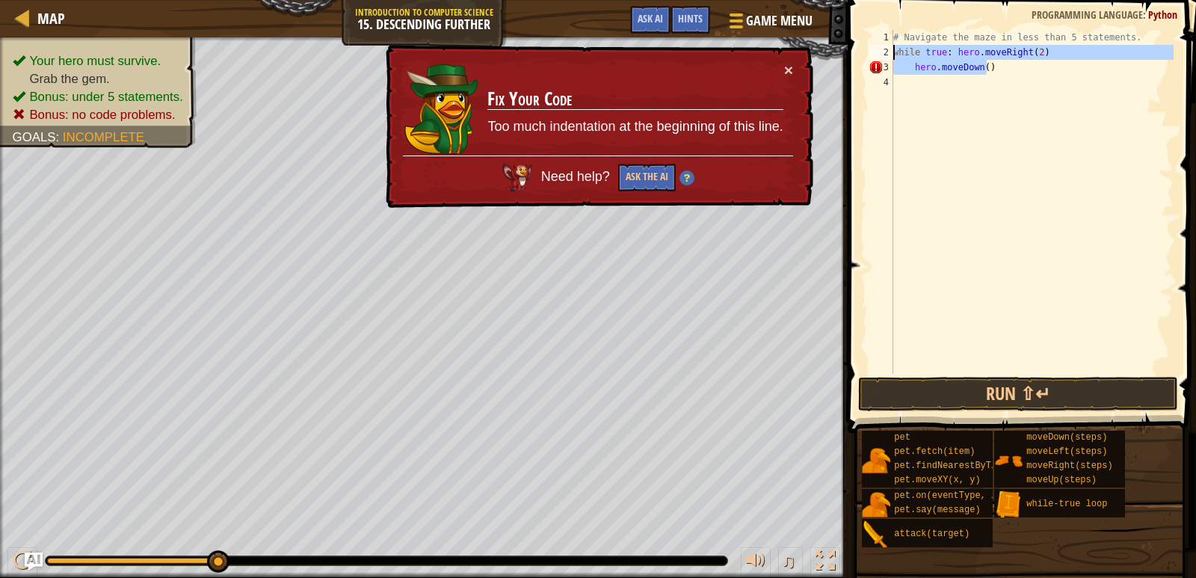
drag, startPoint x: 1030, startPoint y: 71, endPoint x: 881, endPoint y: 56, distance: 150.2
click at [881, 56] on div "while true: hero.moveRight(2) 1 2 3 4 # Navigate the maze in less than 5 statem…" at bounding box center [1020, 202] width 308 height 344
type textarea "while true: hero.moveRight(2) hero.moveDown()"
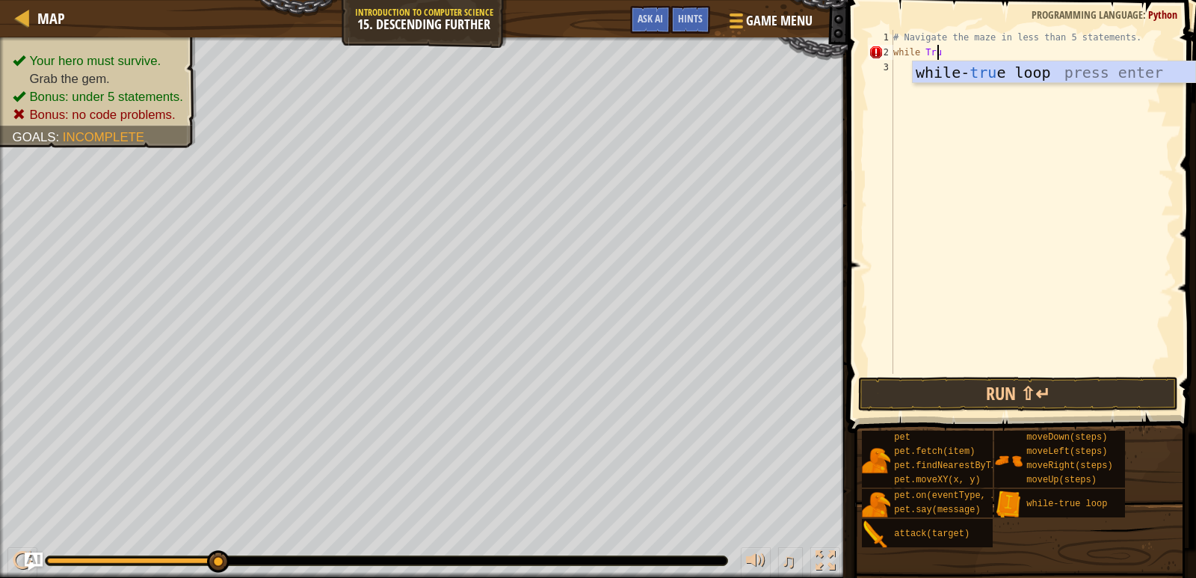
type textarea "while True"
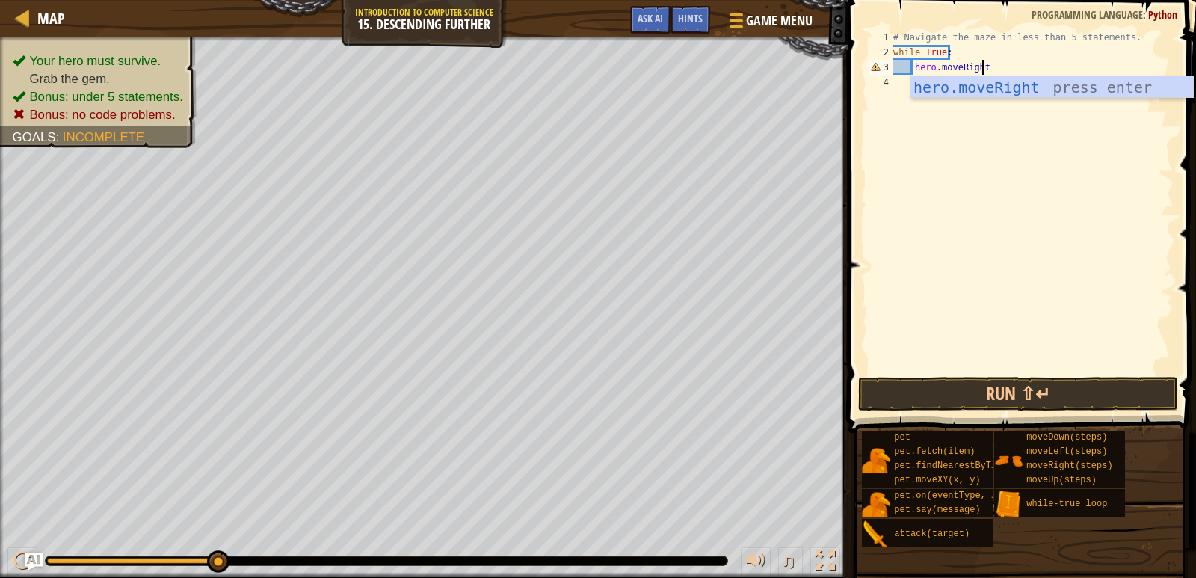
scroll to position [7, 7]
type textarea "hero.moveRight(2)"
type textarea "hero.moveDown()"
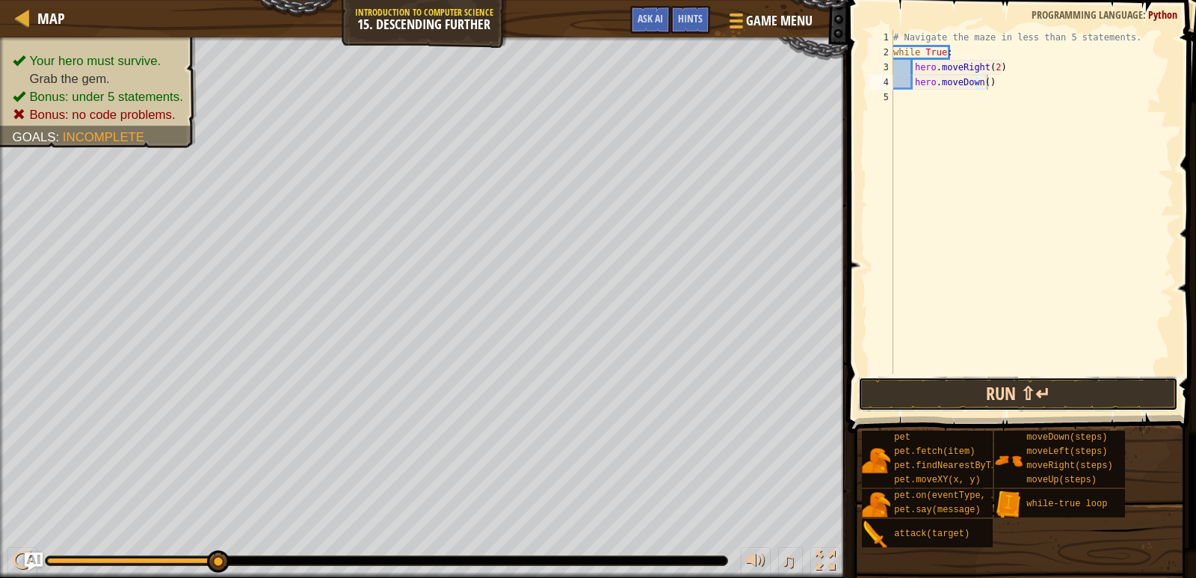
click at [1026, 390] on button "Run ⇧↵" at bounding box center [1018, 394] width 321 height 34
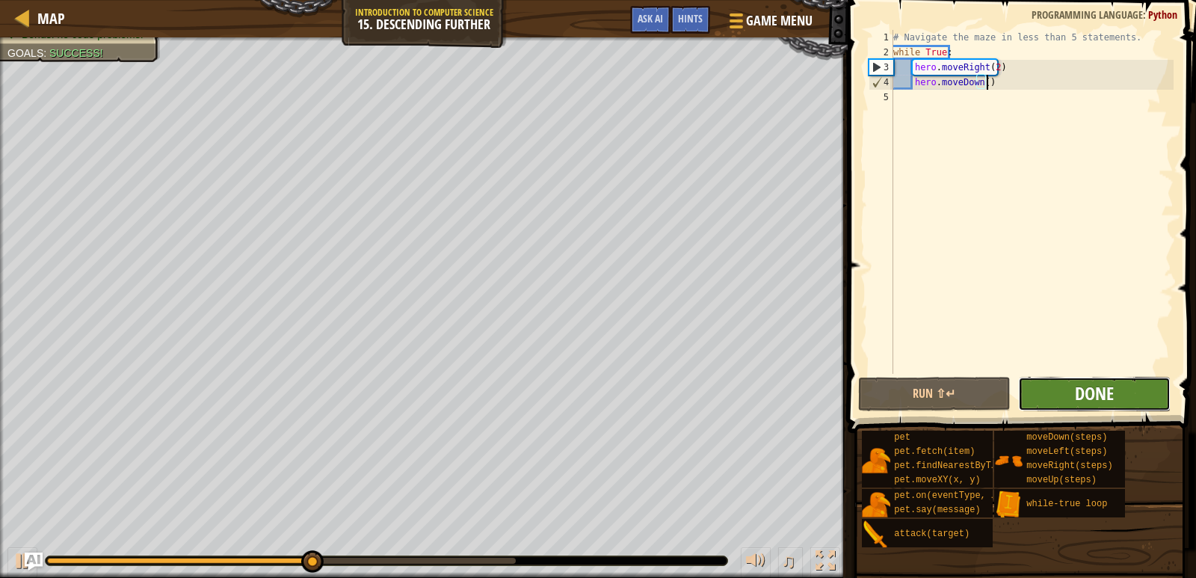
click at [1085, 395] on span "Done" at bounding box center [1094, 393] width 39 height 24
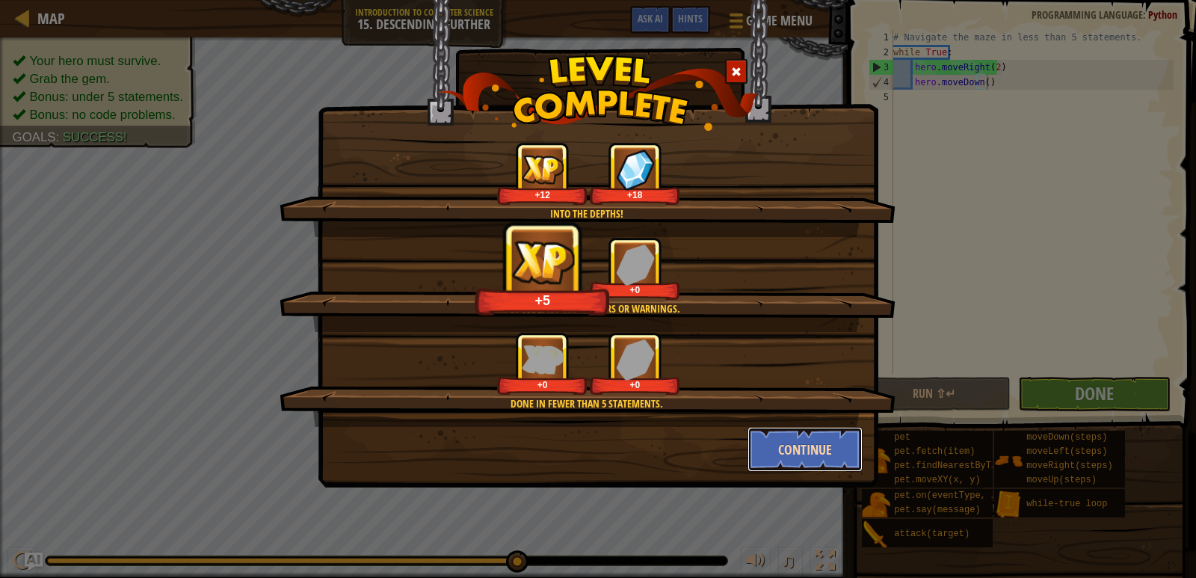
click at [762, 439] on button "Continue" at bounding box center [805, 449] width 116 height 45
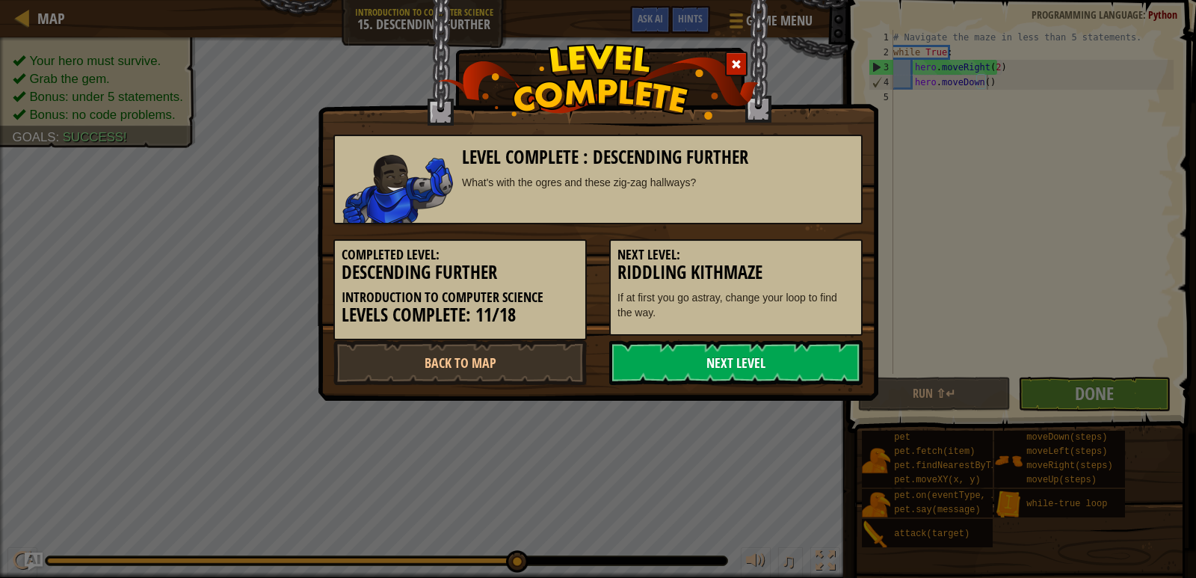
click at [649, 360] on link "Next Level" at bounding box center [735, 362] width 253 height 45
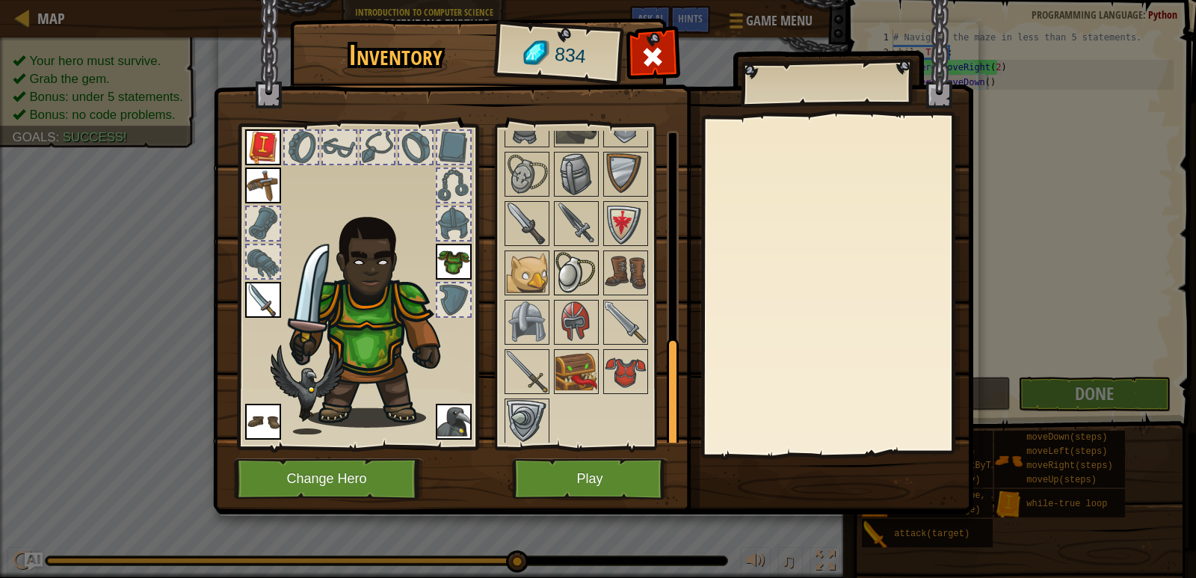
scroll to position [601, 0]
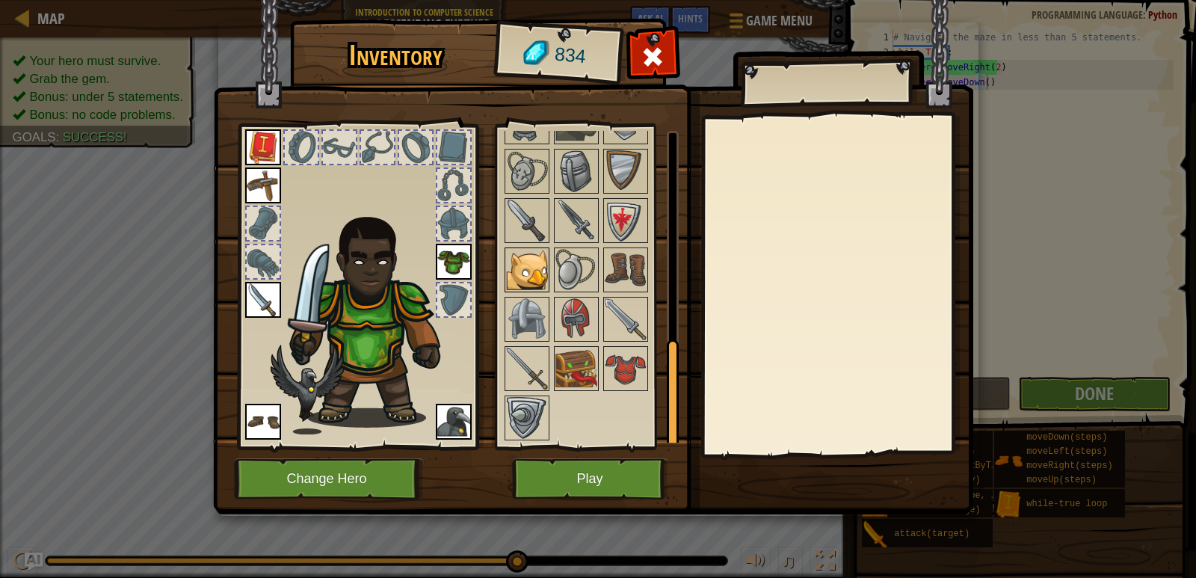
click at [538, 262] on img at bounding box center [527, 270] width 42 height 42
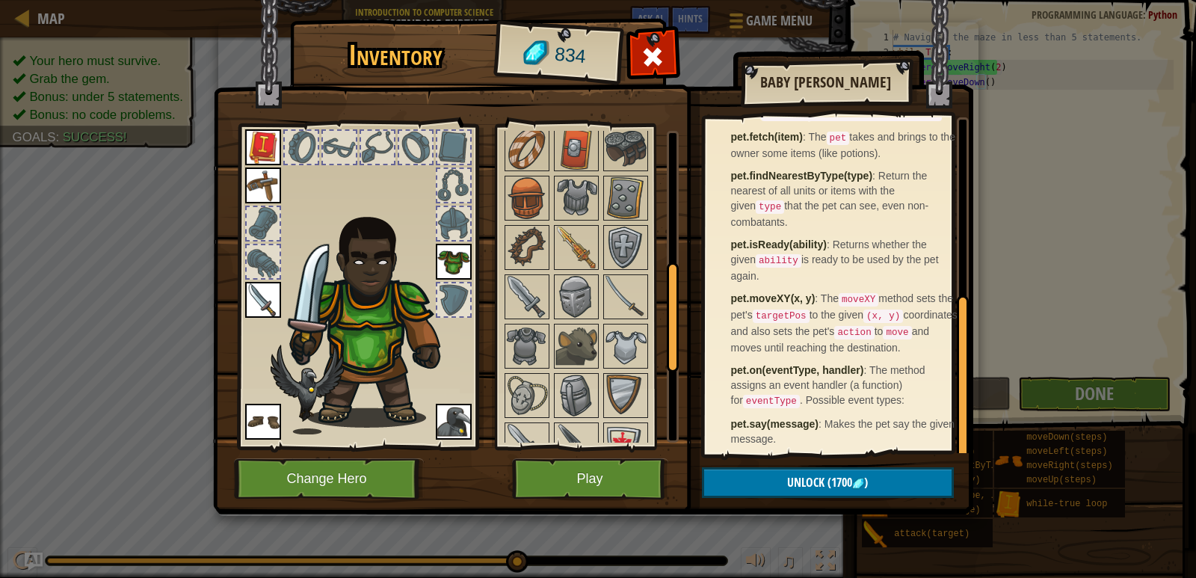
scroll to position [356, 0]
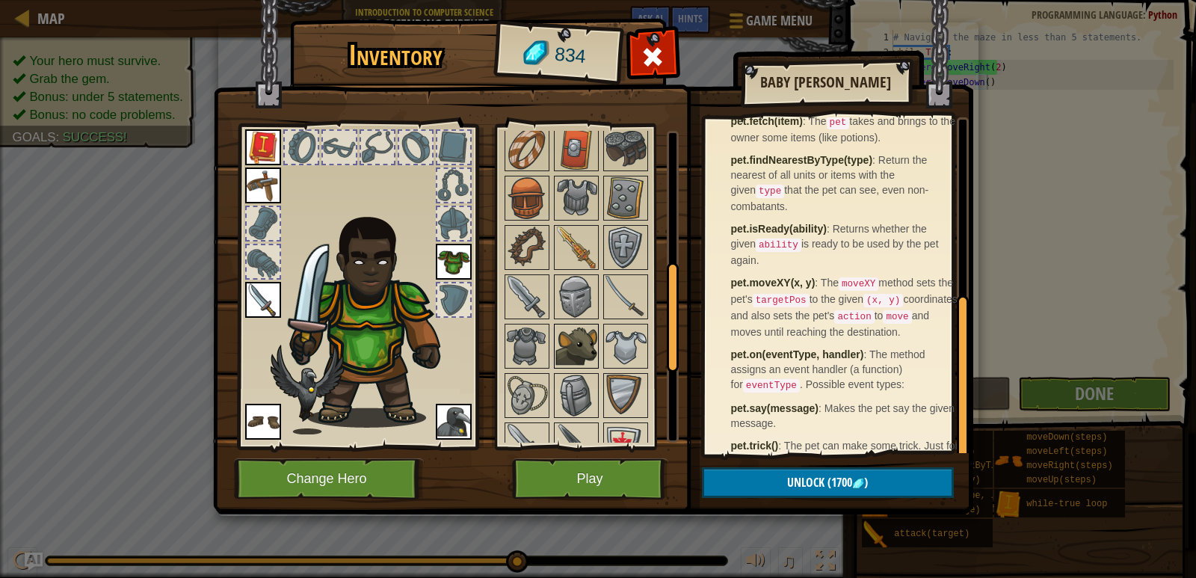
click at [576, 339] on img at bounding box center [576, 346] width 42 height 42
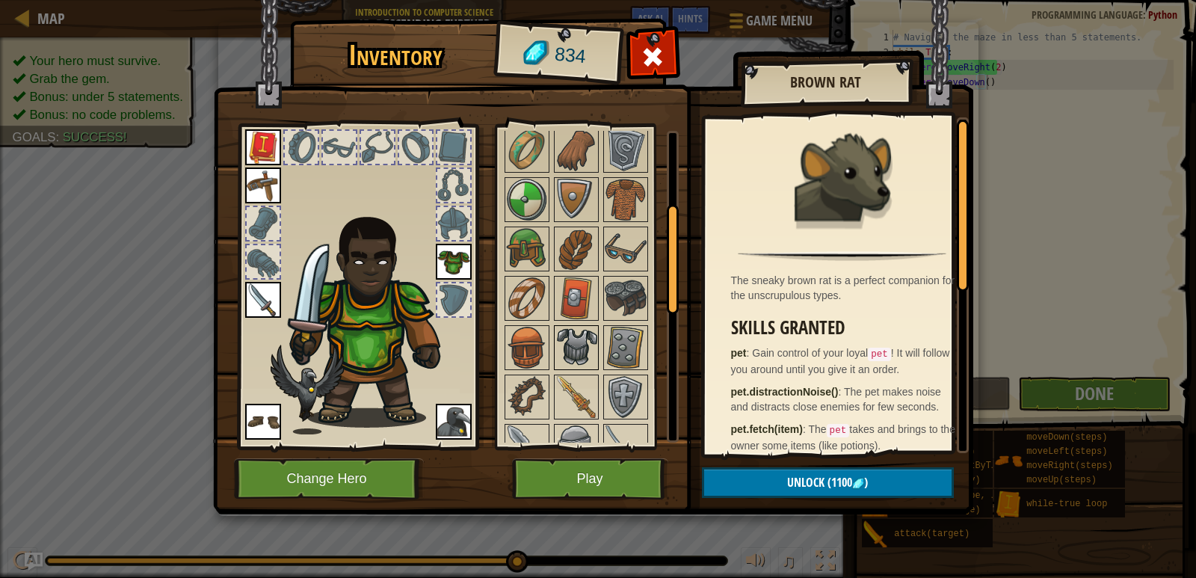
scroll to position [152, 0]
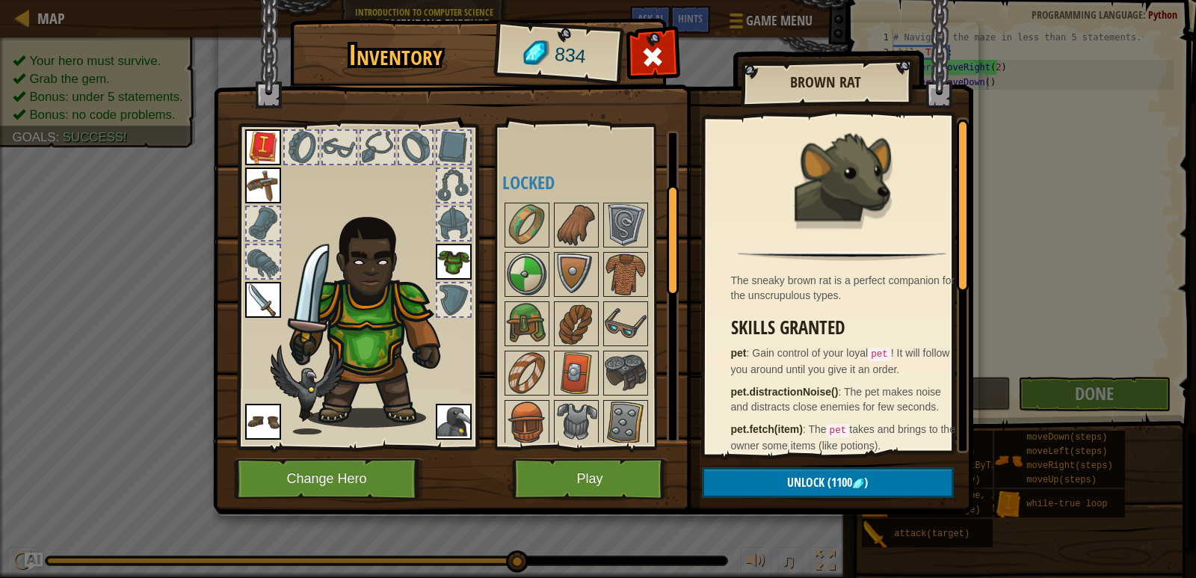
click at [445, 419] on img at bounding box center [454, 422] width 36 height 36
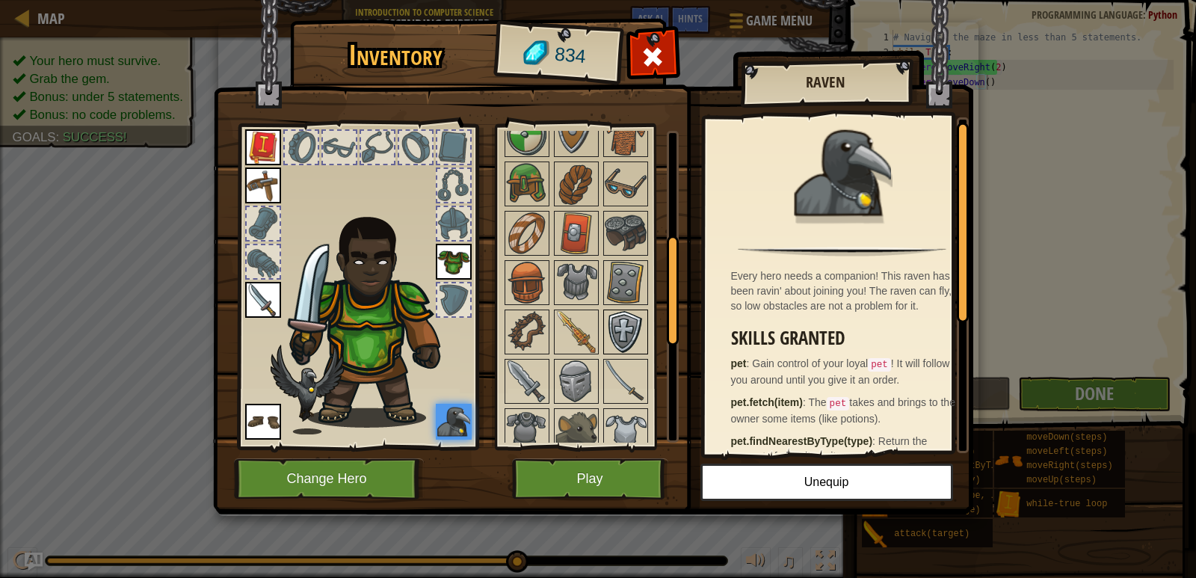
scroll to position [299, 0]
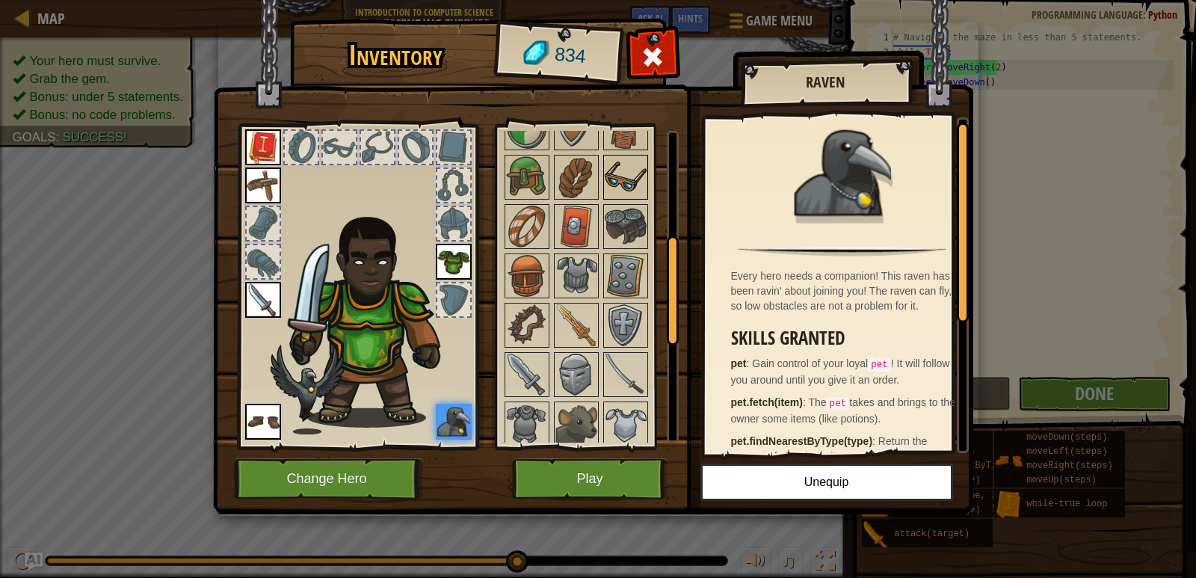
click at [633, 179] on img at bounding box center [626, 177] width 42 height 42
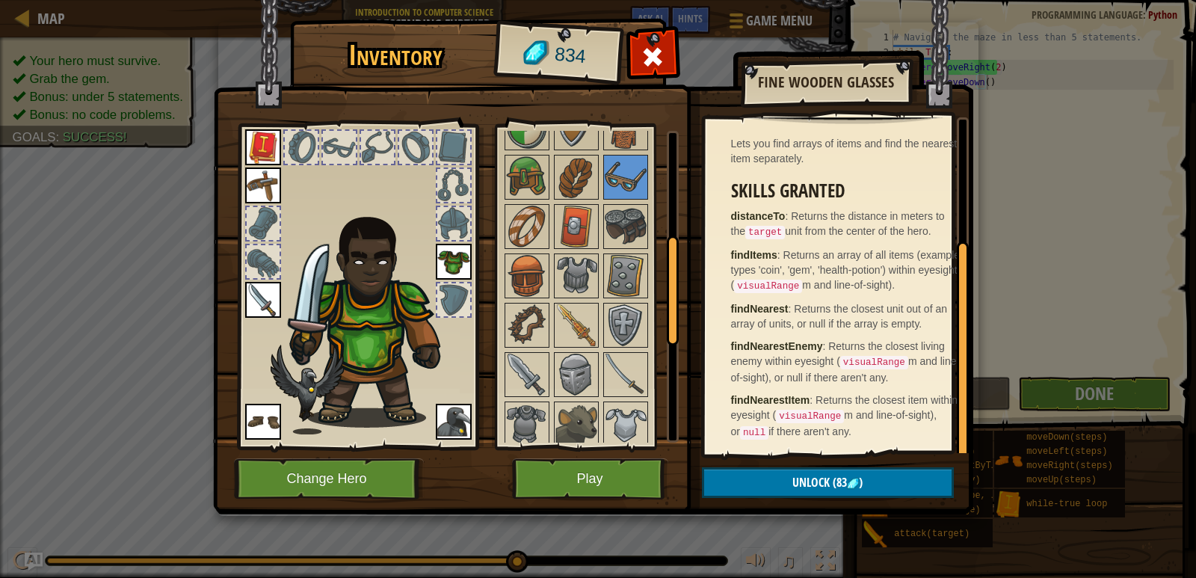
scroll to position [179, 0]
click at [535, 261] on img at bounding box center [527, 276] width 42 height 42
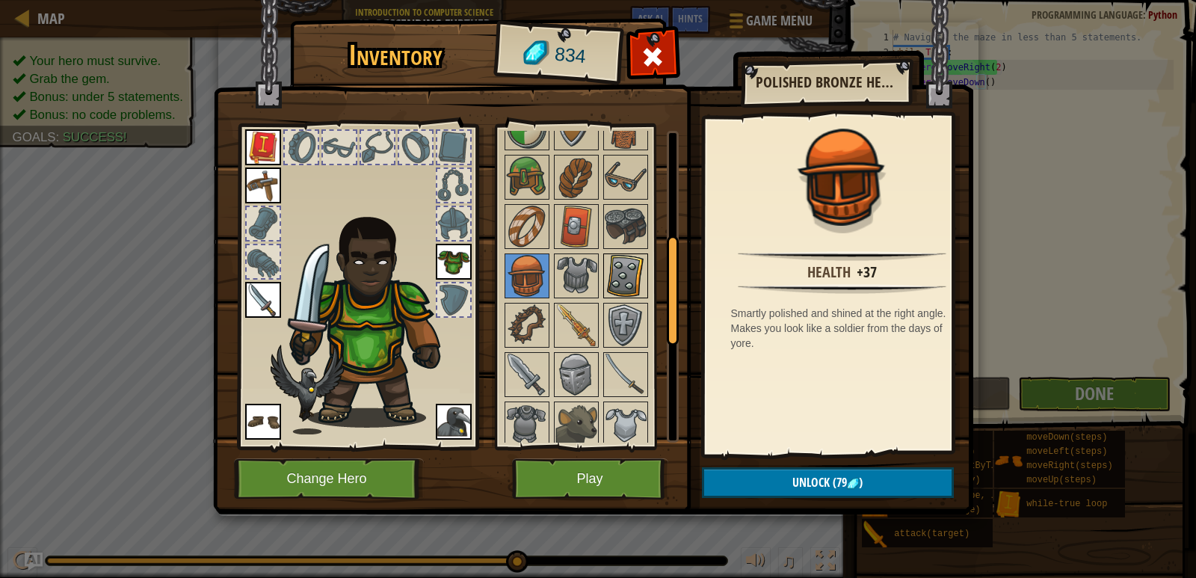
click at [622, 278] on img at bounding box center [626, 276] width 42 height 42
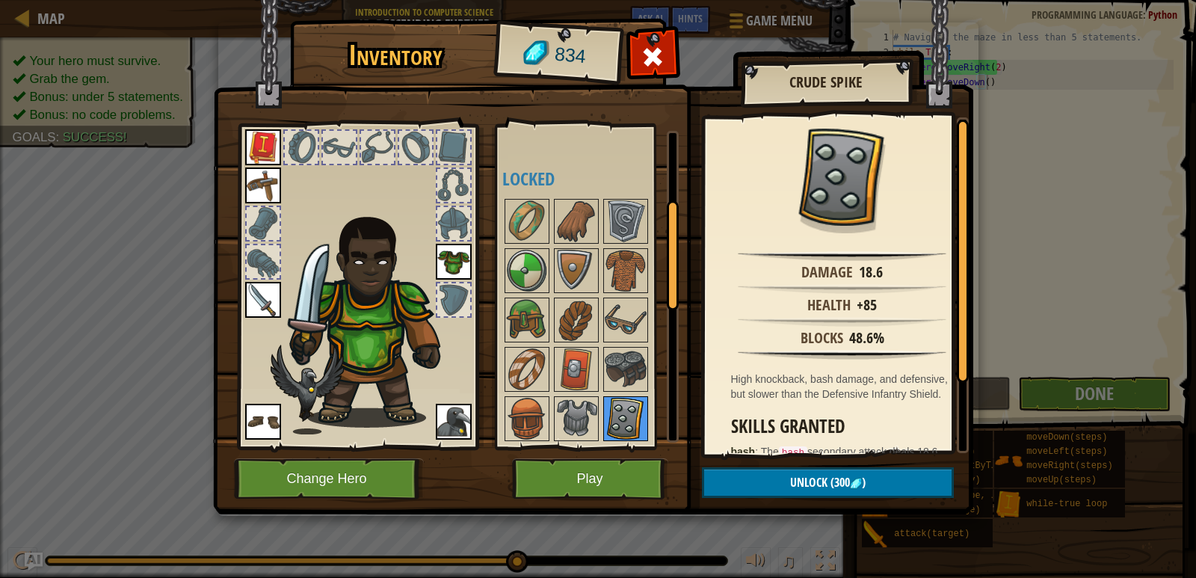
scroll to position [149, 0]
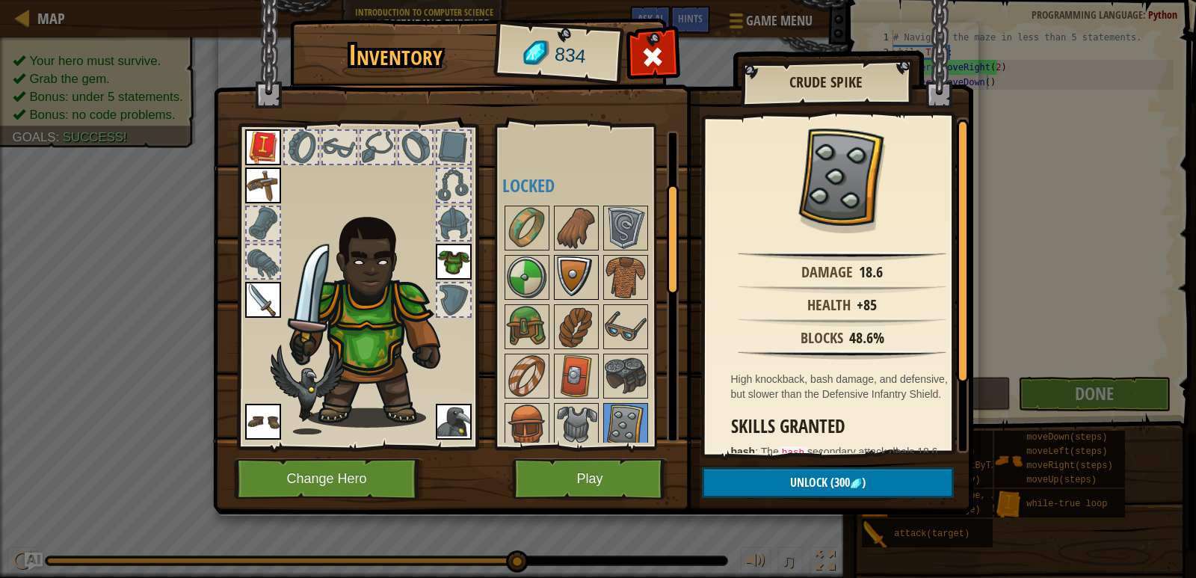
click at [570, 292] on img at bounding box center [576, 277] width 42 height 42
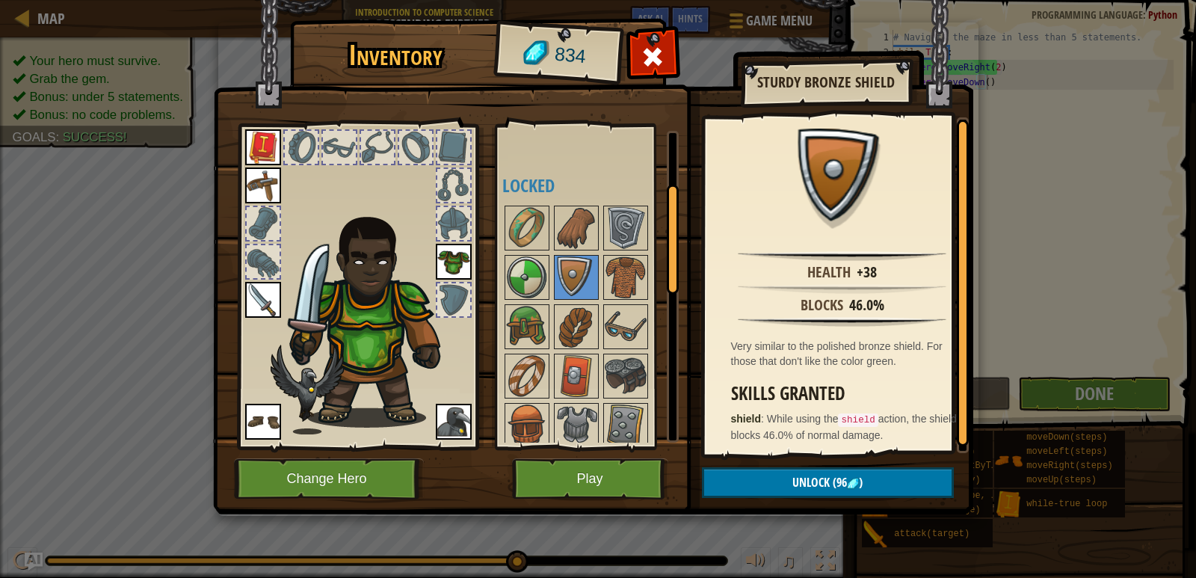
click at [474, 266] on div at bounding box center [357, 282] width 247 height 336
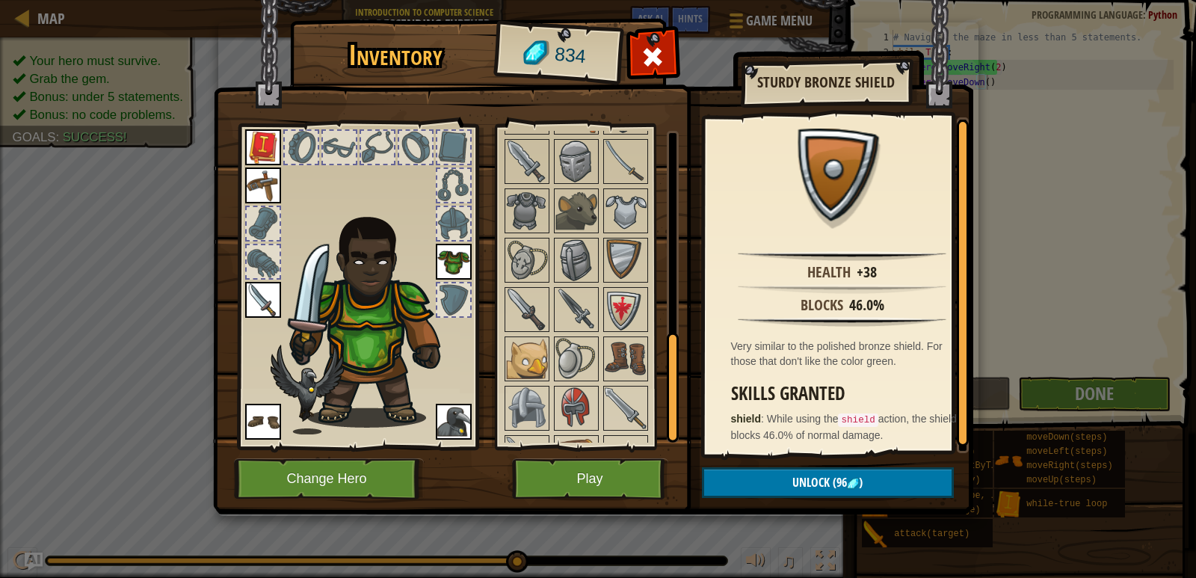
scroll to position [598, 0]
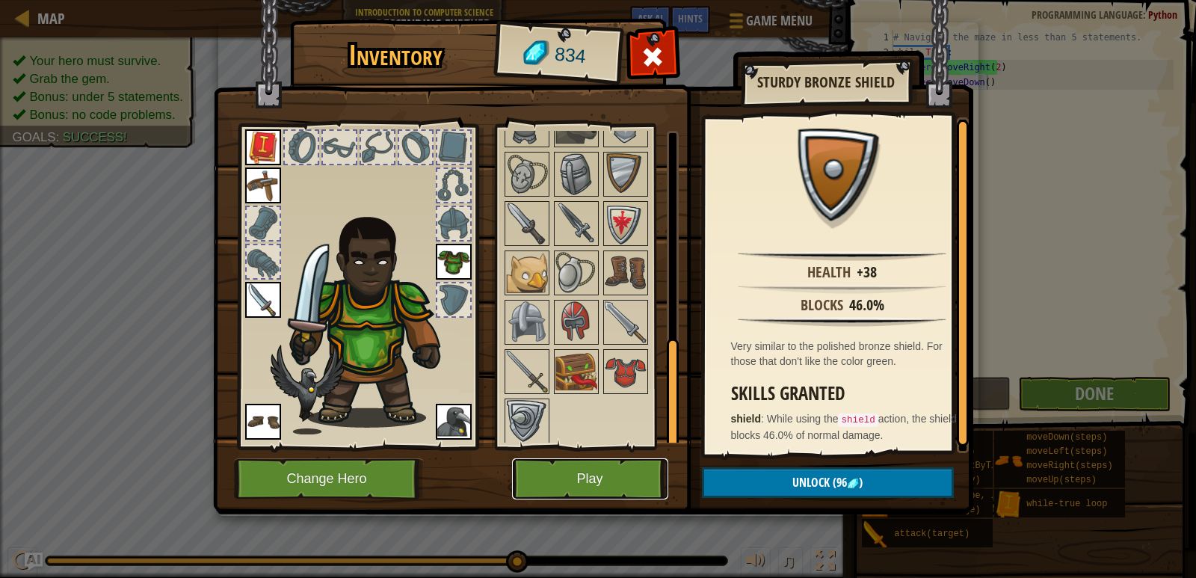
click at [605, 475] on button "Play" at bounding box center [590, 478] width 156 height 41
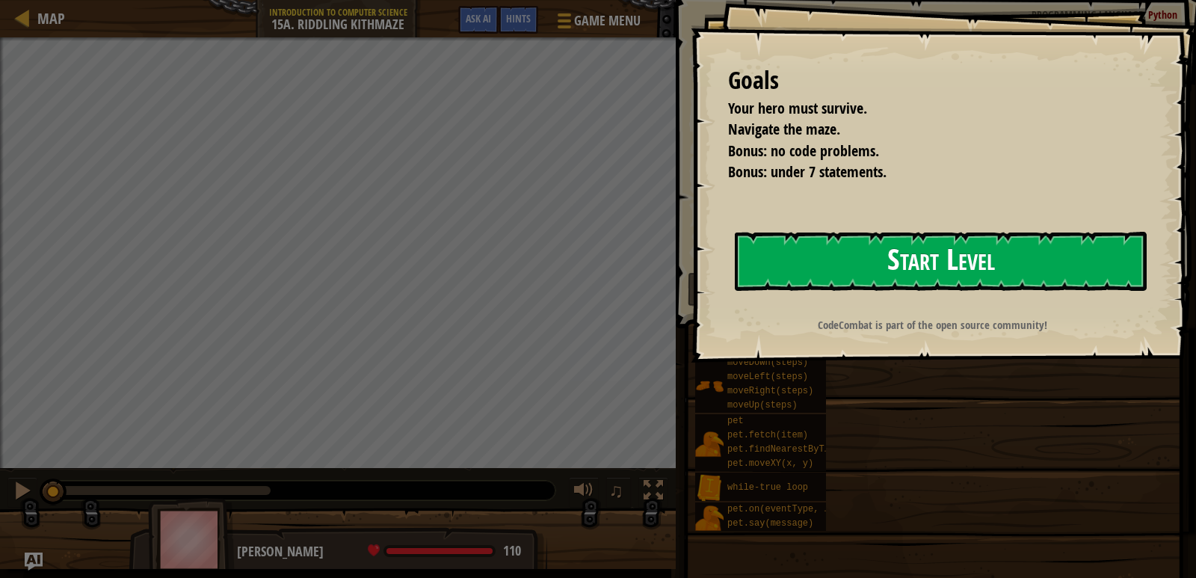
click at [798, 251] on button "Start Level" at bounding box center [941, 261] width 412 height 59
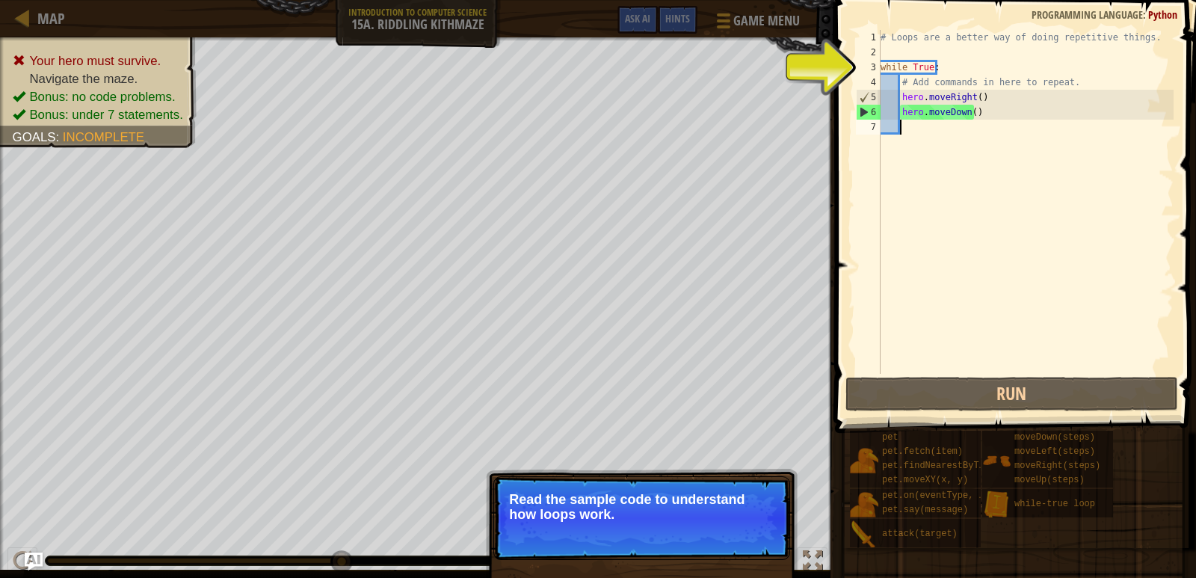
click at [996, 126] on div "# Loops are a better way of doing repetitive things. while True : # Add command…" at bounding box center [1026, 217] width 296 height 374
click at [993, 105] on div "# Loops are a better way of doing repetitive things. while True : # Add command…" at bounding box center [1026, 217] width 296 height 374
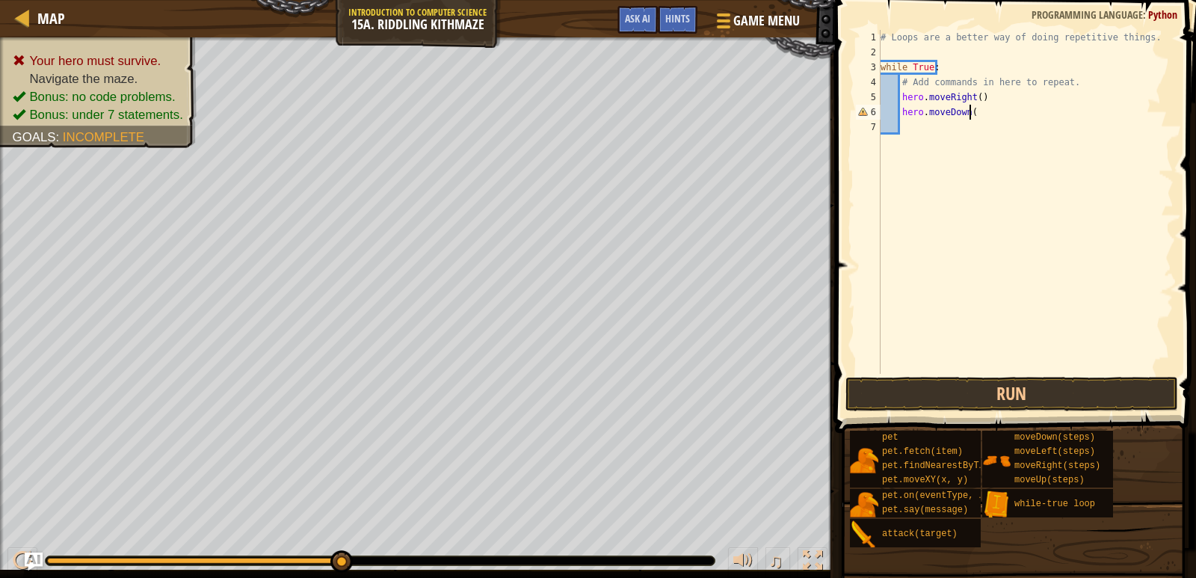
scroll to position [7, 7]
type textarea "hero.moveDown()"
type textarea "hero.moveRight(2)"
click at [1107, 381] on button "Run" at bounding box center [1011, 394] width 333 height 34
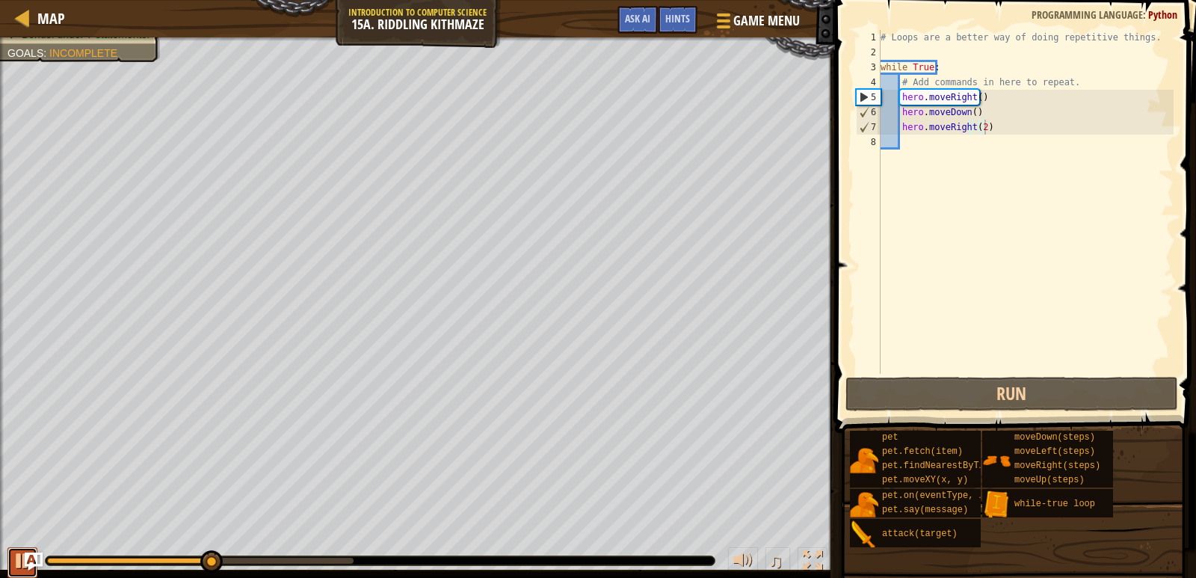
click at [12, 559] on button at bounding box center [22, 562] width 30 height 31
click at [952, 144] on div "# Loops are a better way of doing repetitive things. while True : # Add command…" at bounding box center [1026, 217] width 296 height 374
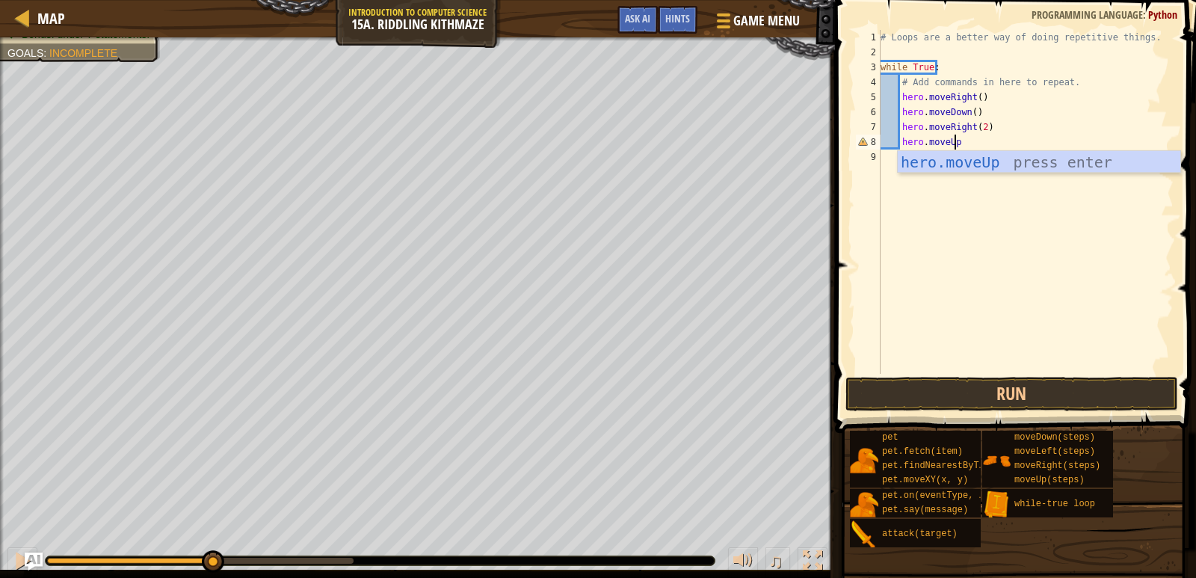
scroll to position [7, 6]
type textarea "hero.moveUp()"
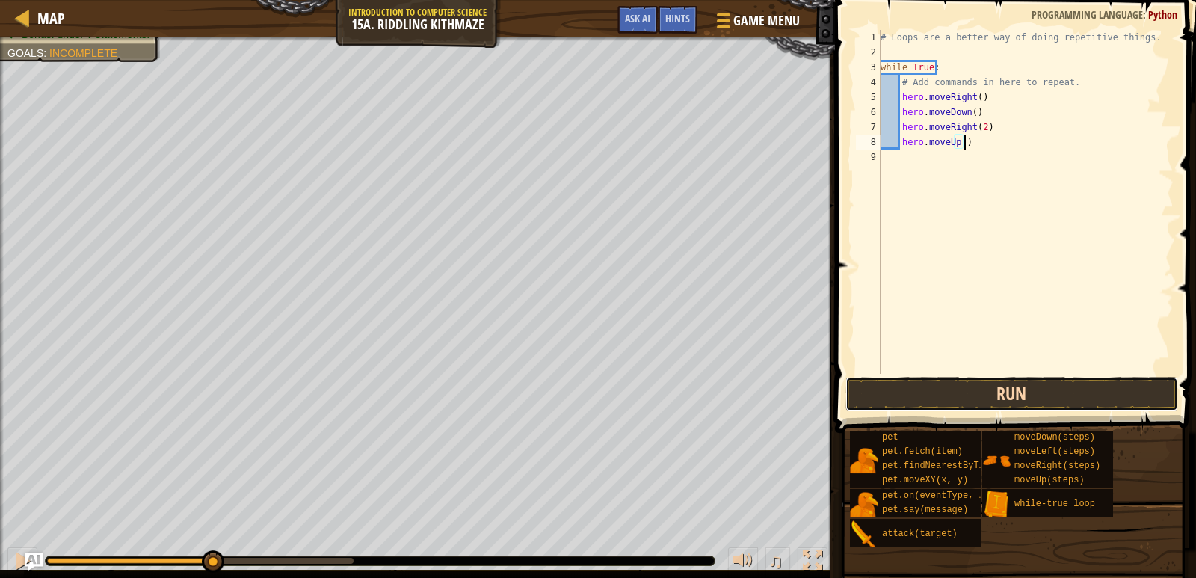
click at [1028, 394] on button "Run" at bounding box center [1011, 394] width 333 height 34
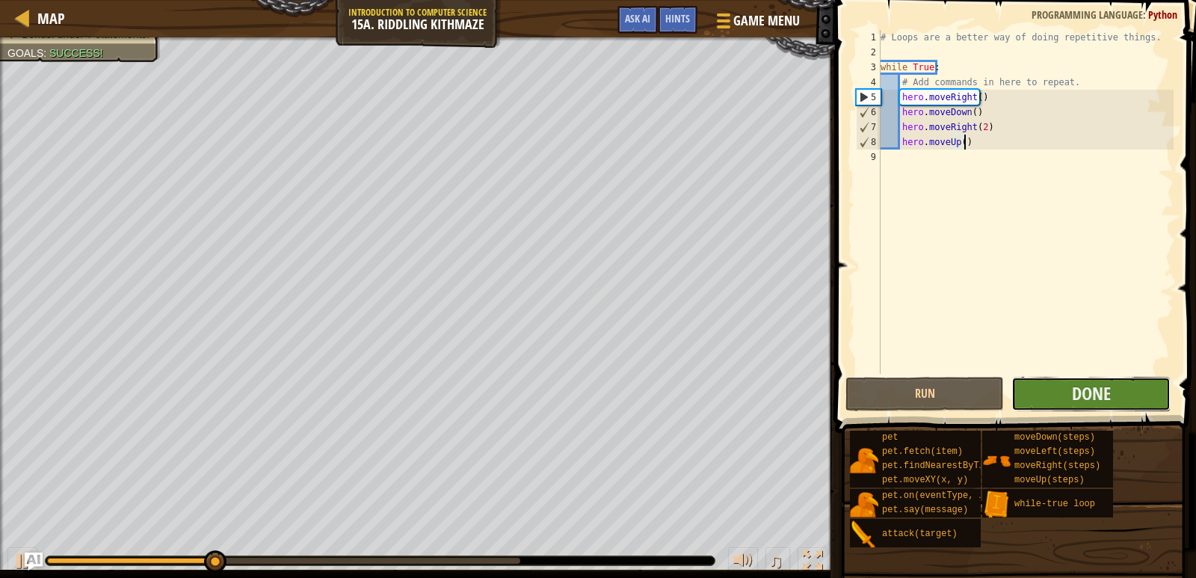
click at [1067, 386] on button "Done" at bounding box center [1090, 394] width 158 height 34
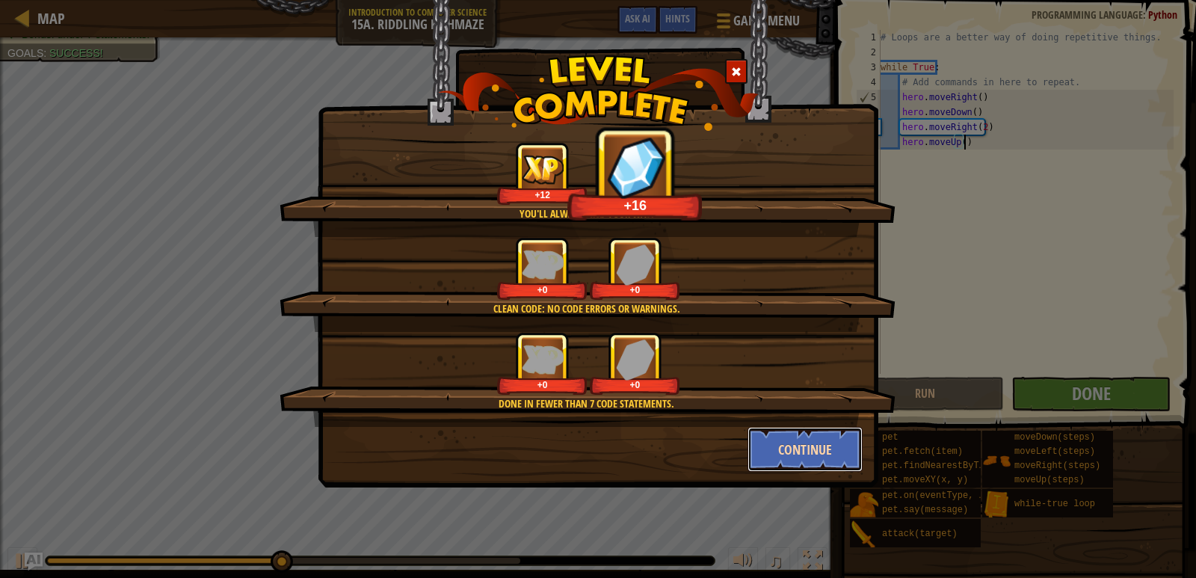
click at [806, 455] on button "Continue" at bounding box center [805, 449] width 116 height 45
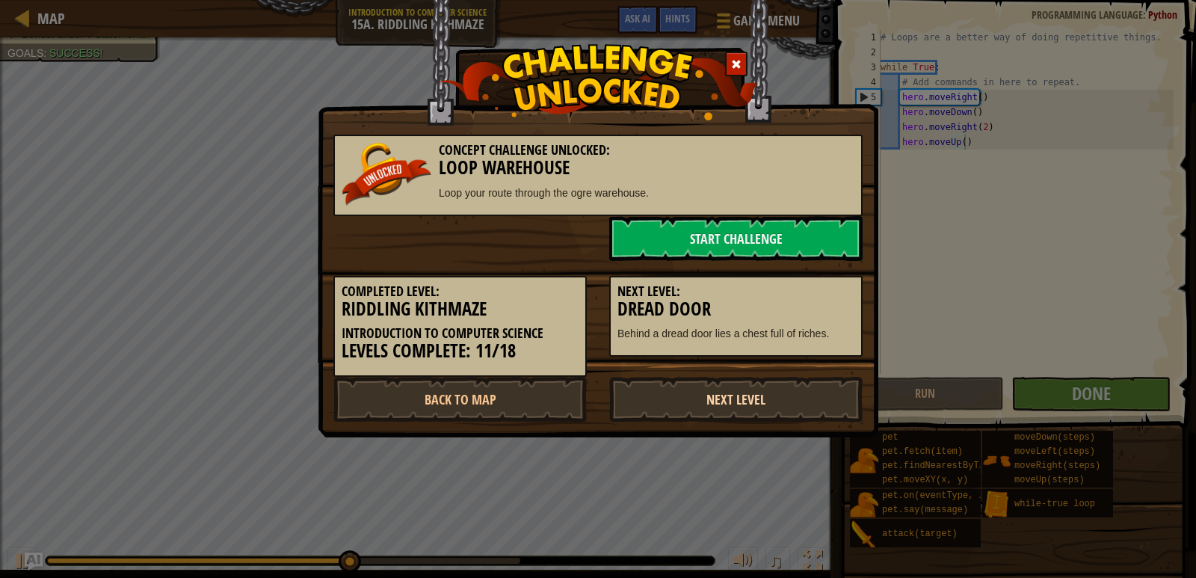
click at [699, 396] on link "Next Level" at bounding box center [735, 399] width 253 height 45
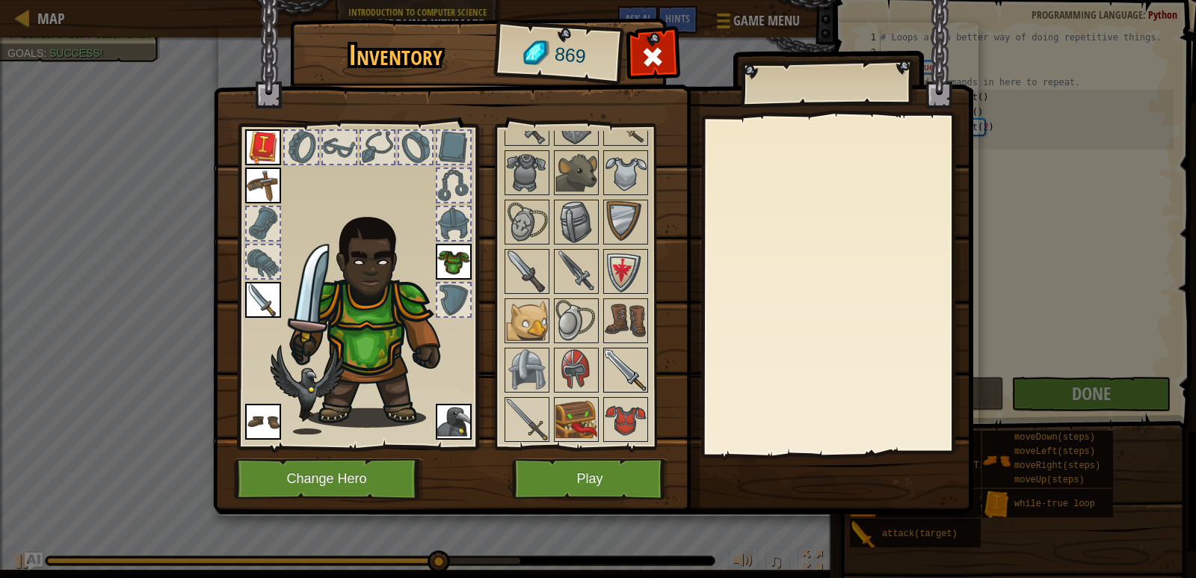
scroll to position [700, 0]
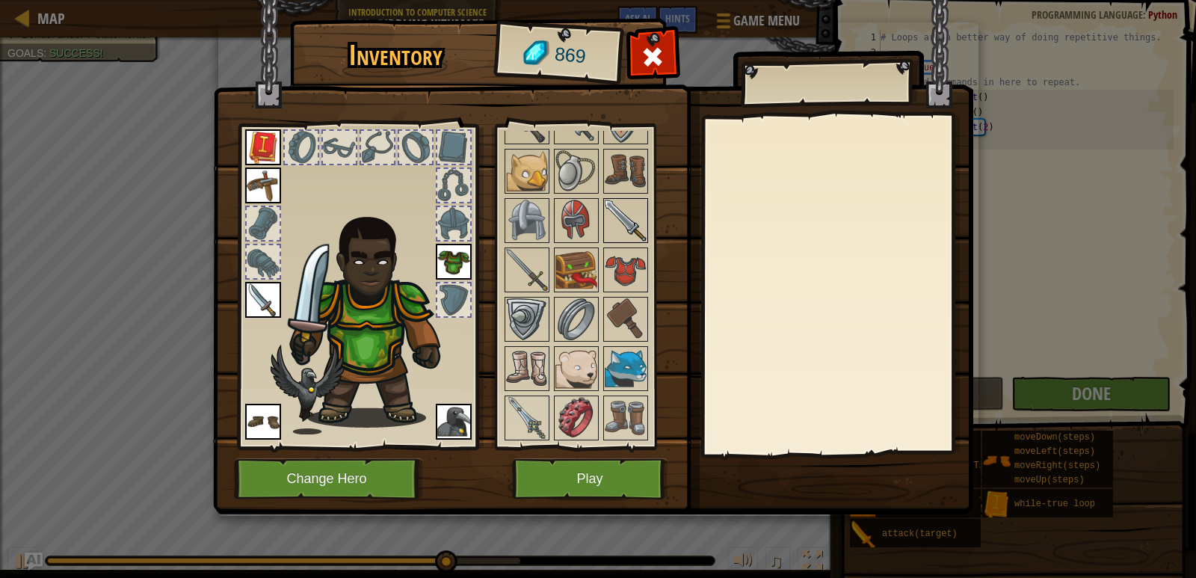
click at [617, 358] on img at bounding box center [626, 369] width 42 height 42
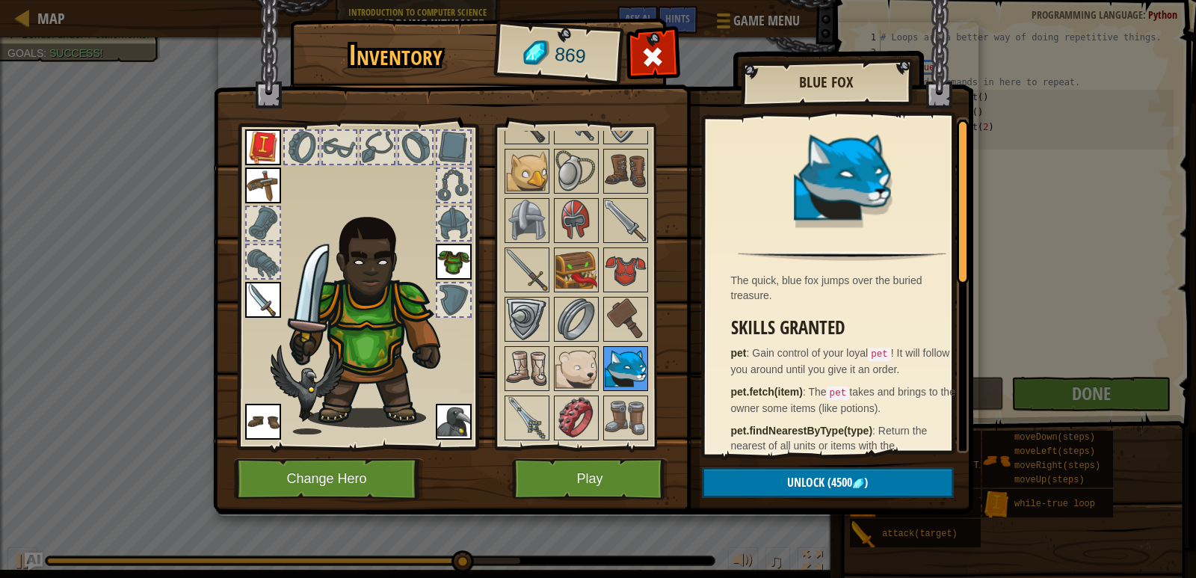
click at [603, 358] on div at bounding box center [625, 368] width 45 height 45
click at [590, 360] on img at bounding box center [576, 369] width 42 height 42
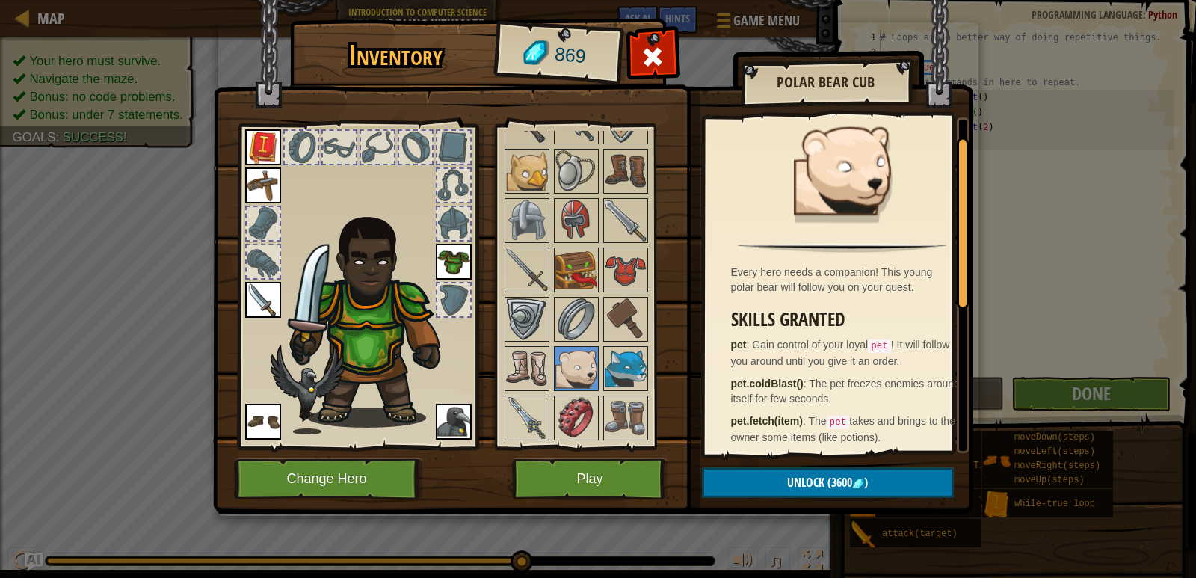
scroll to position [0, 0]
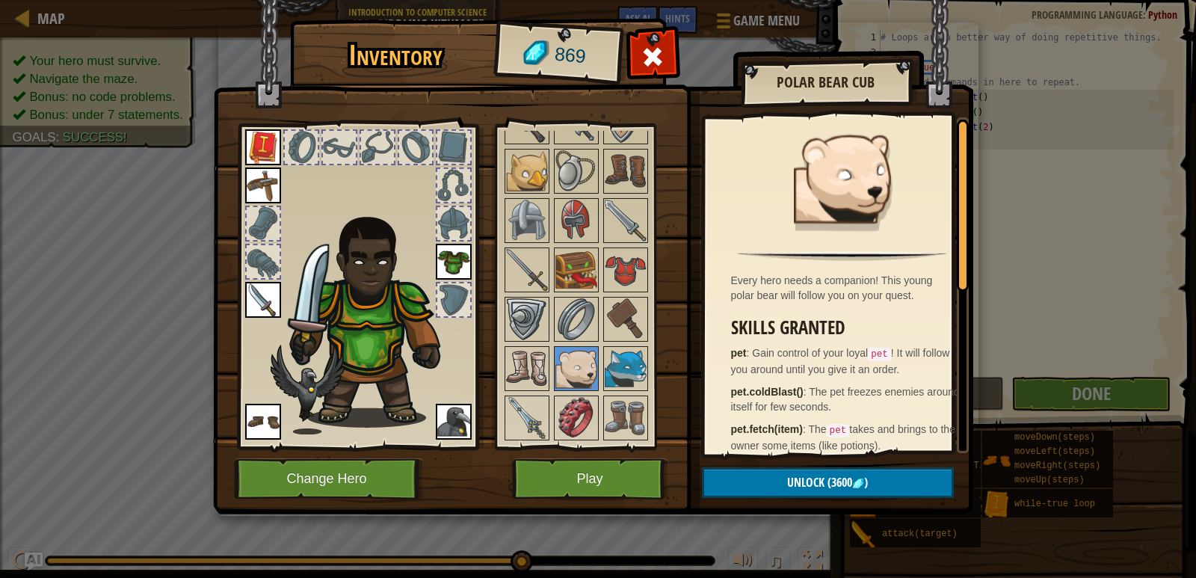
click at [650, 359] on div at bounding box center [596, 47] width 188 height 789
click at [632, 368] on img at bounding box center [626, 369] width 42 height 42
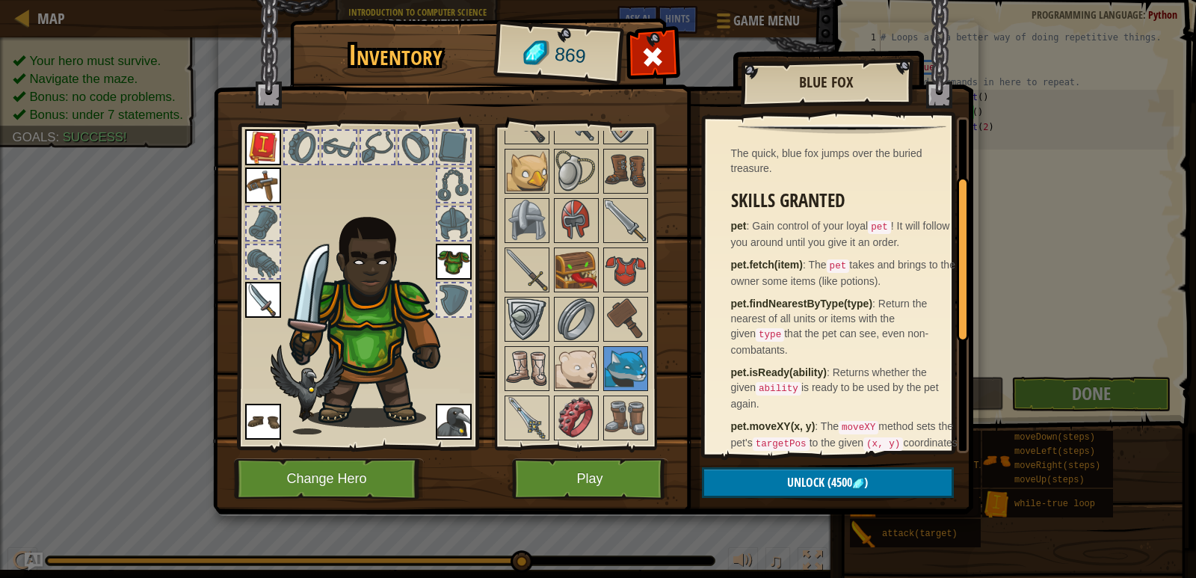
scroll to position [149, 0]
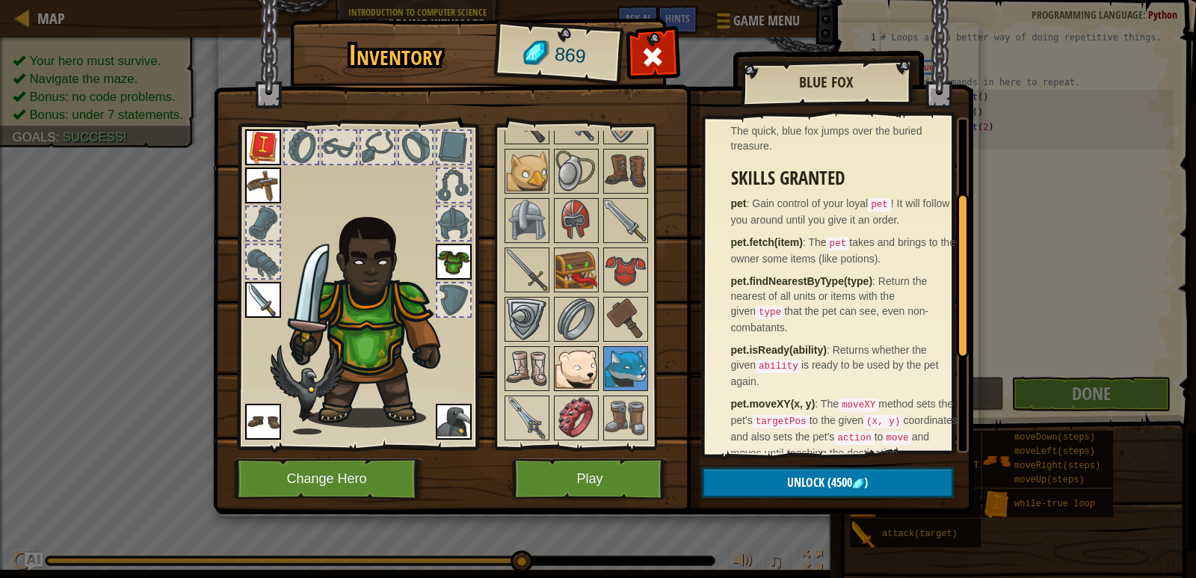
click at [579, 351] on img at bounding box center [576, 369] width 42 height 42
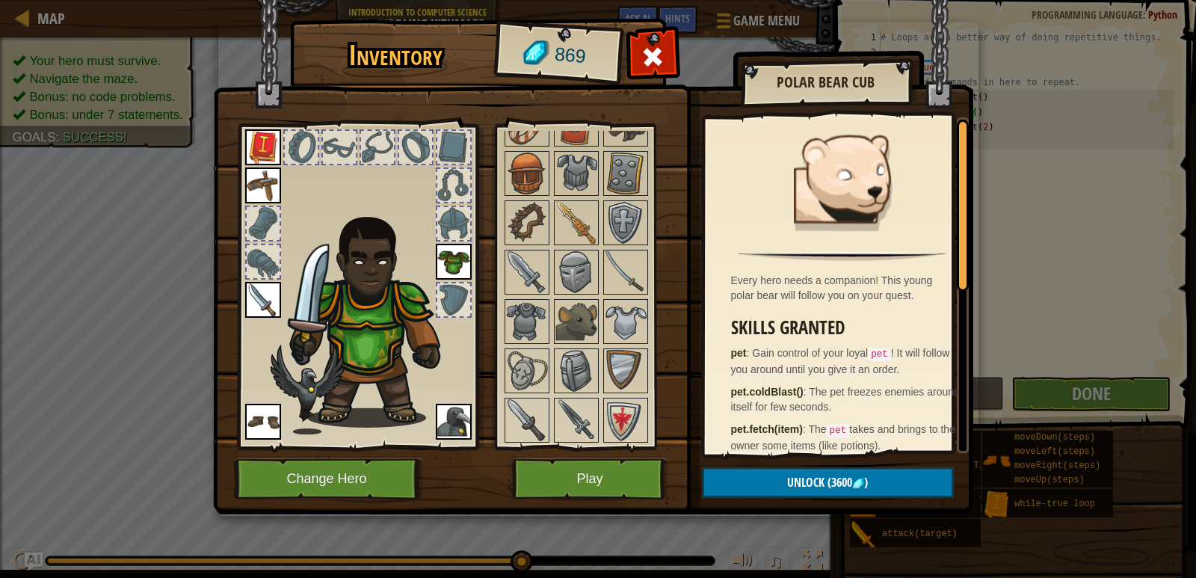
scroll to position [401, 0]
click at [577, 332] on img at bounding box center [576, 322] width 42 height 42
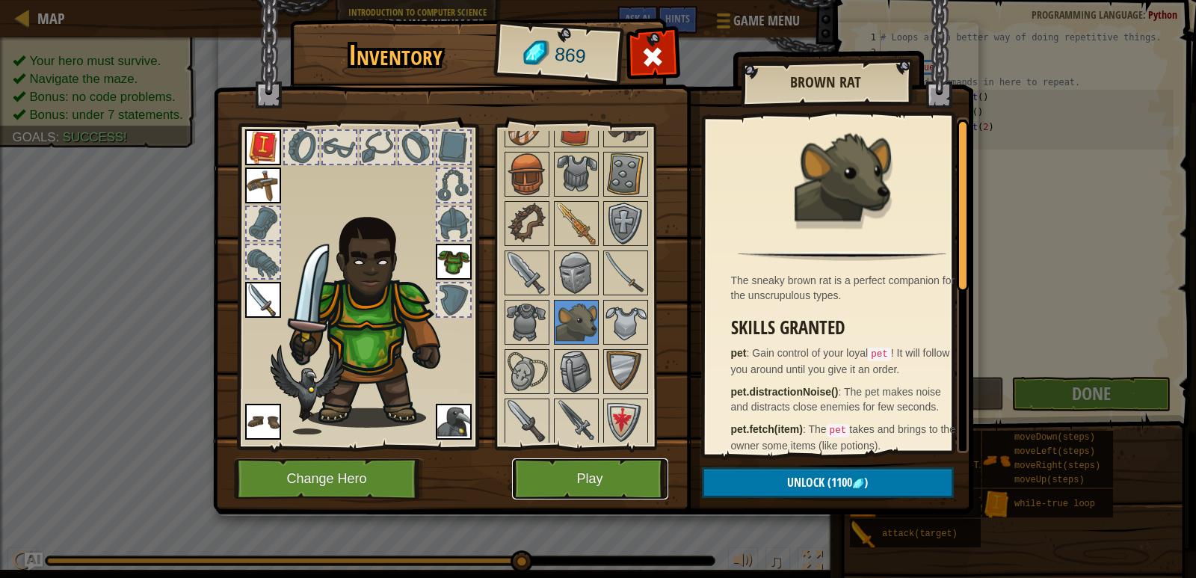
click at [611, 474] on button "Play" at bounding box center [590, 478] width 156 height 41
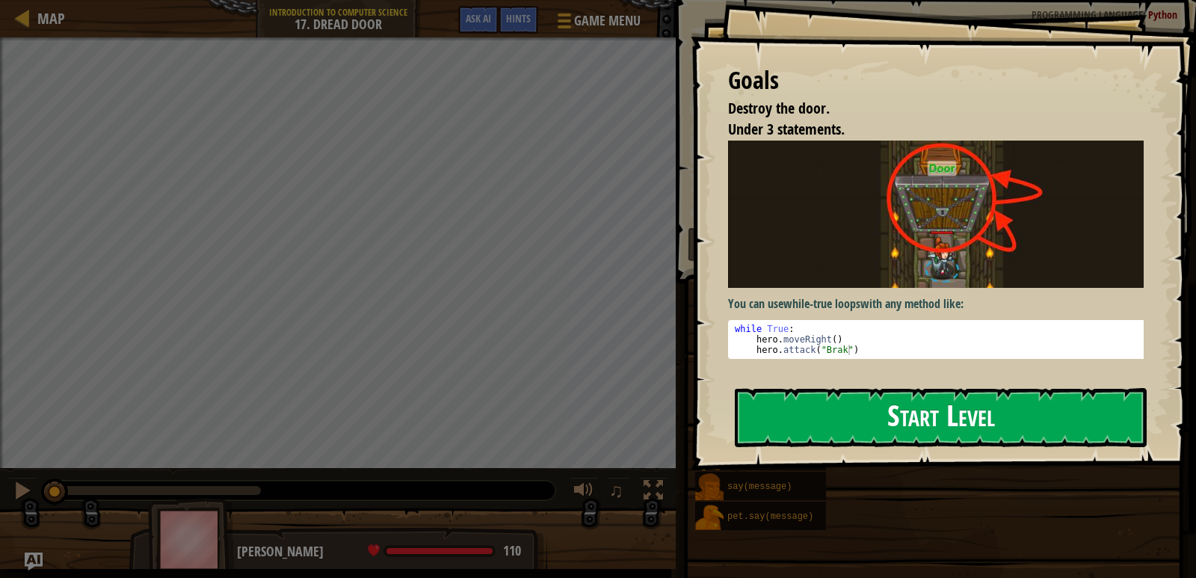
click at [816, 398] on button "Start Level" at bounding box center [941, 417] width 412 height 59
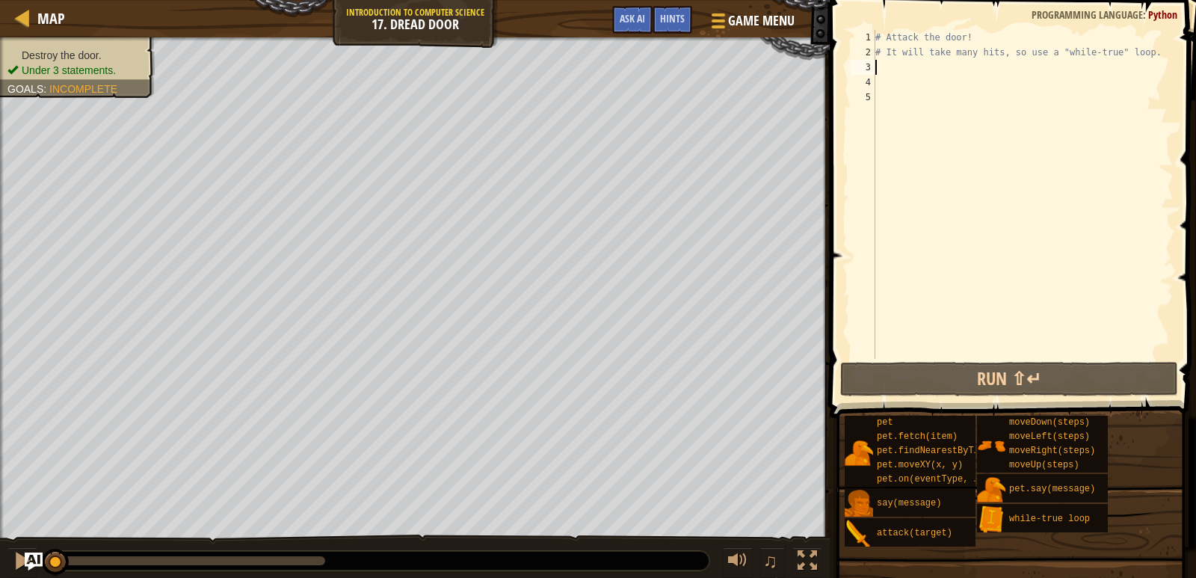
click at [944, 64] on div "# Attack the door! # It will take many hits, so use a "while-true" loop." at bounding box center [1022, 209] width 301 height 359
click at [949, 93] on div "# Attack the door! # It will take many hits, so use a "while-true" loop." at bounding box center [1022, 209] width 301 height 359
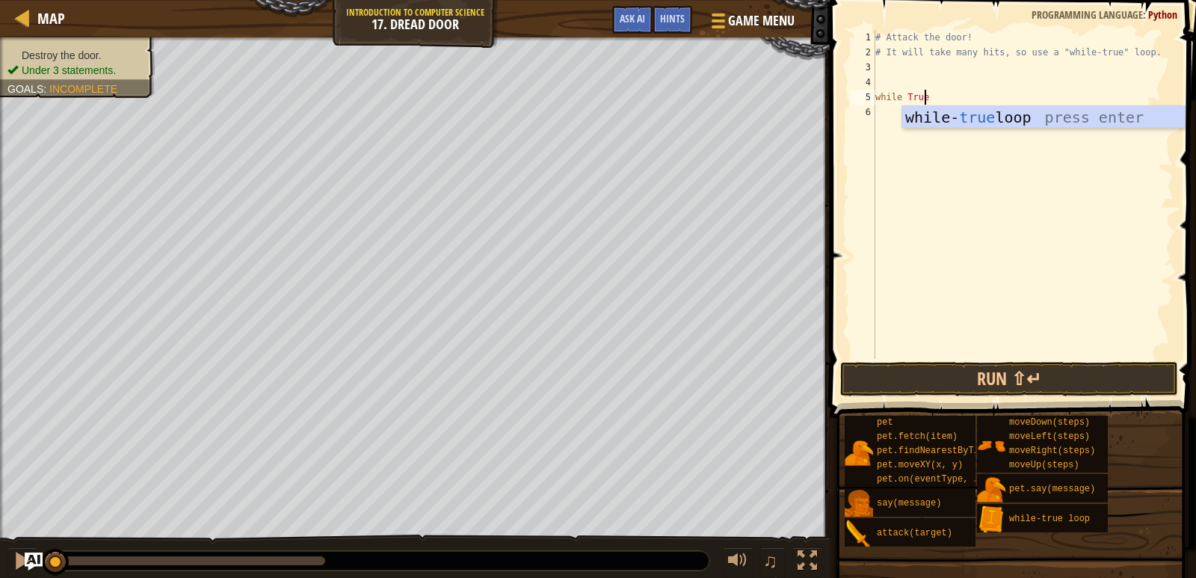
scroll to position [7, 4]
type textarea "while True:"
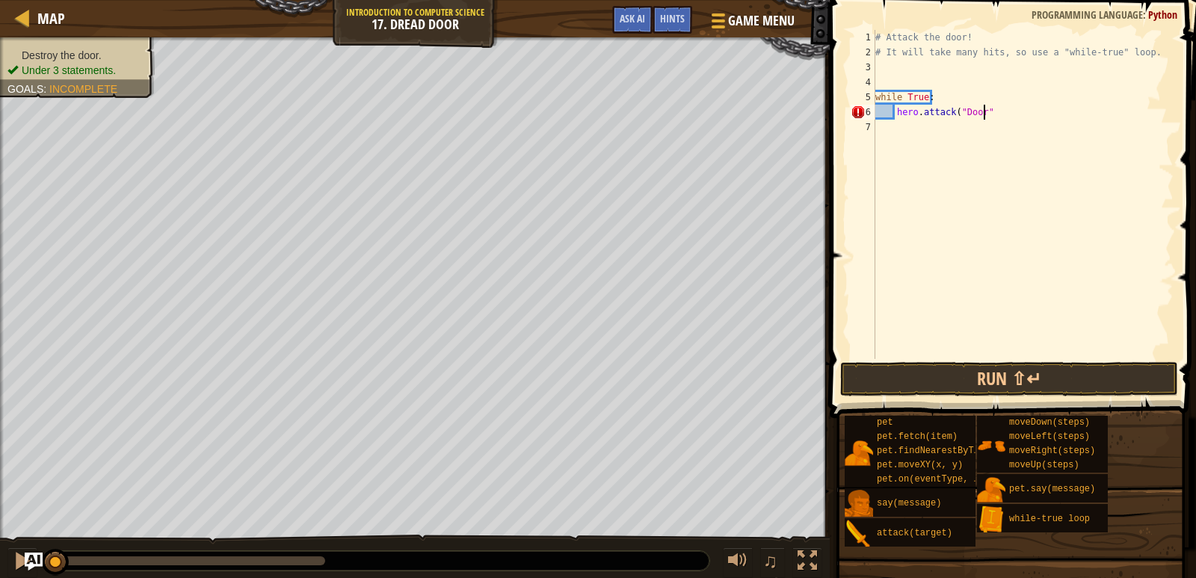
scroll to position [7, 9]
type textarea "hero.attack("Door")"
click at [1099, 365] on button "Run ⇧↵" at bounding box center [1009, 379] width 338 height 34
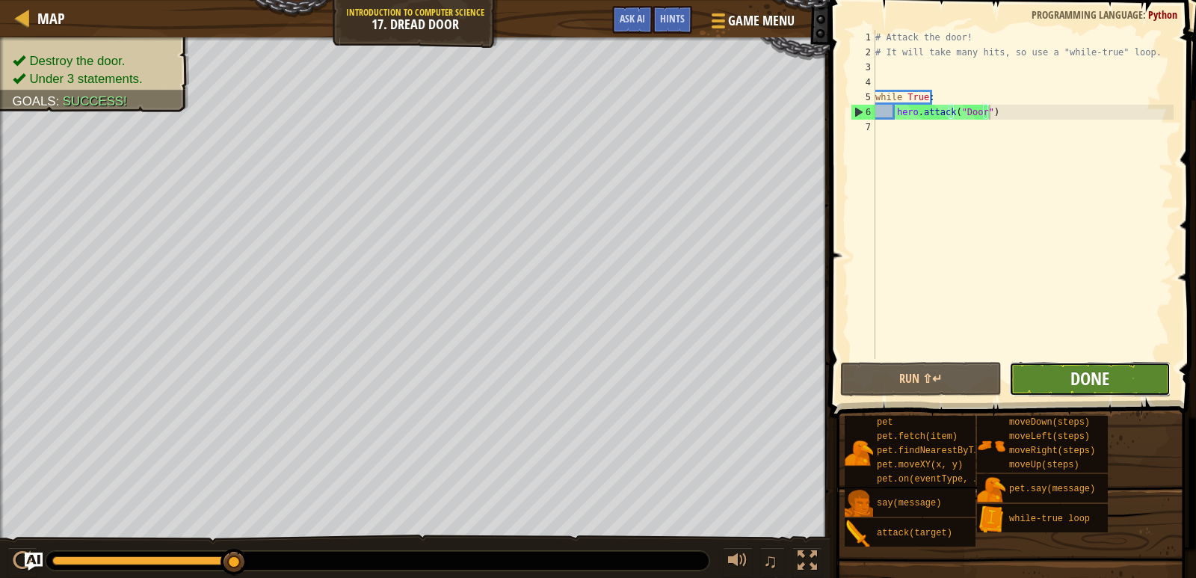
click at [1080, 367] on span "Done" at bounding box center [1089, 378] width 39 height 24
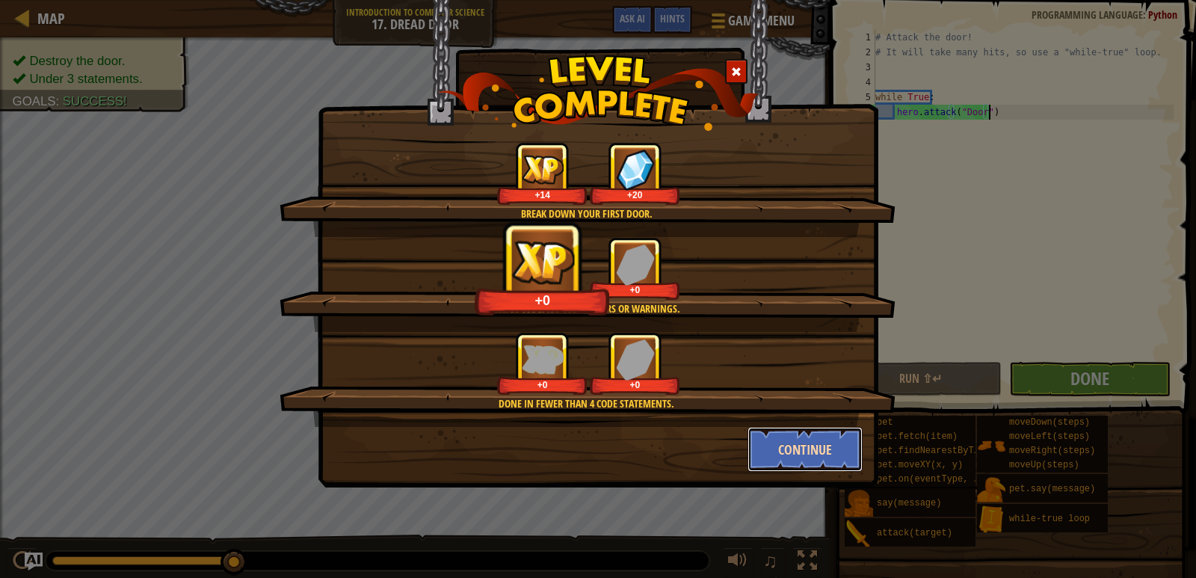
click at [816, 445] on button "Continue" at bounding box center [805, 449] width 116 height 45
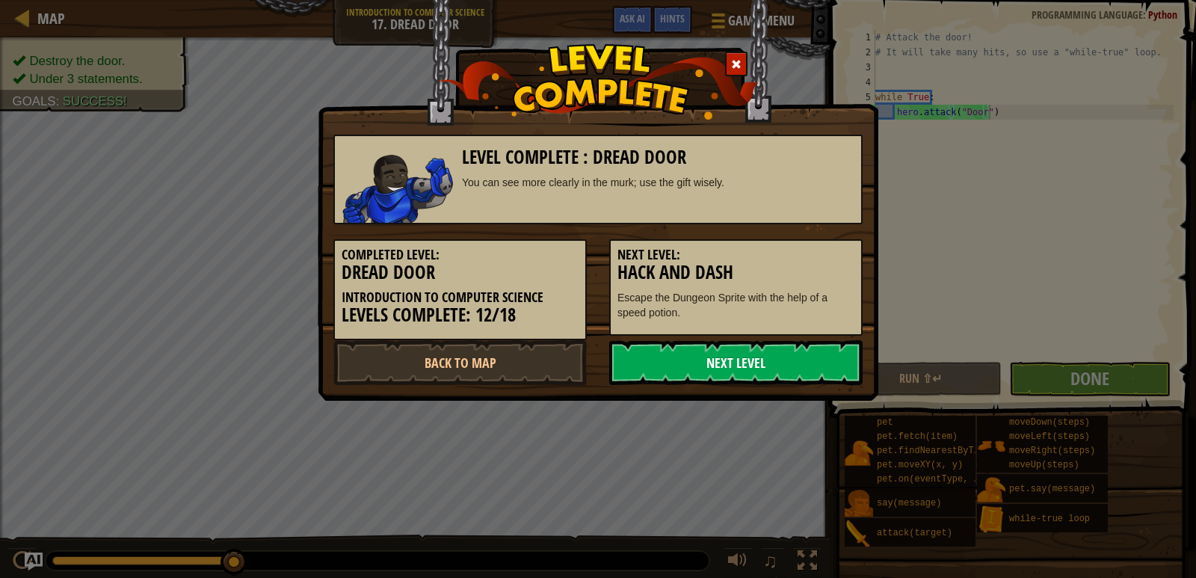
click at [653, 372] on link "Next Level" at bounding box center [735, 362] width 253 height 45
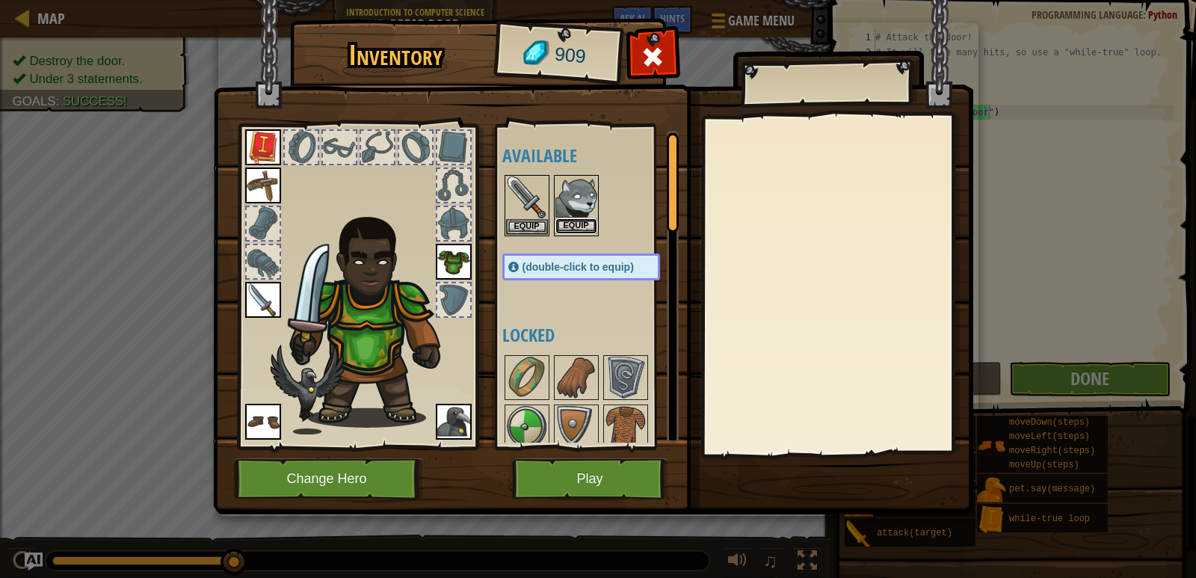
click at [578, 230] on button "Equip" at bounding box center [576, 226] width 42 height 16
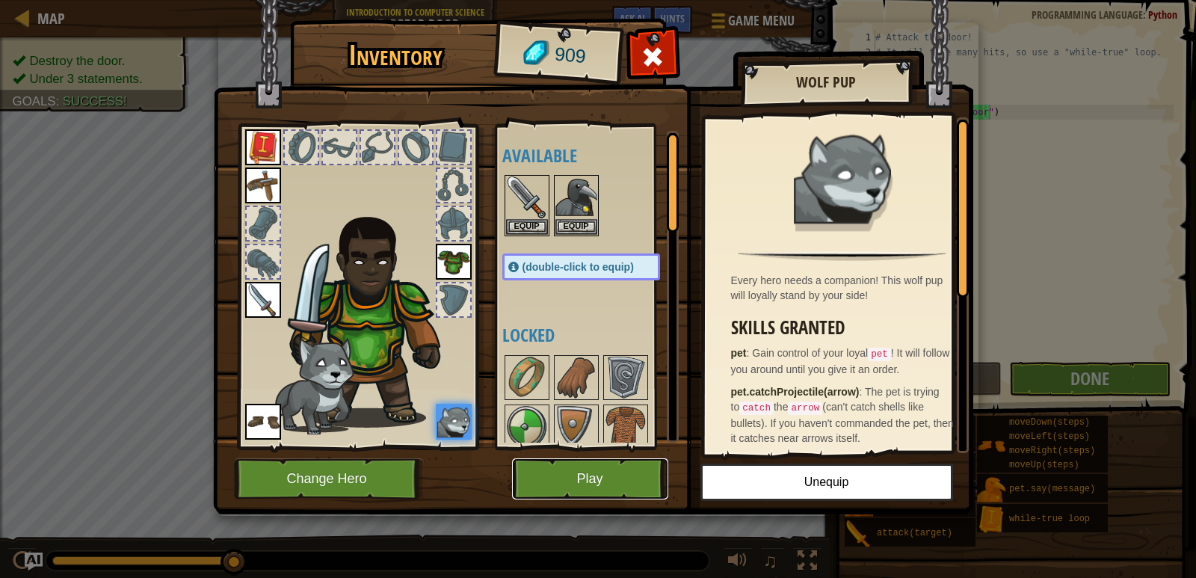
click at [604, 484] on button "Play" at bounding box center [590, 478] width 156 height 41
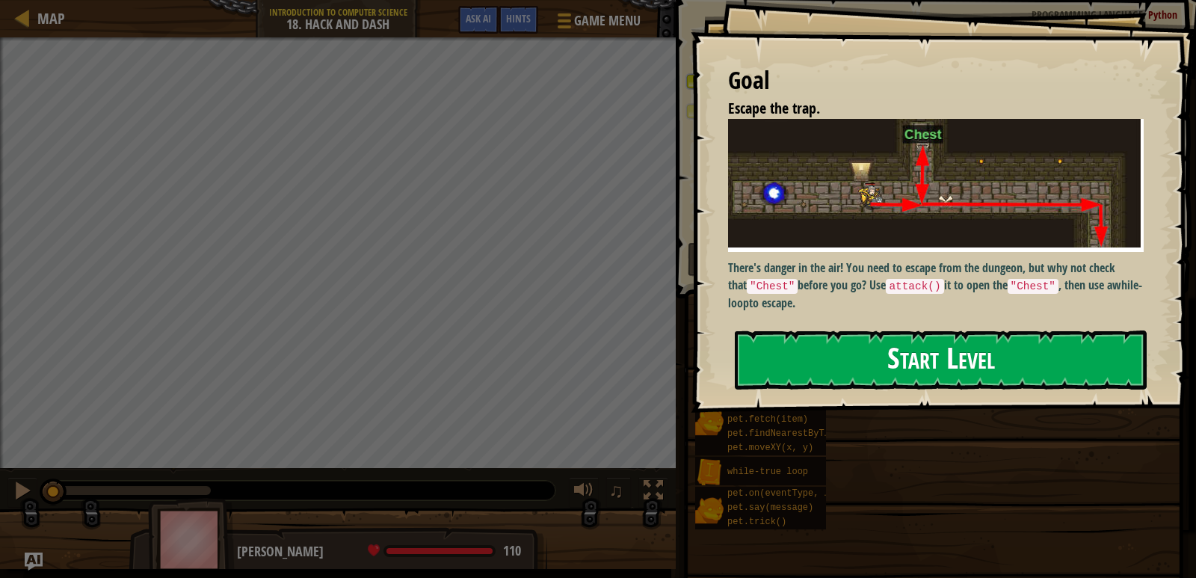
click at [842, 344] on button "Start Level" at bounding box center [941, 359] width 412 height 59
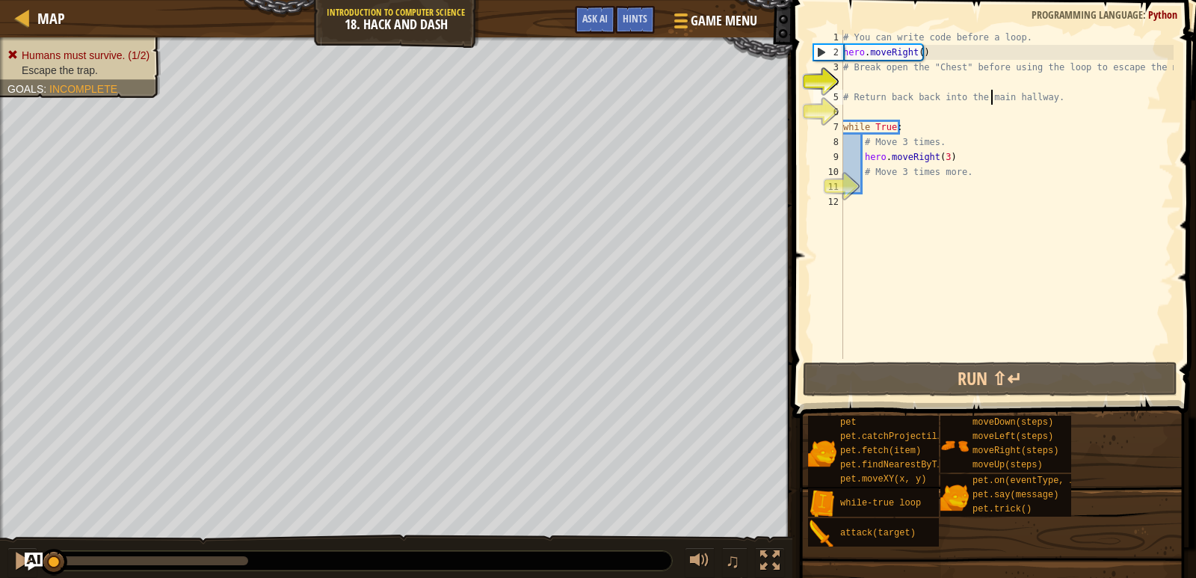
click at [991, 93] on div "# You can write code before a loop. hero . moveRight ( ) # Break open the "Ches…" at bounding box center [1006, 209] width 333 height 359
type textarea "# Return back back into the main hallway."
click at [974, 84] on div "# You can write code before a loop. hero . moveRight ( ) # Break open the "Ches…" at bounding box center [1006, 209] width 333 height 359
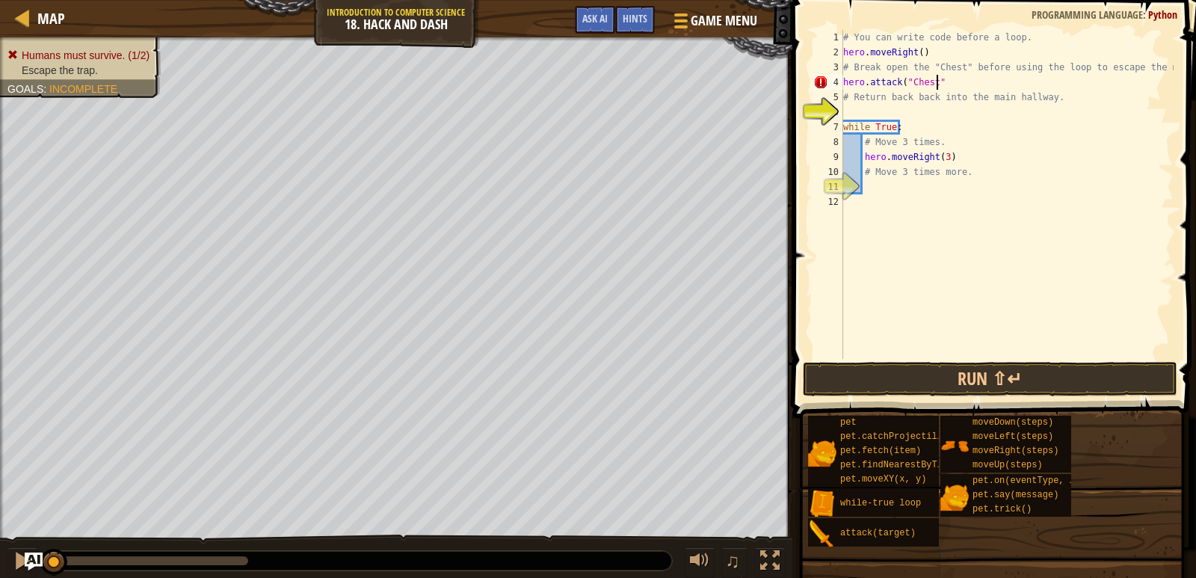
scroll to position [7, 7]
type textarea "hero.attack("Chest")"
click at [979, 371] on button "Run ⇧↵" at bounding box center [990, 379] width 374 height 34
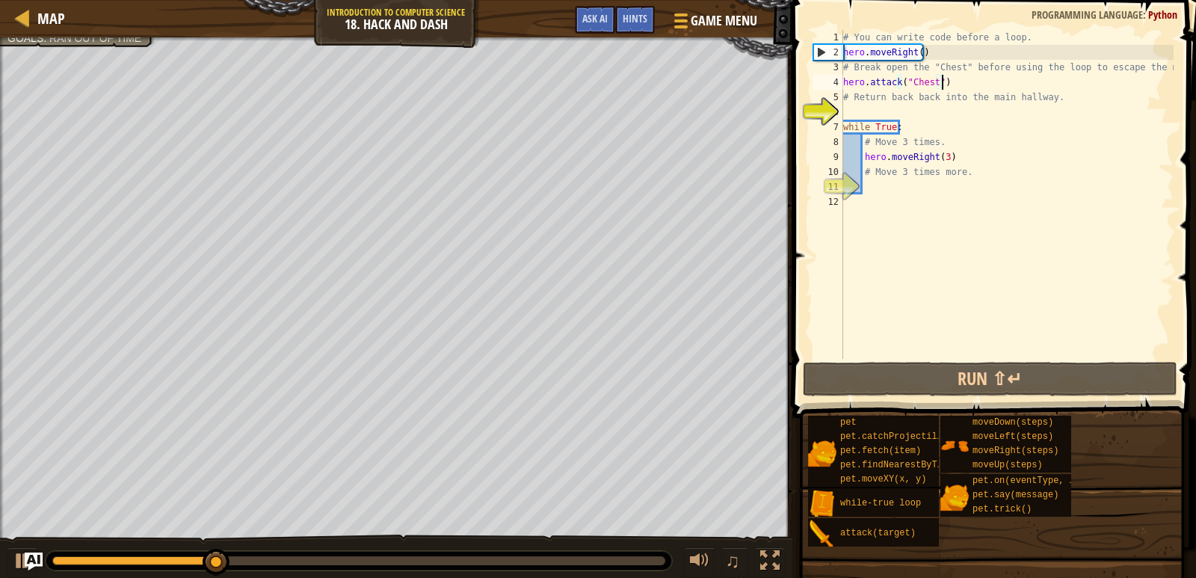
click at [959, 84] on div "# You can write code before a loop. hero . moveRight ( ) # Break open the "Ches…" at bounding box center [1006, 209] width 333 height 359
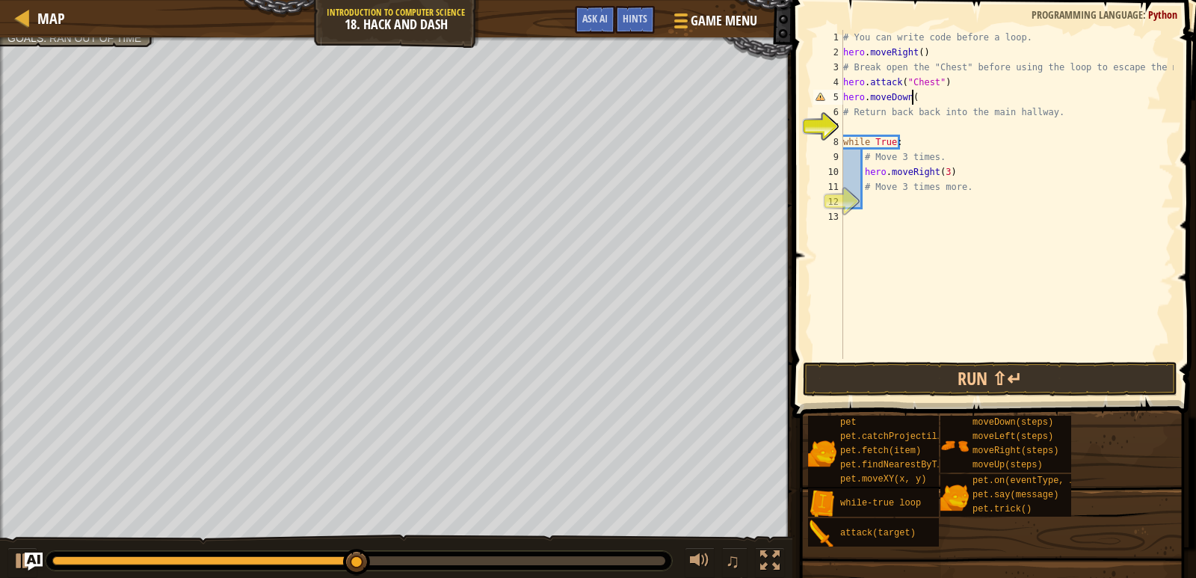
scroll to position [7, 5]
type textarea "hero.moveDown()"
click at [937, 372] on button "Run ⇧↵" at bounding box center [990, 379] width 374 height 34
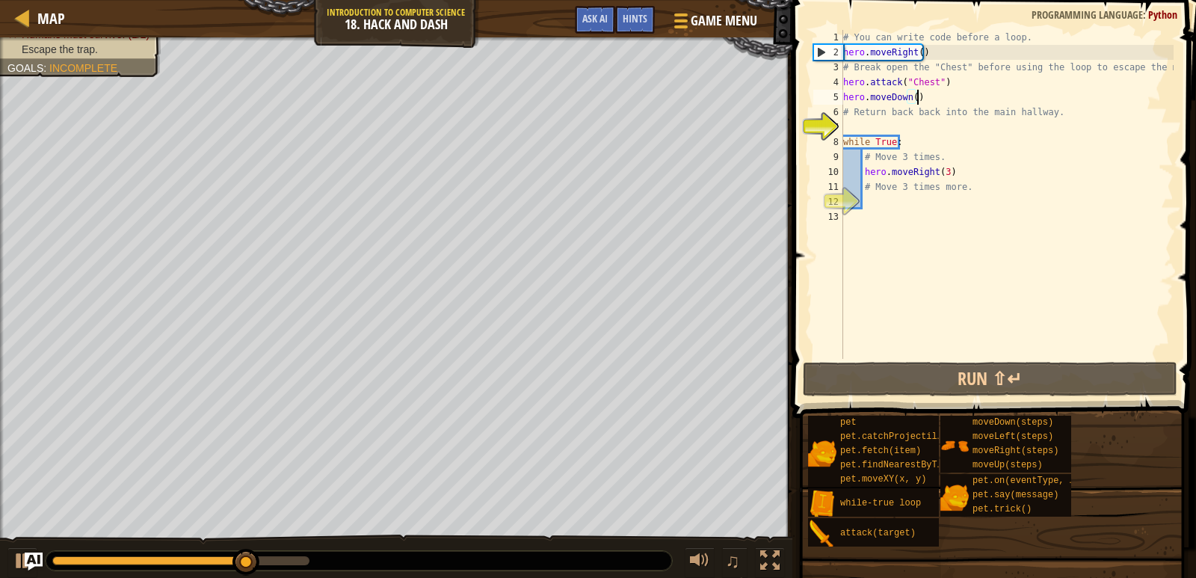
click at [905, 206] on div "# You can write code before a loop. hero . moveRight ( ) # Break open the "Ches…" at bounding box center [1006, 209] width 333 height 359
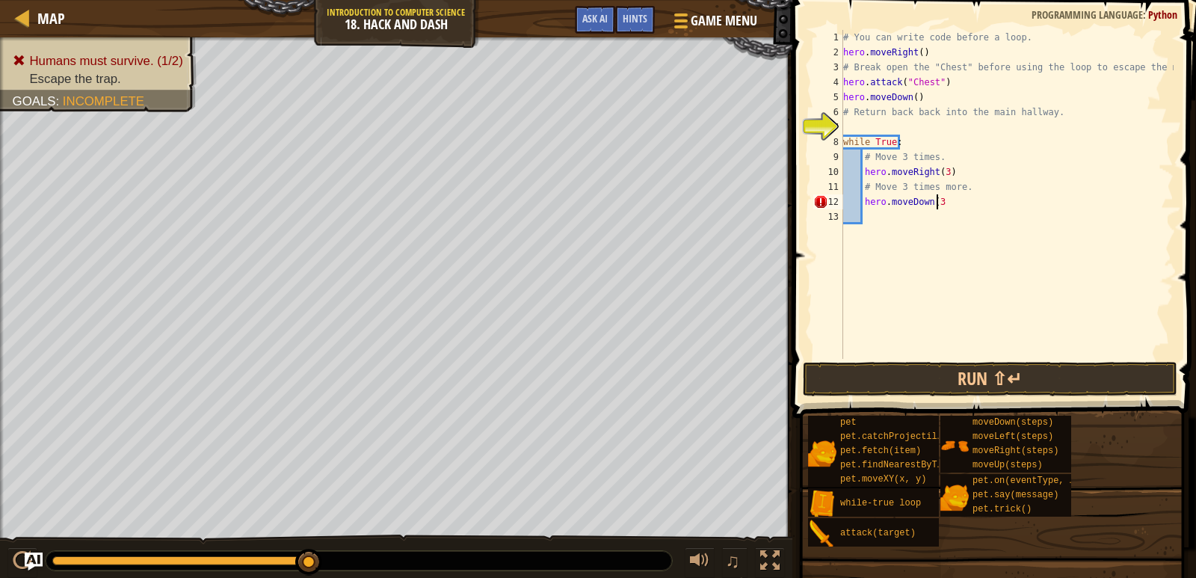
scroll to position [7, 7]
type textarea "hero.moveDown(3)"
click at [931, 378] on button "Run ⇧↵" at bounding box center [990, 379] width 374 height 34
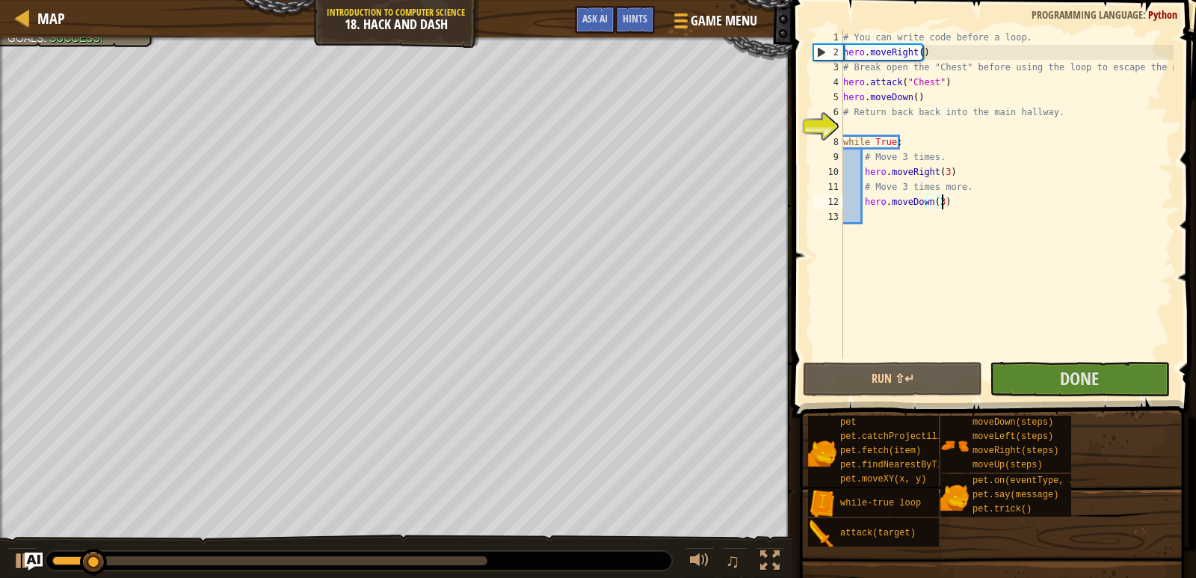
click at [1066, 351] on div "# You can write code before a loop. hero . moveRight ( ) # Break open the "Ches…" at bounding box center [1006, 209] width 333 height 359
click at [1079, 370] on span "Done" at bounding box center [1079, 378] width 39 height 24
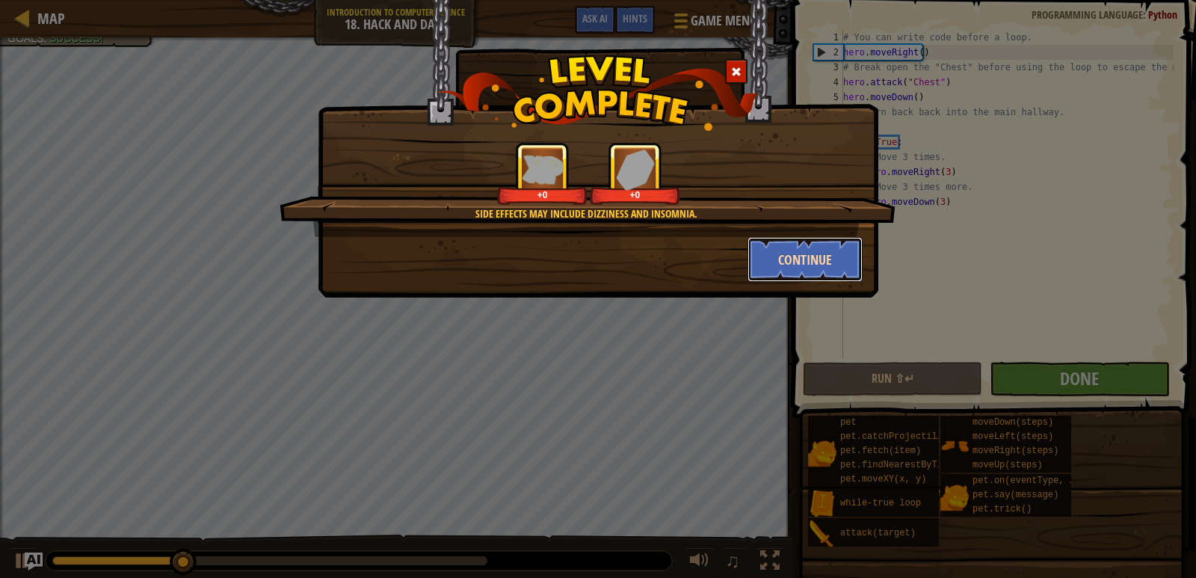
click at [819, 242] on button "Continue" at bounding box center [805, 259] width 116 height 45
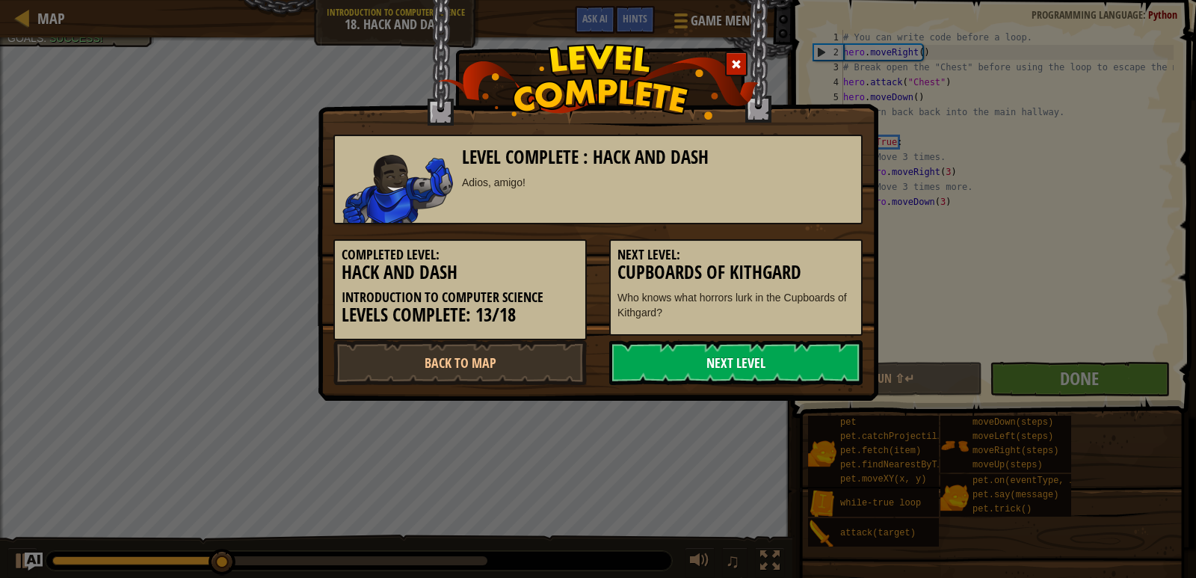
click at [701, 371] on link "Next Level" at bounding box center [735, 362] width 253 height 45
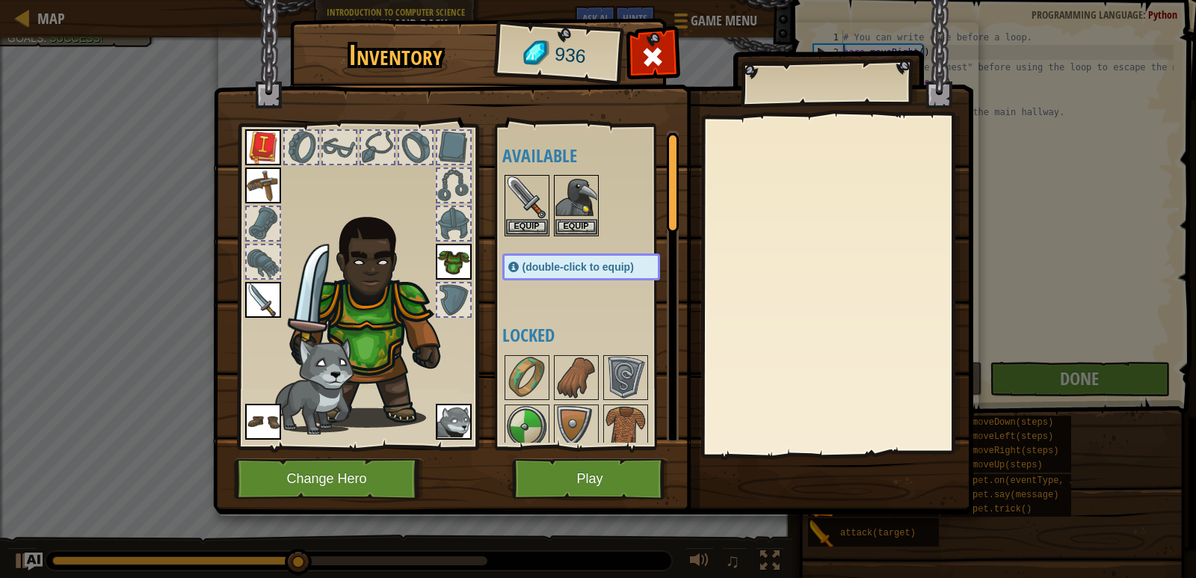
click at [608, 270] on span "(double-click to equip)" at bounding box center [578, 267] width 111 height 12
click at [576, 212] on img at bounding box center [576, 197] width 42 height 42
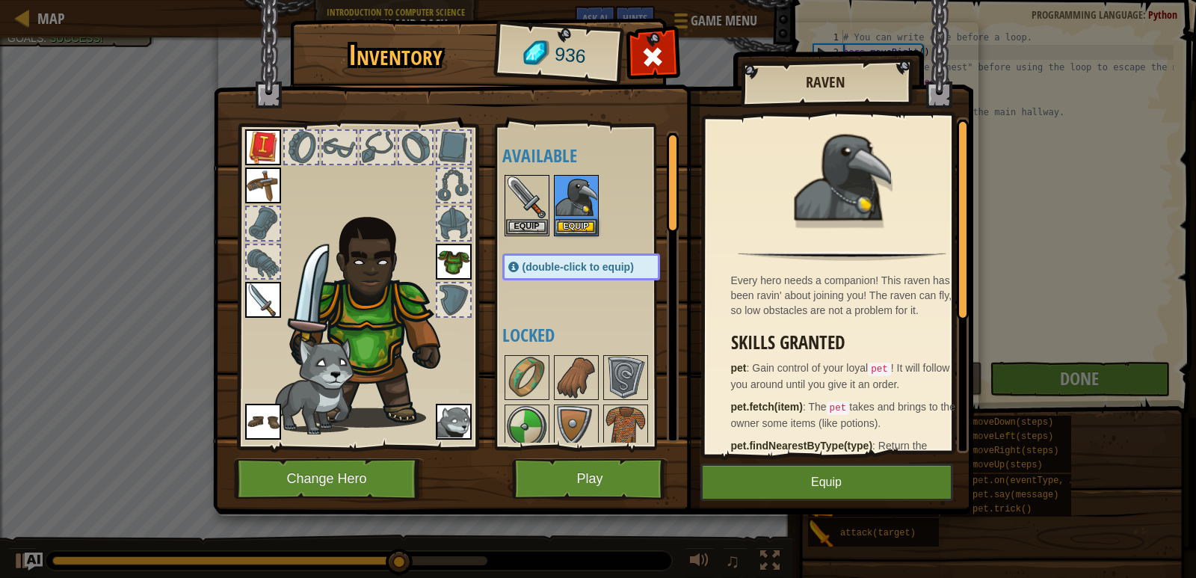
click at [461, 416] on img at bounding box center [454, 422] width 36 height 36
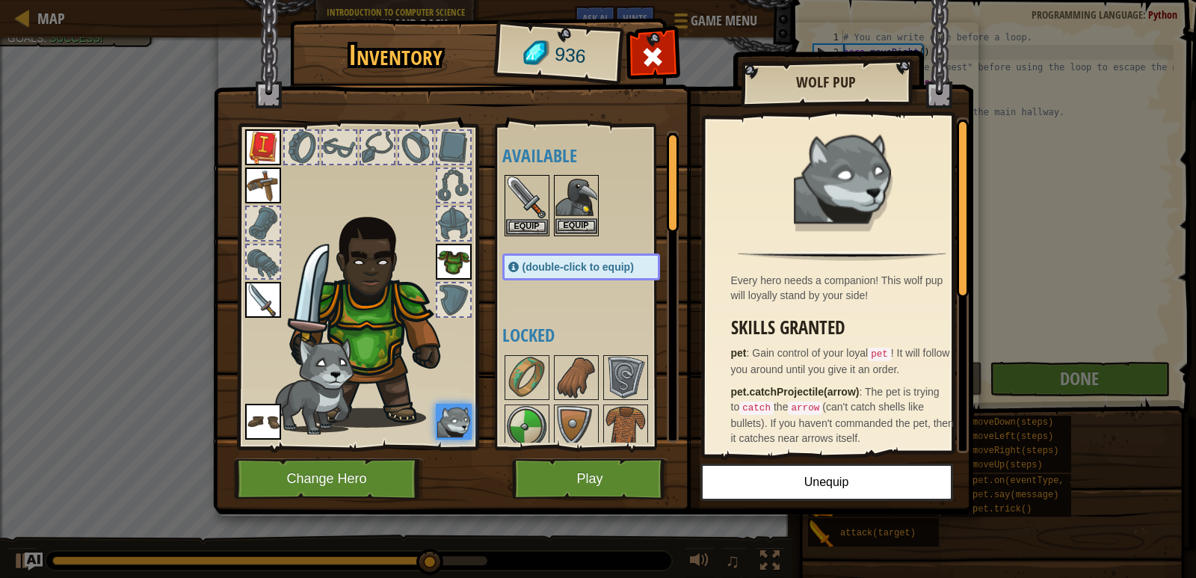
click at [580, 212] on img at bounding box center [576, 197] width 42 height 42
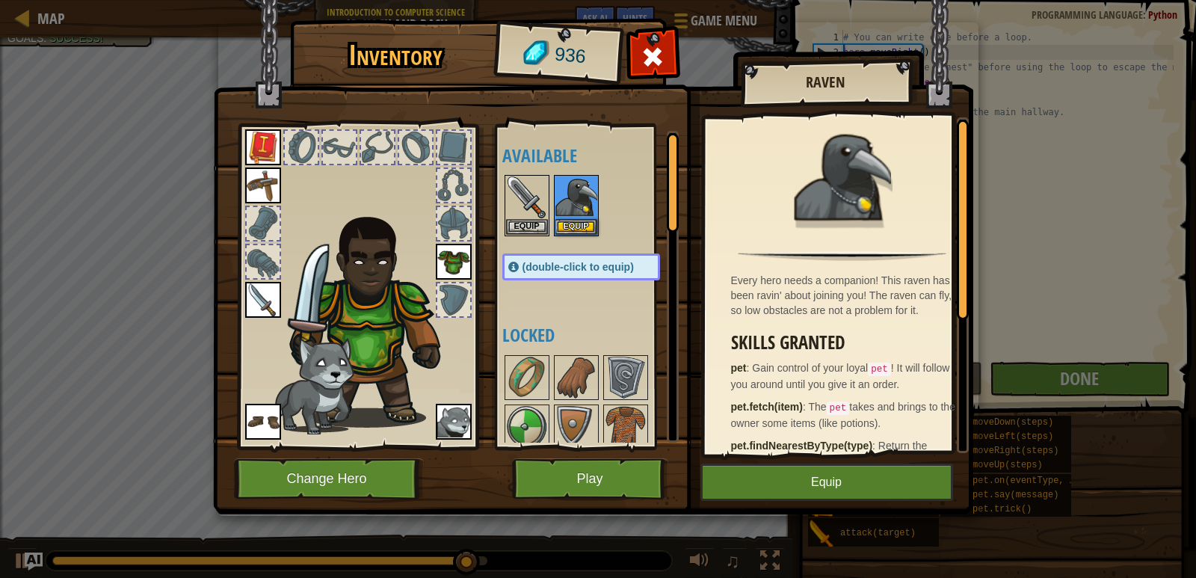
click at [452, 420] on img at bounding box center [454, 422] width 36 height 36
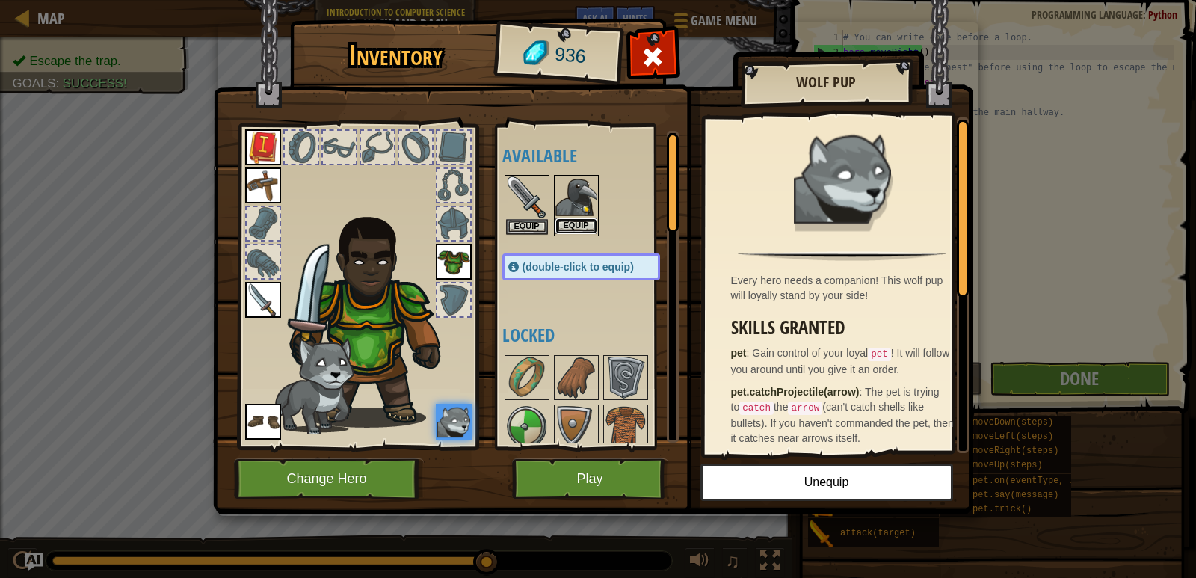
click at [579, 222] on button "Equip" at bounding box center [576, 226] width 42 height 16
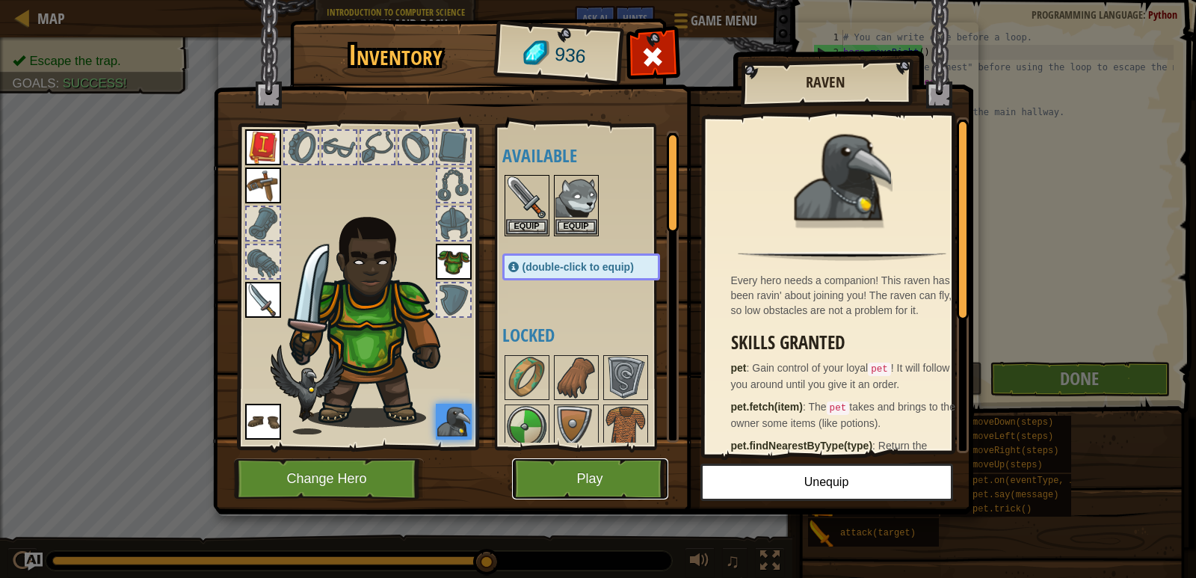
click at [576, 488] on button "Play" at bounding box center [590, 478] width 156 height 41
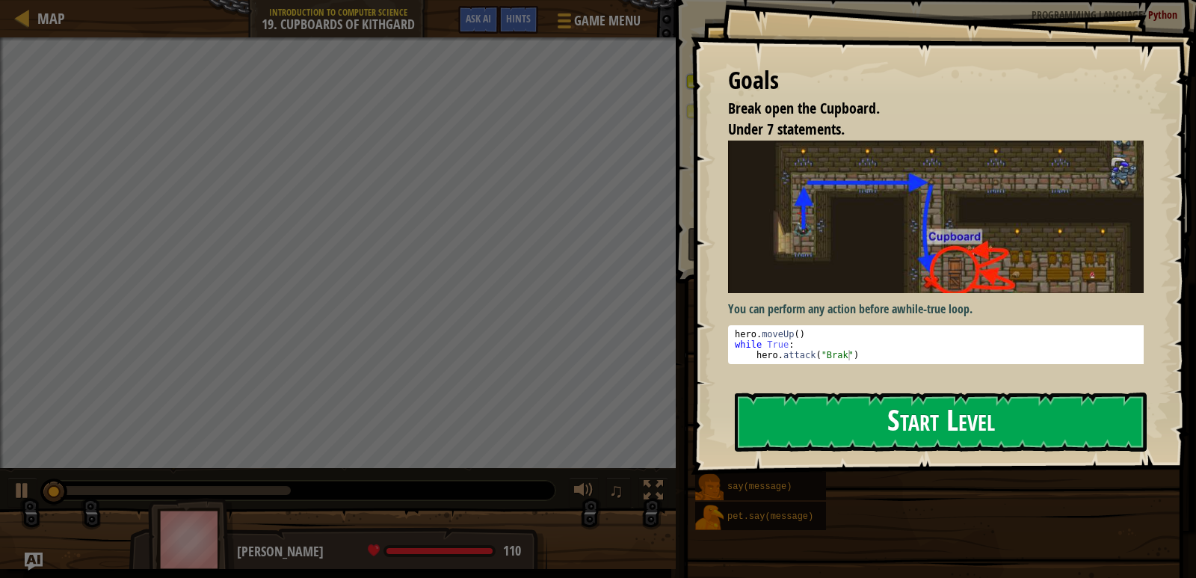
click at [789, 408] on button "Start Level" at bounding box center [941, 421] width 412 height 59
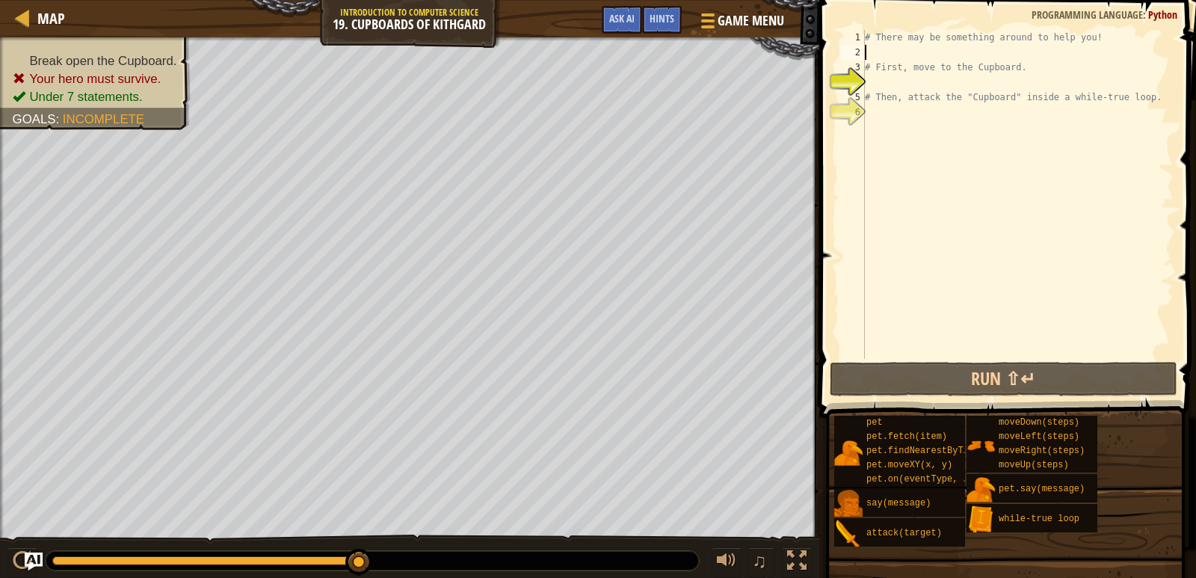
click at [943, 51] on div "# There may be something around to help you! # First, move to the Cupboard. # T…" at bounding box center [1018, 209] width 312 height 359
click at [916, 84] on div "# There may be something around to help you! # First, move to the Cupboard. # T…" at bounding box center [1018, 209] width 312 height 359
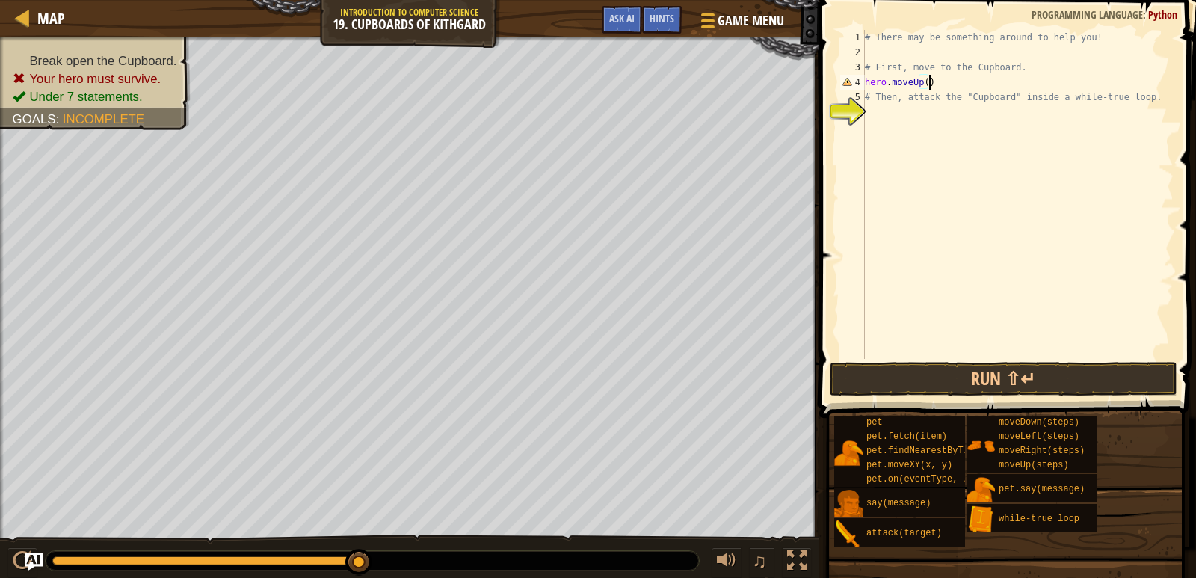
scroll to position [7, 4]
type textarea "hero.moveUp()"
type textarea "hero.moveRight(2)"
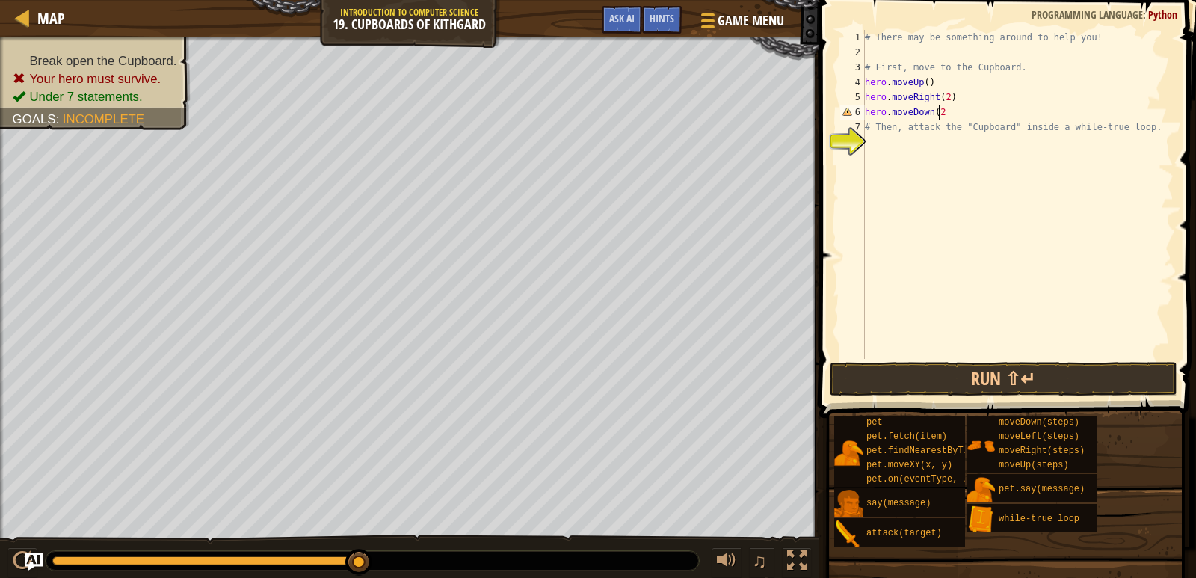
type textarea "hero.moveDown(2)"
click at [970, 152] on div "# There may be something around to help you! # First, move to the Cupboard. her…" at bounding box center [1018, 209] width 312 height 359
type textarea "while True"
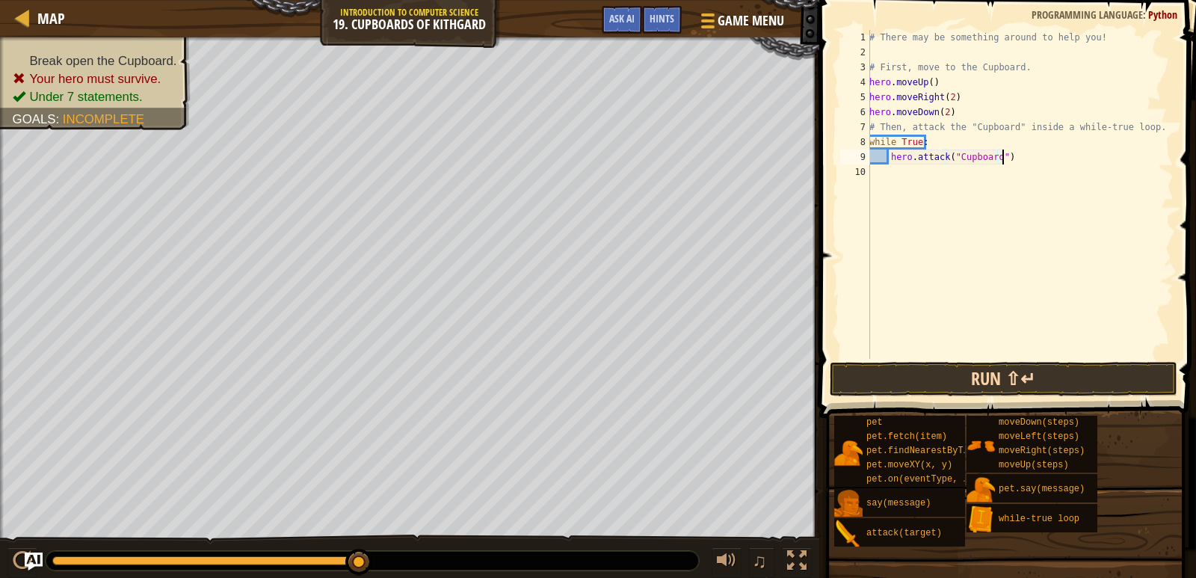
type textarea "hero.attack("Cupboard")"
click at [1038, 380] on button "Run ⇧↵" at bounding box center [1004, 379] width 348 height 34
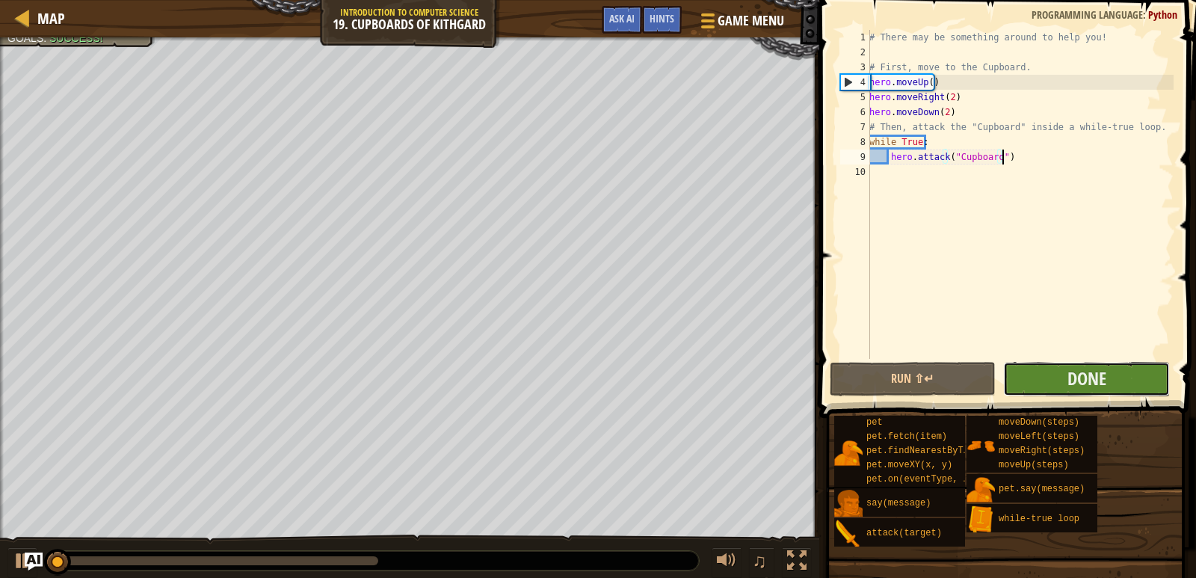
click at [1052, 371] on button "Done" at bounding box center [1086, 379] width 167 height 34
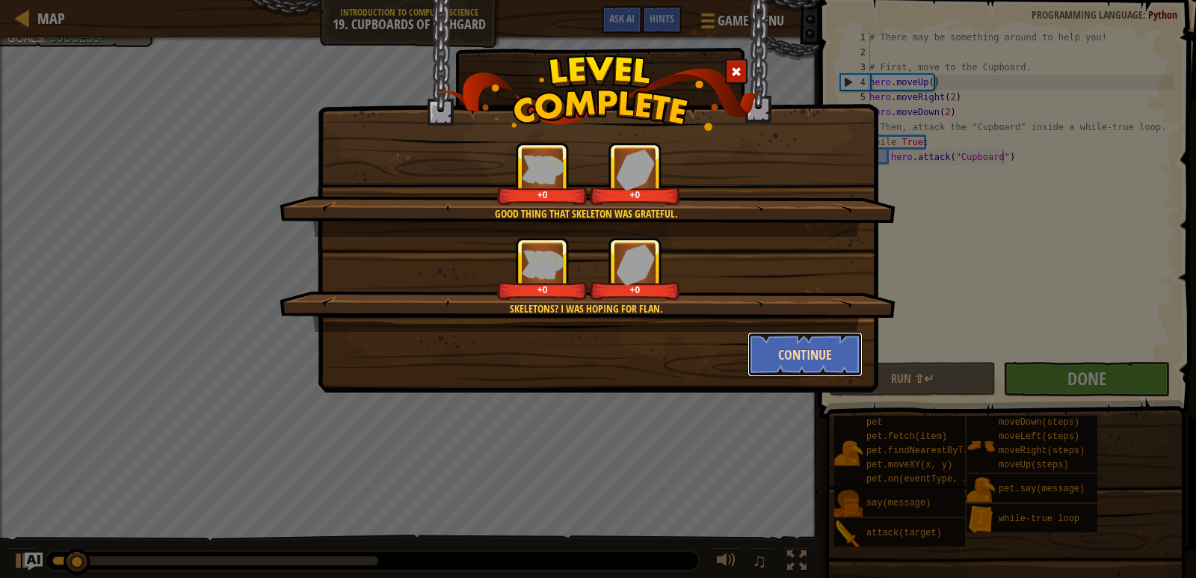
drag, startPoint x: 782, startPoint y: 335, endPoint x: 789, endPoint y: 339, distance: 8.7
click at [789, 339] on button "Continue" at bounding box center [805, 354] width 116 height 45
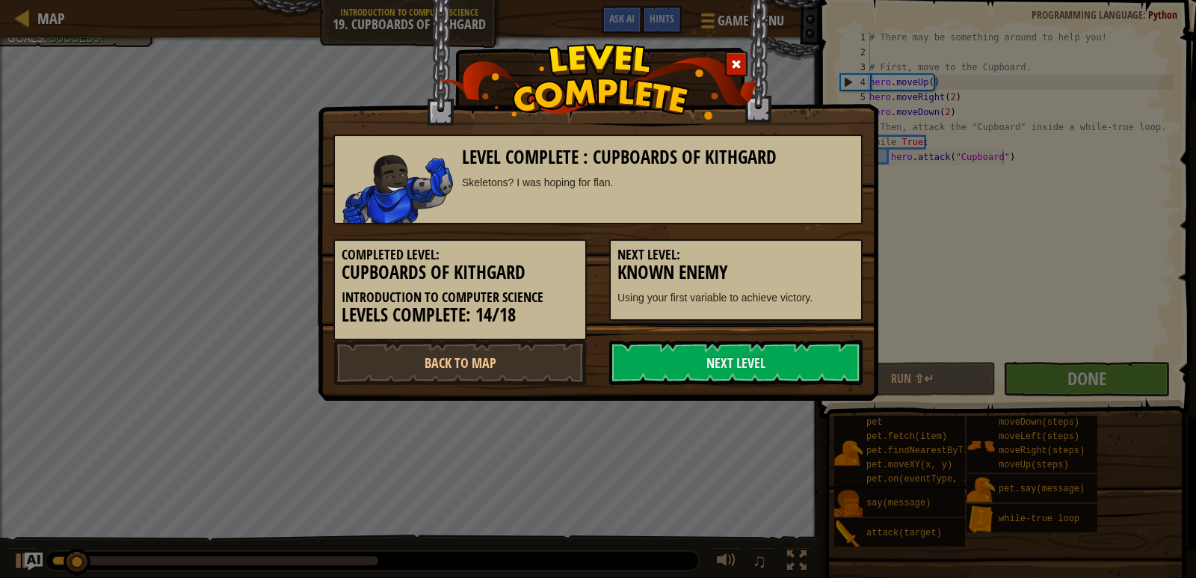
click at [789, 339] on div "Completed Level: Cupboards of Kithgard Introduction to Computer Science Levels …" at bounding box center [598, 282] width 552 height 116
click at [762, 370] on link "Next Level" at bounding box center [735, 362] width 253 height 45
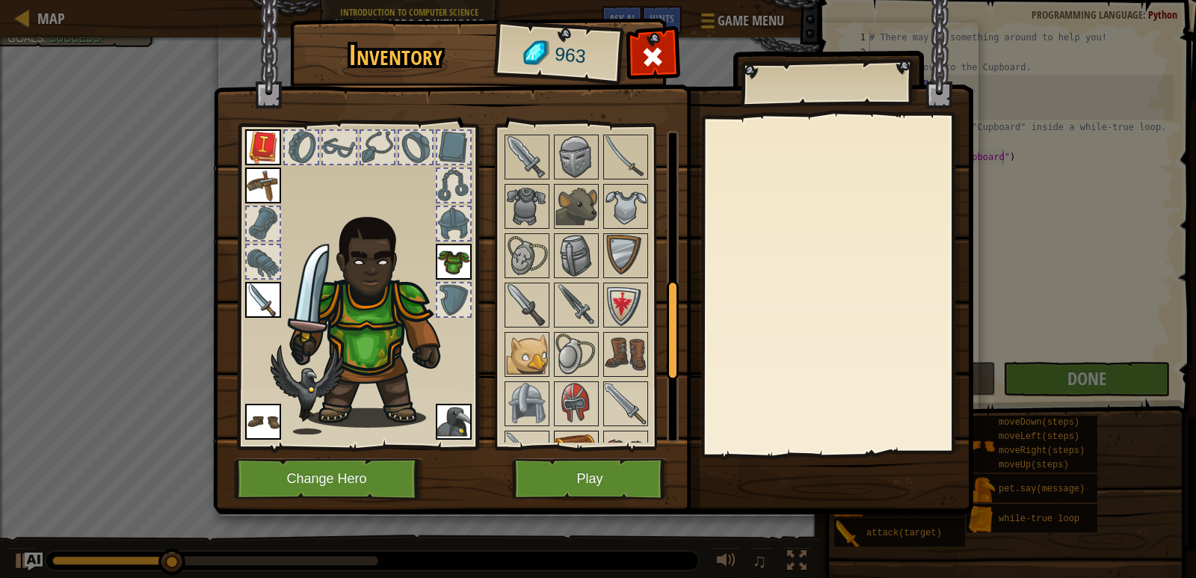
scroll to position [475, 0]
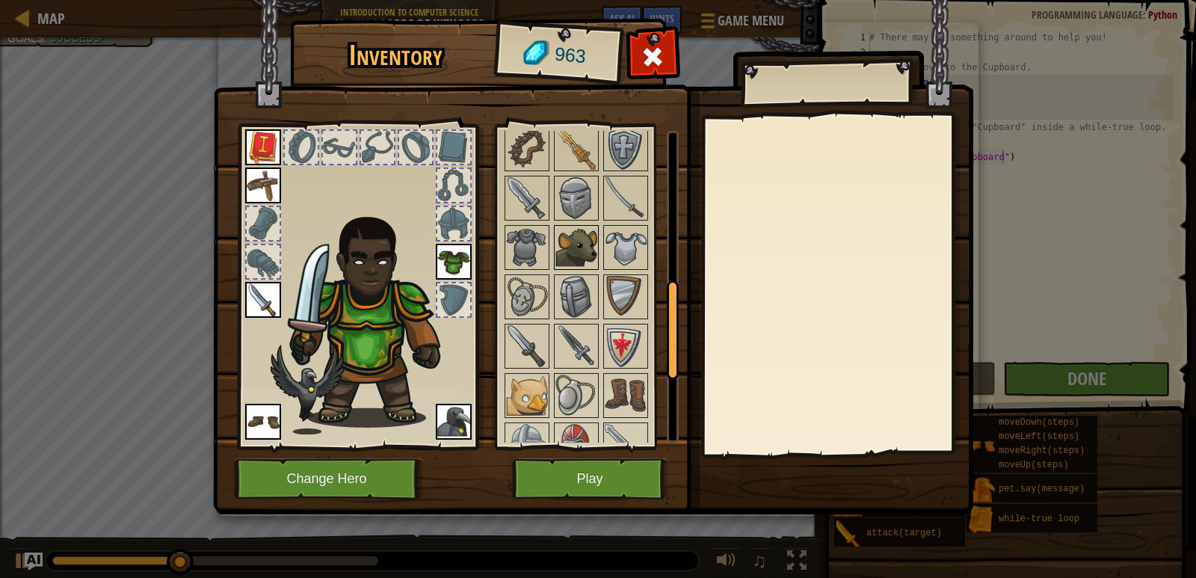
click at [574, 256] on img at bounding box center [576, 247] width 42 height 42
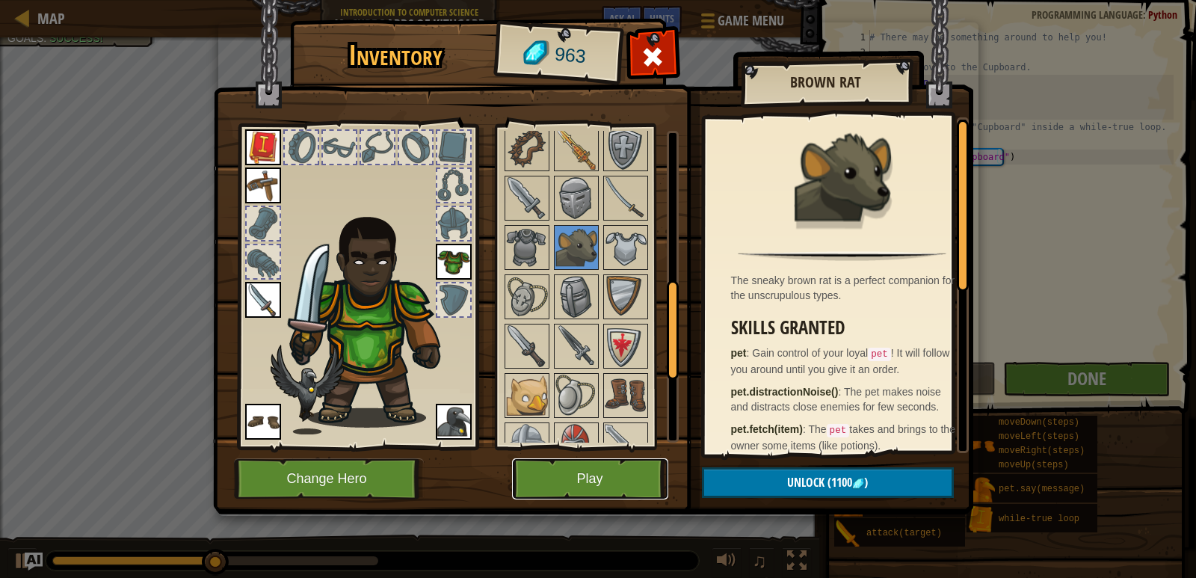
click at [605, 475] on button "Play" at bounding box center [590, 478] width 156 height 41
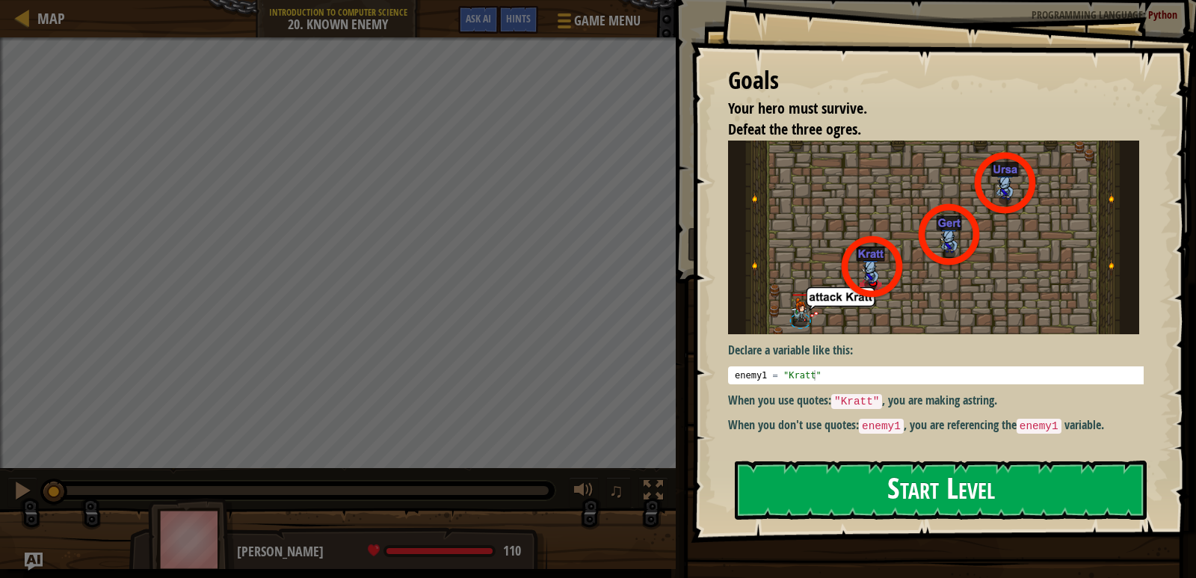
click at [913, 470] on button "Start Level" at bounding box center [941, 489] width 412 height 59
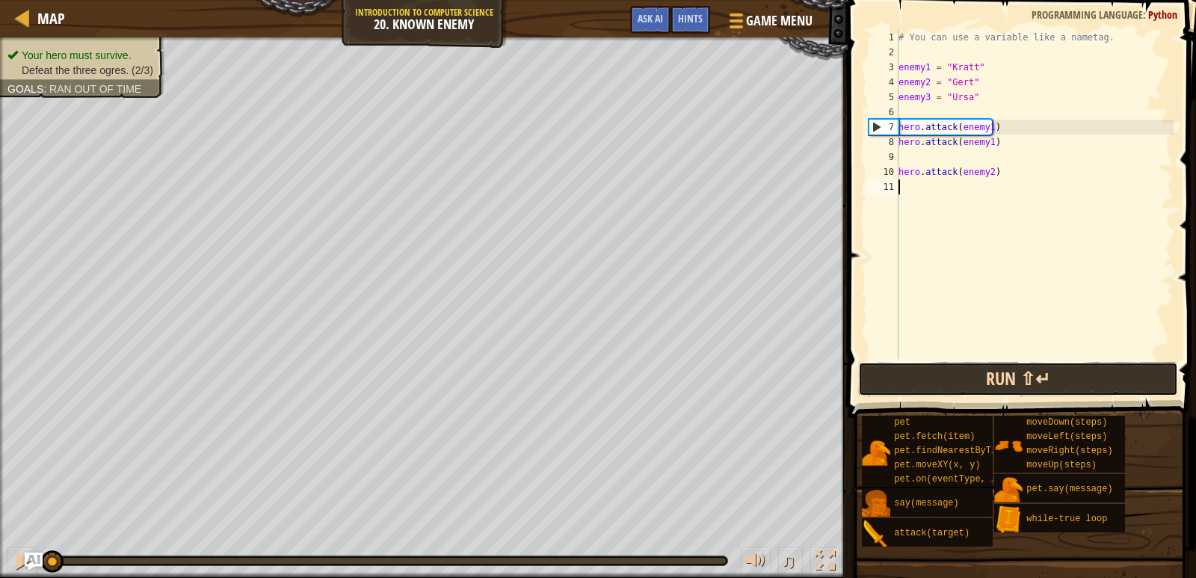
click at [991, 373] on button "Run ⇧↵" at bounding box center [1018, 379] width 321 height 34
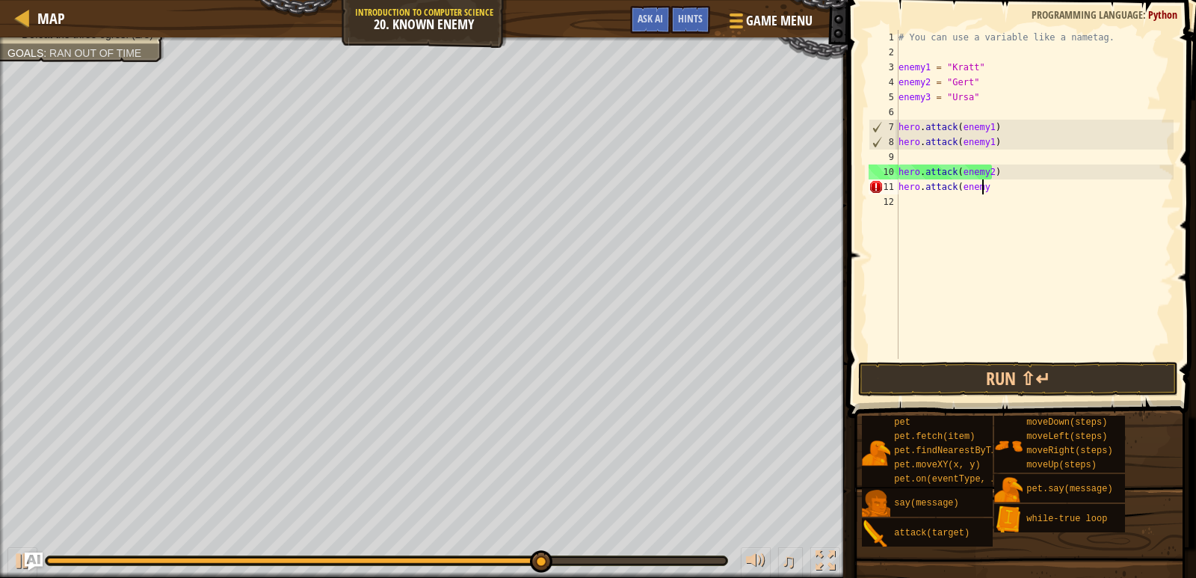
scroll to position [7, 7]
type textarea "hero.attack(enemy2)"
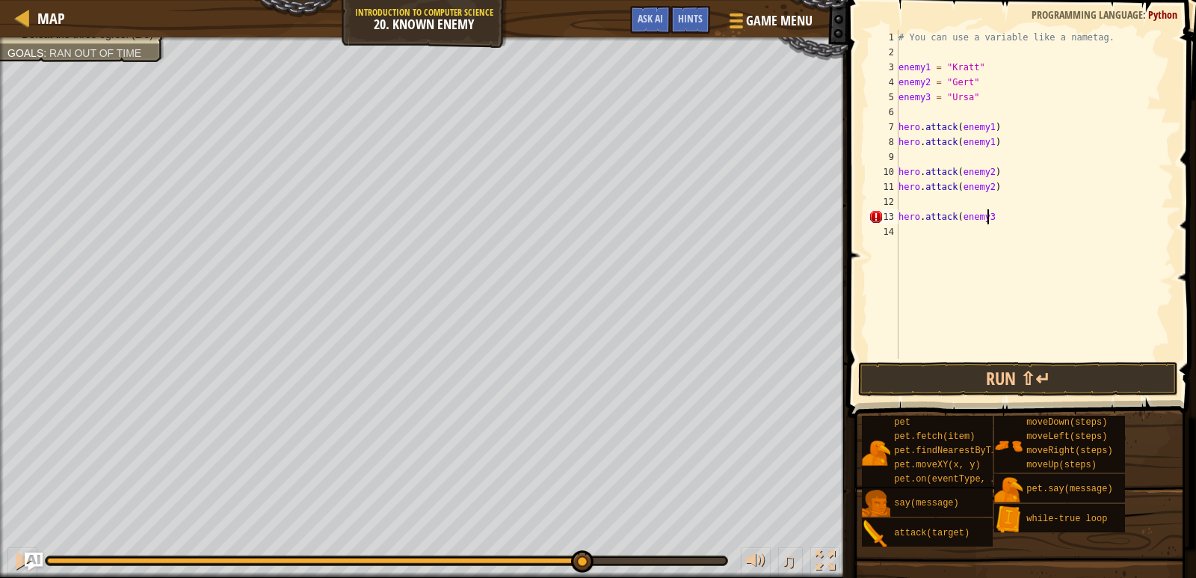
type textarea "hero.attack(enemy3)"
drag, startPoint x: 1014, startPoint y: 212, endPoint x: 896, endPoint y: 215, distance: 118.9
click at [896, 215] on div "hero.attack(enemy3) 1 2 3 4 5 6 7 8 9 10 11 12 13 14 # You can use a variable l…" at bounding box center [1020, 194] width 308 height 329
click at [930, 229] on div "# You can use a variable like a nametag. enemy1 = "[PERSON_NAME]" enemy2 = "[PE…" at bounding box center [1035, 209] width 278 height 359
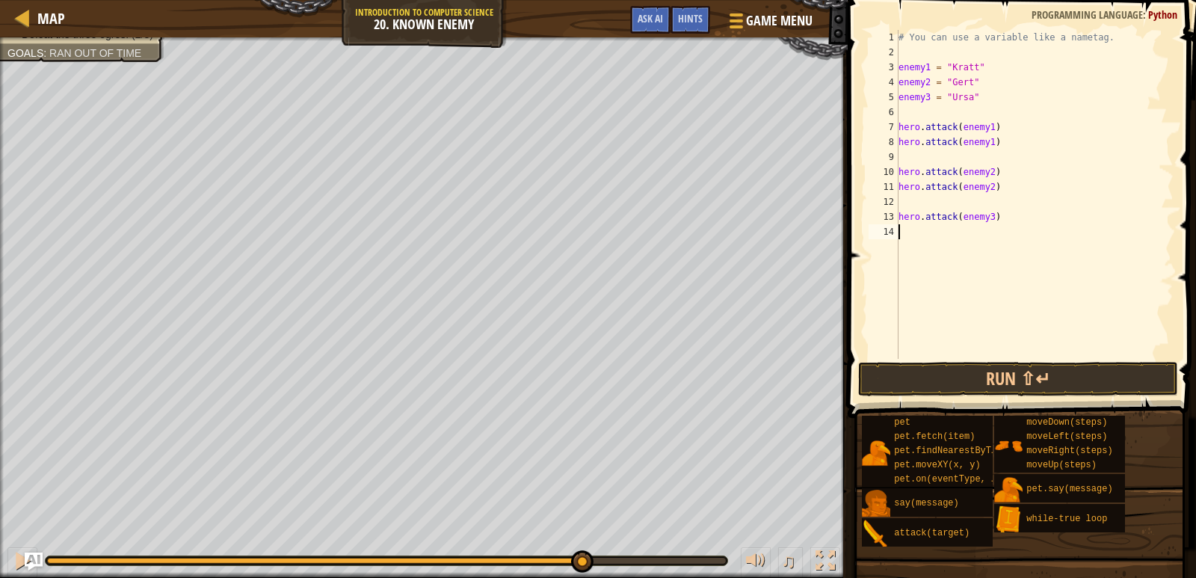
paste textarea "hero.attack(enemy3)"
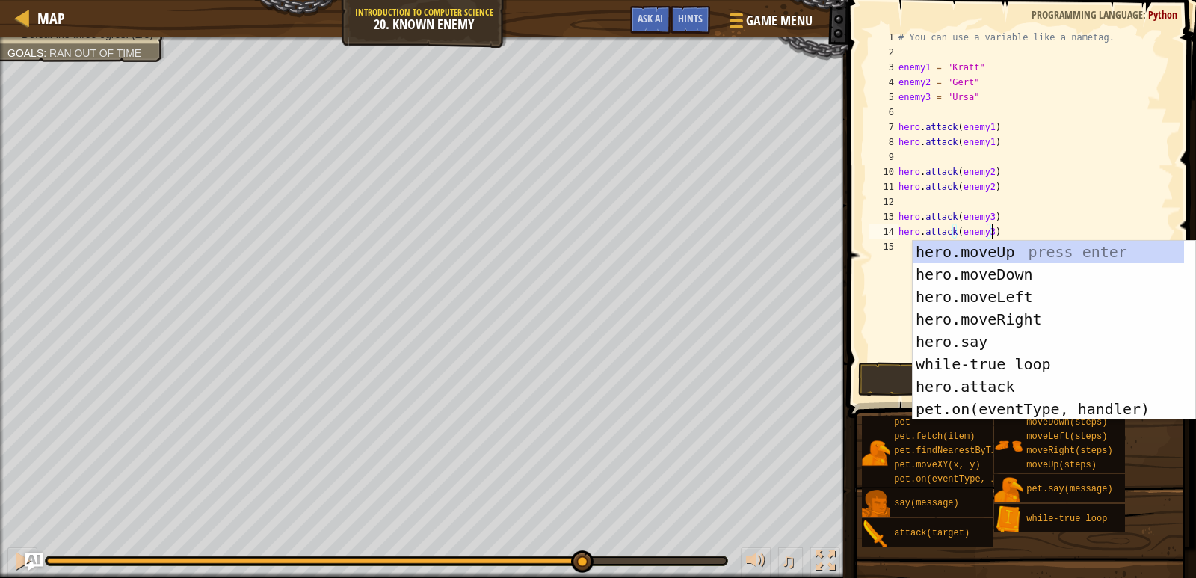
type textarea "hero.attack(enemy3)"
click at [880, 367] on button "Run ⇧↵" at bounding box center [1018, 379] width 321 height 34
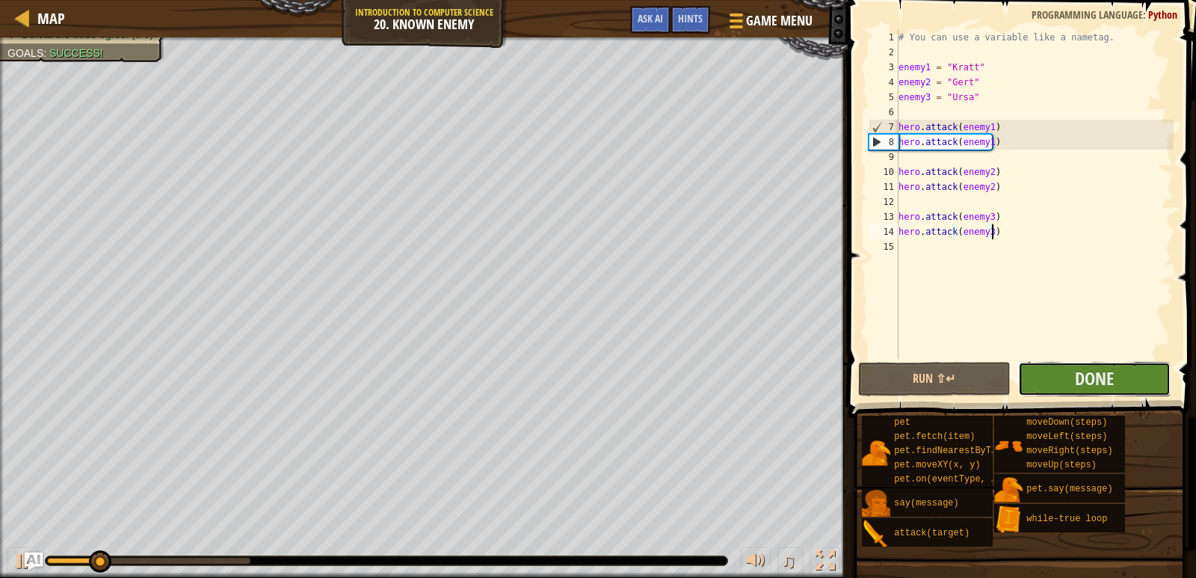
click at [1040, 379] on button "Done" at bounding box center [1094, 379] width 152 height 34
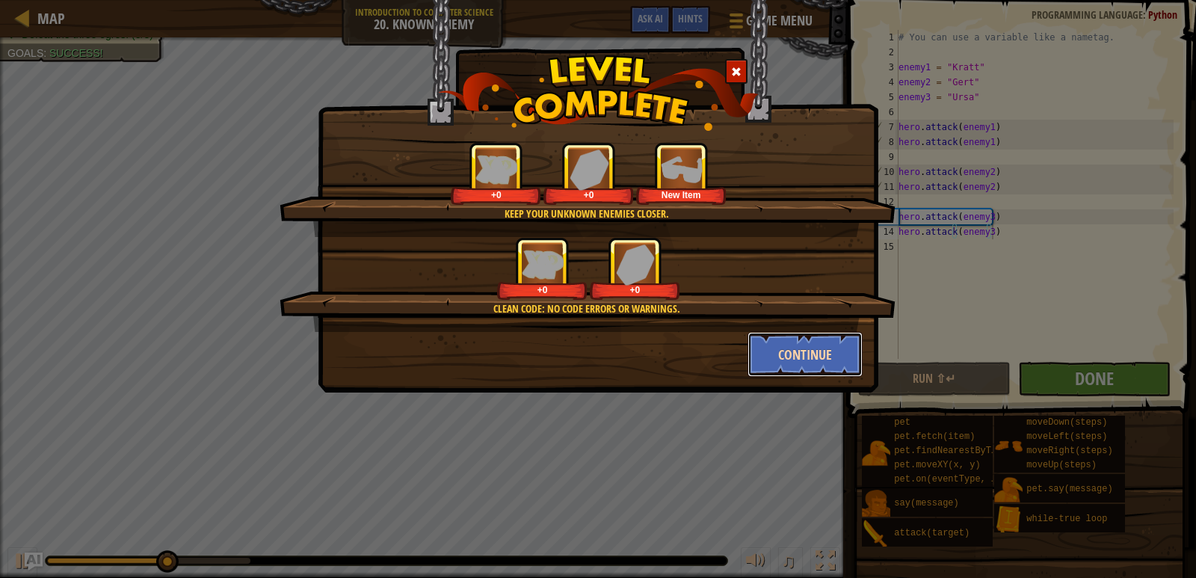
click at [780, 364] on button "Continue" at bounding box center [805, 354] width 116 height 45
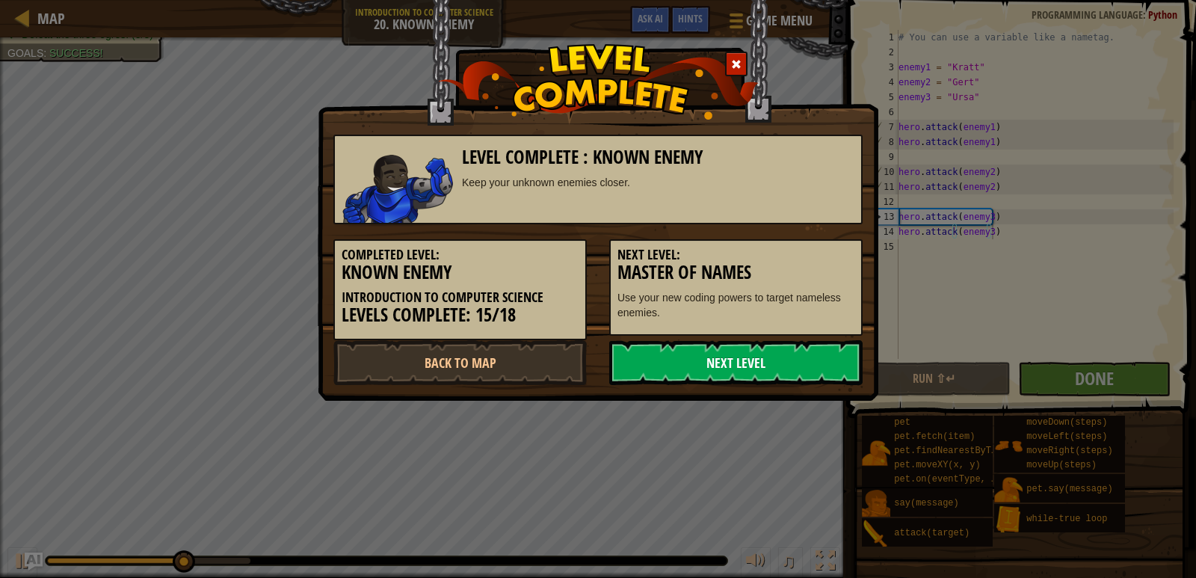
click at [780, 361] on link "Next Level" at bounding box center [735, 362] width 253 height 45
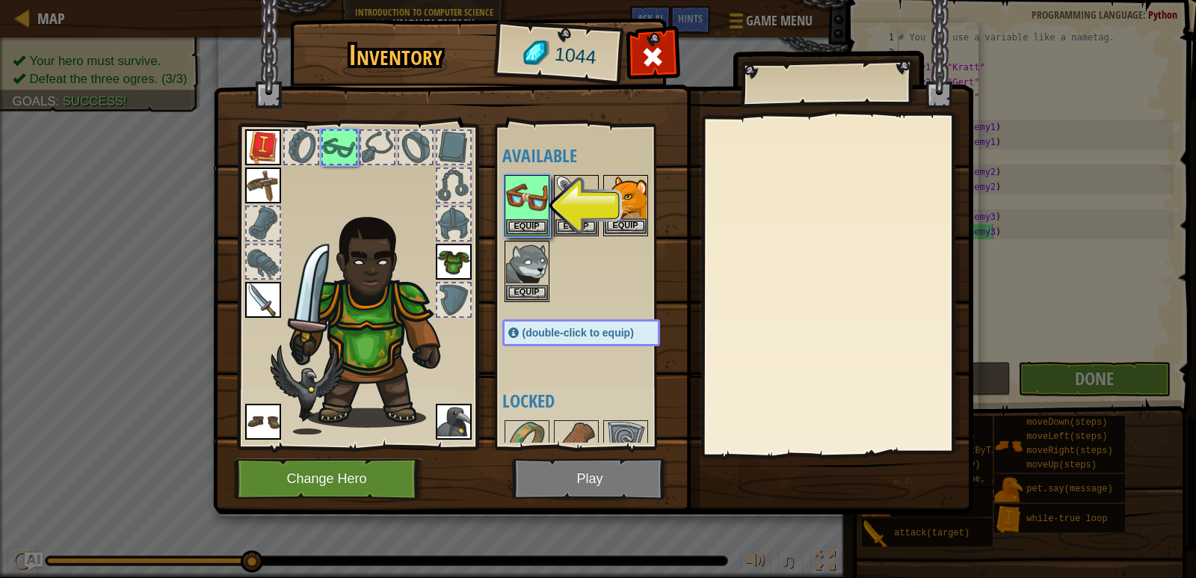
click at [626, 216] on img at bounding box center [626, 197] width 42 height 42
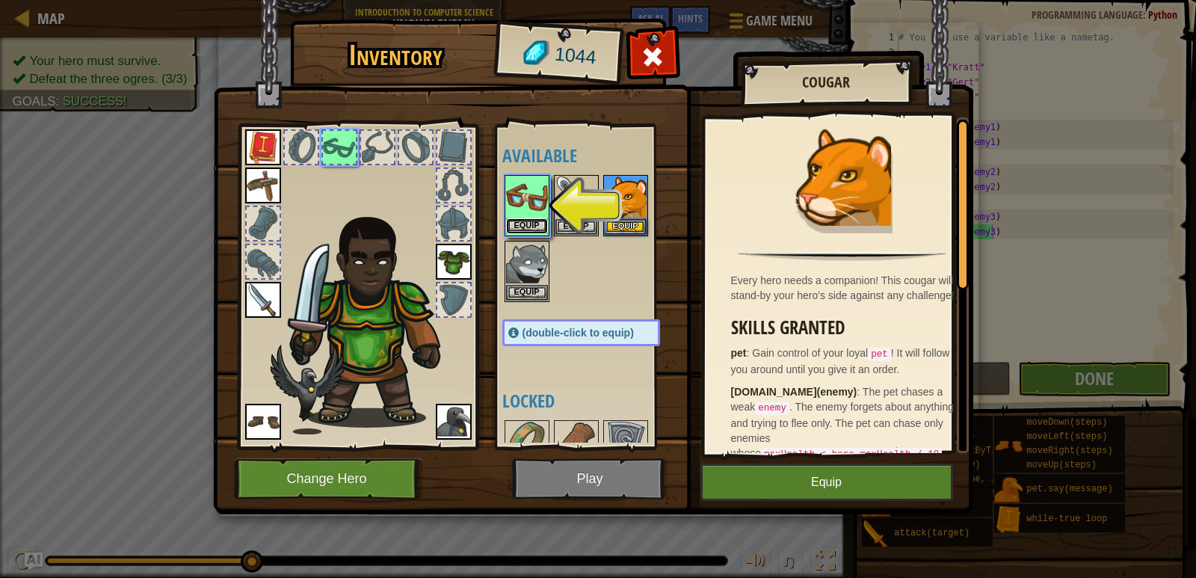
click at [519, 224] on button "Equip" at bounding box center [527, 226] width 42 height 16
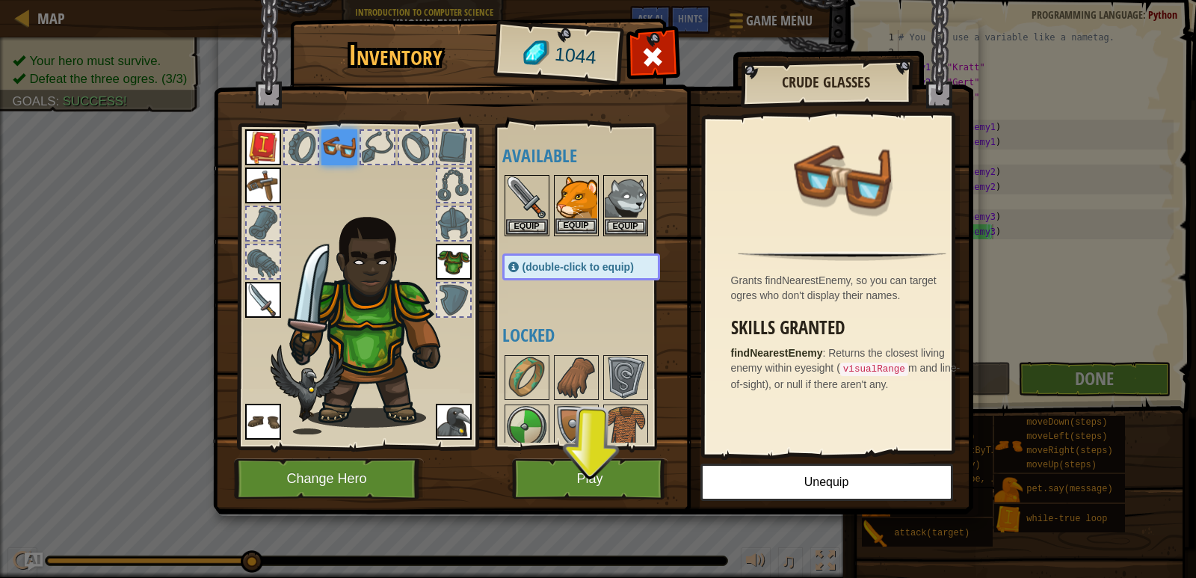
click at [567, 180] on img at bounding box center [576, 197] width 42 height 42
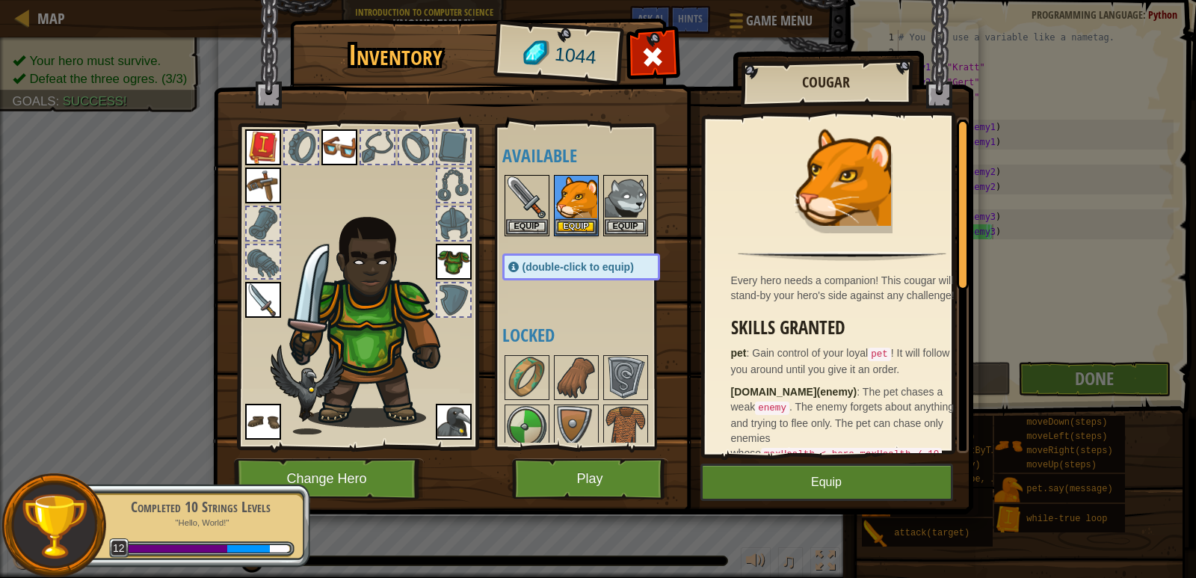
click at [594, 266] on span "(double-click to equip)" at bounding box center [578, 267] width 111 height 12
click at [610, 481] on button "Play" at bounding box center [590, 478] width 156 height 41
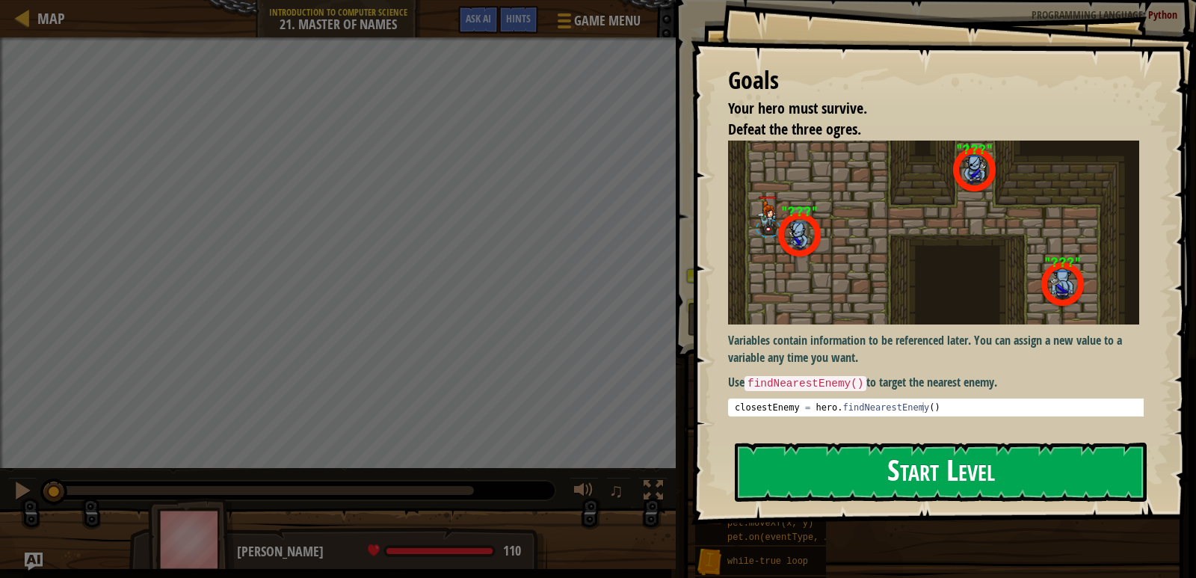
click at [813, 462] on button "Start Level" at bounding box center [941, 472] width 412 height 59
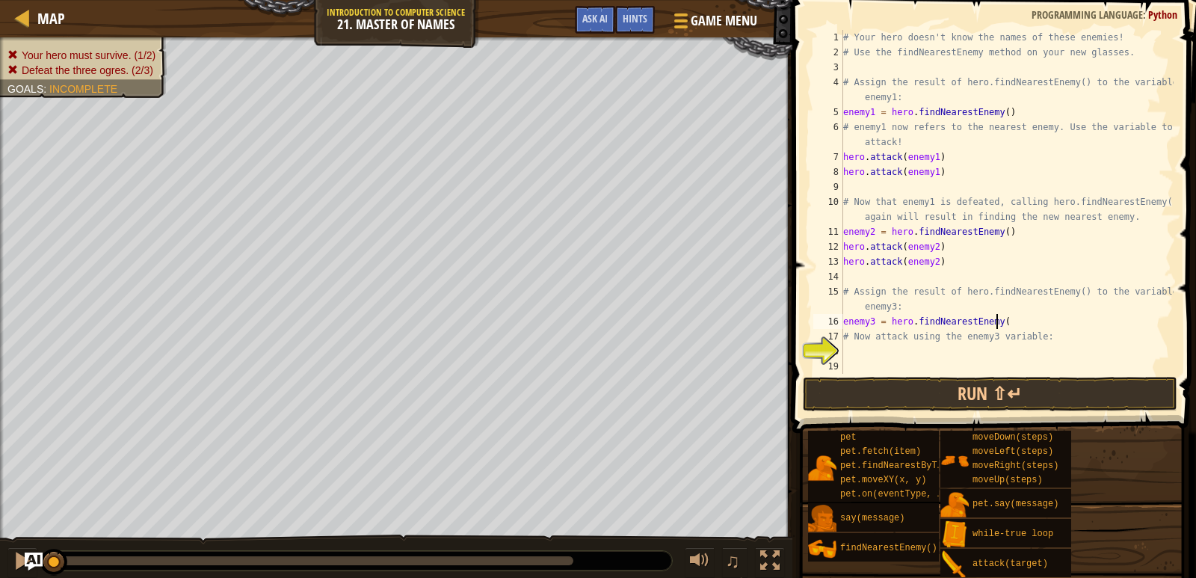
scroll to position [7, 12]
type textarea "enemy3 = hero.findNearestEnemy()"
click at [931, 350] on div "# Your hero doesn't know the names of these enemies! # Use the findNearestEnemy…" at bounding box center [1006, 217] width 333 height 374
click at [931, 341] on div "# Your hero doesn't know the names of these enemies! # Use the findNearestEnemy…" at bounding box center [1006, 217] width 333 height 374
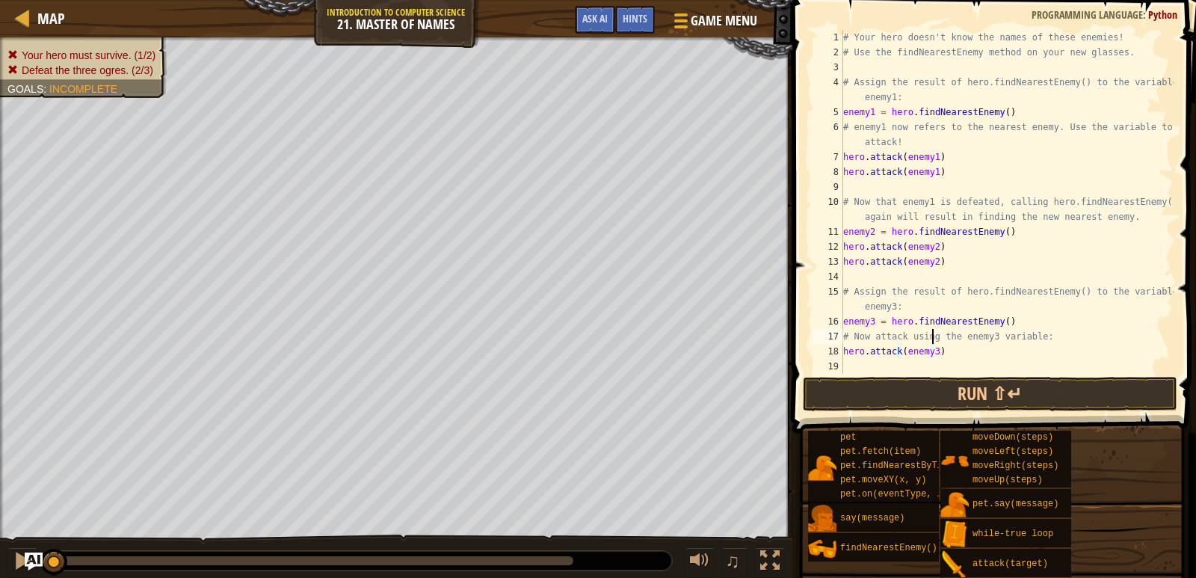
type textarea "# Now attack using the enemy3 variable:"
click at [950, 364] on div "# Your hero doesn't know the names of these enemies! # Use the findNearestEnemy…" at bounding box center [1006, 217] width 333 height 374
click at [947, 351] on div "# Your hero doesn't know the names of these enemies! # Use the findNearestEnemy…" at bounding box center [1006, 217] width 333 height 374
type textarea "hero.attack(enemy3)"
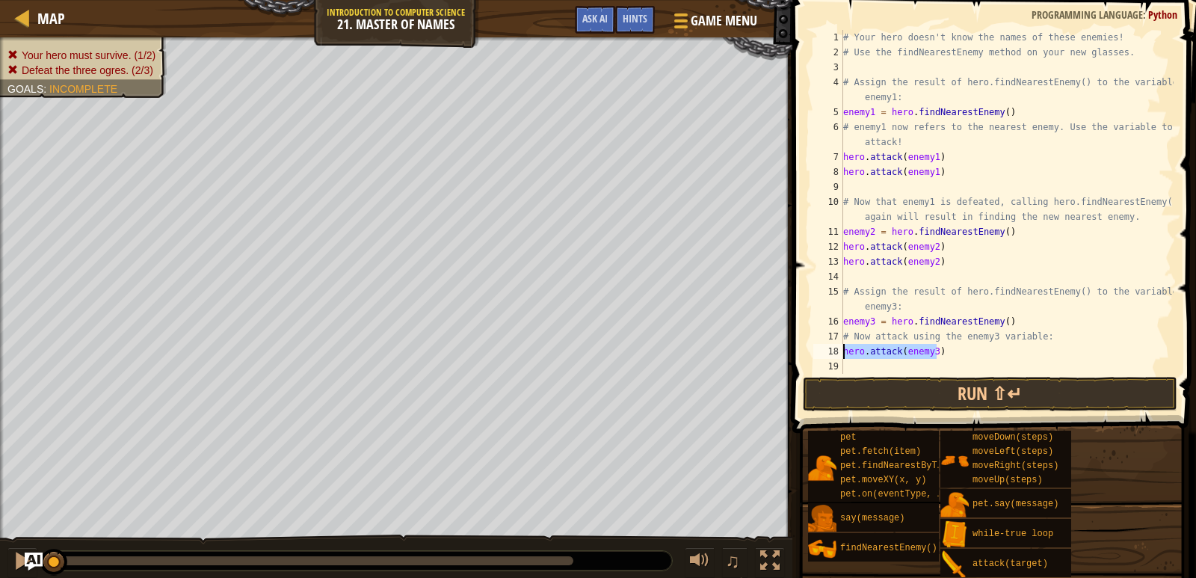
drag, startPoint x: 947, startPoint y: 351, endPoint x: 840, endPoint y: 347, distance: 107.0
click at [840, 347] on div "hero.attack(enemy3) 1 2 3 4 5 6 7 8 9 10 11 12 13 14 15 16 17 18 19 # Your hero…" at bounding box center [991, 202] width 363 height 344
click at [857, 372] on div "# Your hero doesn't know the names of these enemies! # Use the findNearestEnemy…" at bounding box center [1006, 217] width 333 height 374
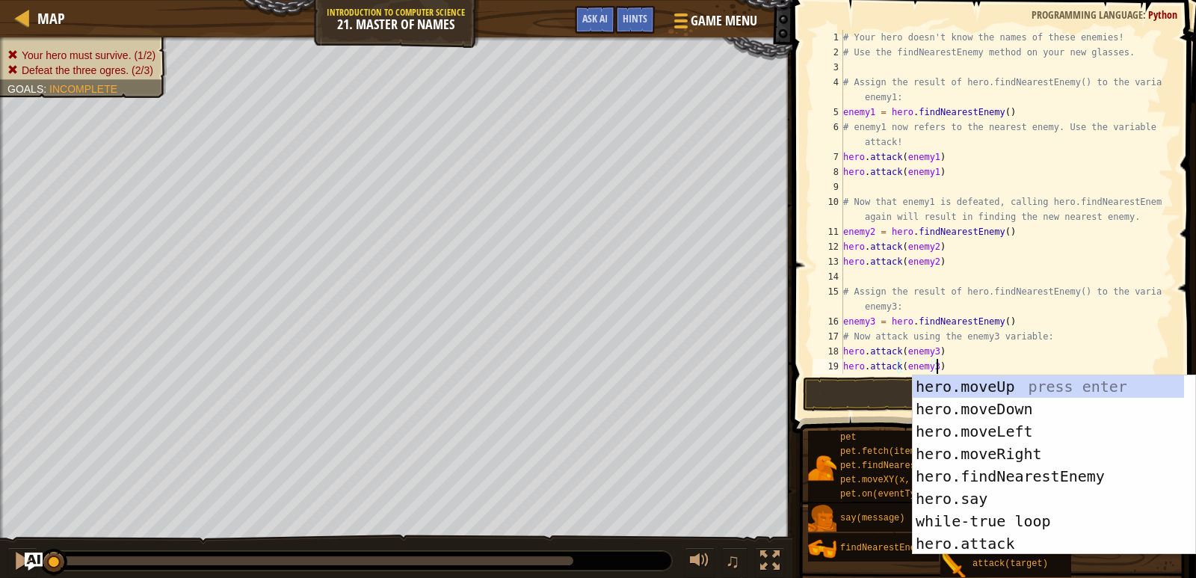
type textarea "hero.attack(enemy3)"
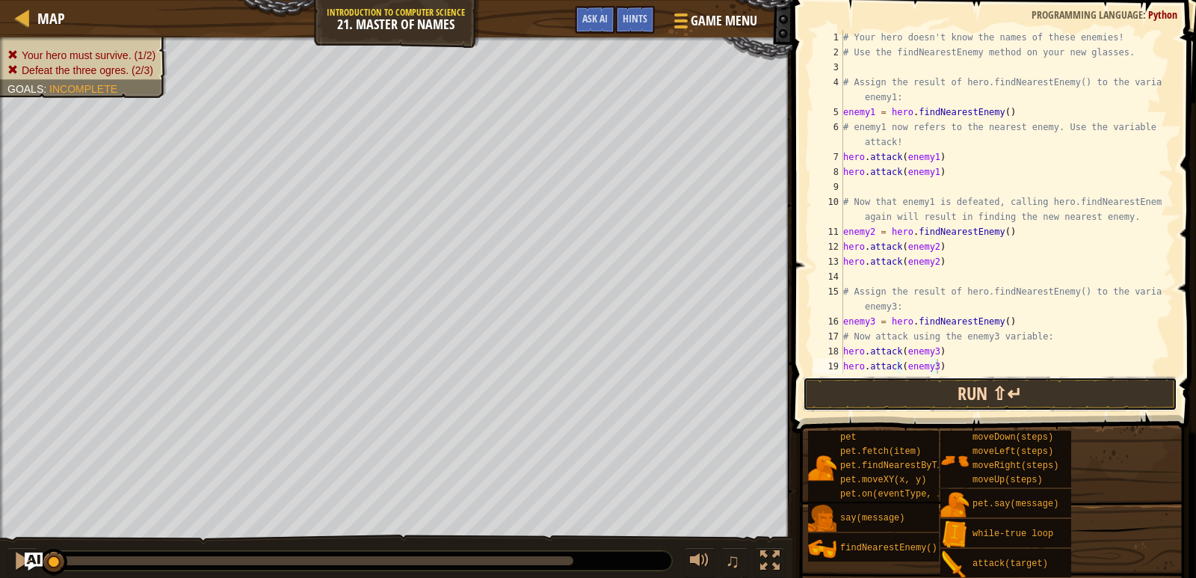
click at [873, 383] on button "Run ⇧↵" at bounding box center [990, 394] width 374 height 34
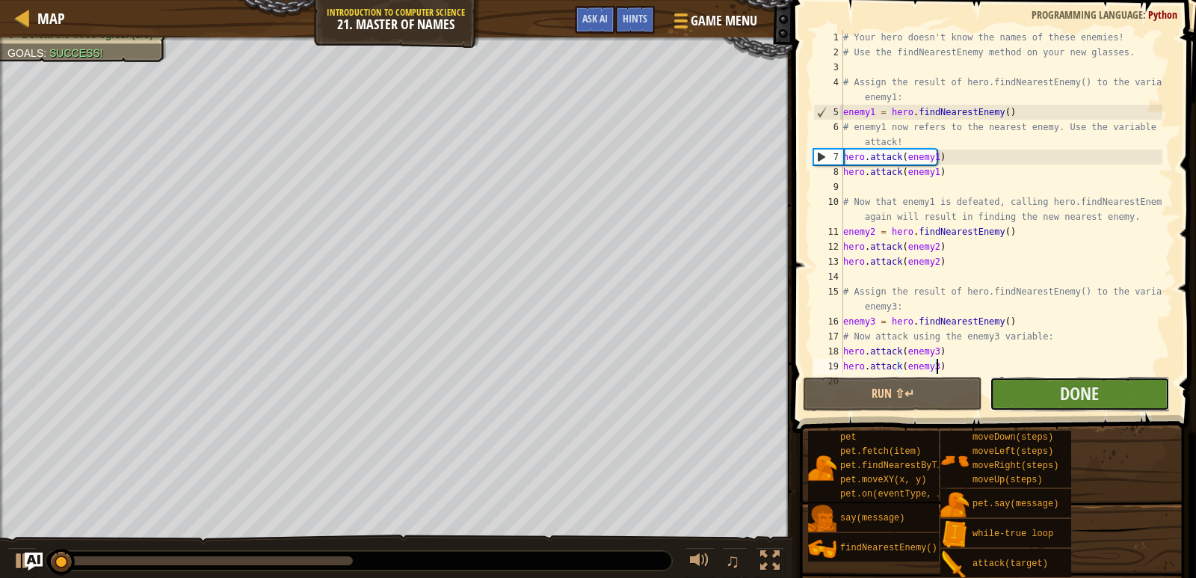
click at [1020, 394] on button "Done" at bounding box center [1079, 394] width 179 height 34
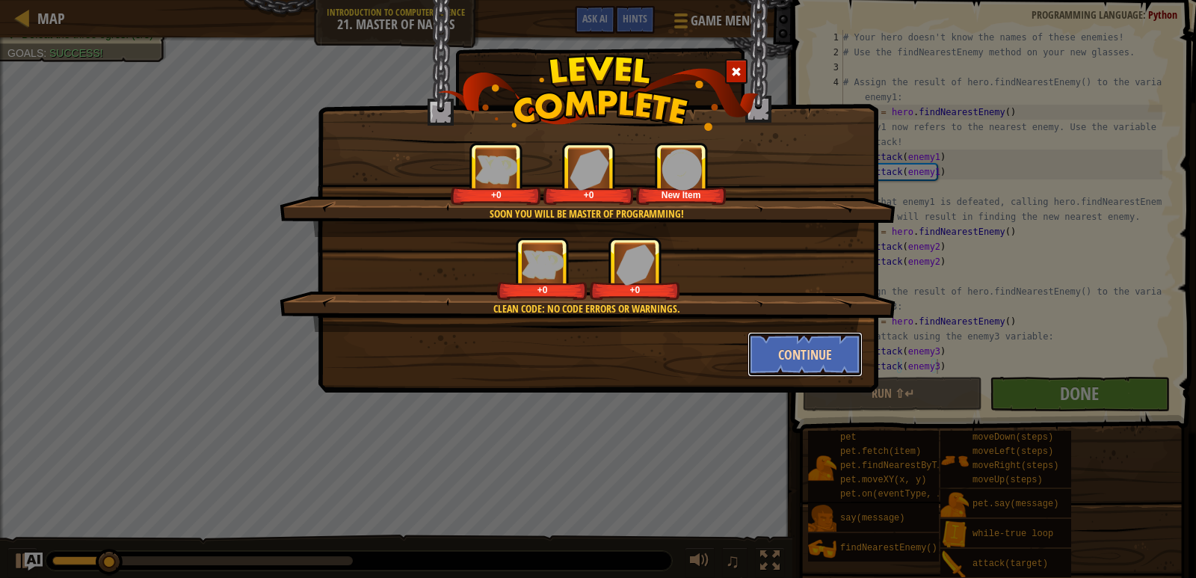
click at [766, 367] on button "Continue" at bounding box center [805, 354] width 116 height 45
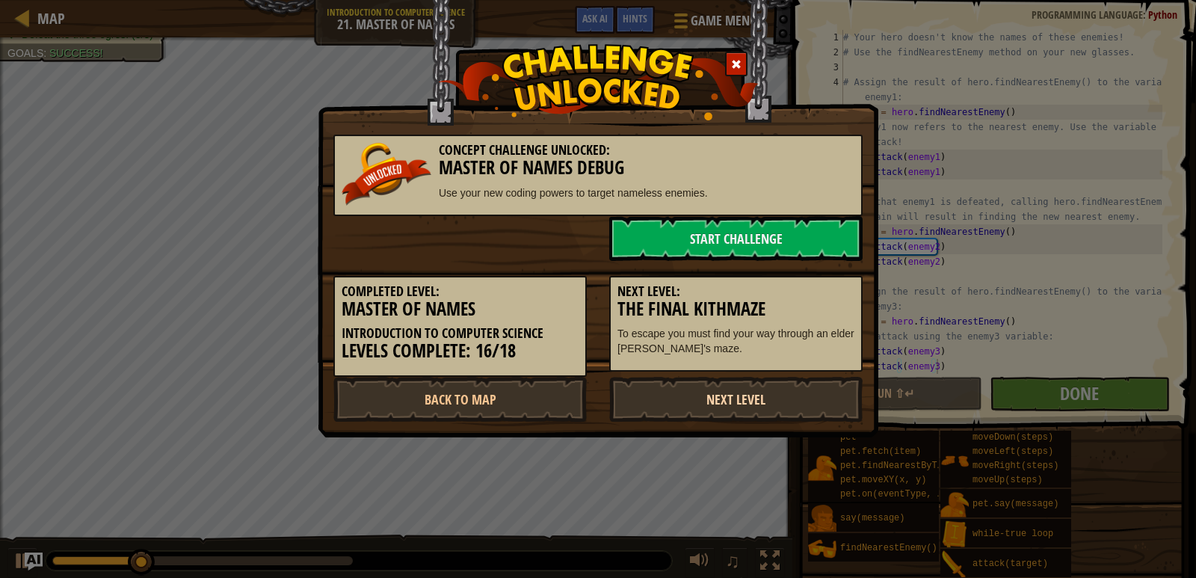
click at [701, 388] on link "Next Level" at bounding box center [735, 399] width 253 height 45
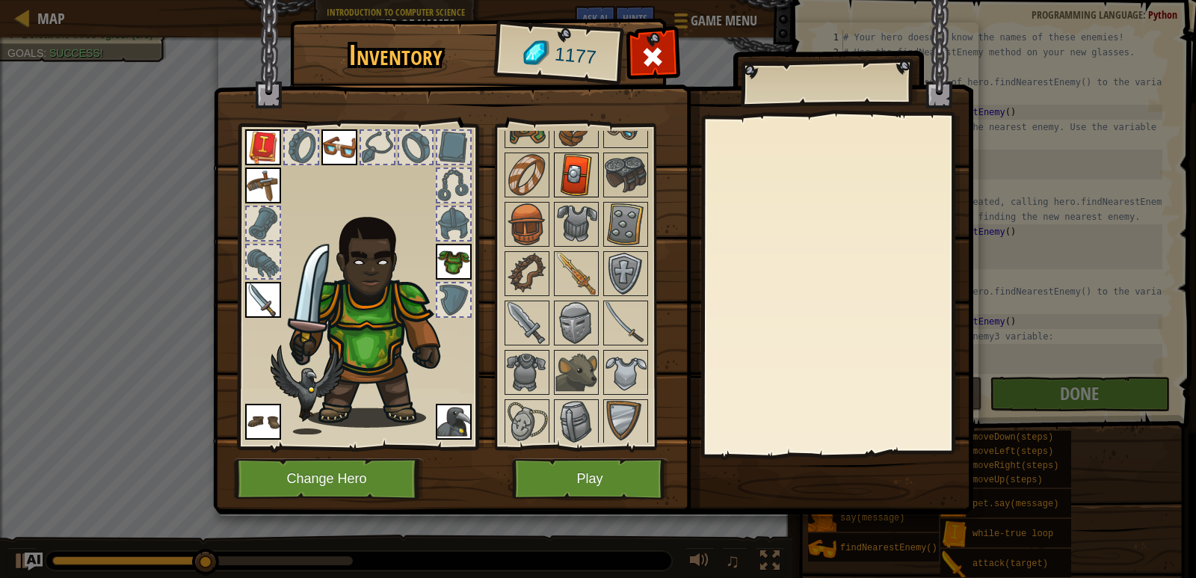
scroll to position [523, 0]
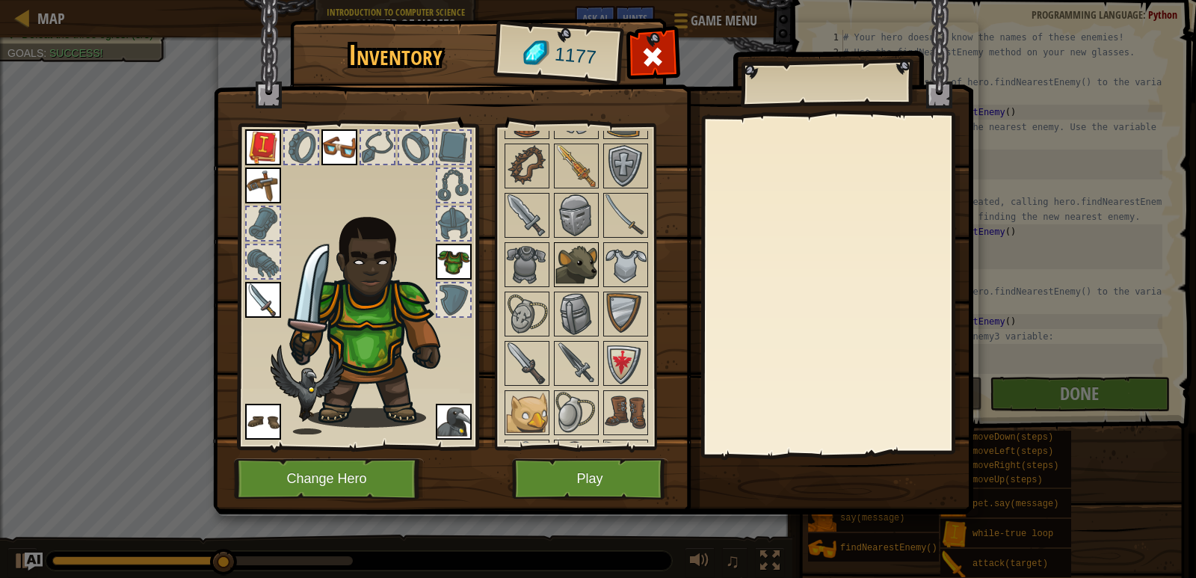
click at [582, 250] on img at bounding box center [576, 265] width 42 height 42
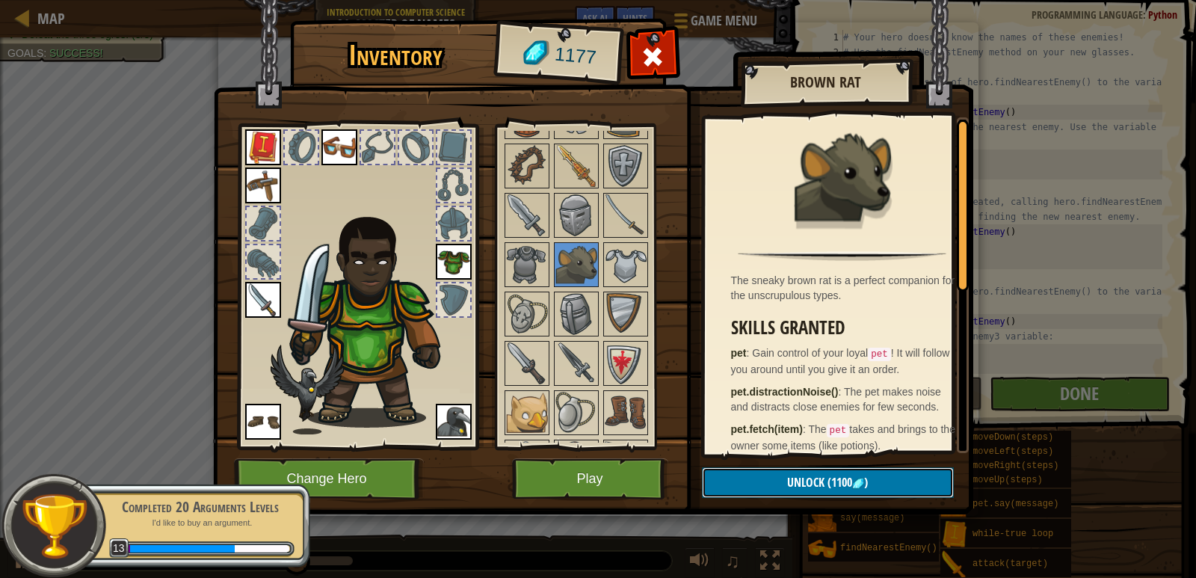
click at [780, 484] on button "Unlock (1100 )" at bounding box center [828, 482] width 252 height 31
click at [780, 484] on button "Confirm" at bounding box center [828, 482] width 252 height 31
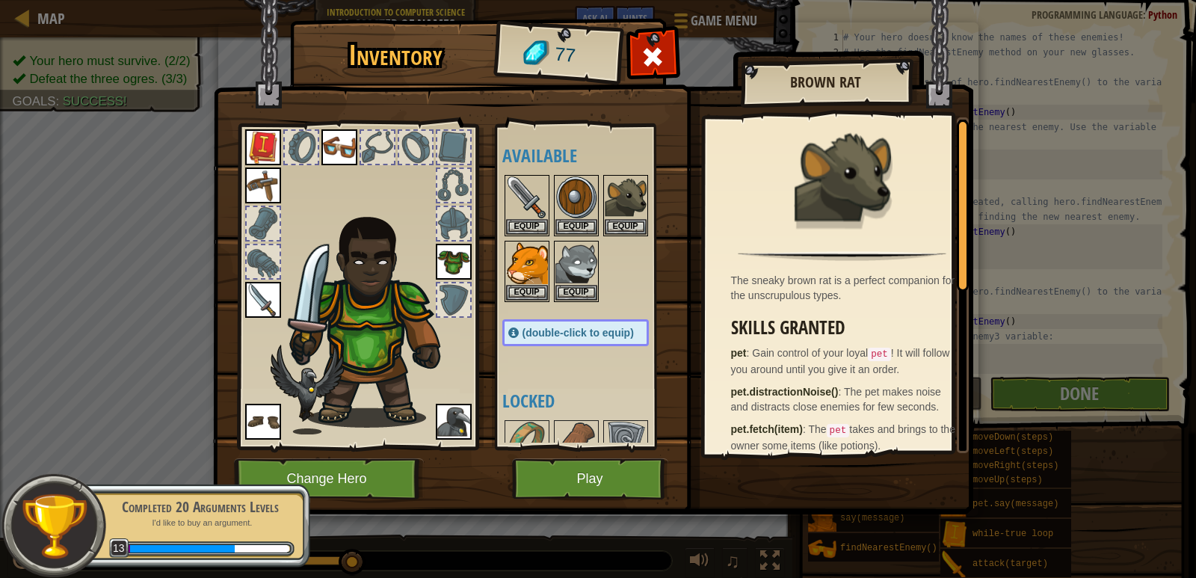
click at [449, 425] on img at bounding box center [454, 422] width 36 height 36
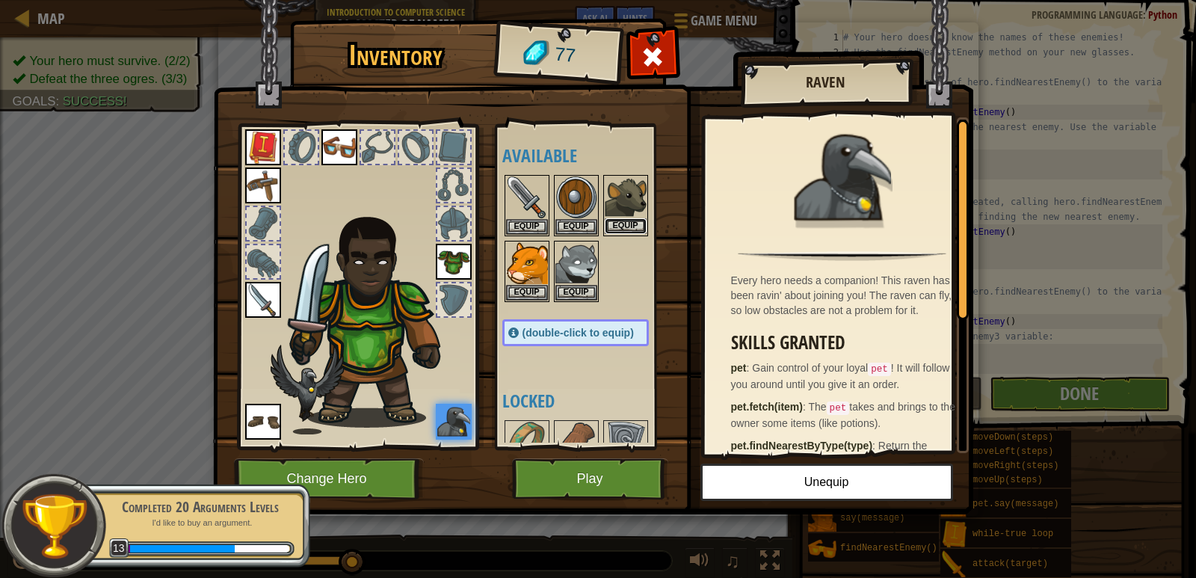
click at [628, 226] on button "Equip" at bounding box center [626, 226] width 42 height 16
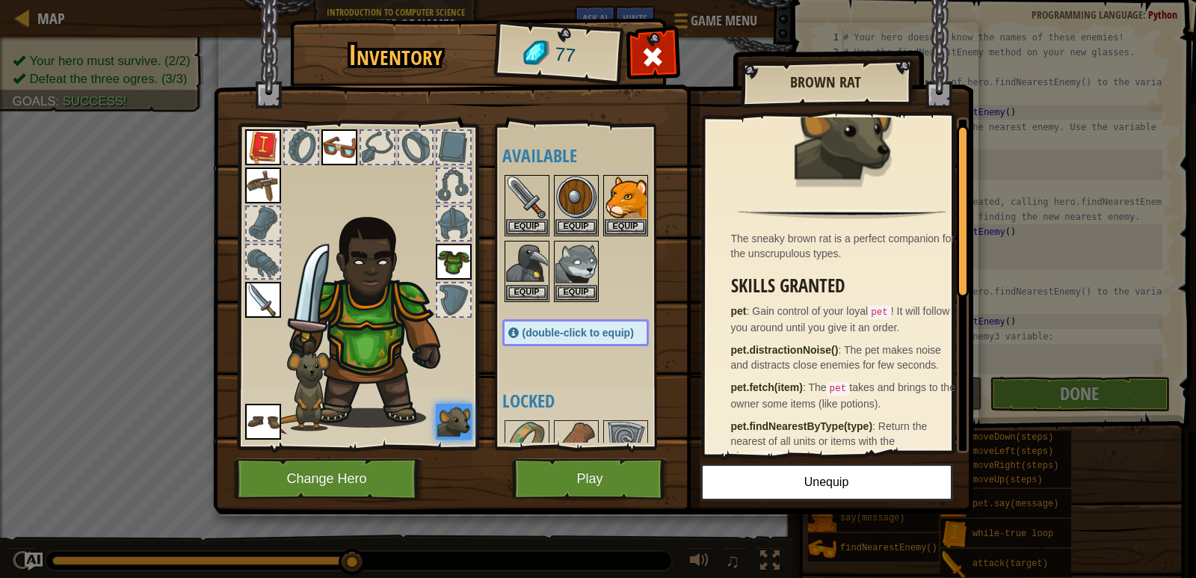
scroll to position [75, 0]
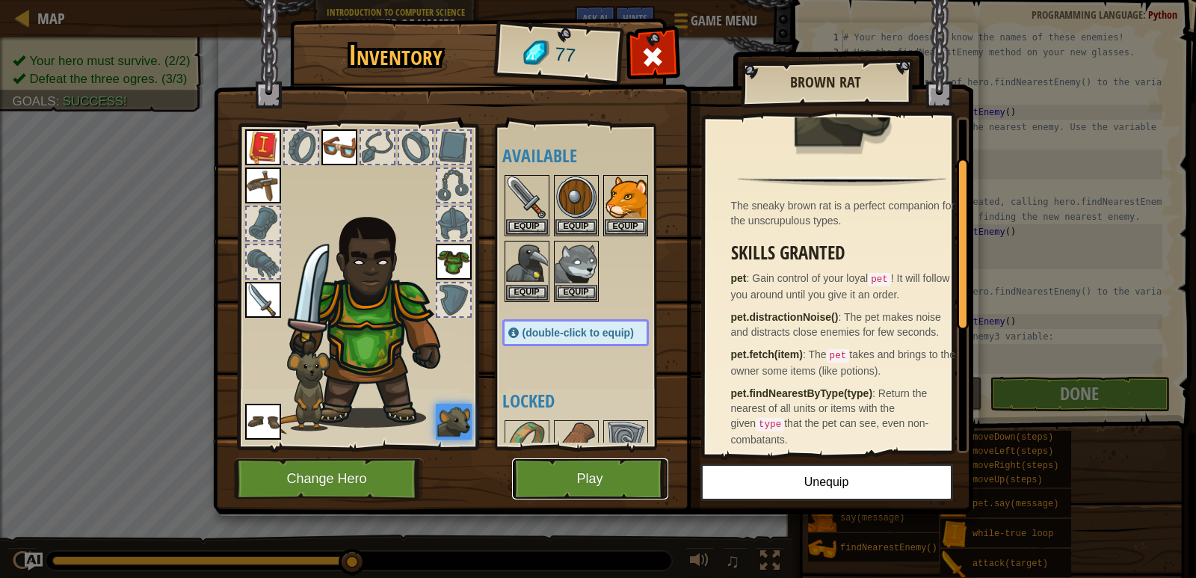
click at [585, 468] on button "Play" at bounding box center [590, 478] width 156 height 41
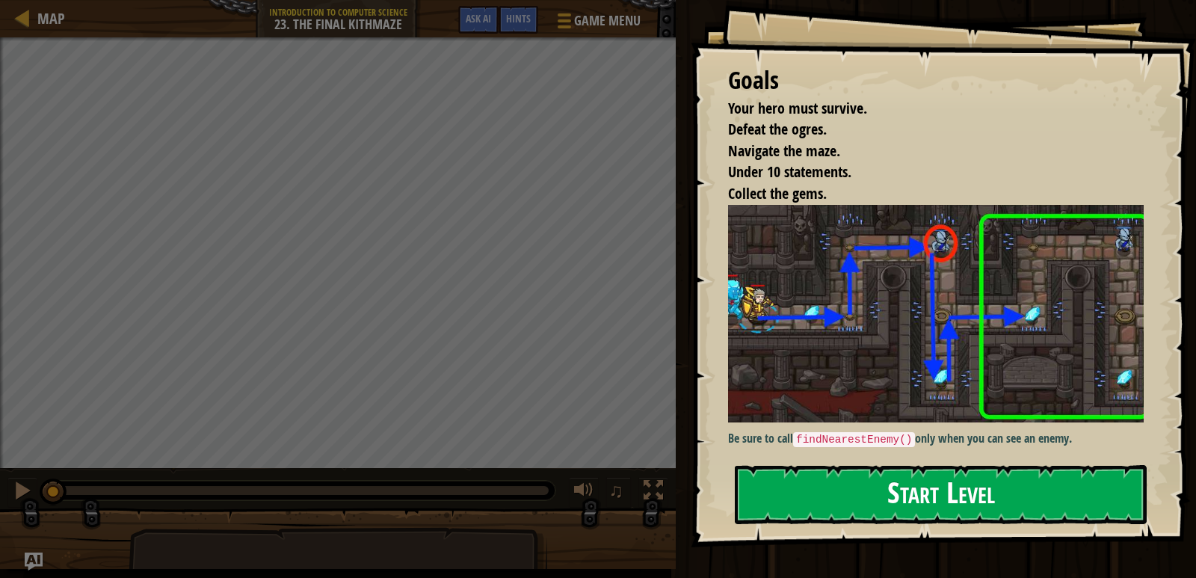
click at [894, 502] on button "Start Level" at bounding box center [941, 494] width 412 height 59
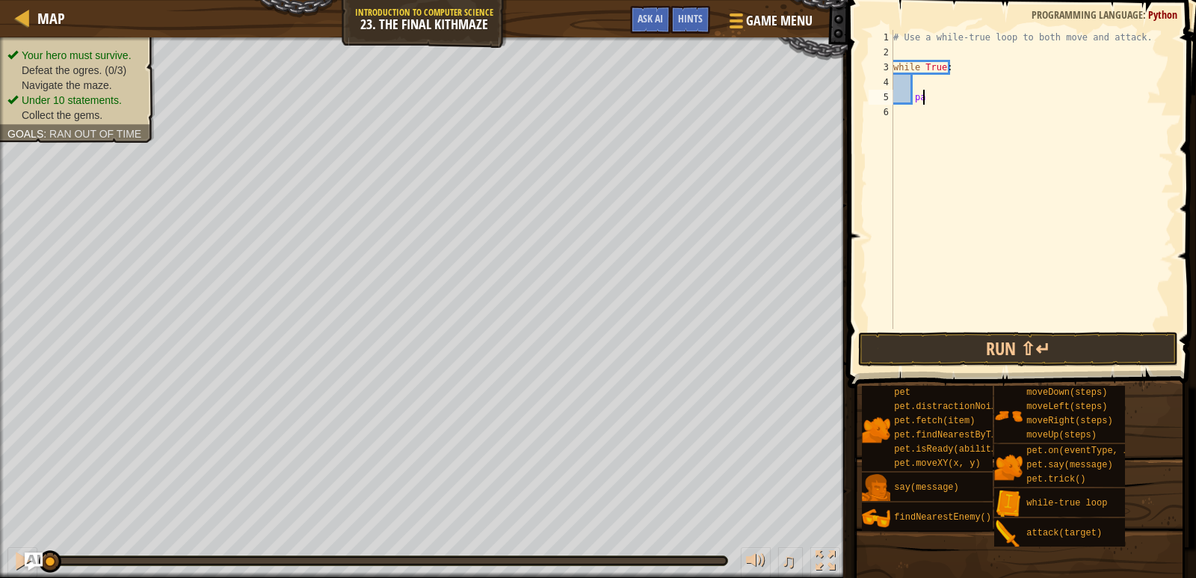
type textarea "p"
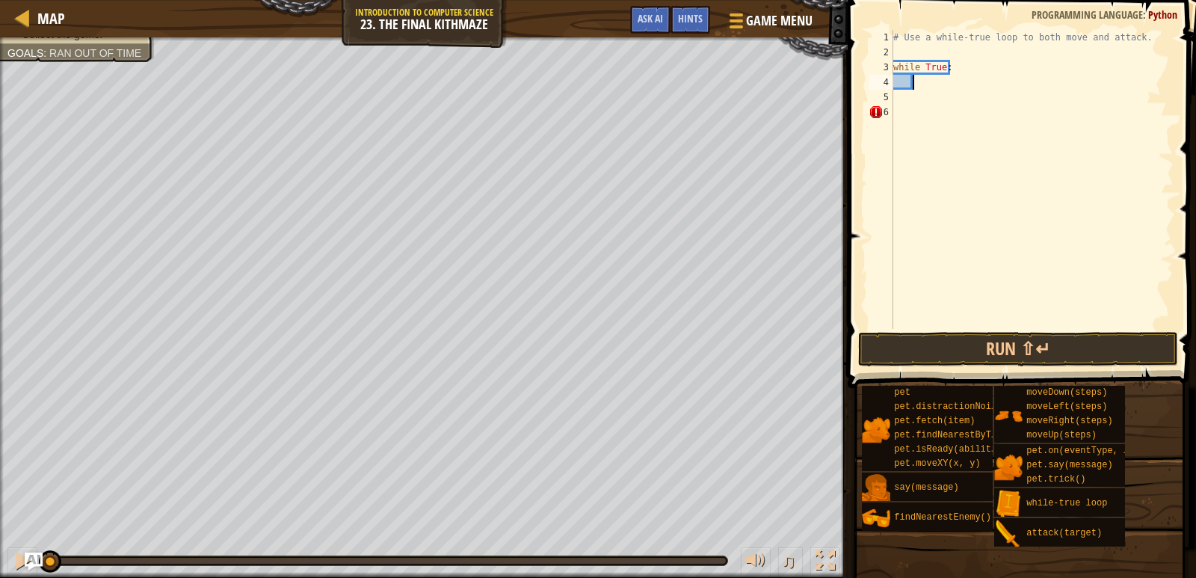
click at [943, 78] on div "# Use a while-true loop to both move and attack. while True :" at bounding box center [1031, 194] width 283 height 329
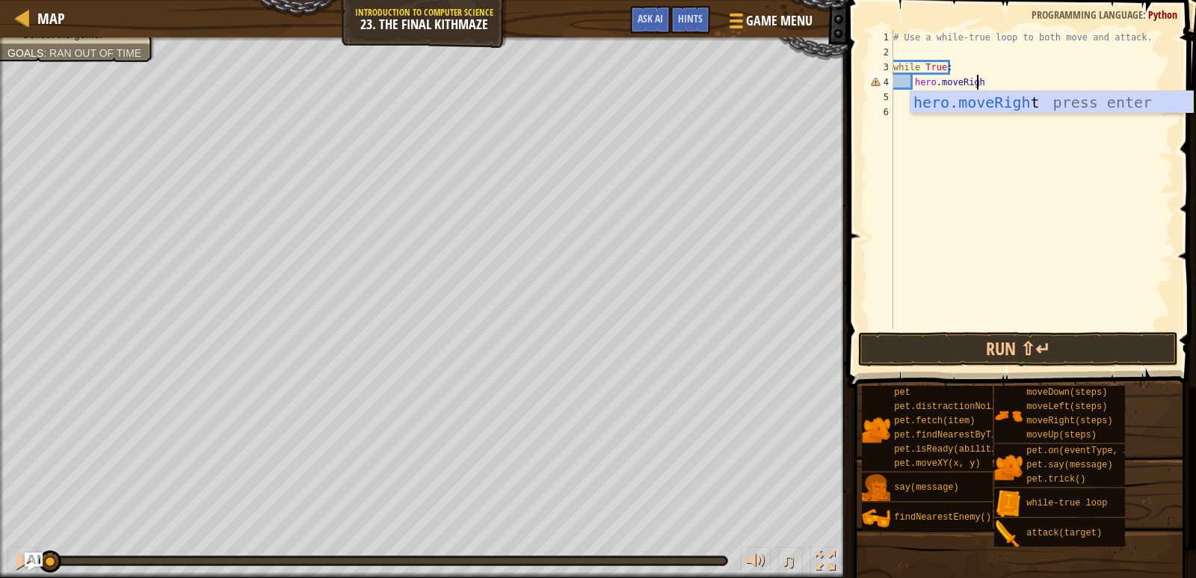
scroll to position [7, 7]
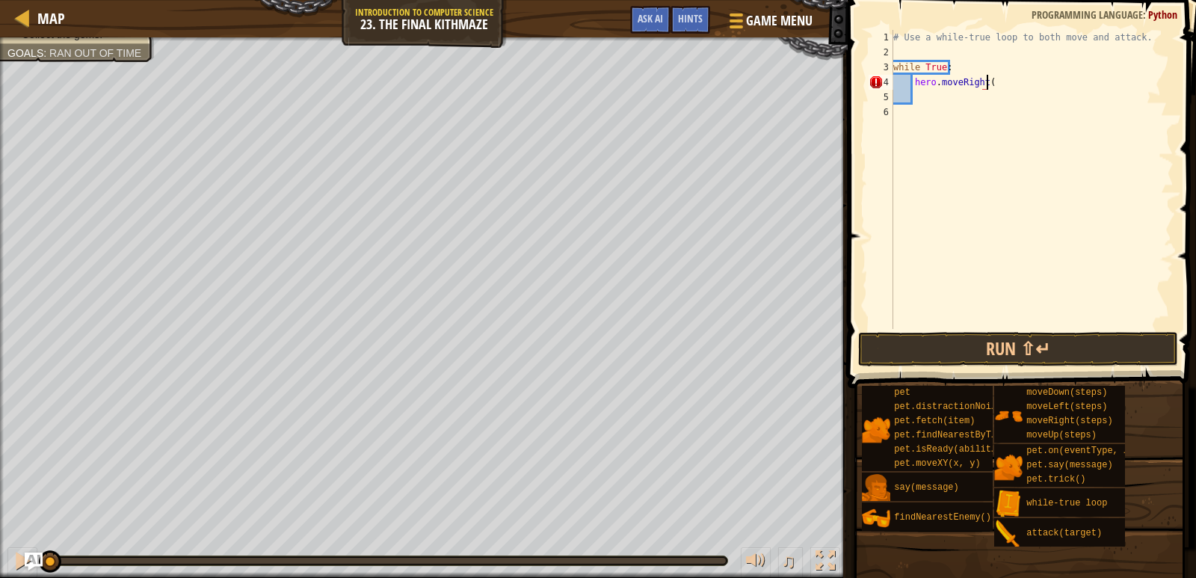
type textarea "hero.moveRight()"
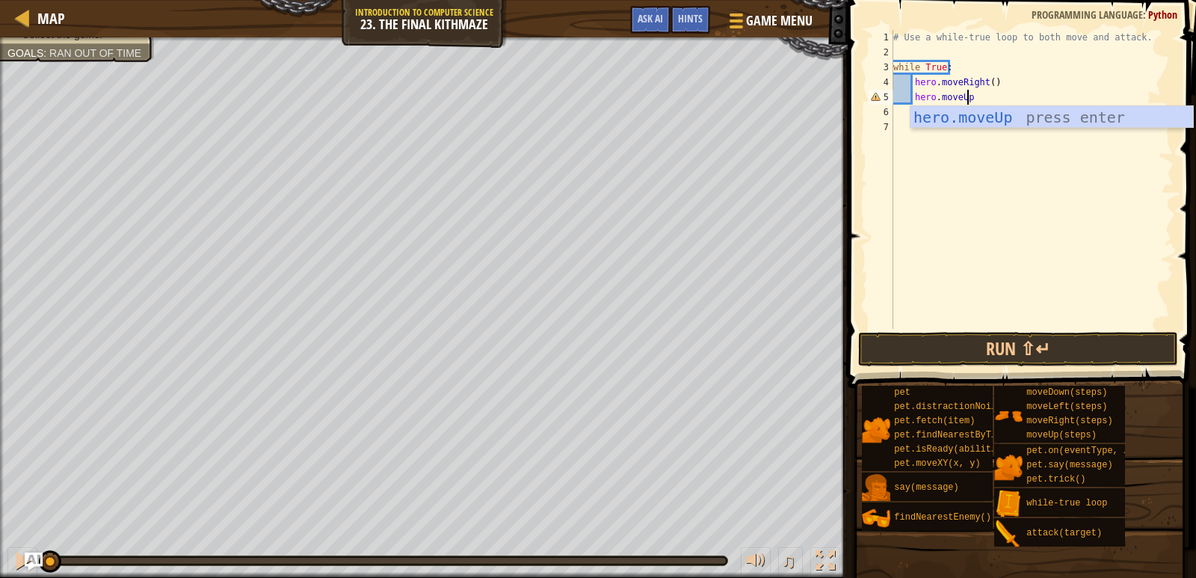
scroll to position [7, 6]
type textarea "hero.moveUp()"
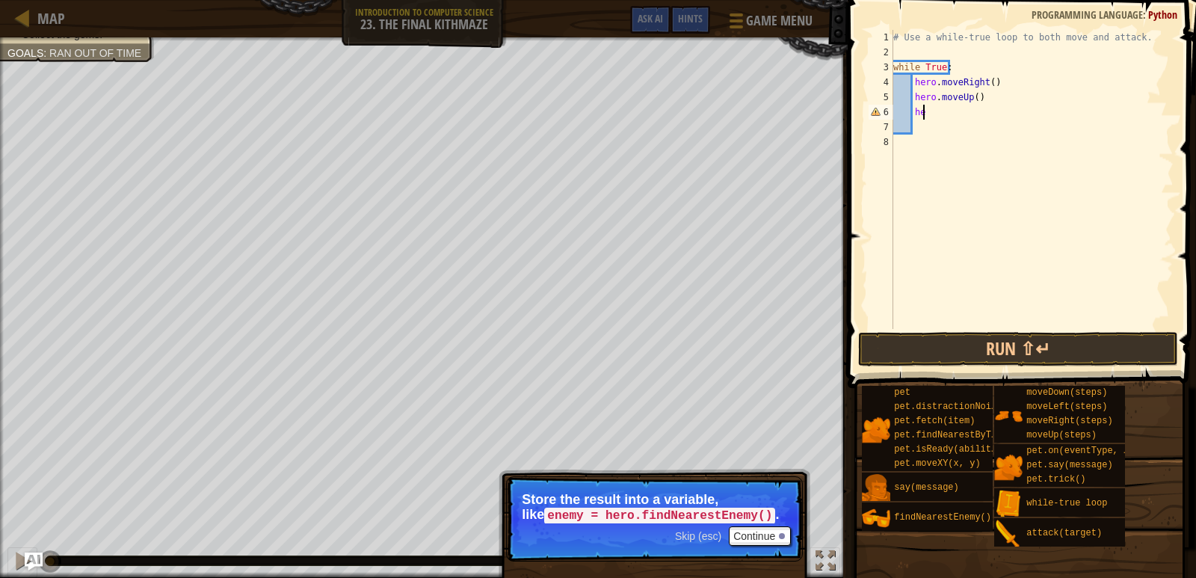
scroll to position [7, 1]
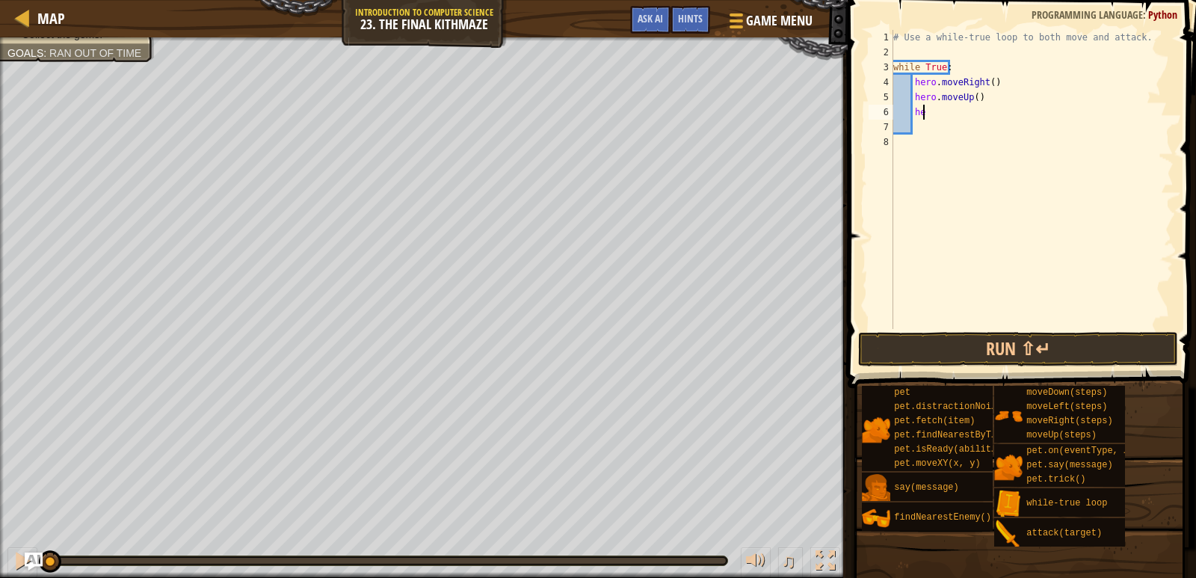
type textarea "h"
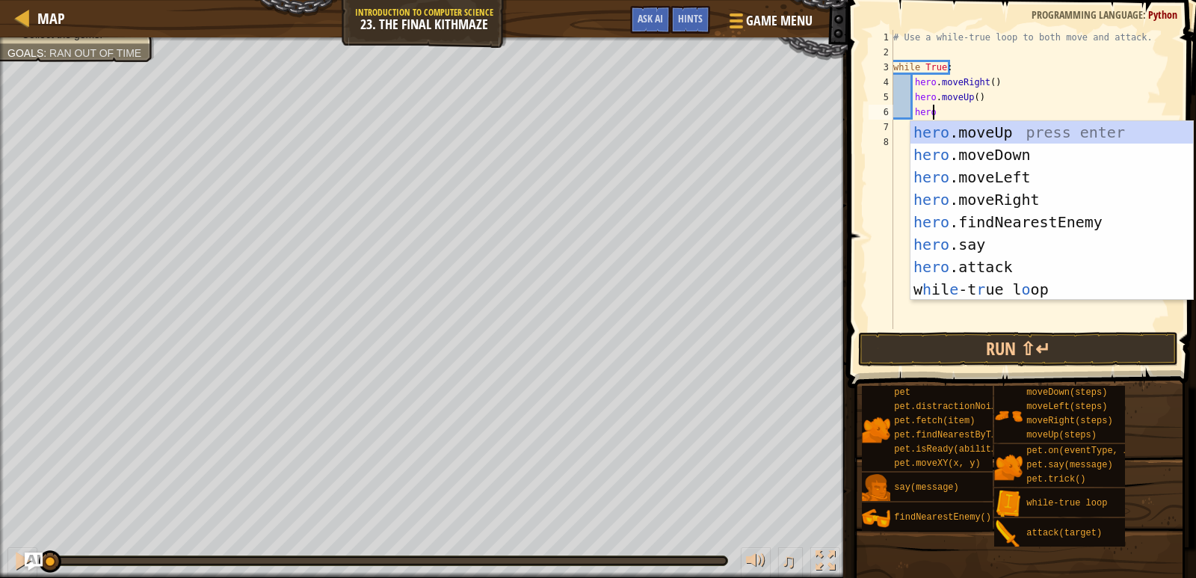
scroll to position [7, 3]
type textarea "h"
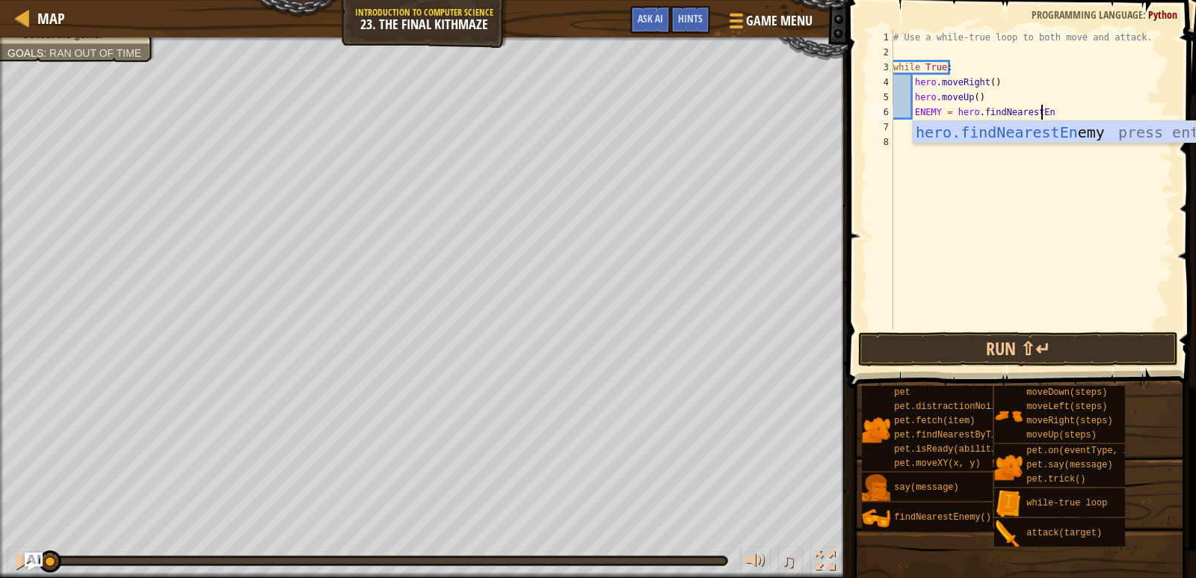
scroll to position [7, 13]
type textarea "ENEMY = hero.findNearestEnemy"
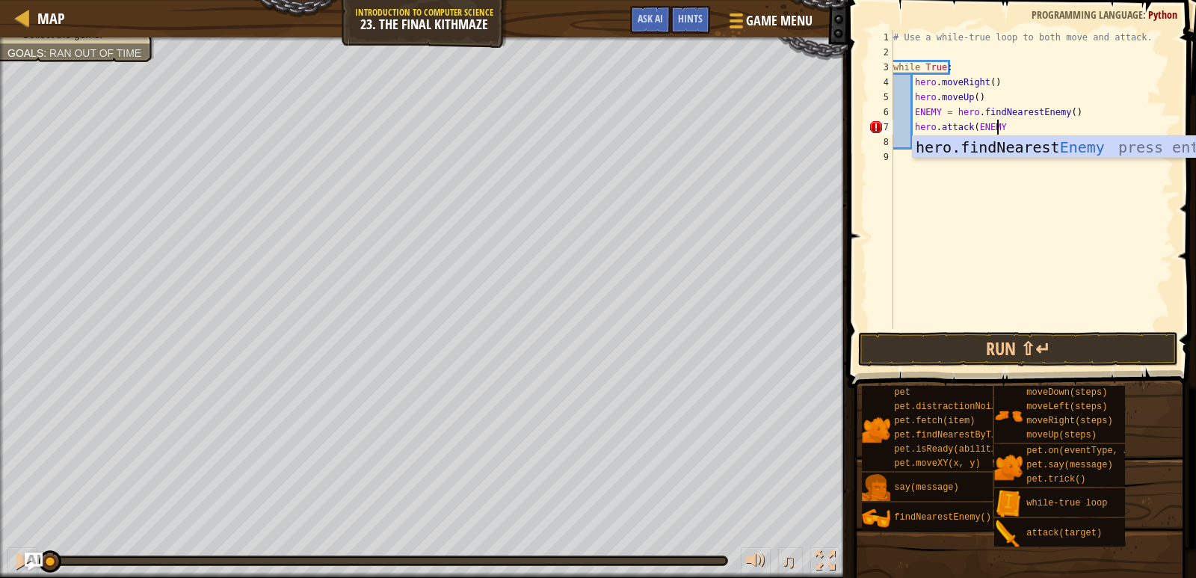
scroll to position [7, 8]
type textarea "hero.attack(ENEMY)"
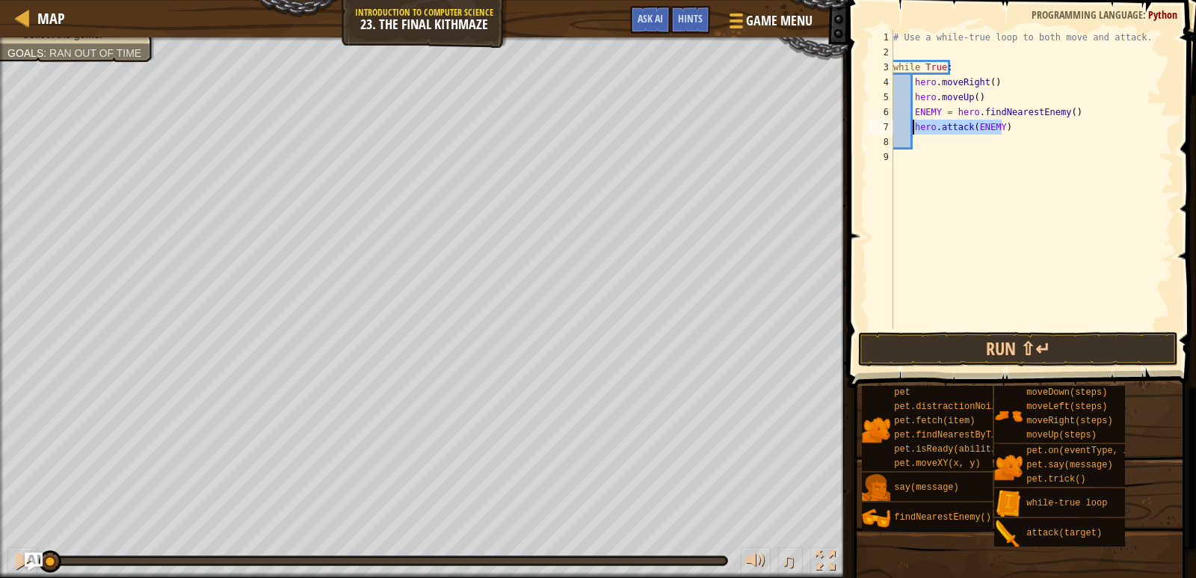
drag, startPoint x: 1003, startPoint y: 128, endPoint x: 914, endPoint y: 131, distance: 89.0
click at [914, 131] on div "# Use a while-true loop to both move and attack. while True : hero . moveRight …" at bounding box center [1031, 194] width 283 height 329
click at [946, 135] on div "# Use a while-true loop to both move and attack. while True : hero . moveRight …" at bounding box center [1031, 194] width 283 height 329
type textarea "hero.attack(ENEMY)"
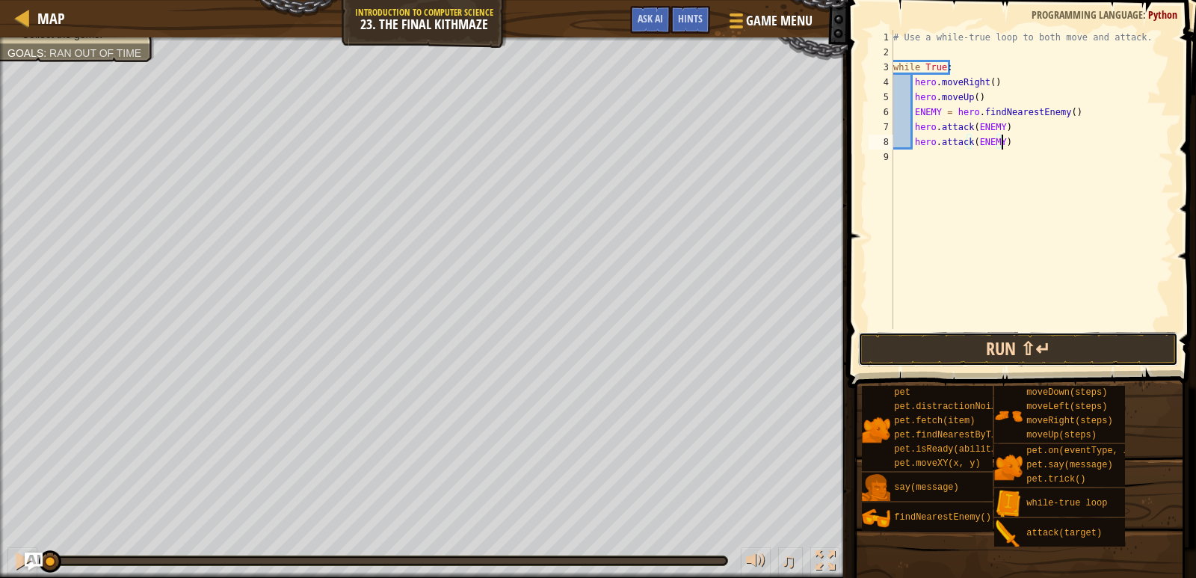
click at [1012, 337] on button "Run ⇧↵" at bounding box center [1018, 349] width 321 height 34
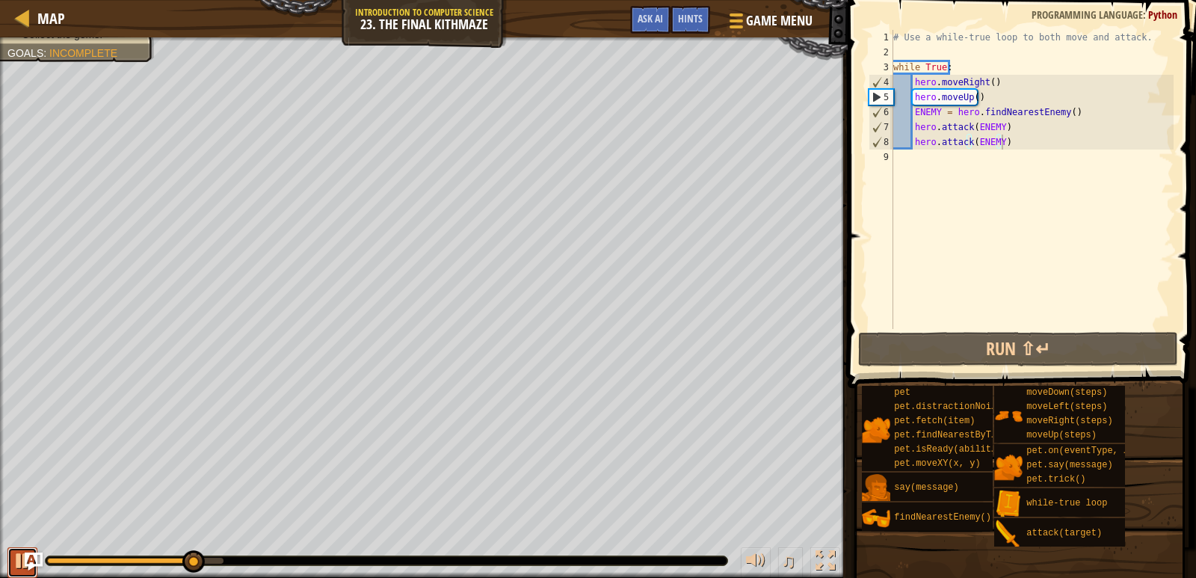
click at [20, 552] on div at bounding box center [22, 560] width 19 height 19
click at [1009, 152] on div "# Use a while-true loop to both move and attack. while True : hero . moveRight …" at bounding box center [1031, 194] width 283 height 329
click at [1016, 147] on div "# Use a while-true loop to both move and attack. while True : hero . moveRight …" at bounding box center [1031, 194] width 283 height 329
type textarea "hero.attack(ENEMY)"
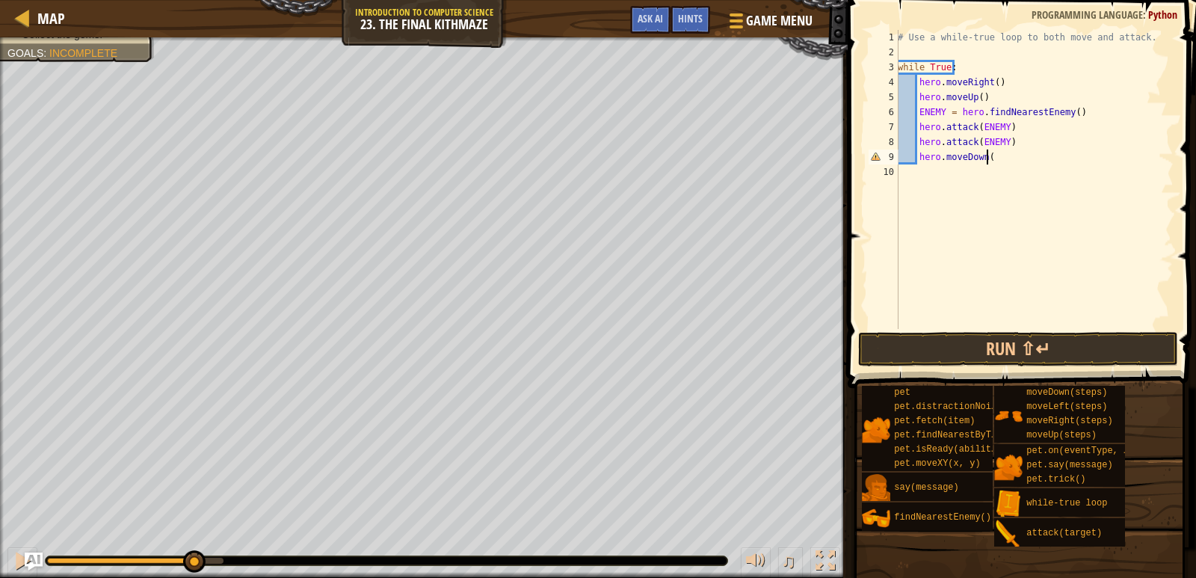
scroll to position [7, 7]
click at [1100, 114] on div "# Use a while-true loop to both move and attack. while True : hero . moveRight …" at bounding box center [1034, 194] width 279 height 329
type textarea "ENEMY = hero.findNearestEnemy()"
click at [1046, 347] on button "Run ⇧↵" at bounding box center [1018, 349] width 321 height 34
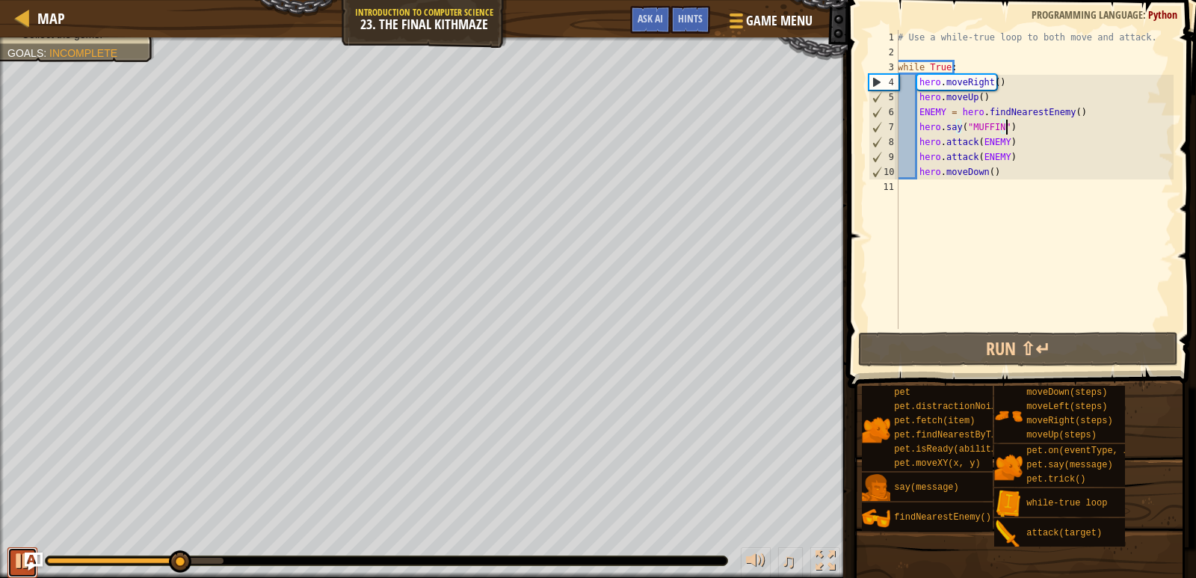
click at [10, 552] on button at bounding box center [22, 562] width 30 height 31
click at [1071, 113] on div "# Use a while-true loop to both move and attack. while True : hero . moveRight …" at bounding box center [1034, 194] width 279 height 329
type textarea "ENEMY = hero.findNearestEnemy()"
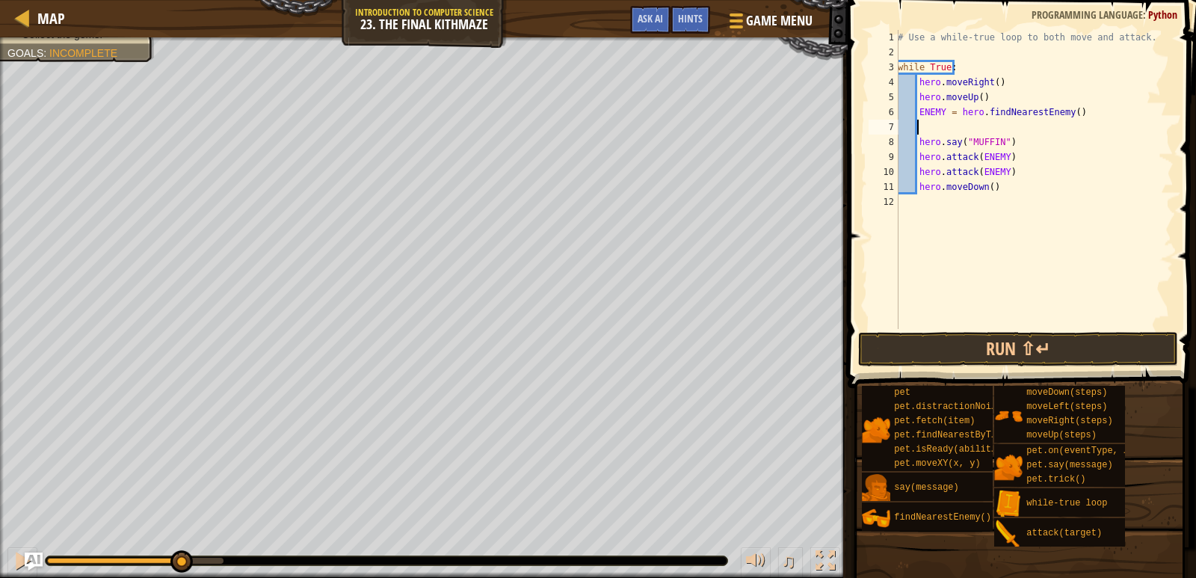
scroll to position [7, 0]
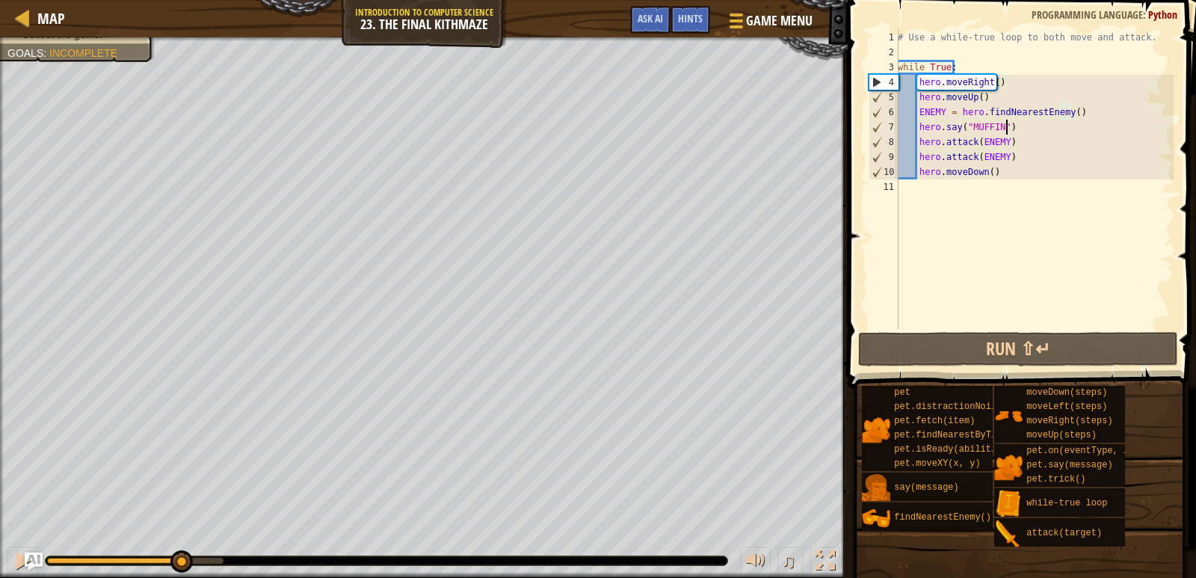
drag, startPoint x: 1011, startPoint y: 121, endPoint x: 1066, endPoint y: 131, distance: 55.4
click at [1011, 123] on div "# Use a while-true loop to both move and attack. while True : hero . moveRight …" at bounding box center [1034, 194] width 279 height 329
click at [1028, 158] on div "# Use a while-true loop to both move and attack. while True : hero . moveRight …" at bounding box center [1034, 194] width 279 height 329
type textarea "hero.attack(ENEMY)"
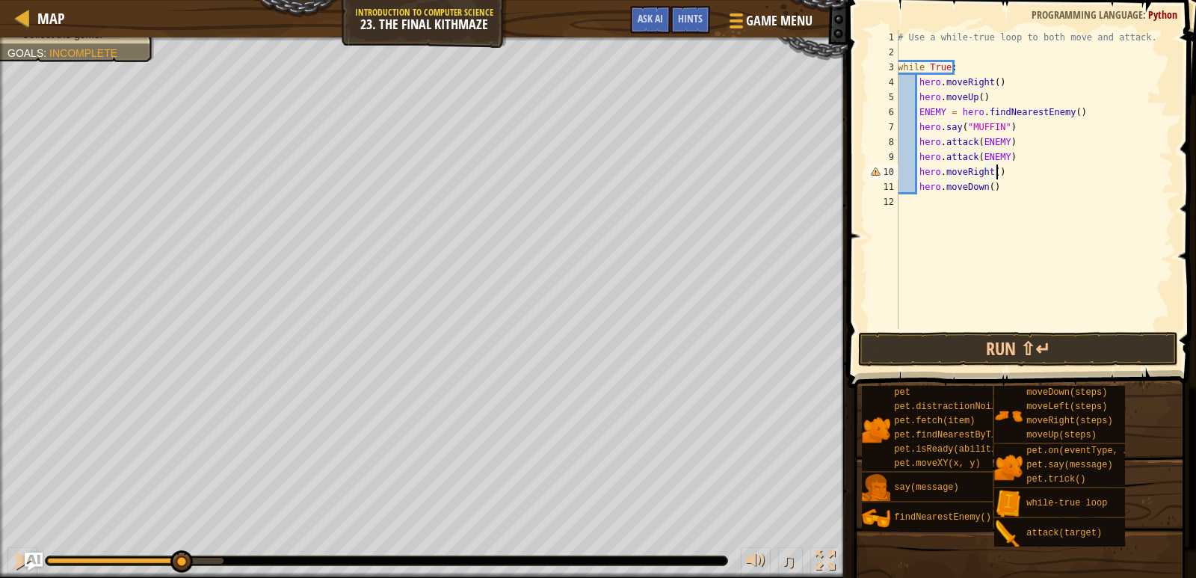
scroll to position [7, 7]
type textarea "hero.moveRight()"
click at [1041, 345] on button "Run ⇧↵" at bounding box center [1018, 349] width 321 height 34
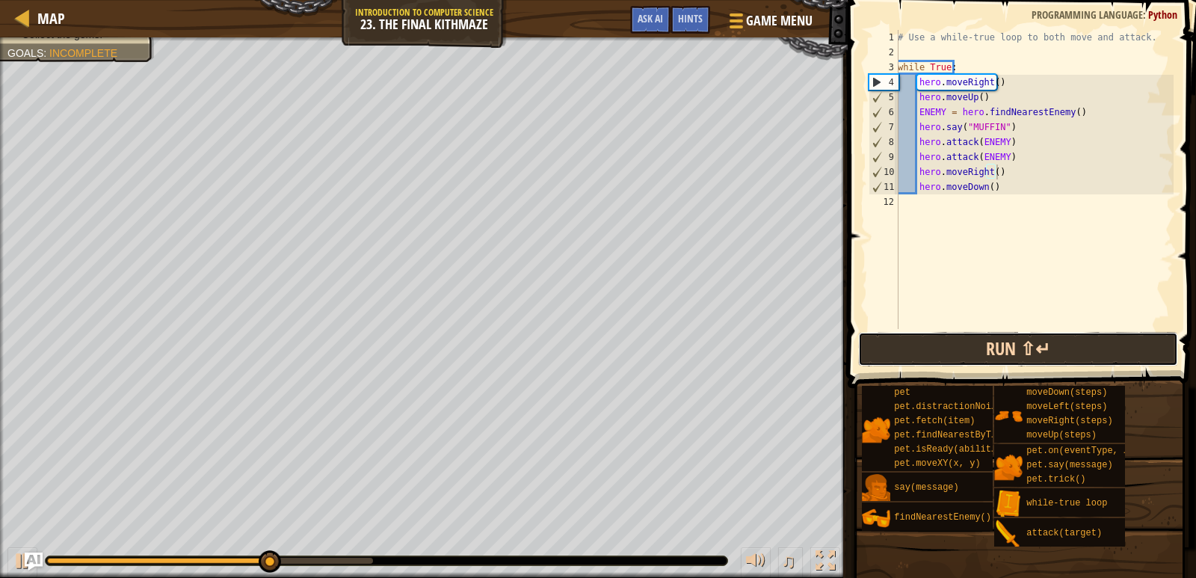
click at [913, 346] on button "Run ⇧↵" at bounding box center [1018, 349] width 321 height 34
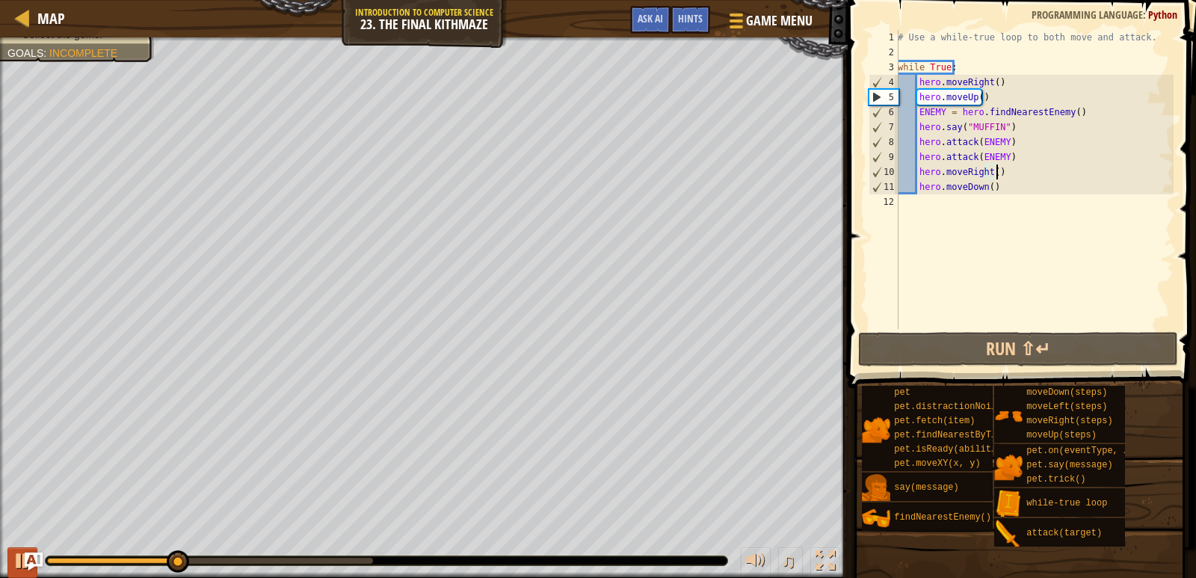
scroll to position [7, 7]
click at [10, 558] on button at bounding box center [22, 562] width 30 height 31
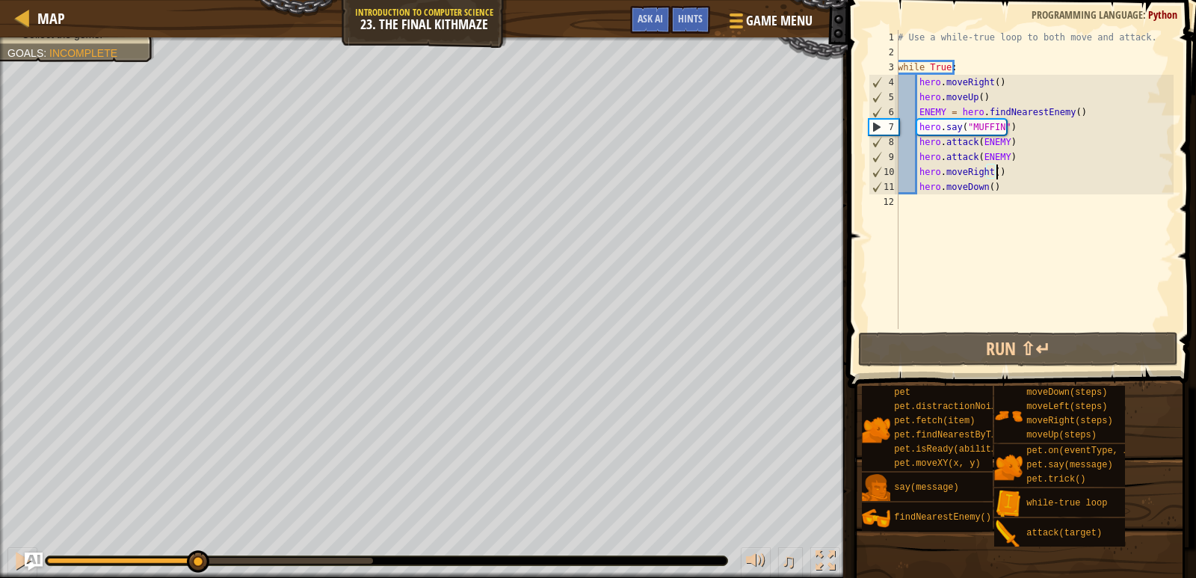
click at [1015, 172] on div "# Use a while-true loop to both move and attack. while True : hero . moveRight …" at bounding box center [1034, 194] width 279 height 329
click at [1011, 185] on div "# Use a while-true loop to both move and attack. while True : hero . moveRight …" at bounding box center [1034, 194] width 279 height 329
type textarea "hero.moveDown(2)"
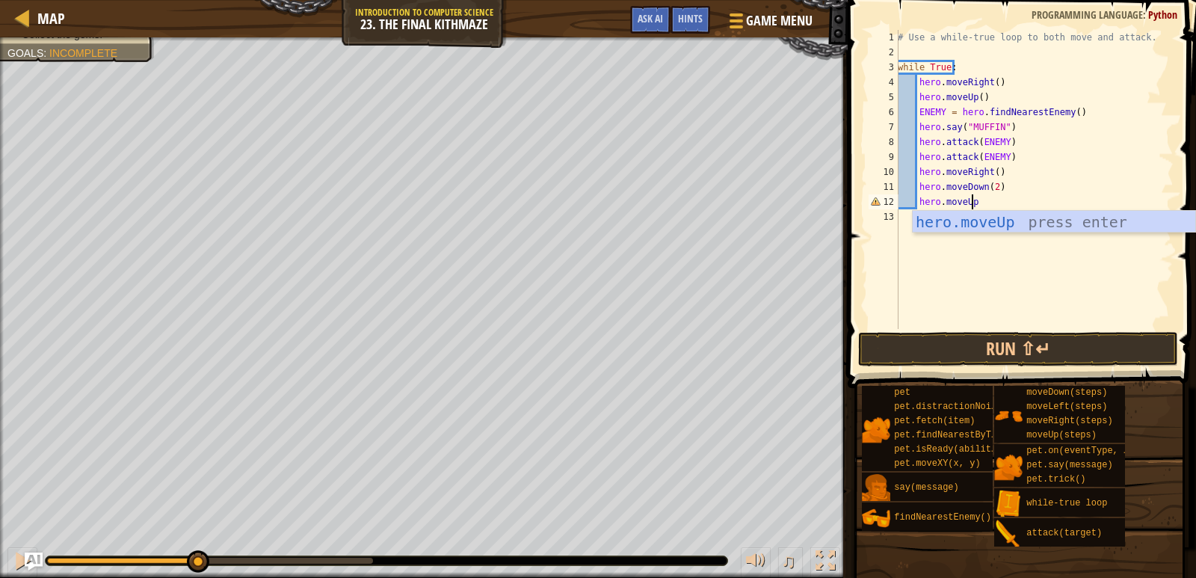
scroll to position [7, 6]
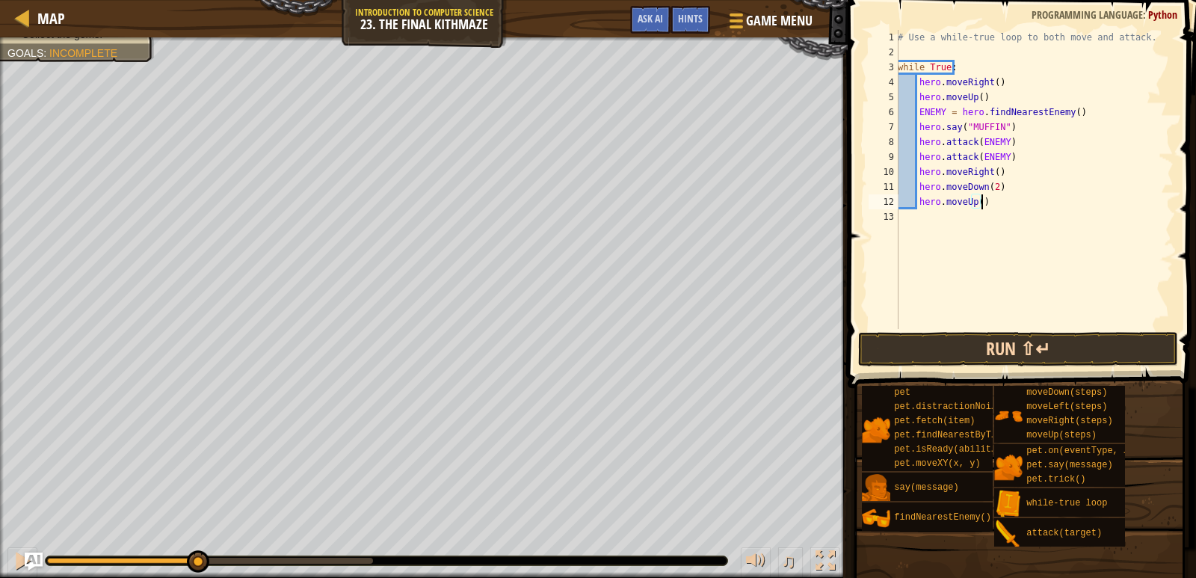
type textarea "hero.moveUp()"
click at [1084, 349] on button "Run ⇧↵" at bounding box center [1018, 349] width 321 height 34
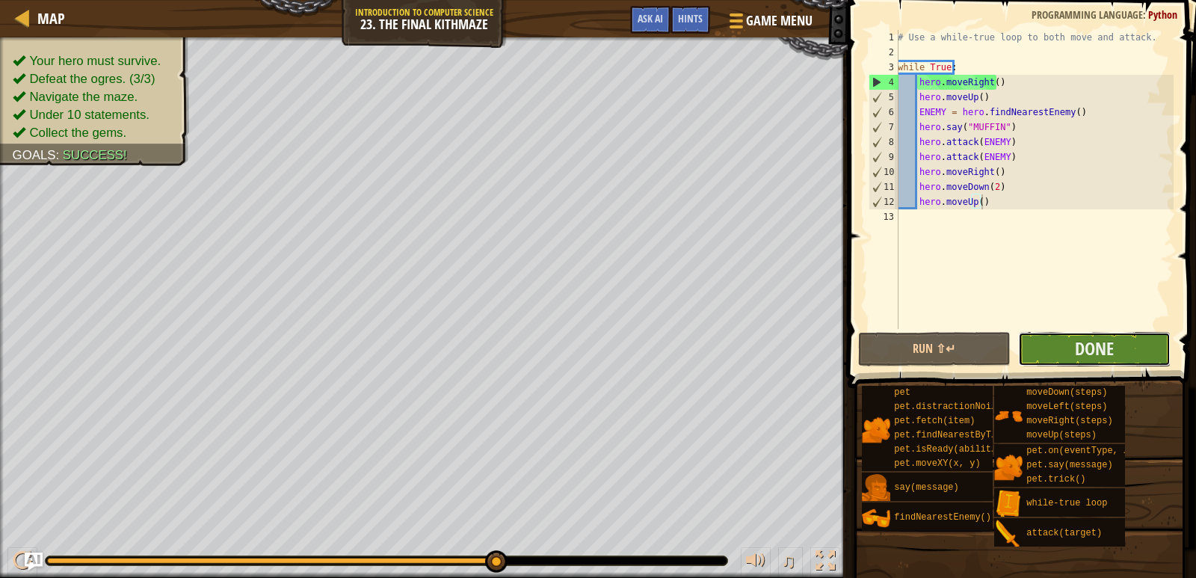
click at [1053, 337] on button "Done" at bounding box center [1094, 349] width 152 height 34
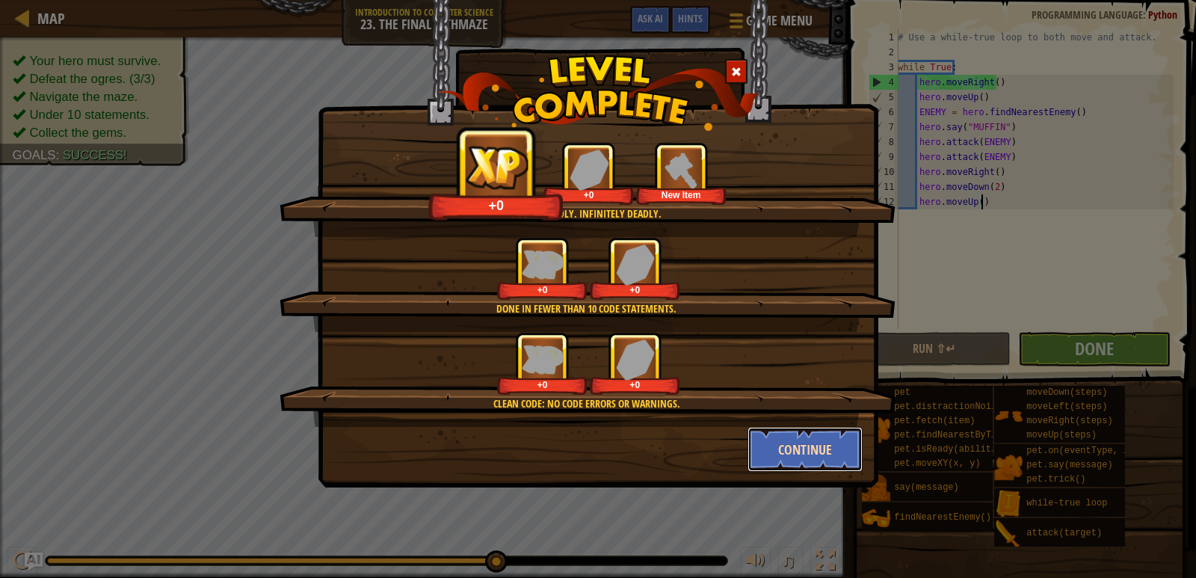
click at [768, 453] on button "Continue" at bounding box center [805, 449] width 116 height 45
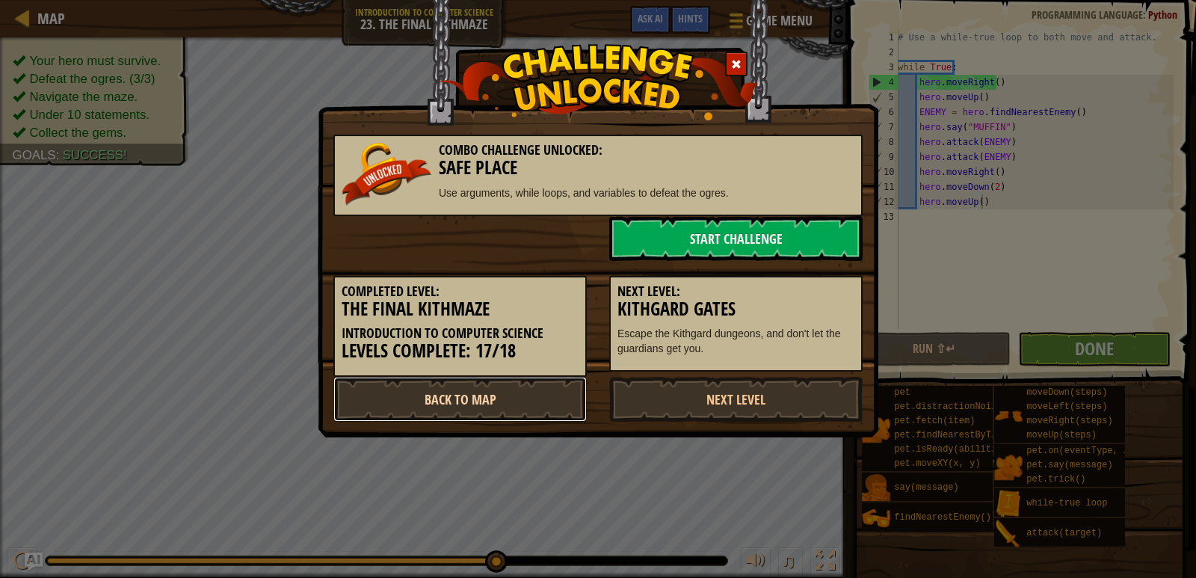
click at [480, 406] on link "Back to Map" at bounding box center [459, 399] width 253 height 45
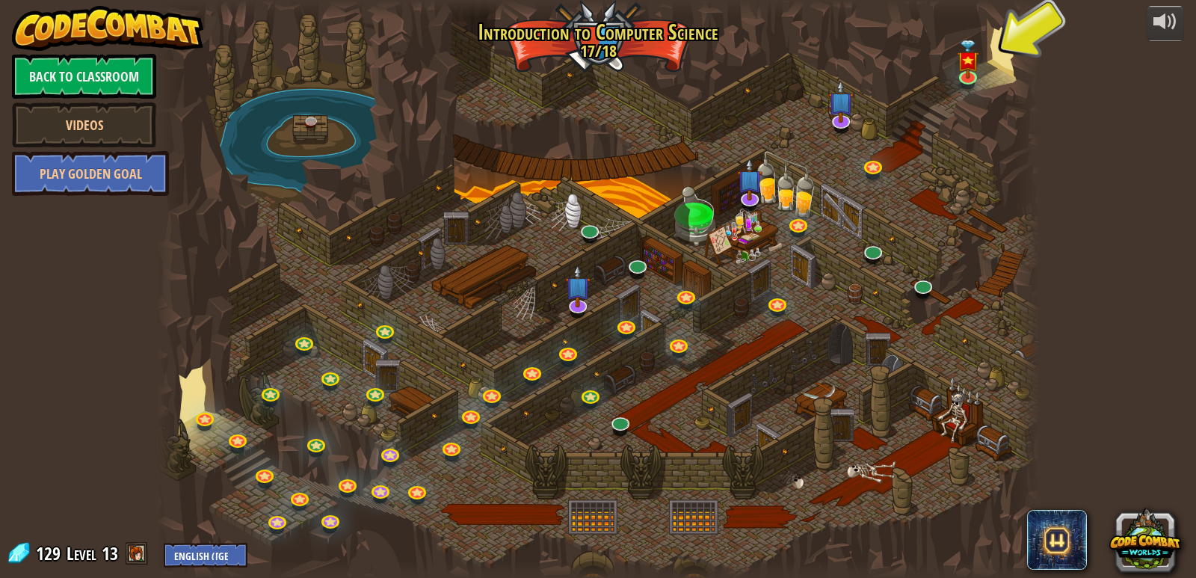
drag, startPoint x: 782, startPoint y: 335, endPoint x: 712, endPoint y: 368, distance: 76.9
click at [712, 368] on div at bounding box center [598, 289] width 884 height 578
click at [967, 69] on img at bounding box center [968, 50] width 22 height 52
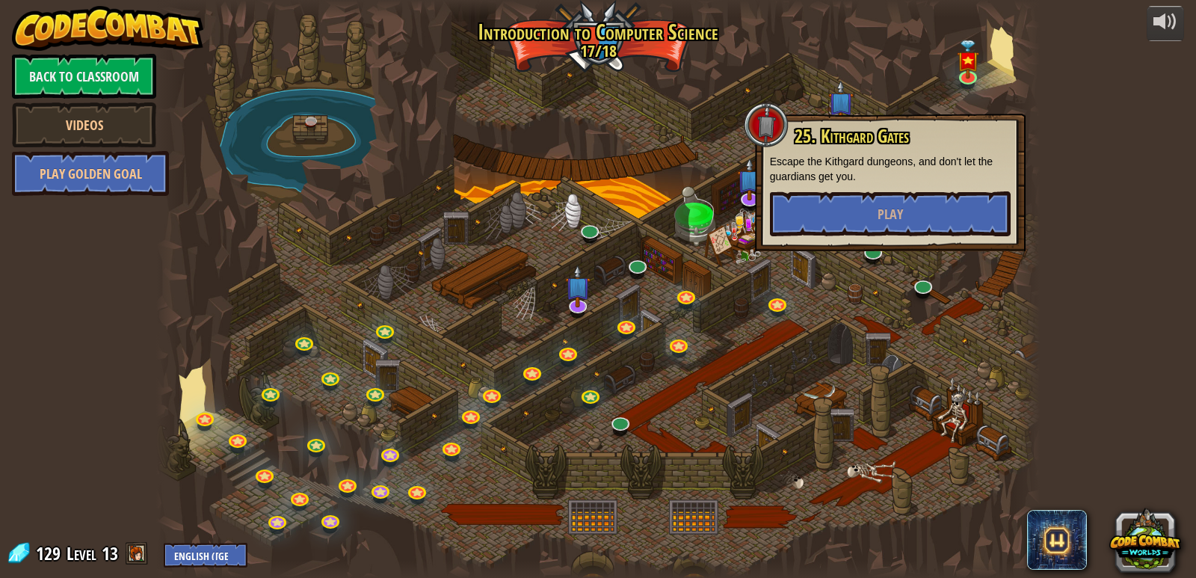
click at [911, 73] on div at bounding box center [598, 289] width 884 height 578
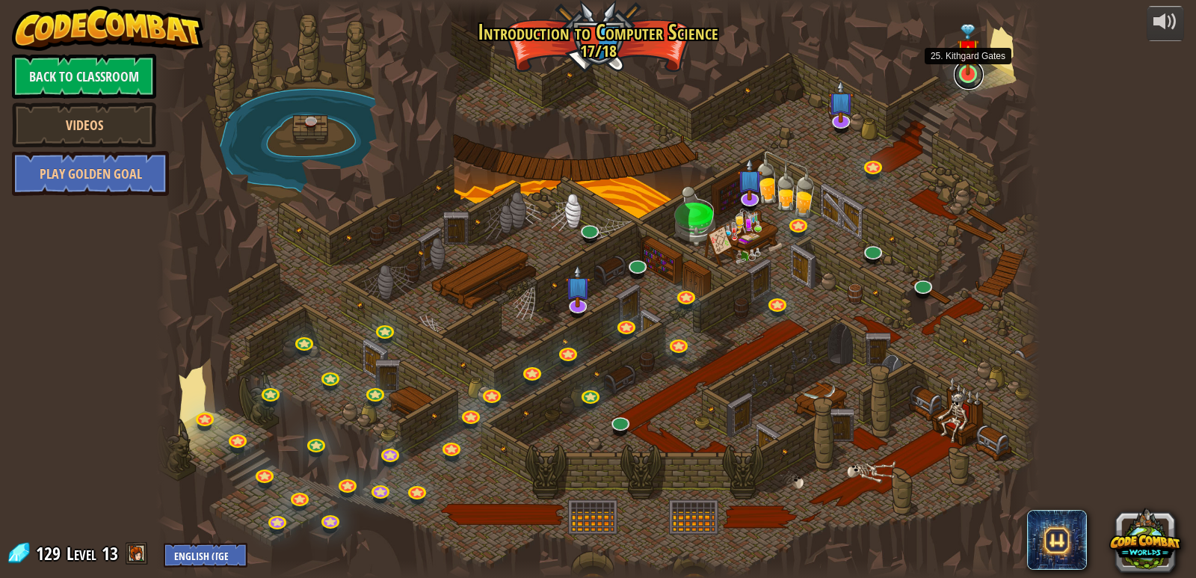
click at [968, 80] on link at bounding box center [969, 75] width 30 height 30
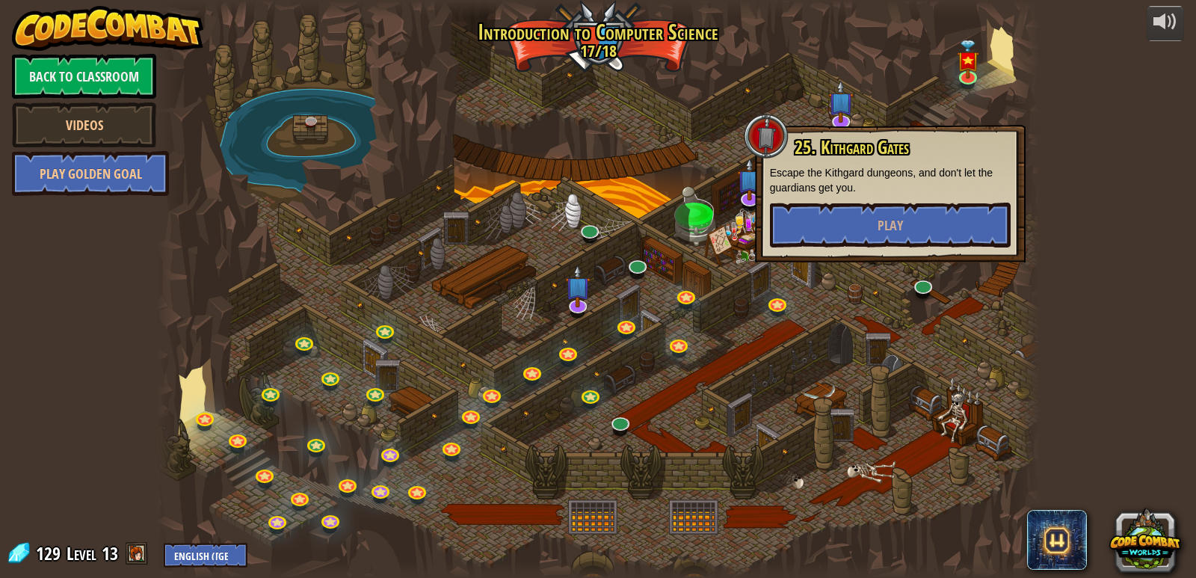
click at [945, 93] on div at bounding box center [598, 289] width 884 height 578
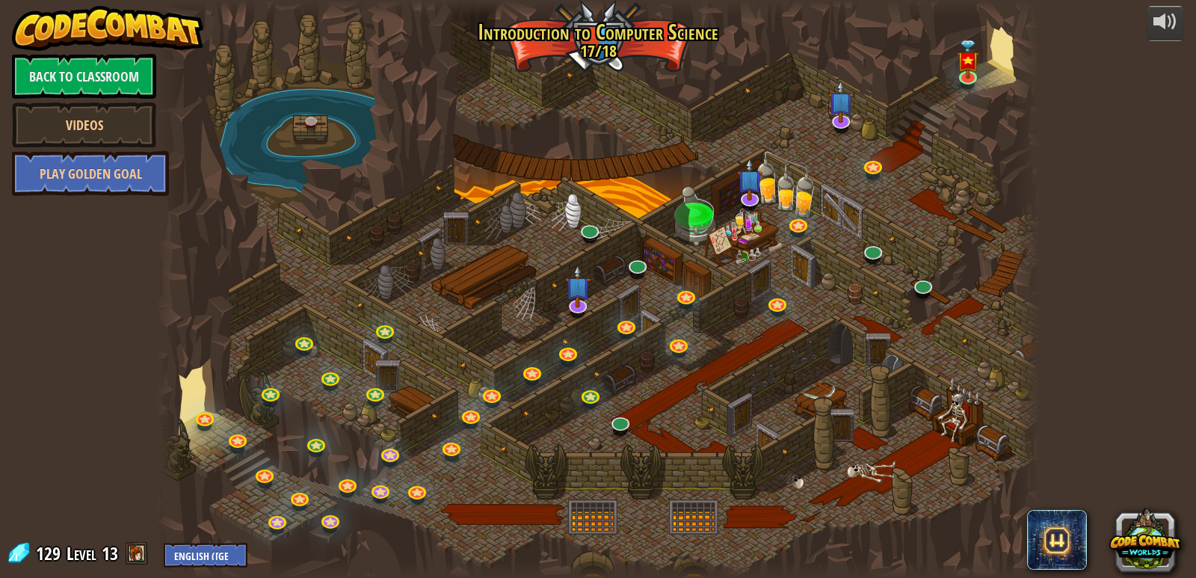
drag, startPoint x: 548, startPoint y: 52, endPoint x: 585, endPoint y: 78, distance: 46.1
click at [585, 78] on div at bounding box center [598, 289] width 884 height 578
drag, startPoint x: 589, startPoint y: 80, endPoint x: 647, endPoint y: 46, distance: 67.3
click at [647, 46] on div at bounding box center [598, 289] width 884 height 578
